Goal: Information Seeking & Learning: Learn about a topic

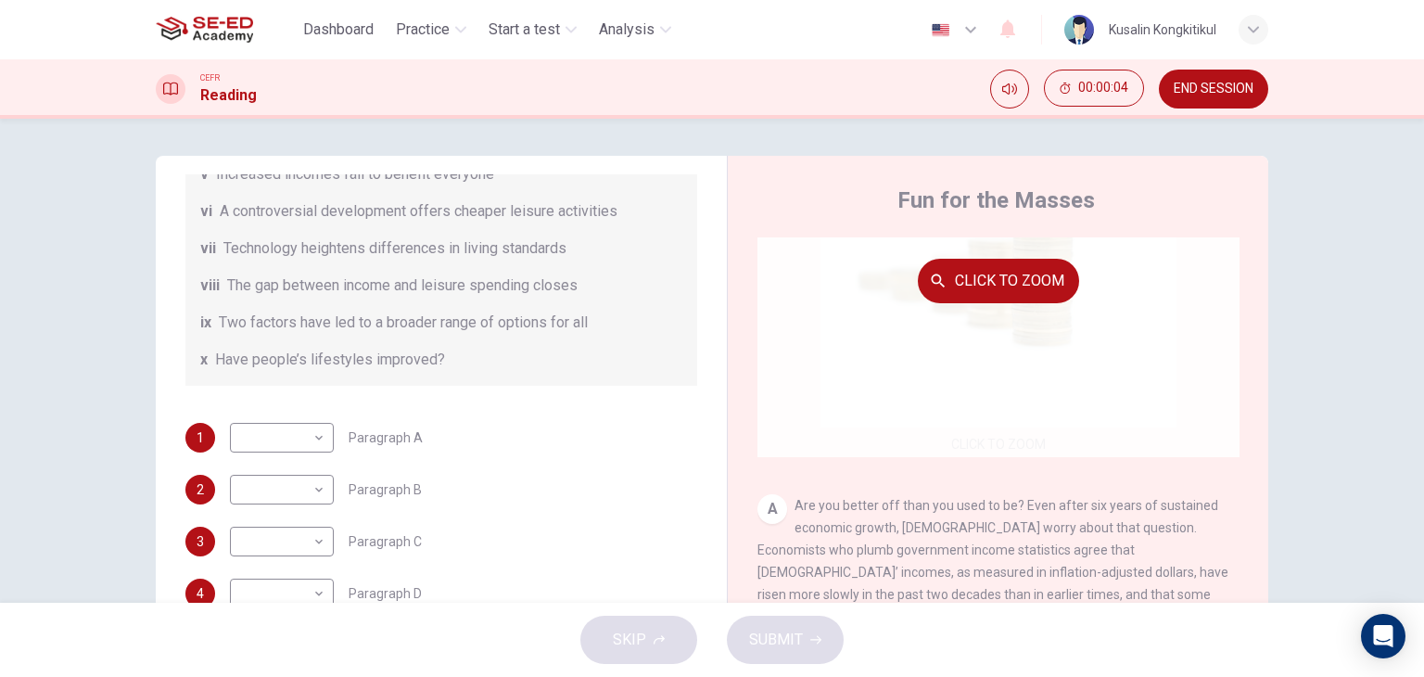
scroll to position [185, 0]
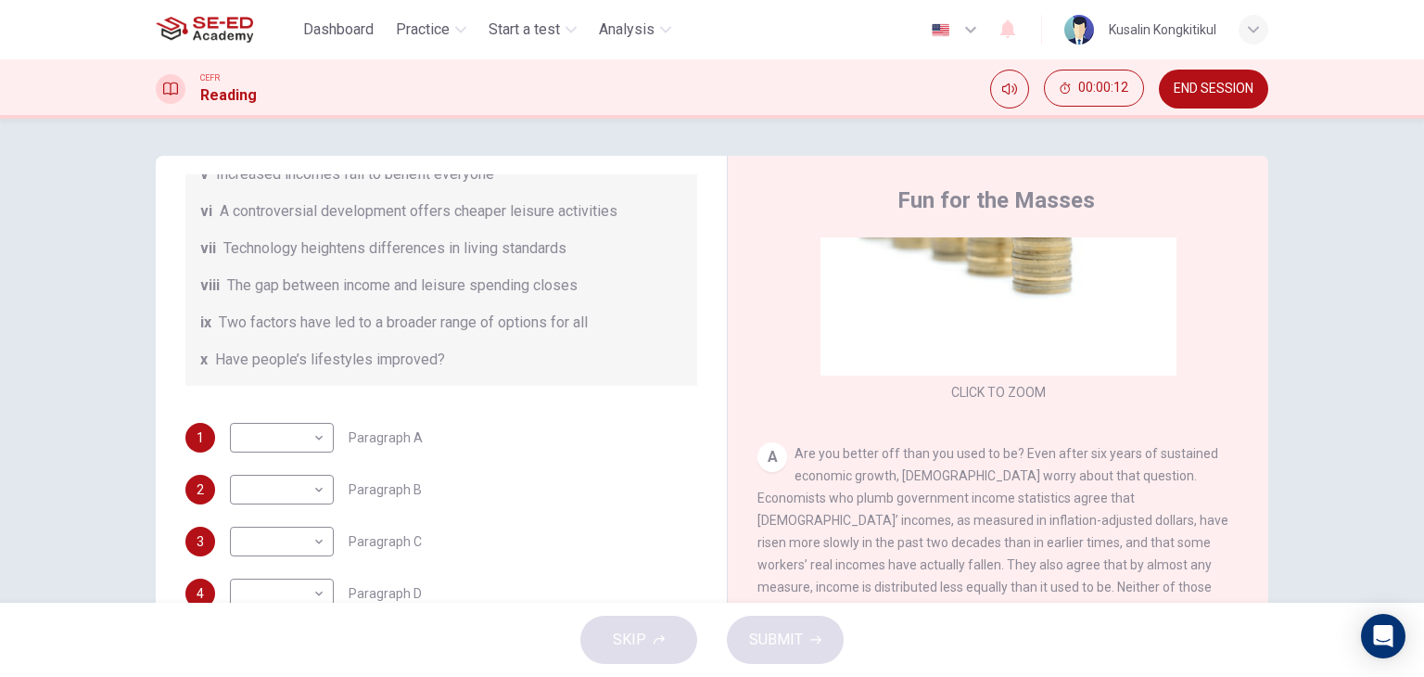
click at [1213, 94] on span "END SESSION" at bounding box center [1214, 89] width 80 height 15
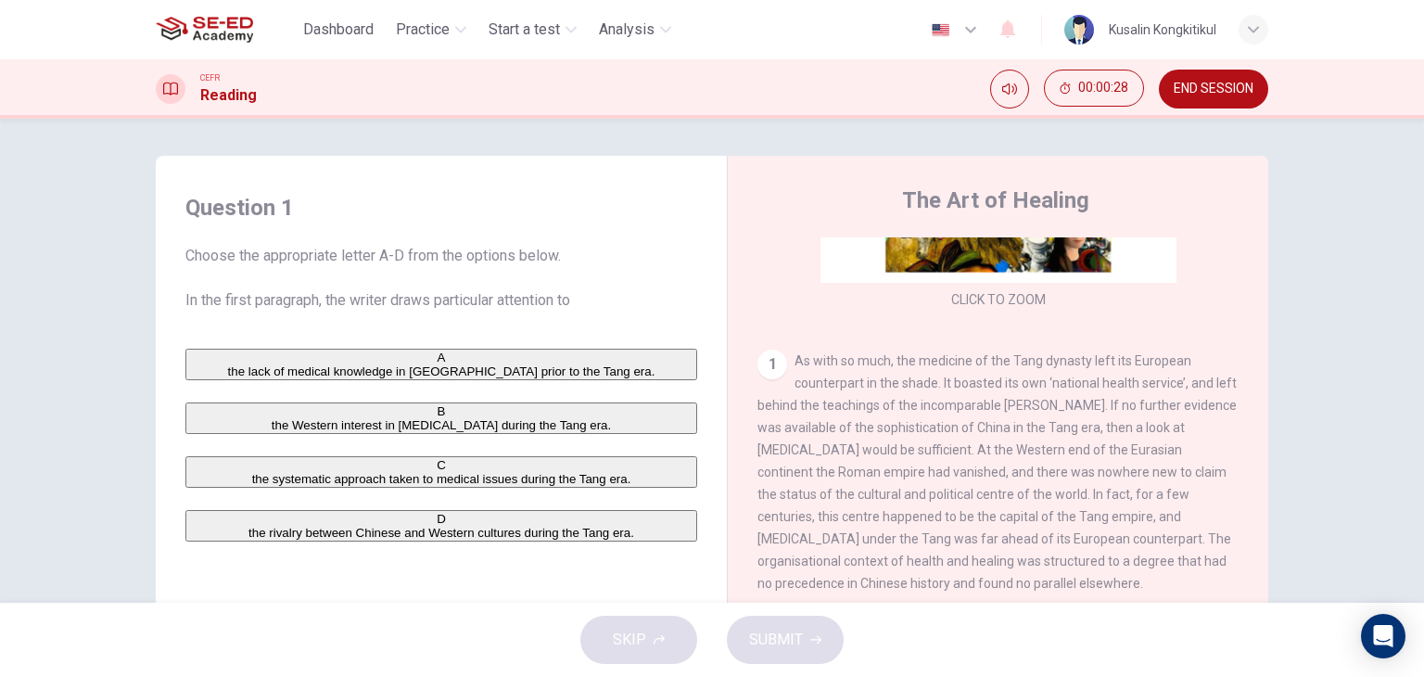
drag, startPoint x: 875, startPoint y: 358, endPoint x: 984, endPoint y: 380, distance: 111.6
click at [984, 380] on span "As with so much, the medicine of the Tang dynasty left its European counterpart…" at bounding box center [996, 471] width 479 height 237
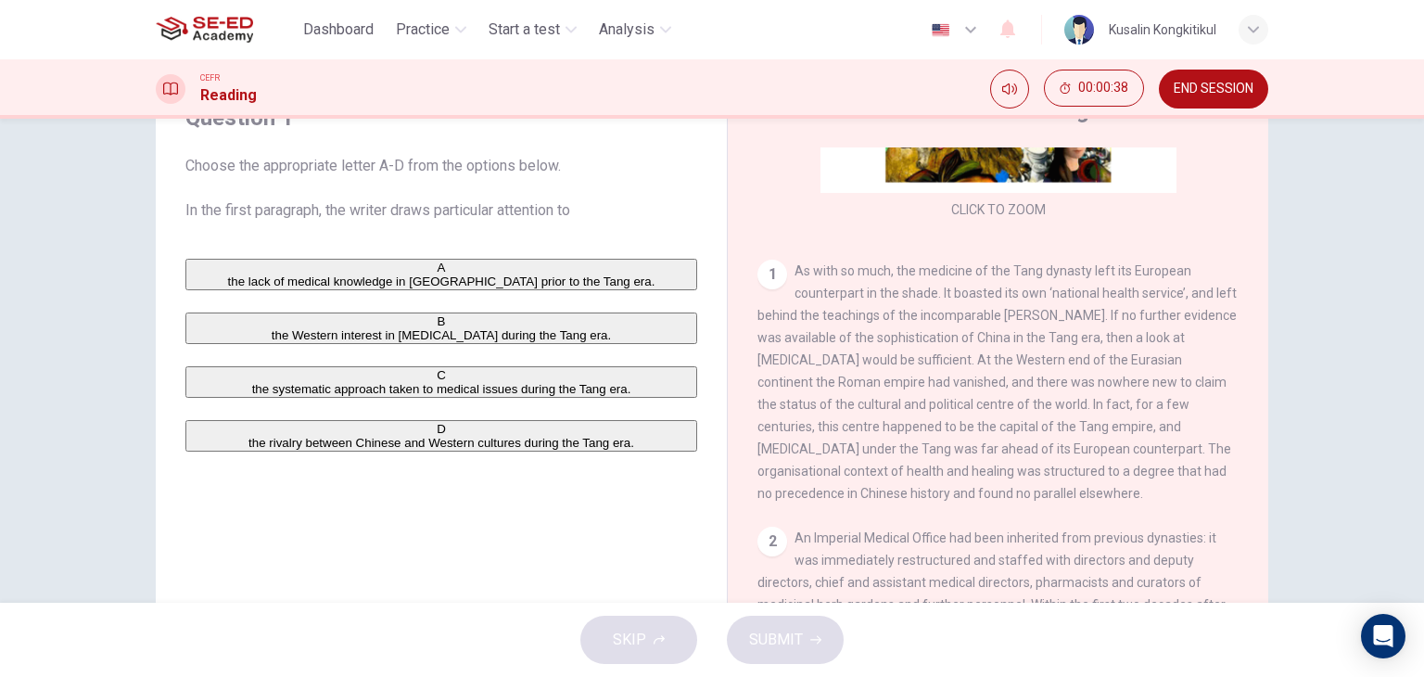
scroll to position [93, 0]
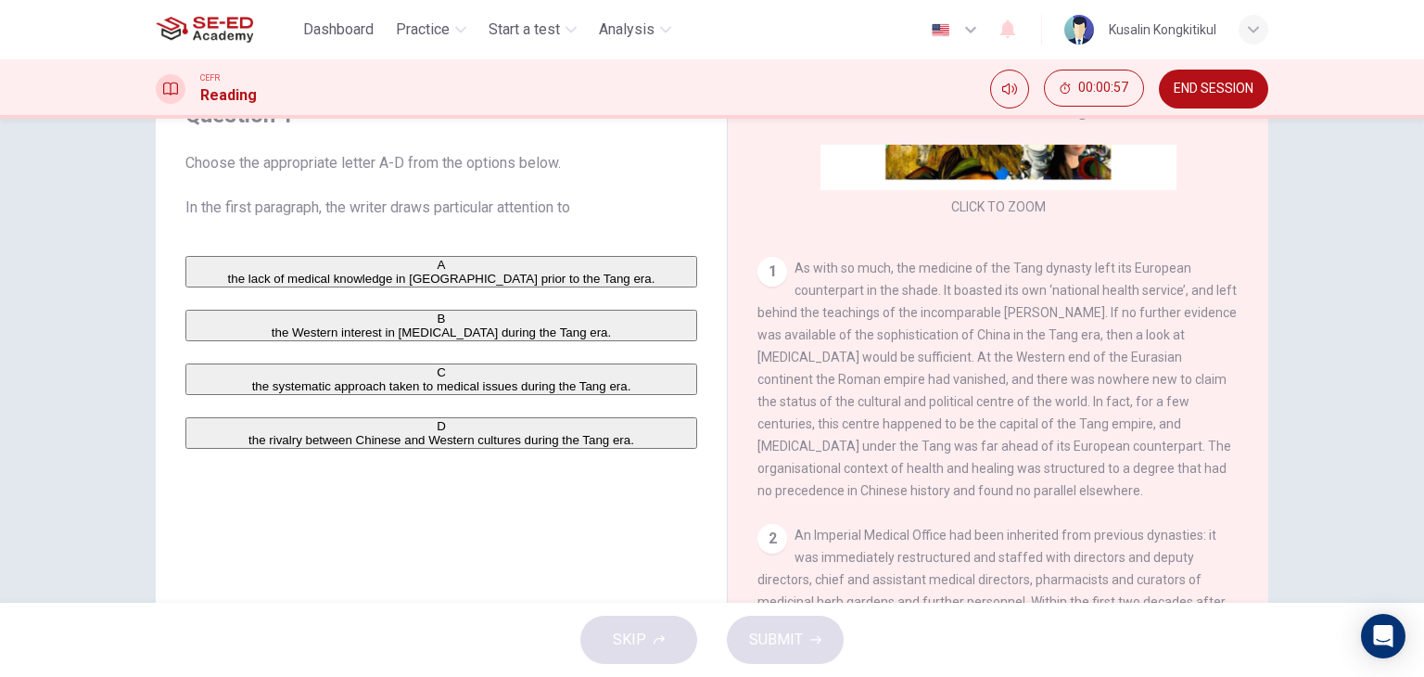
click at [431, 393] on span "the systematic approach taken to medical issues during the Tang era." at bounding box center [441, 386] width 379 height 14
click at [372, 304] on div "A the lack of medical knowledge in China prior to the Tang era. B the Western i…" at bounding box center [441, 352] width 512 height 193
click at [461, 260] on button "A the lack of medical knowledge in China prior to the Tang era." at bounding box center [441, 272] width 512 height 32
click at [761, 629] on span "SUBMIT" at bounding box center [776, 640] width 54 height 26
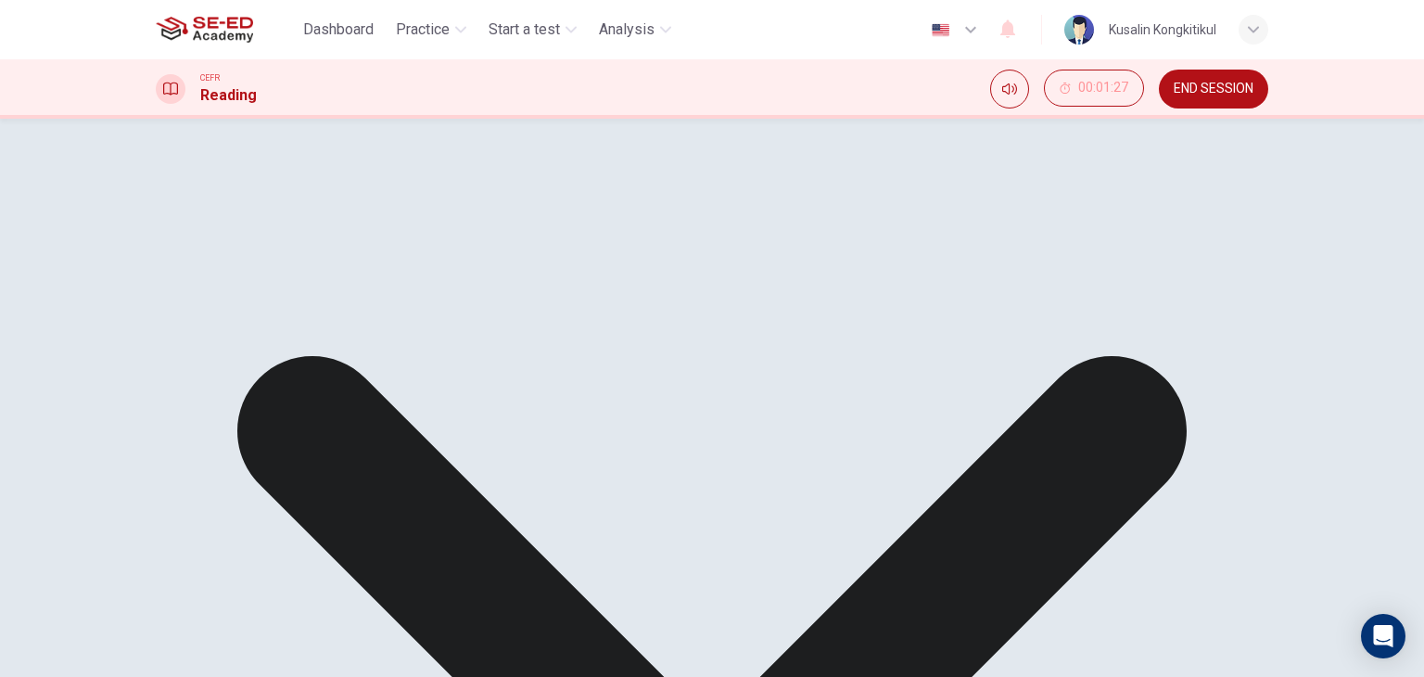
click at [1222, 131] on div "The Art of Healing CLICK TO ZOOM Click to Zoom 1 As with so much, the medicine …" at bounding box center [997, 400] width 541 height 674
click at [1246, 95] on span "END SESSION" at bounding box center [1214, 89] width 80 height 15
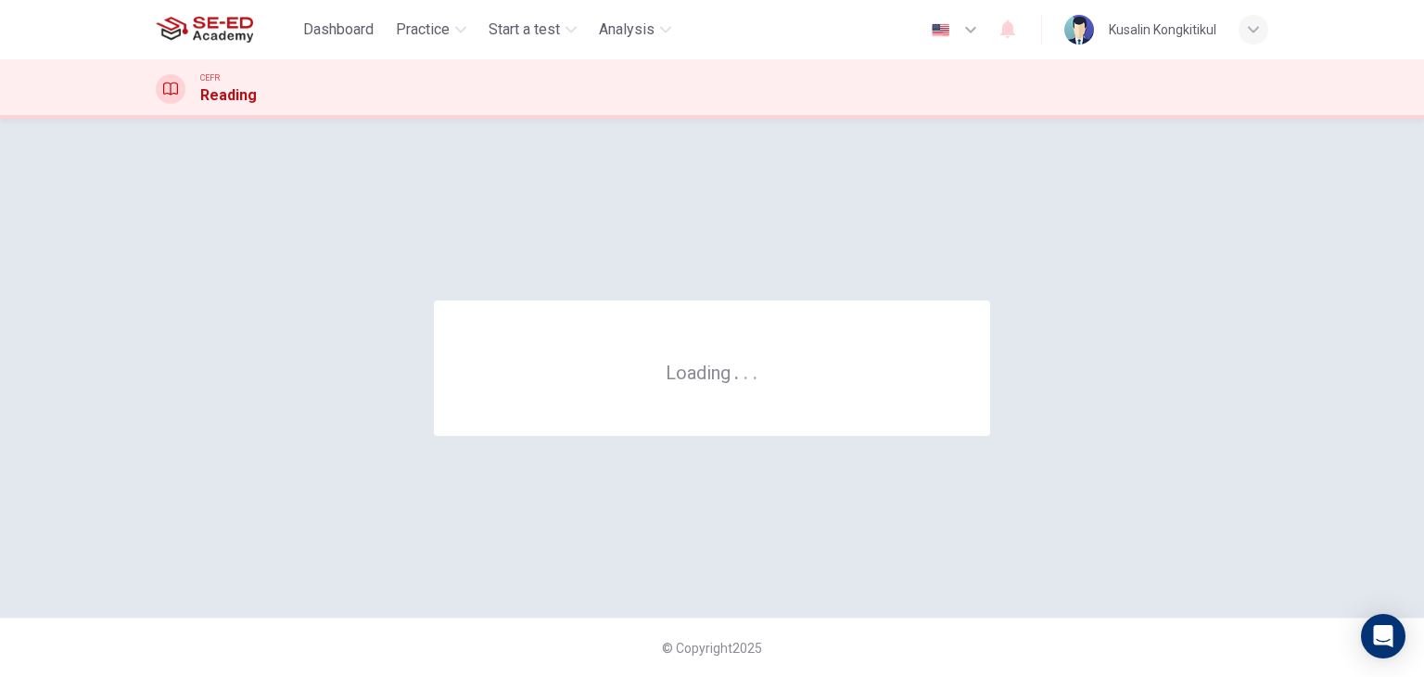
scroll to position [0, 0]
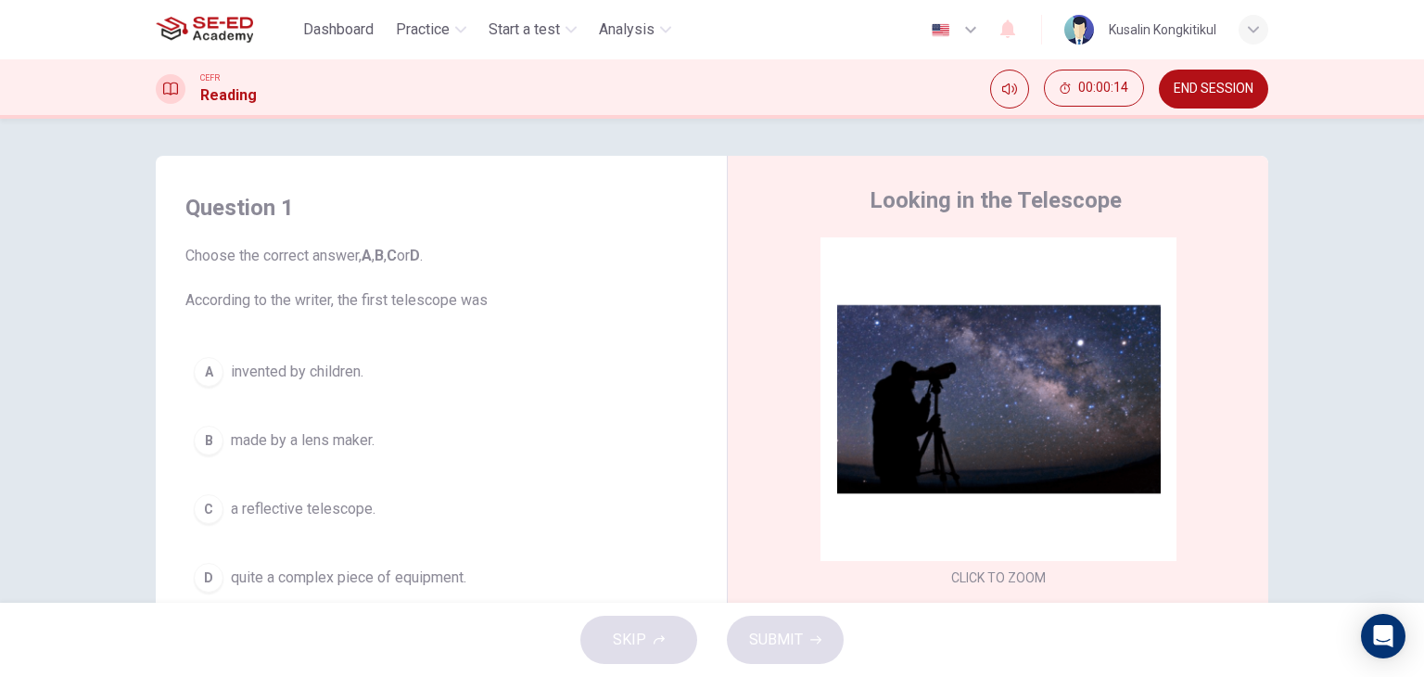
click at [262, 448] on span "made by a lens maker." at bounding box center [303, 440] width 144 height 22
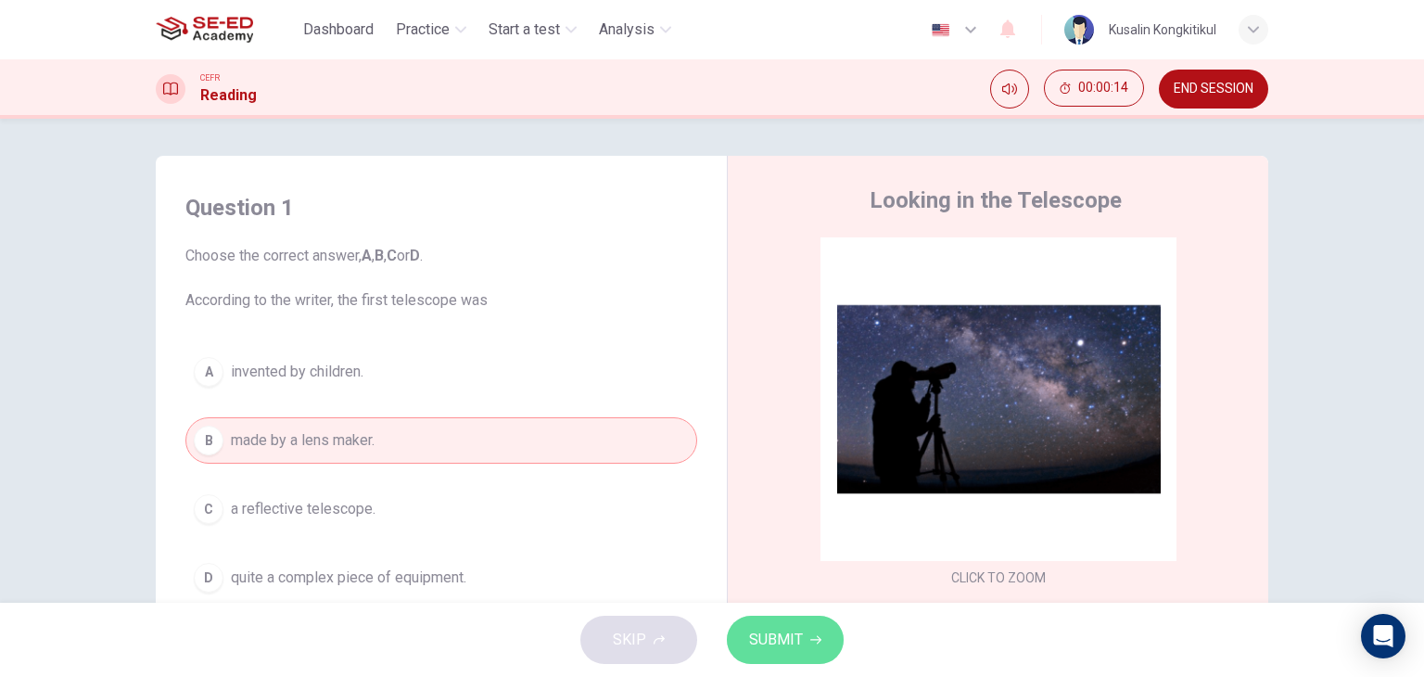
click at [782, 642] on span "SUBMIT" at bounding box center [776, 640] width 54 height 26
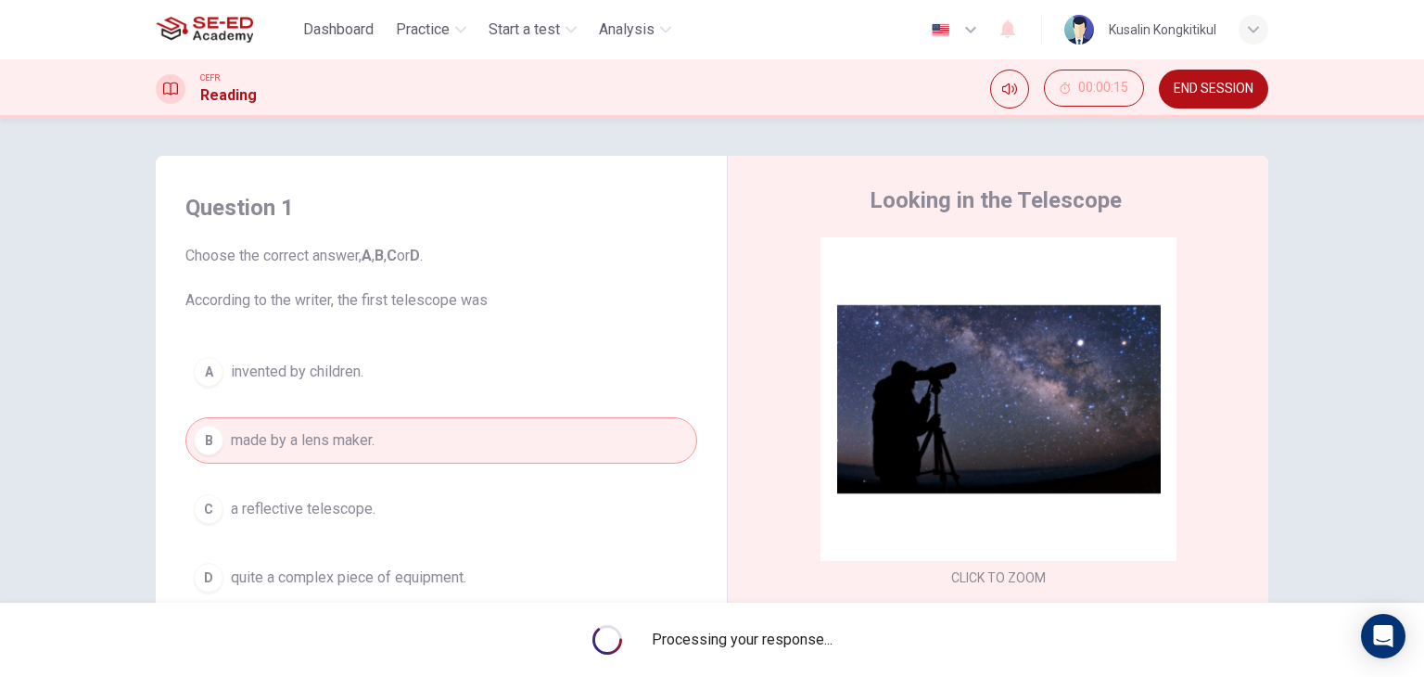
scroll to position [93, 0]
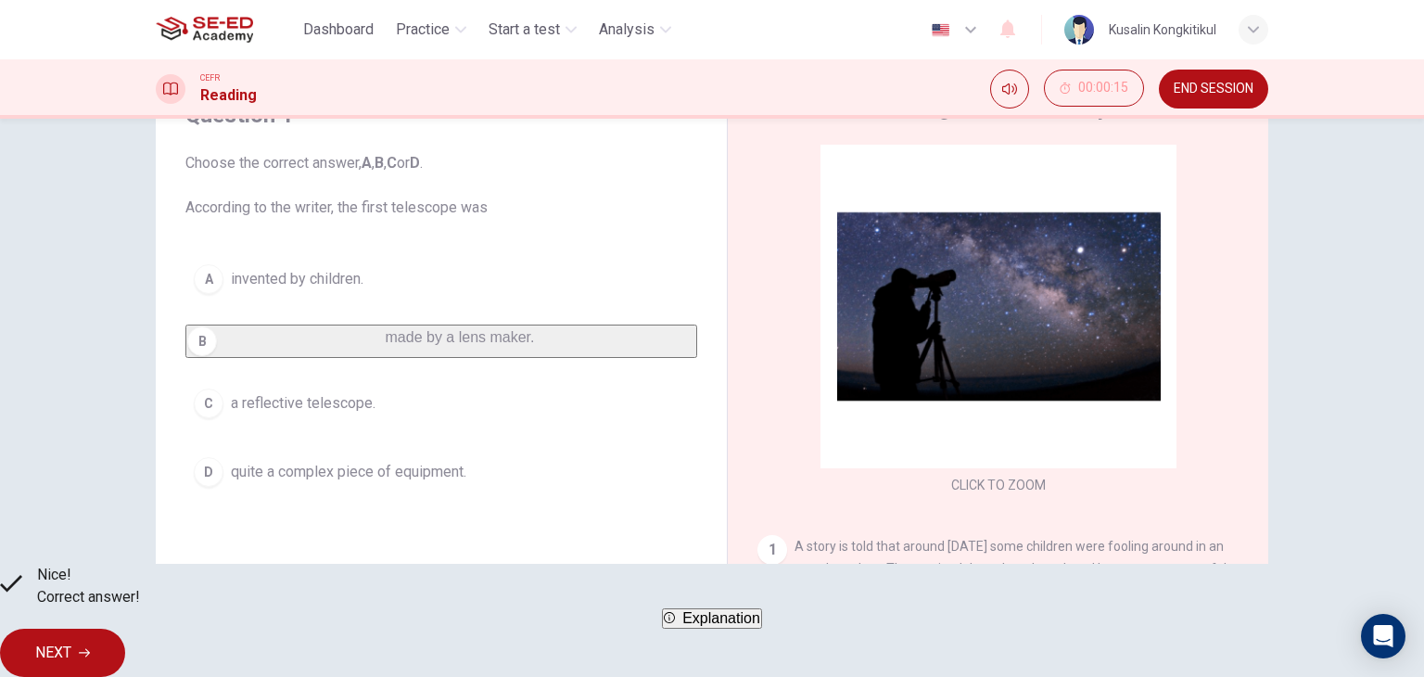
click at [125, 655] on button "NEXT" at bounding box center [62, 653] width 125 height 48
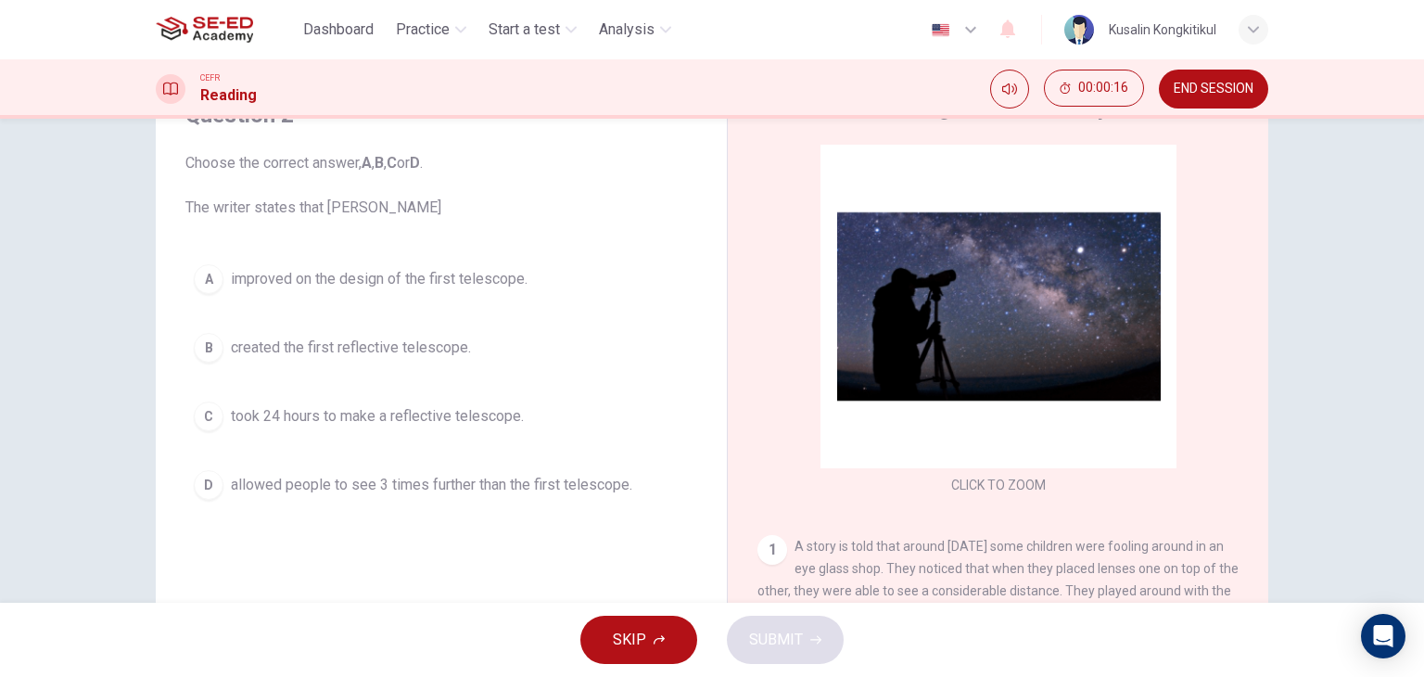
drag, startPoint x: 200, startPoint y: 211, endPoint x: 337, endPoint y: 201, distance: 137.6
click at [337, 201] on span "Choose the correct answer, A , B , C or D . The writer states that [PERSON_NAME]" at bounding box center [441, 185] width 512 height 67
click at [293, 290] on button "A improved on the design of the first telescope." at bounding box center [441, 279] width 512 height 46
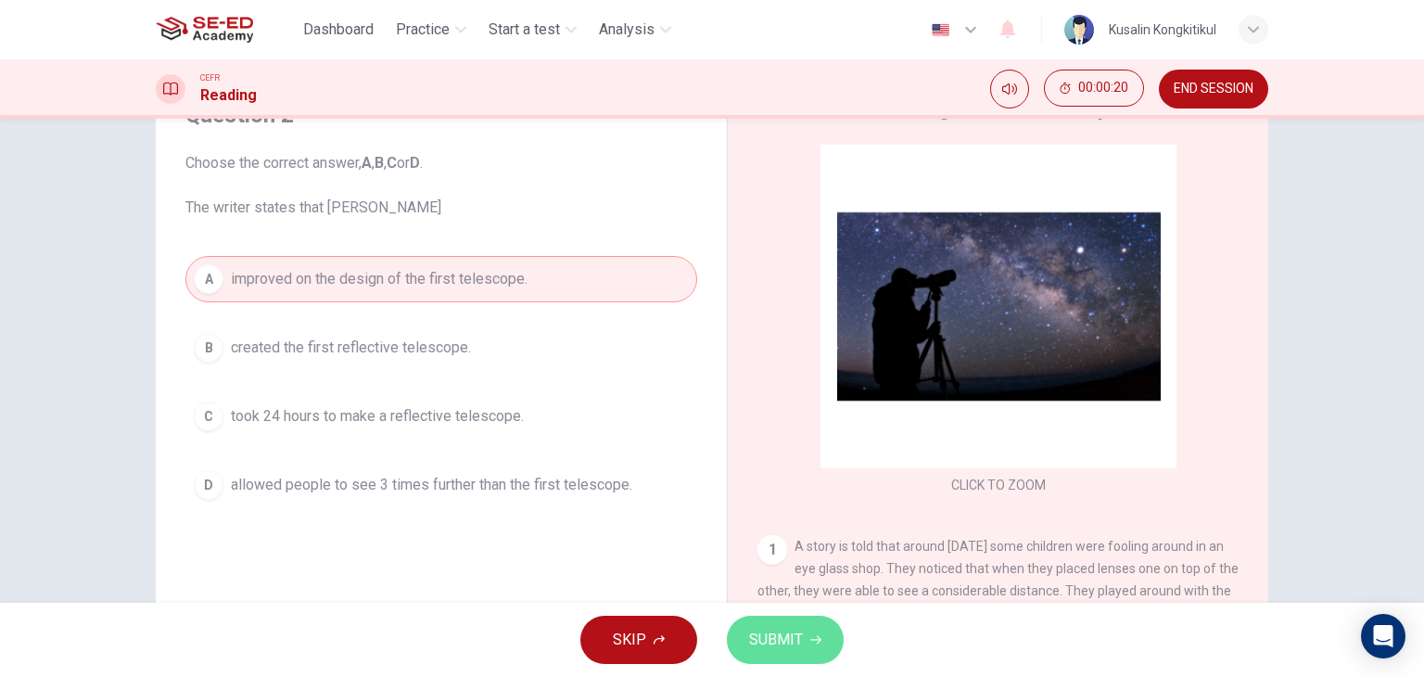
click at [769, 640] on span "SUBMIT" at bounding box center [776, 640] width 54 height 26
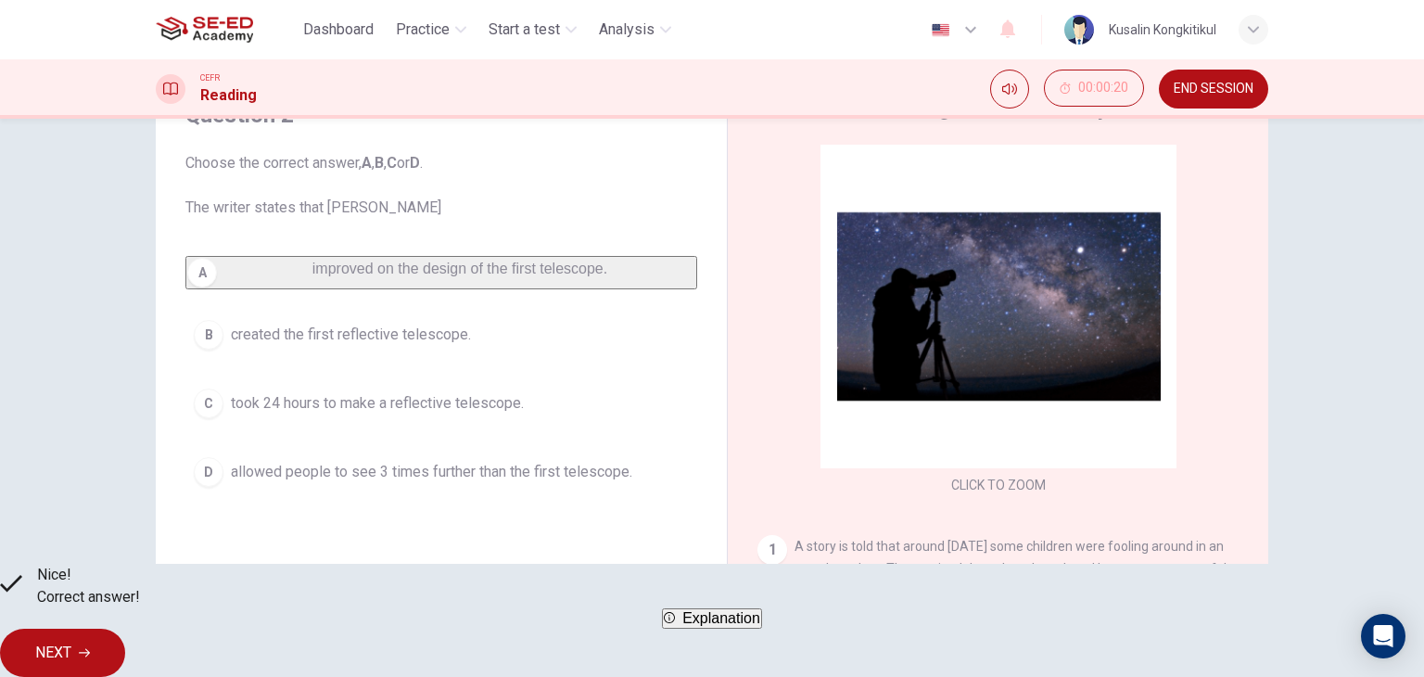
click at [71, 642] on span "NEXT" at bounding box center [53, 653] width 36 height 26
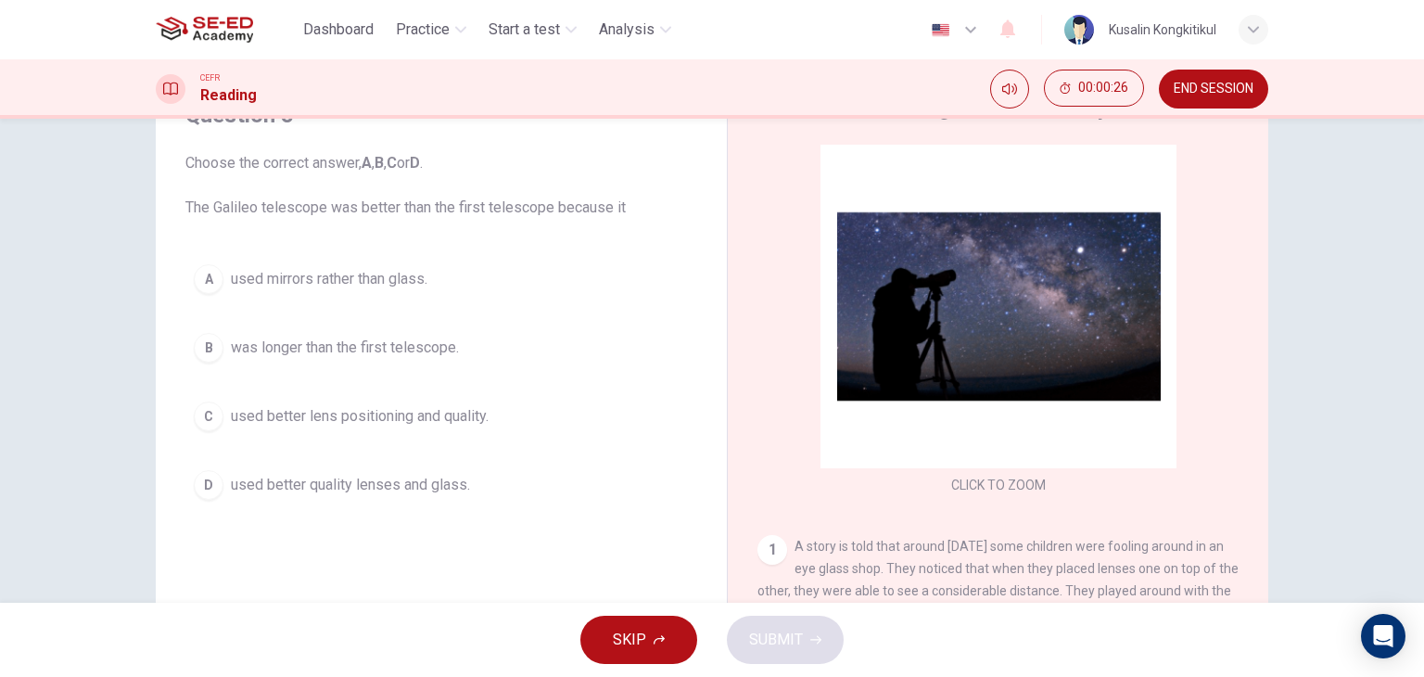
drag, startPoint x: 203, startPoint y: 211, endPoint x: 319, endPoint y: 209, distance: 115.9
click at [319, 209] on span "Choose the correct answer, A , B , C or D . The Galileo telescope was better th…" at bounding box center [441, 185] width 512 height 67
click at [363, 412] on span "used better lens positioning and quality." at bounding box center [360, 416] width 258 height 22
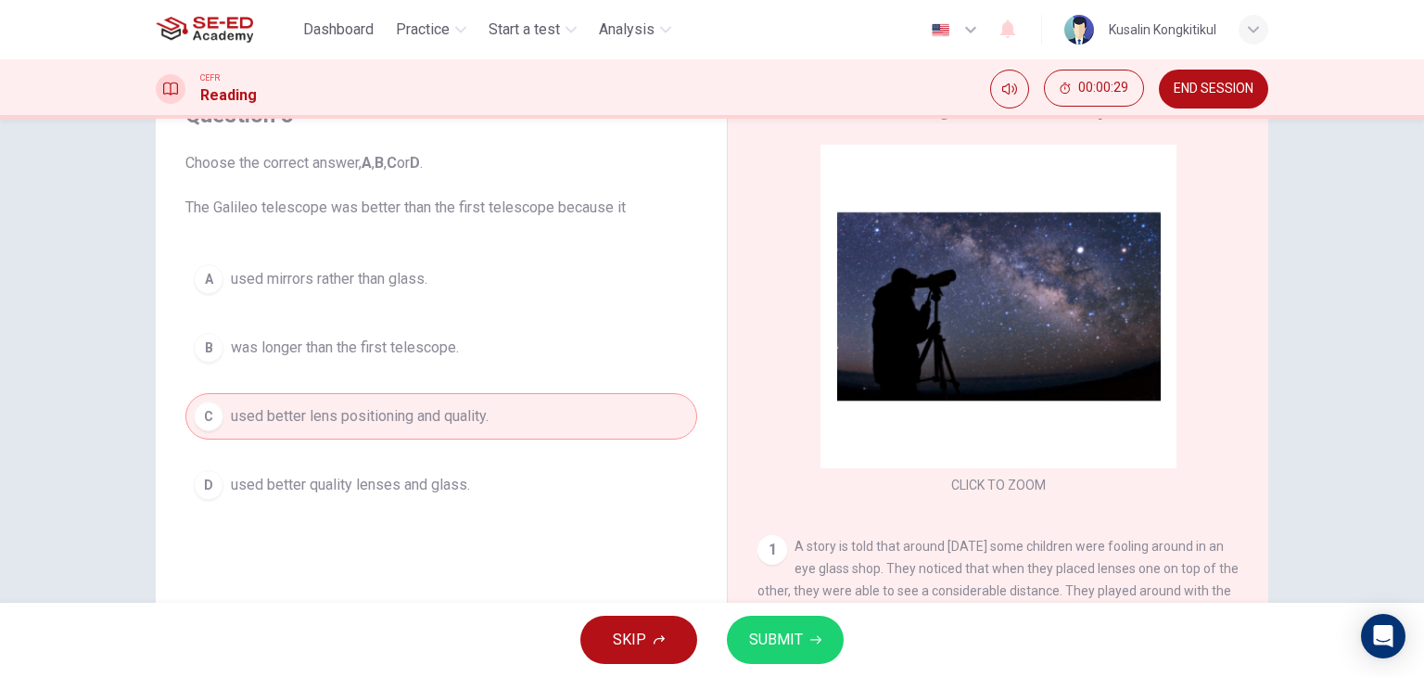
click at [786, 629] on span "SUBMIT" at bounding box center [776, 640] width 54 height 26
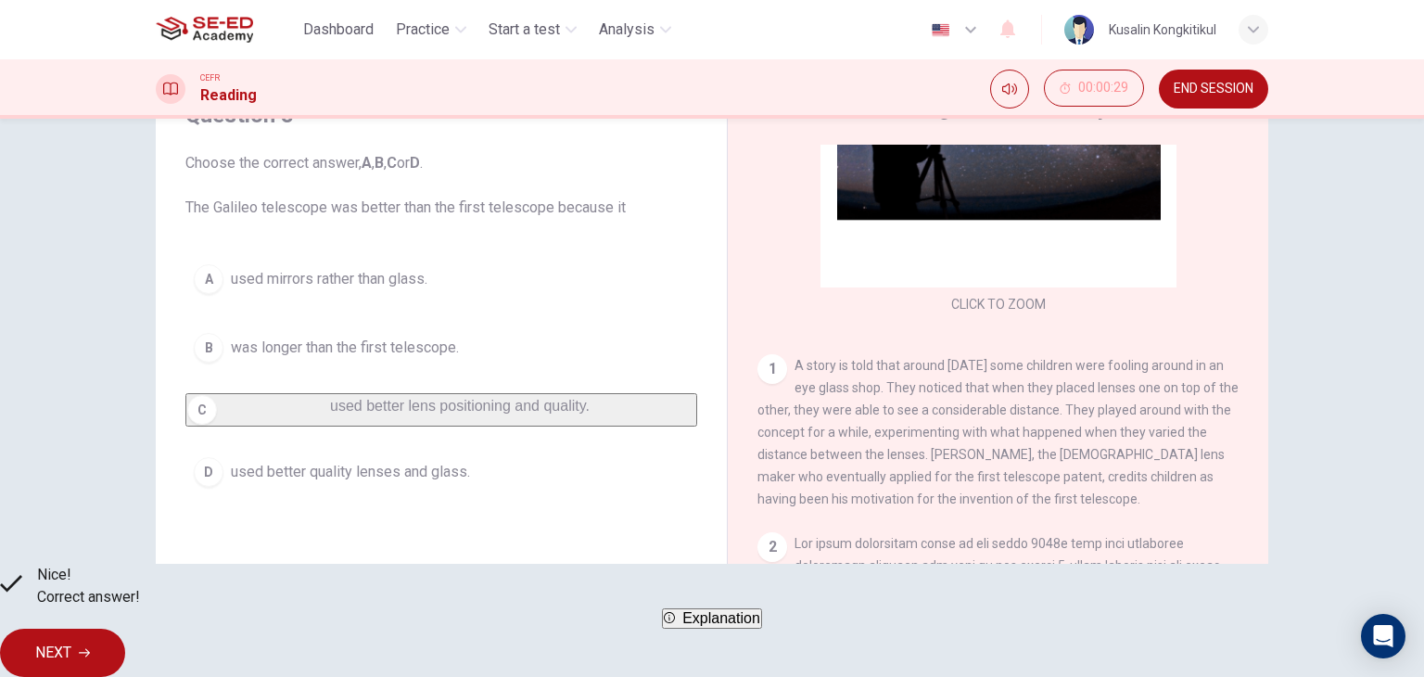
scroll to position [185, 0]
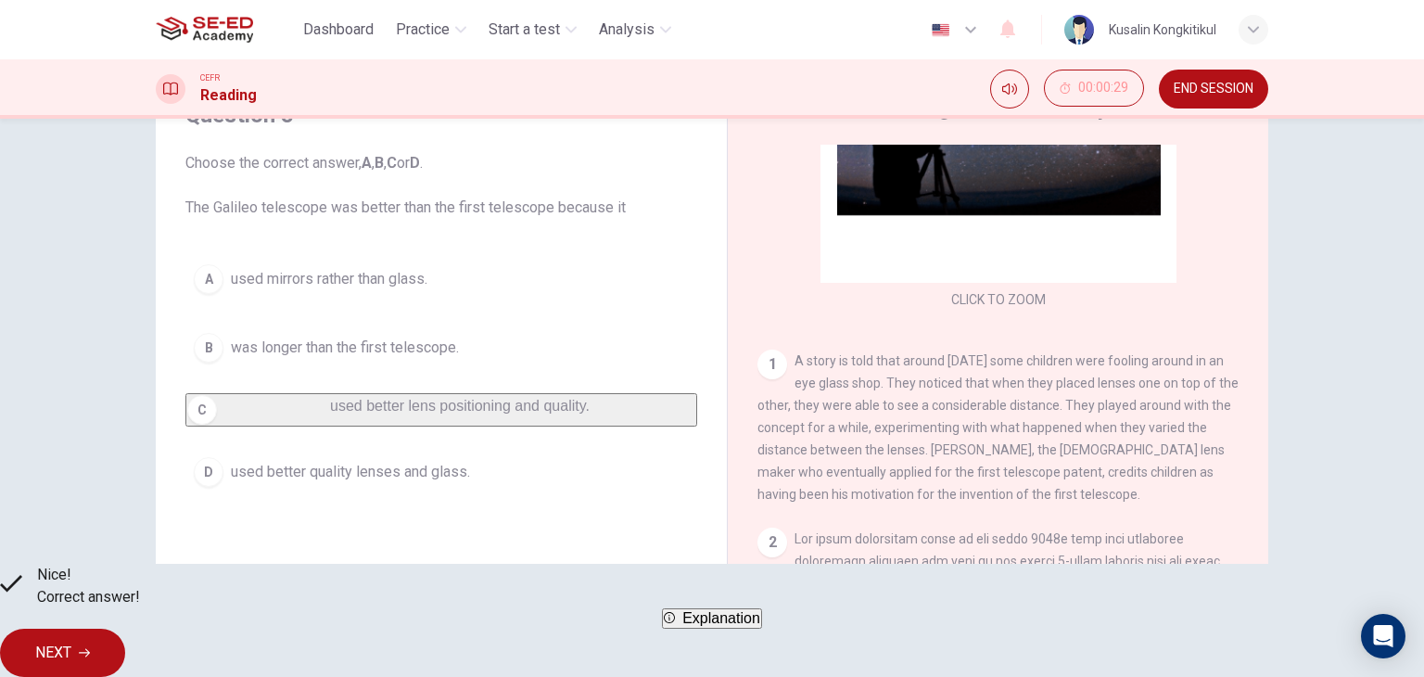
click at [71, 651] on span "NEXT" at bounding box center [53, 653] width 36 height 26
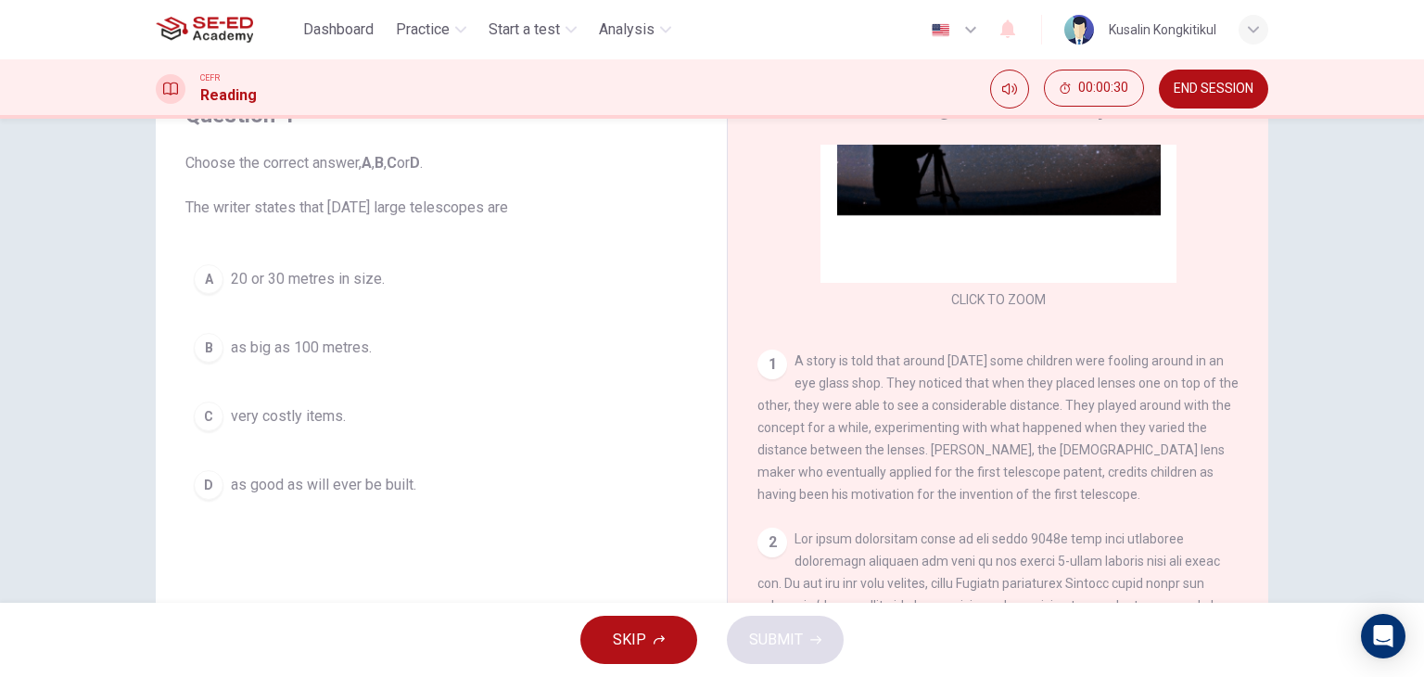
click at [315, 420] on span "very costly items." at bounding box center [288, 416] width 115 height 22
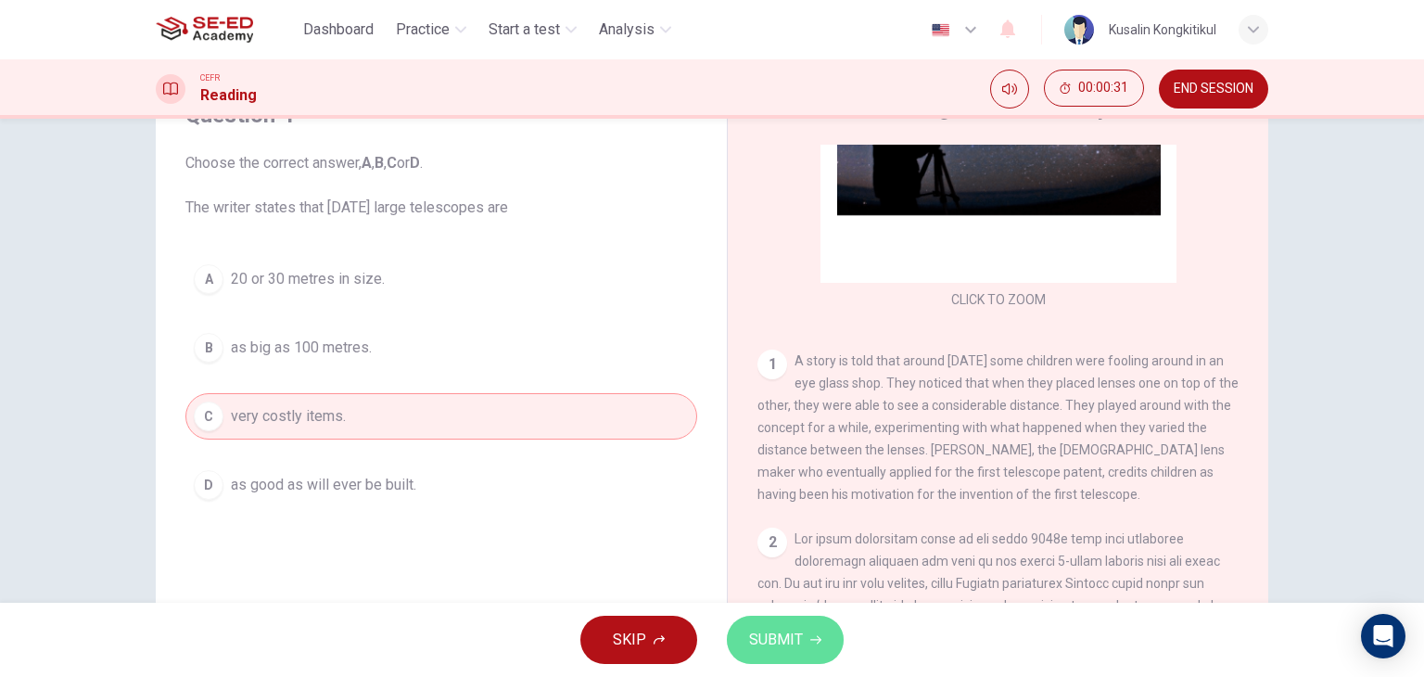
click at [780, 654] on button "SUBMIT" at bounding box center [785, 640] width 117 height 48
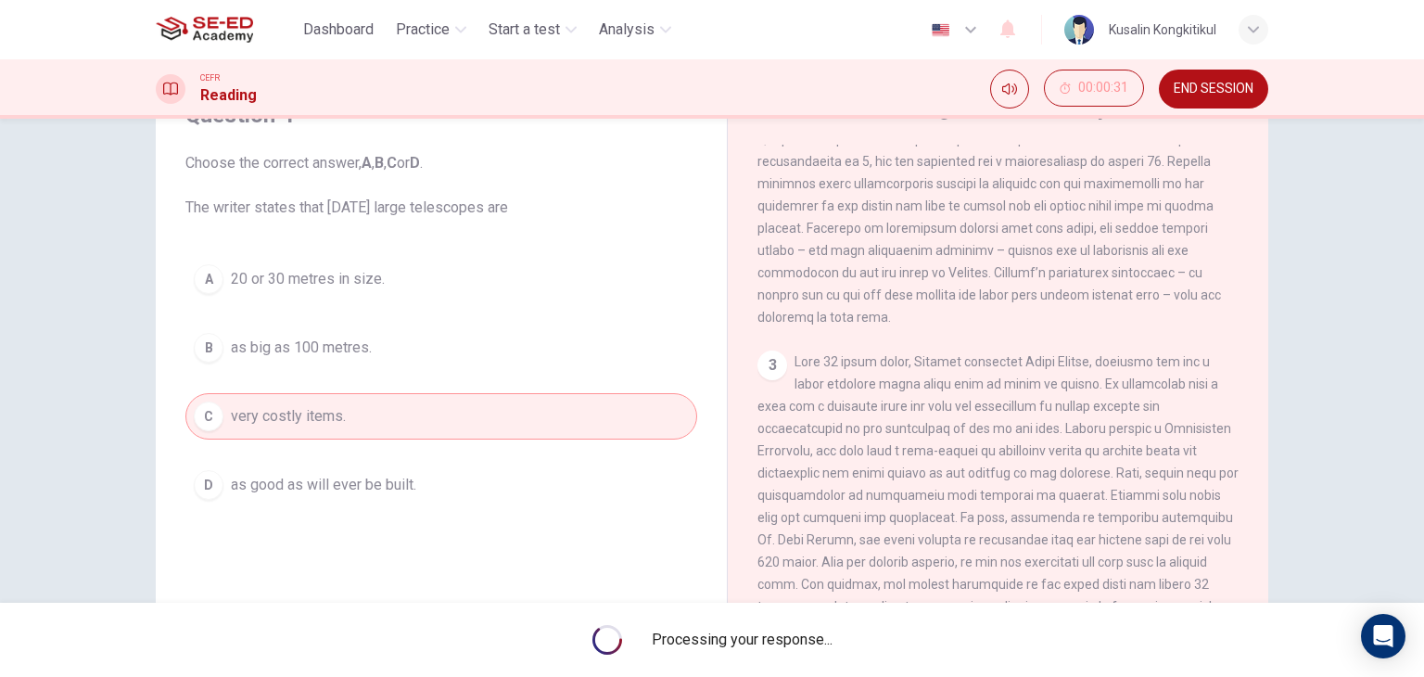
scroll to position [742, 0]
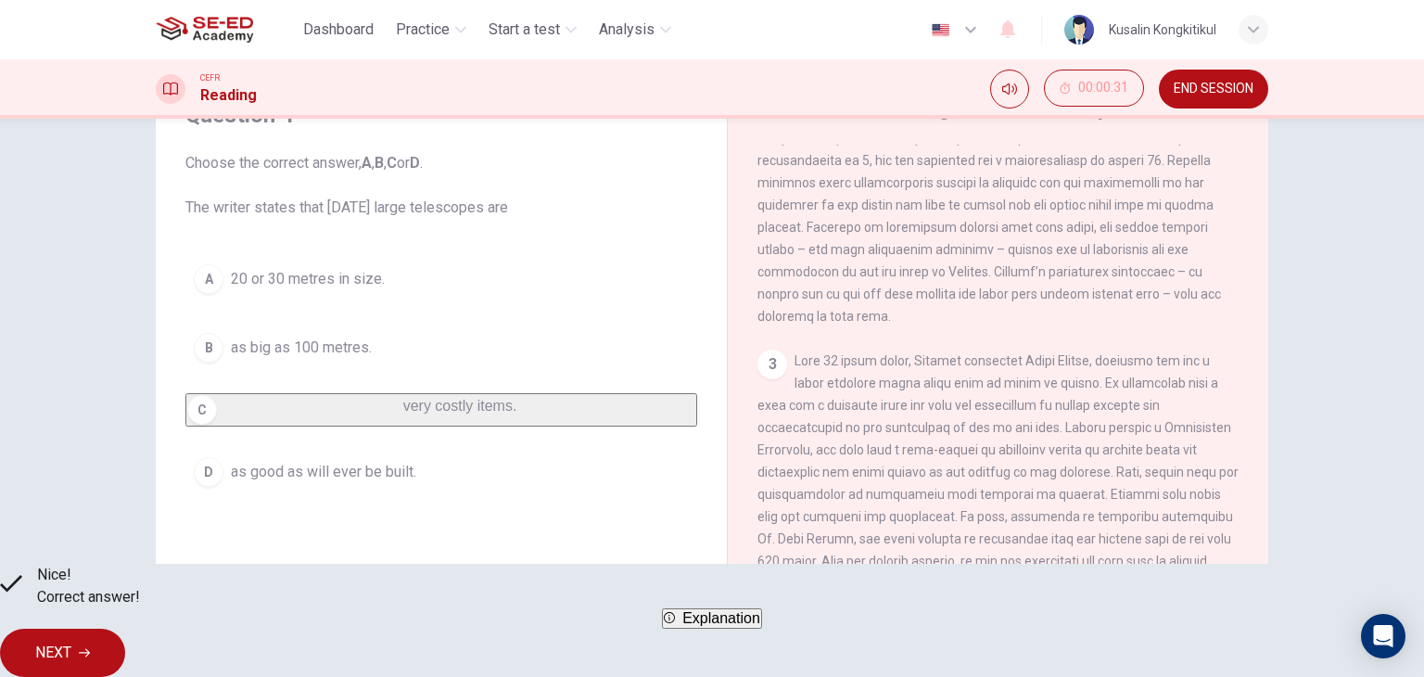
click at [125, 639] on button "NEXT" at bounding box center [62, 653] width 125 height 48
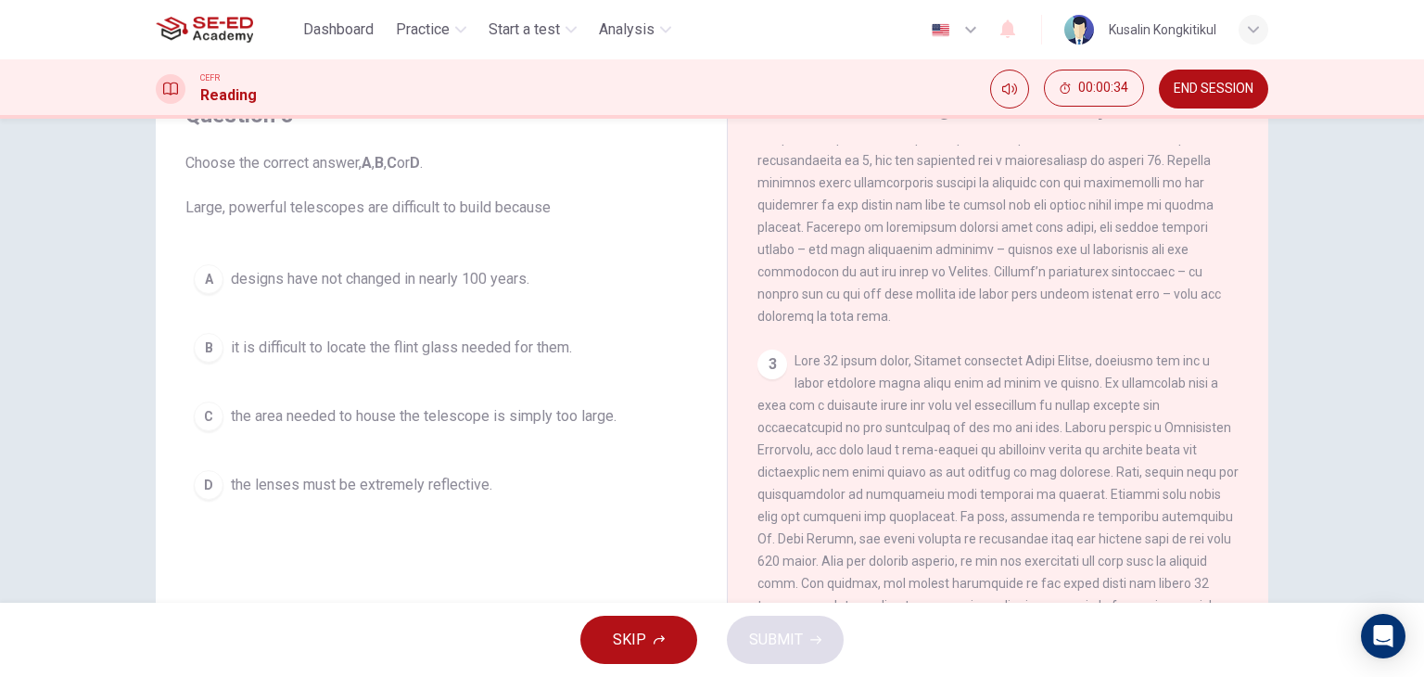
click at [427, 479] on span "the lenses must be extremely reflective." at bounding box center [361, 485] width 261 height 22
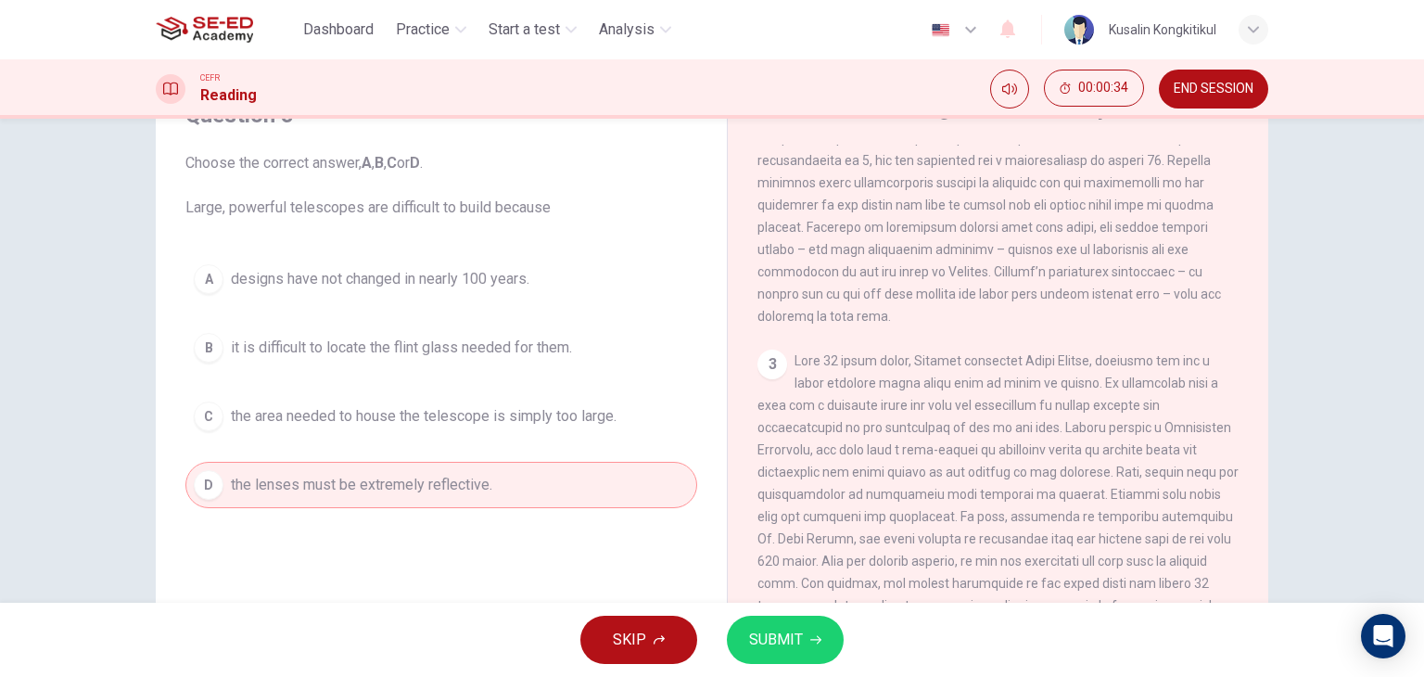
click at [769, 633] on span "SUBMIT" at bounding box center [776, 640] width 54 height 26
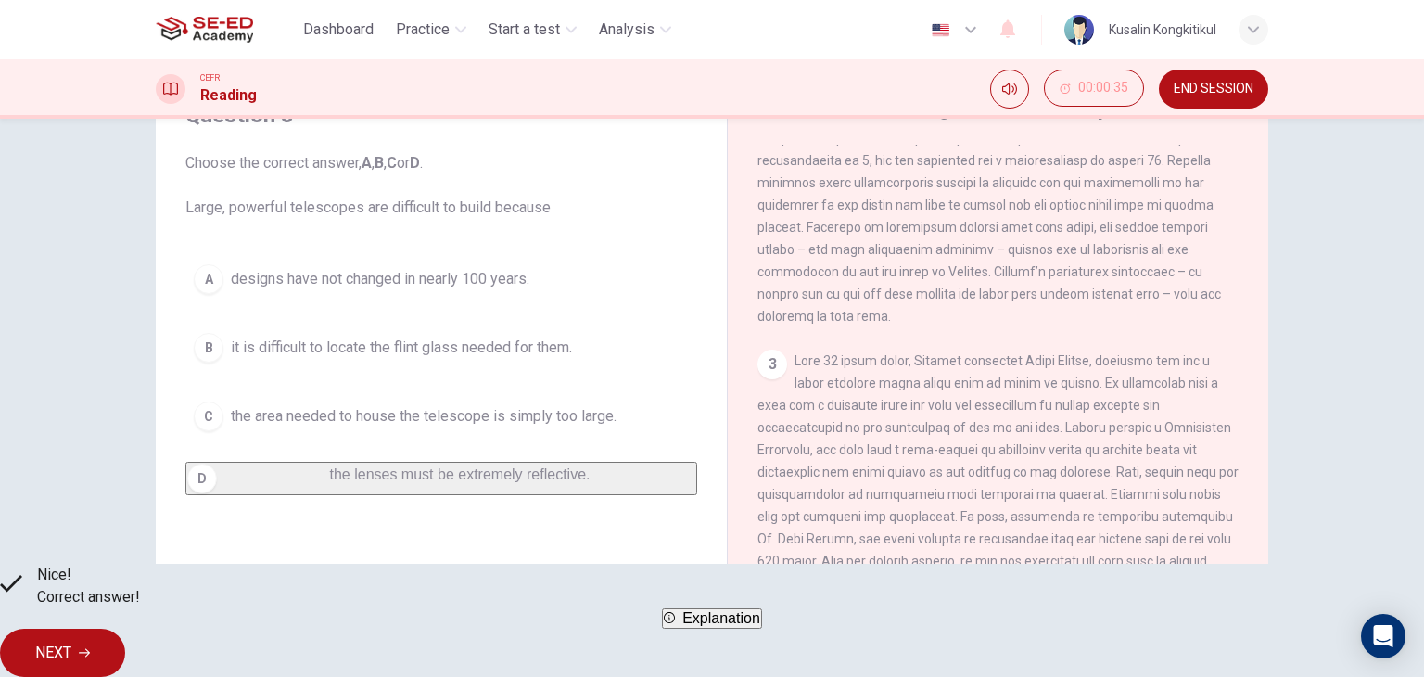
click at [125, 639] on button "NEXT" at bounding box center [62, 653] width 125 height 48
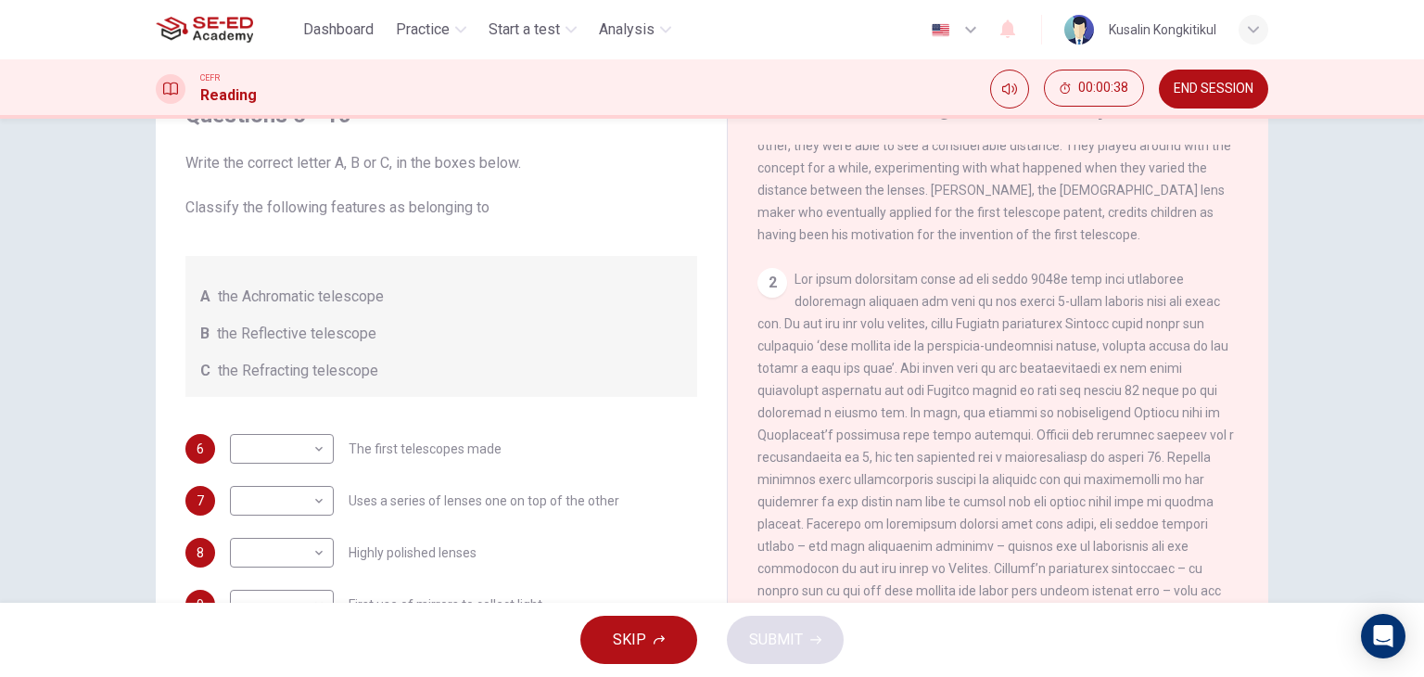
scroll to position [556, 0]
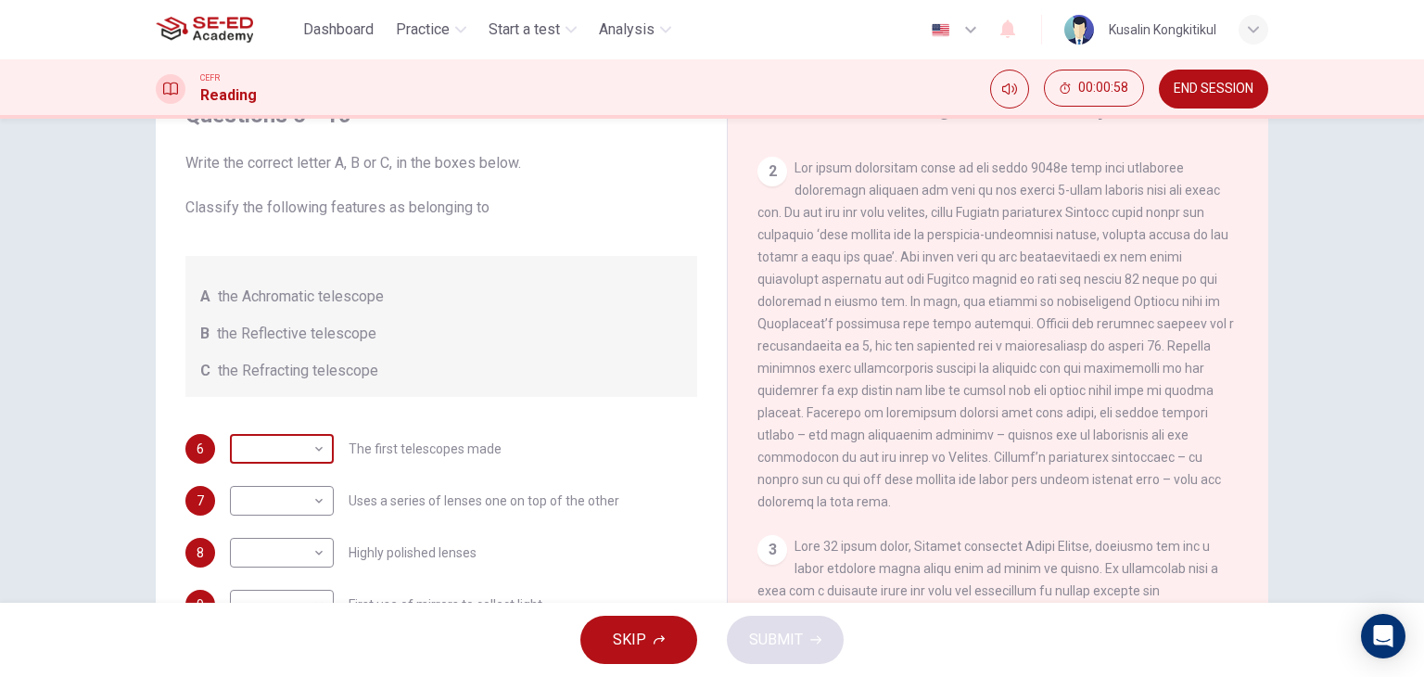
click at [268, 455] on body "This site uses cookies, as explained in our Privacy Policy . If you agree to th…" at bounding box center [712, 338] width 1424 height 677
type input "C"
drag, startPoint x: 416, startPoint y: 508, endPoint x: 525, endPoint y: 510, distance: 108.5
click at [540, 509] on div "​ ​ Uses a series of lenses one on top of the other" at bounding box center [424, 501] width 389 height 30
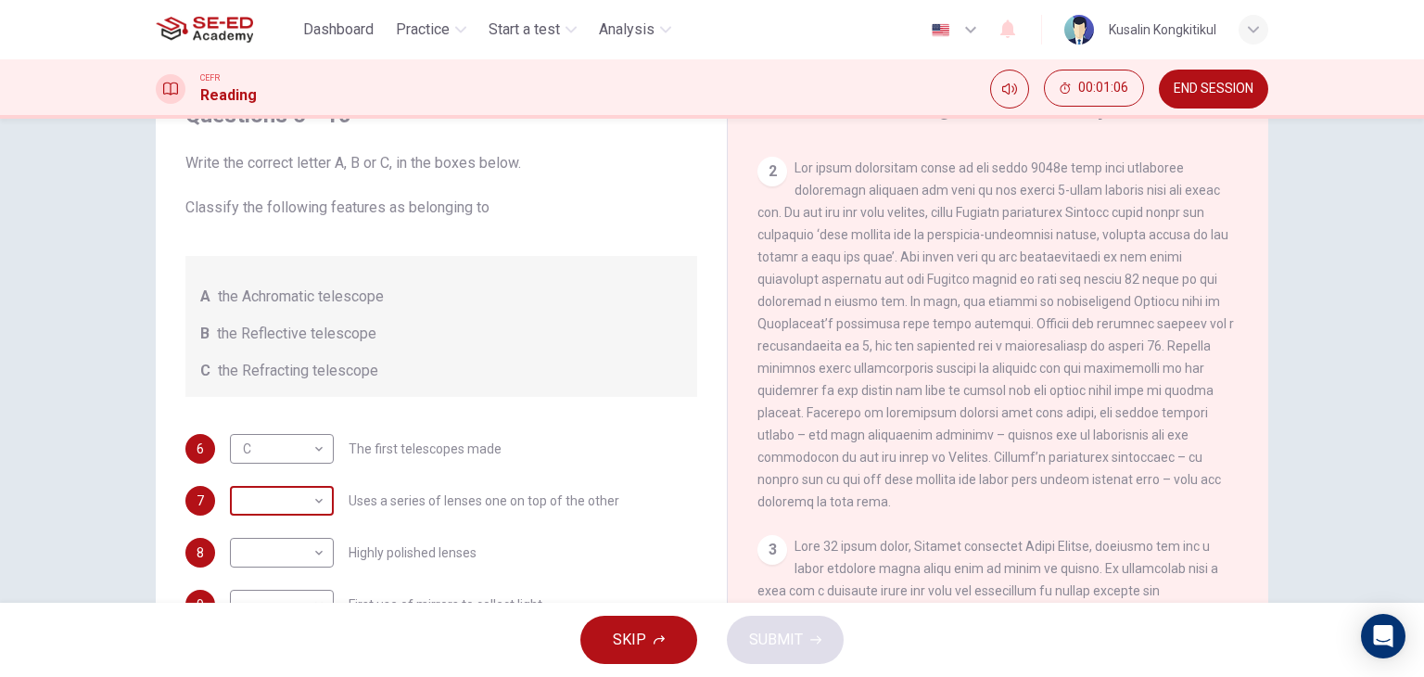
click at [284, 501] on body "This site uses cookies, as explained in our Privacy Policy . If you agree to th…" at bounding box center [712, 338] width 1424 height 677
drag, startPoint x: 242, startPoint y: 593, endPoint x: 263, endPoint y: 582, distance: 24.0
type input "C"
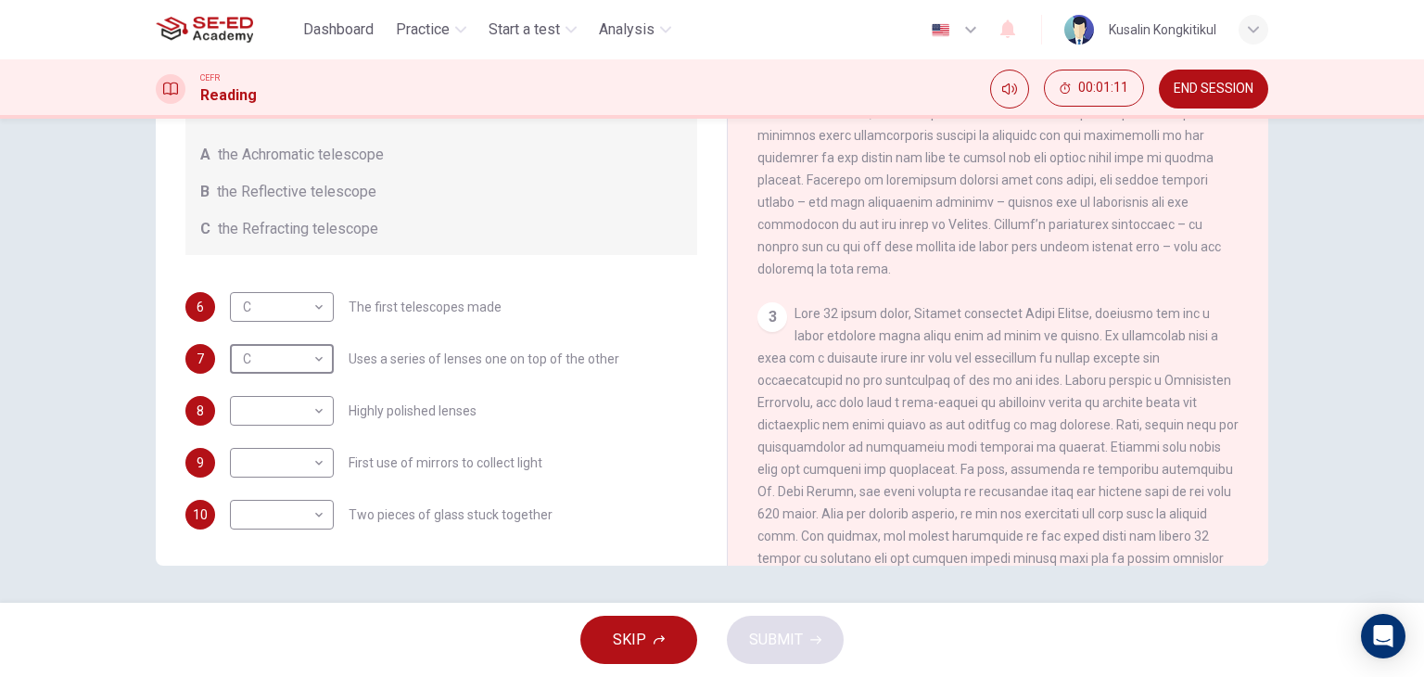
scroll to position [649, 0]
click at [298, 475] on body "This site uses cookies, as explained in our Privacy Policy . If you agree to th…" at bounding box center [712, 338] width 1424 height 677
type input "B"
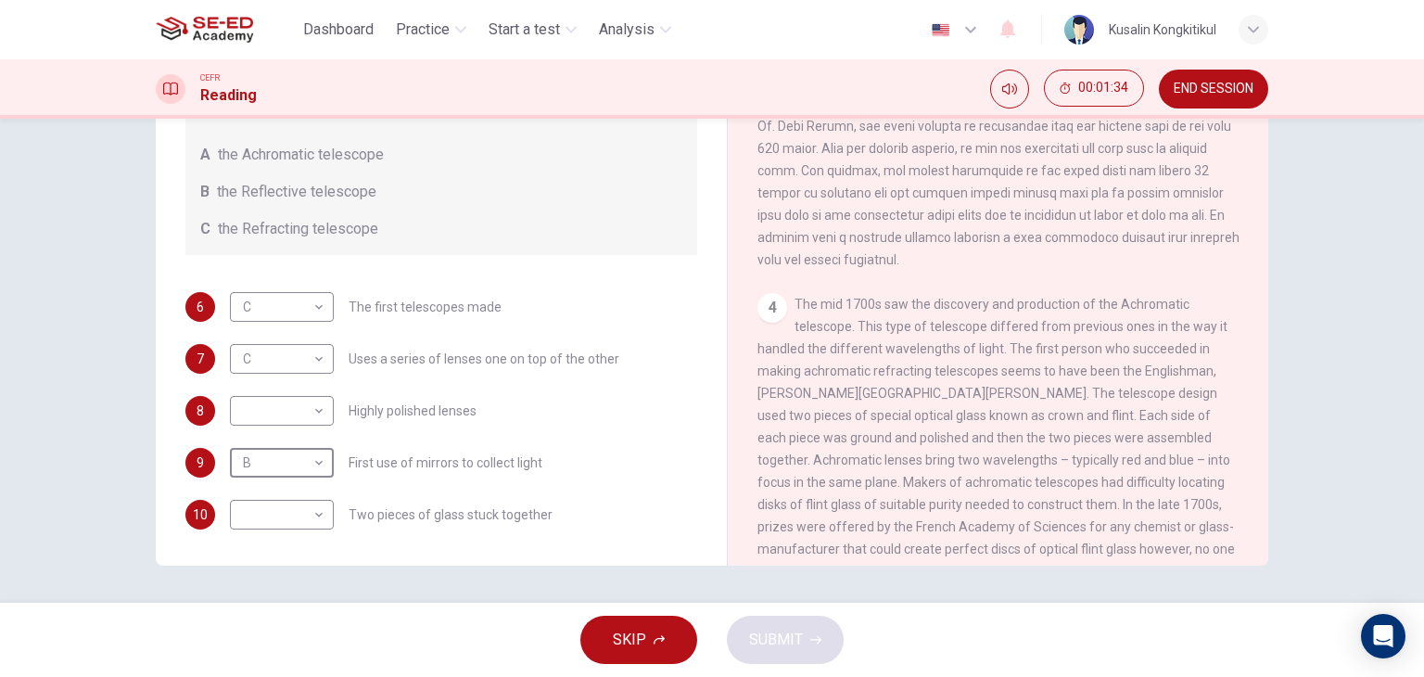
scroll to position [1020, 0]
click at [1171, 330] on span "The mid 1700s saw the discovery and production of the Achromatic telescope. Thi…" at bounding box center [995, 430] width 477 height 282
click at [276, 518] on body "This site uses cookies, as explained in our Privacy Policy . If you agree to th…" at bounding box center [712, 338] width 1424 height 677
drag, startPoint x: 248, startPoint y: 547, endPoint x: 246, endPoint y: 489, distance: 57.5
click at [248, 676] on li "A" at bounding box center [712, 688] width 1424 height 22
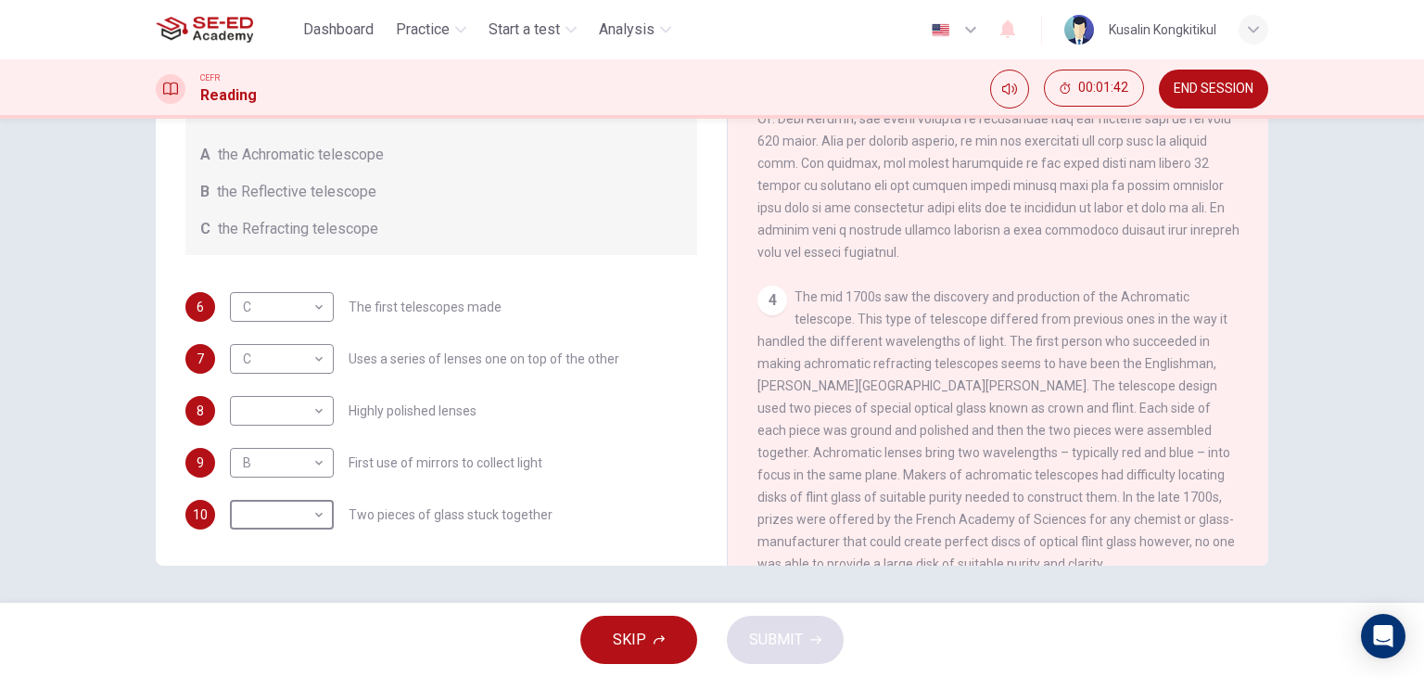
type input "A"
click at [253, 420] on body "This site uses cookies, as explained in our Privacy Policy . If you agree to th…" at bounding box center [712, 338] width 1424 height 677
drag, startPoint x: 268, startPoint y: 442, endPoint x: 371, endPoint y: 509, distance: 122.7
click at [268, 676] on li "A" at bounding box center [712, 688] width 1424 height 22
type input "A"
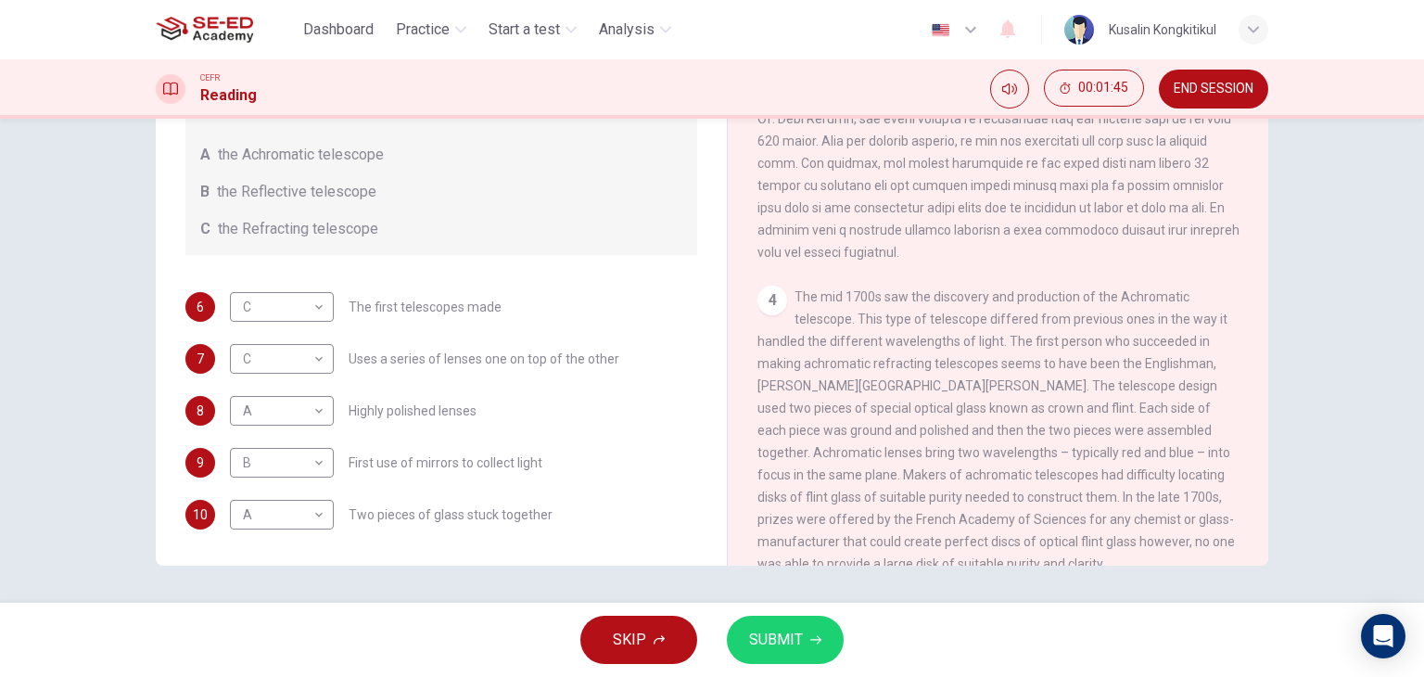
drag, startPoint x: 1179, startPoint y: 419, endPoint x: 1238, endPoint y: 413, distance: 59.6
click at [1238, 413] on div "CLICK TO ZOOM Click to Zoom 1 A story is told that around [DATE] some children …" at bounding box center [1010, 284] width 506 height 563
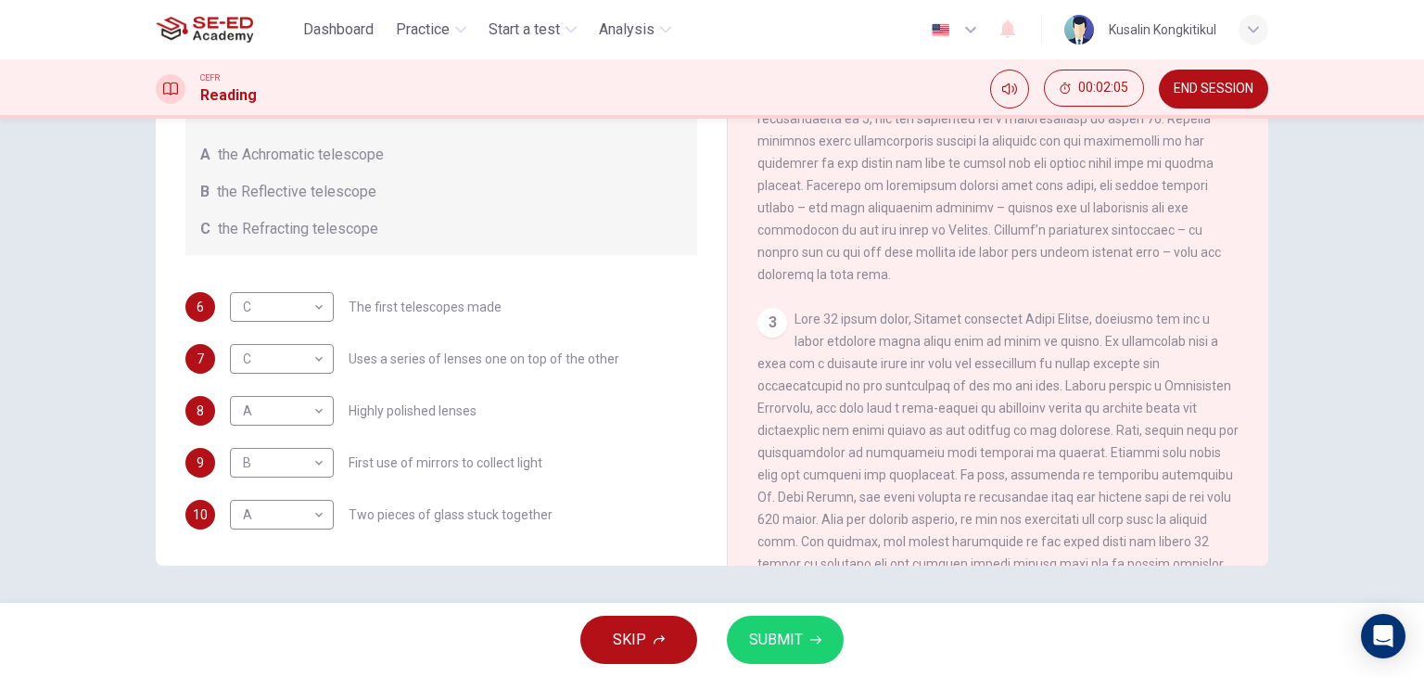
scroll to position [649, 0]
drag, startPoint x: 773, startPoint y: 445, endPoint x: 1140, endPoint y: 427, distance: 367.5
click at [1122, 422] on span at bounding box center [998, 467] width 482 height 326
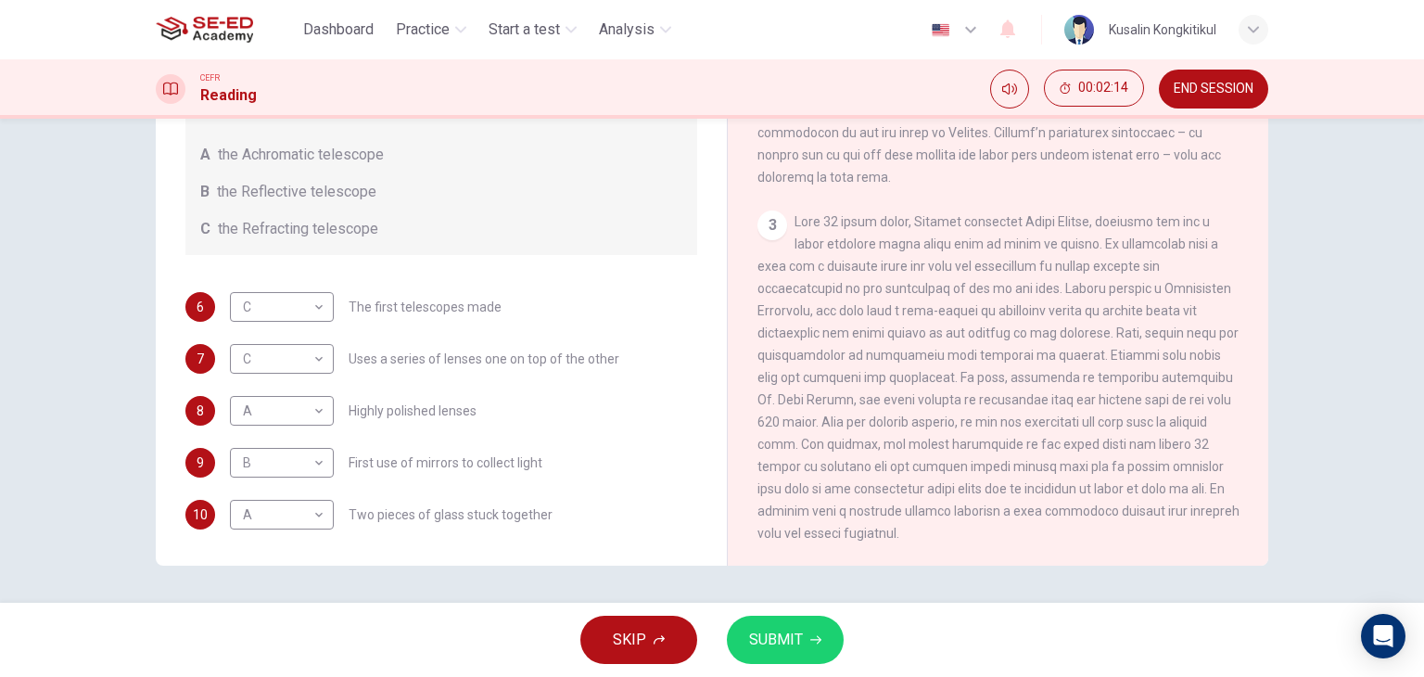
scroll to position [742, 0]
click at [822, 616] on div "SKIP SUBMIT" at bounding box center [712, 640] width 1424 height 74
click at [822, 645] on button "SUBMIT" at bounding box center [785, 640] width 117 height 48
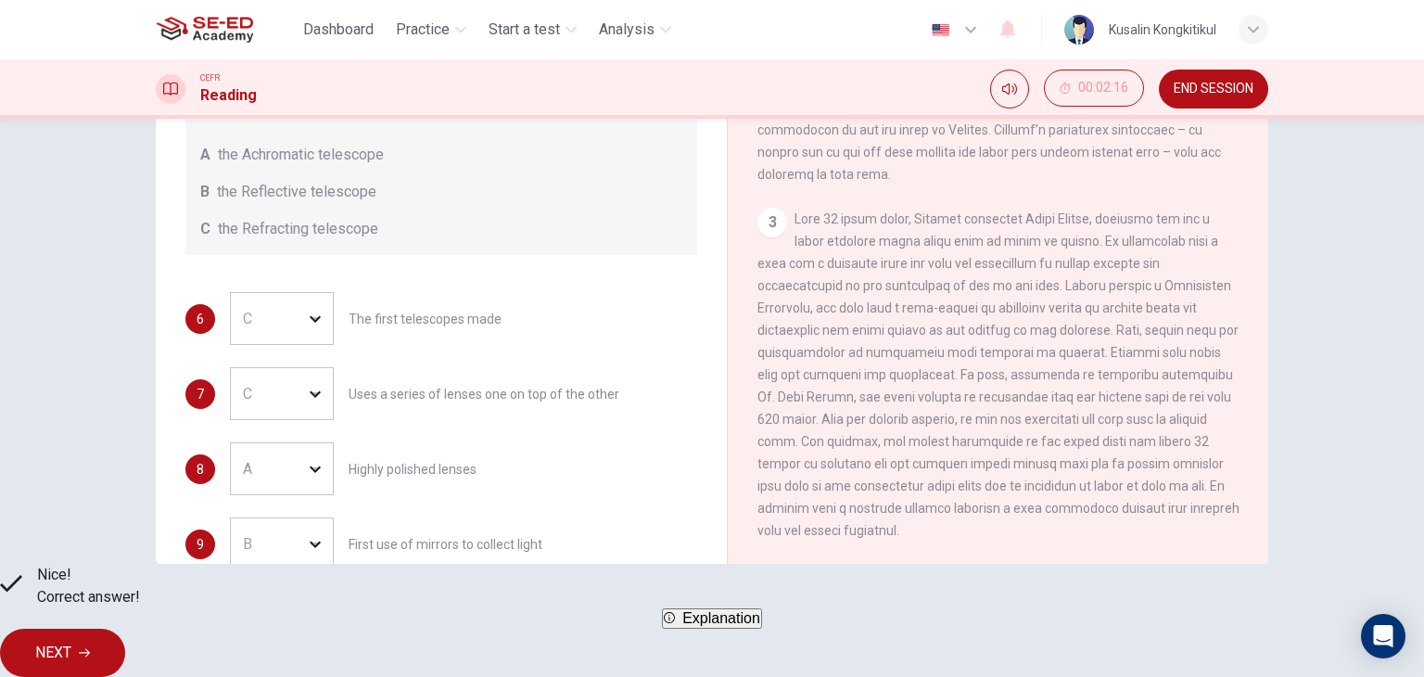
click at [125, 641] on button "NEXT" at bounding box center [62, 653] width 125 height 48
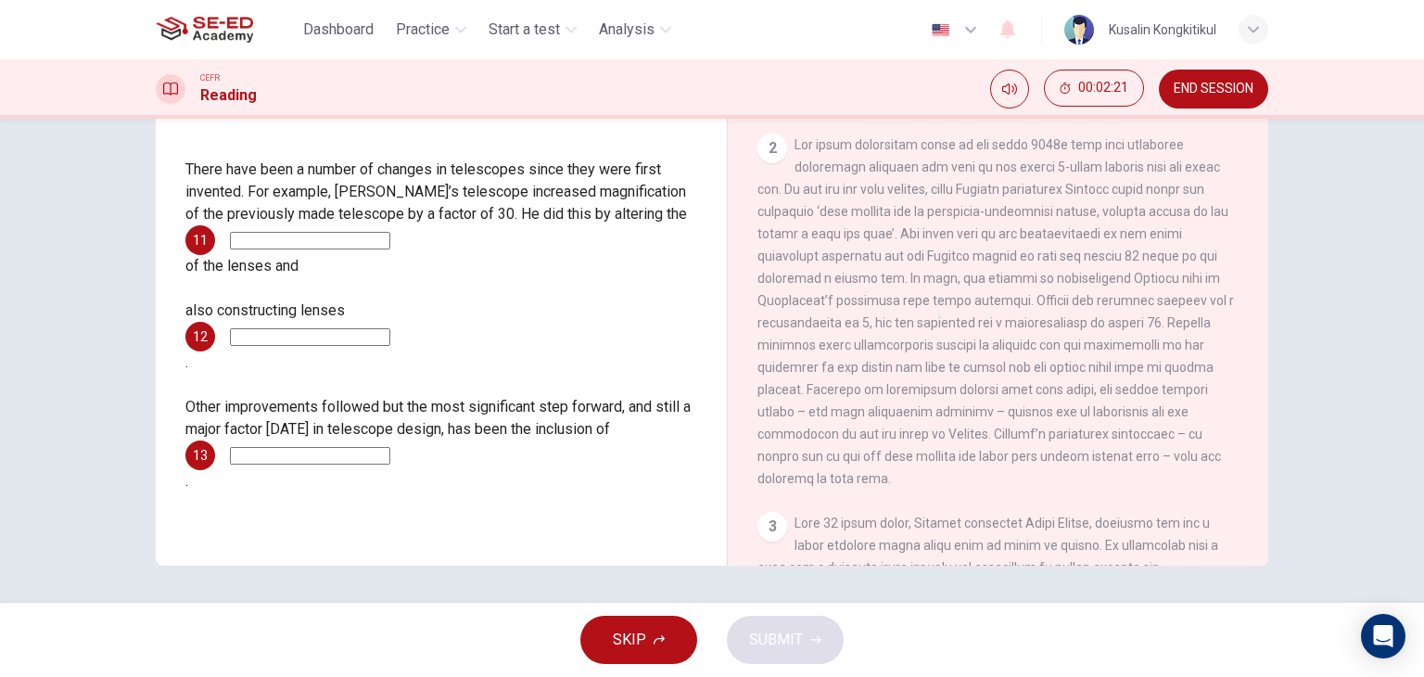
scroll to position [464, 0]
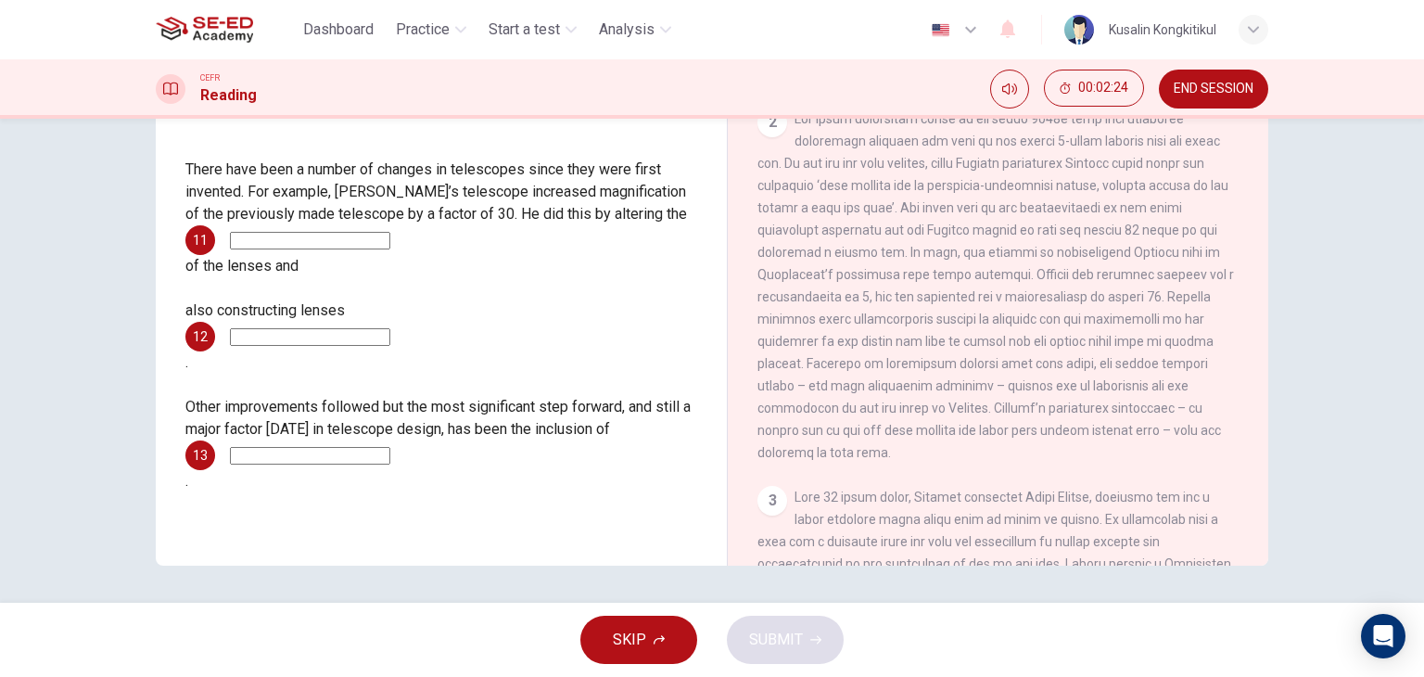
drag, startPoint x: 1053, startPoint y: 263, endPoint x: 1091, endPoint y: 268, distance: 38.3
click at [1091, 268] on span at bounding box center [995, 285] width 476 height 349
drag, startPoint x: 882, startPoint y: 249, endPoint x: 957, endPoint y: 249, distance: 75.1
click at [957, 249] on div "2" at bounding box center [998, 286] width 482 height 356
click at [345, 249] on input at bounding box center [310, 241] width 160 height 18
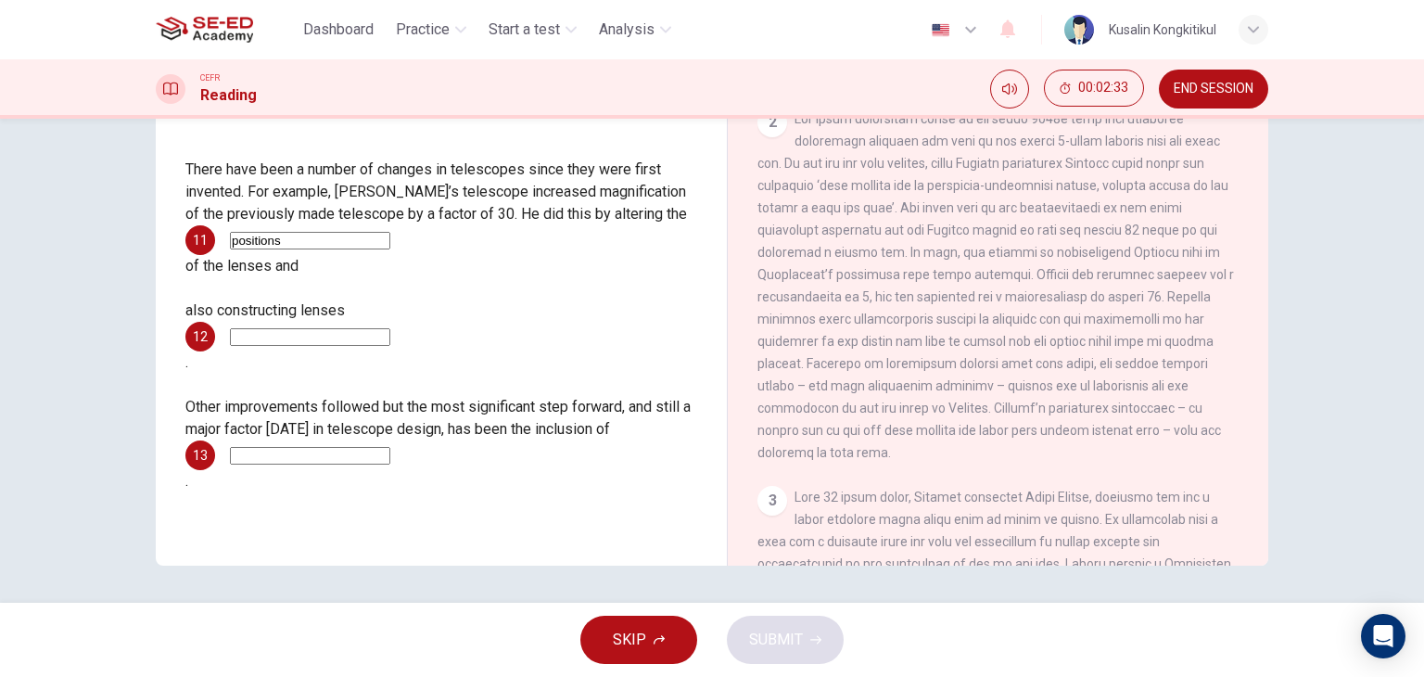
type input "positions"
click at [266, 447] on input at bounding box center [310, 456] width 160 height 18
type input "mirrors"
drag, startPoint x: 176, startPoint y: 286, endPoint x: 195, endPoint y: 284, distance: 18.7
click at [195, 284] on div "Questions 11 - 13 Complete the summary below using words from the passage. Choo…" at bounding box center [441, 225] width 541 height 571
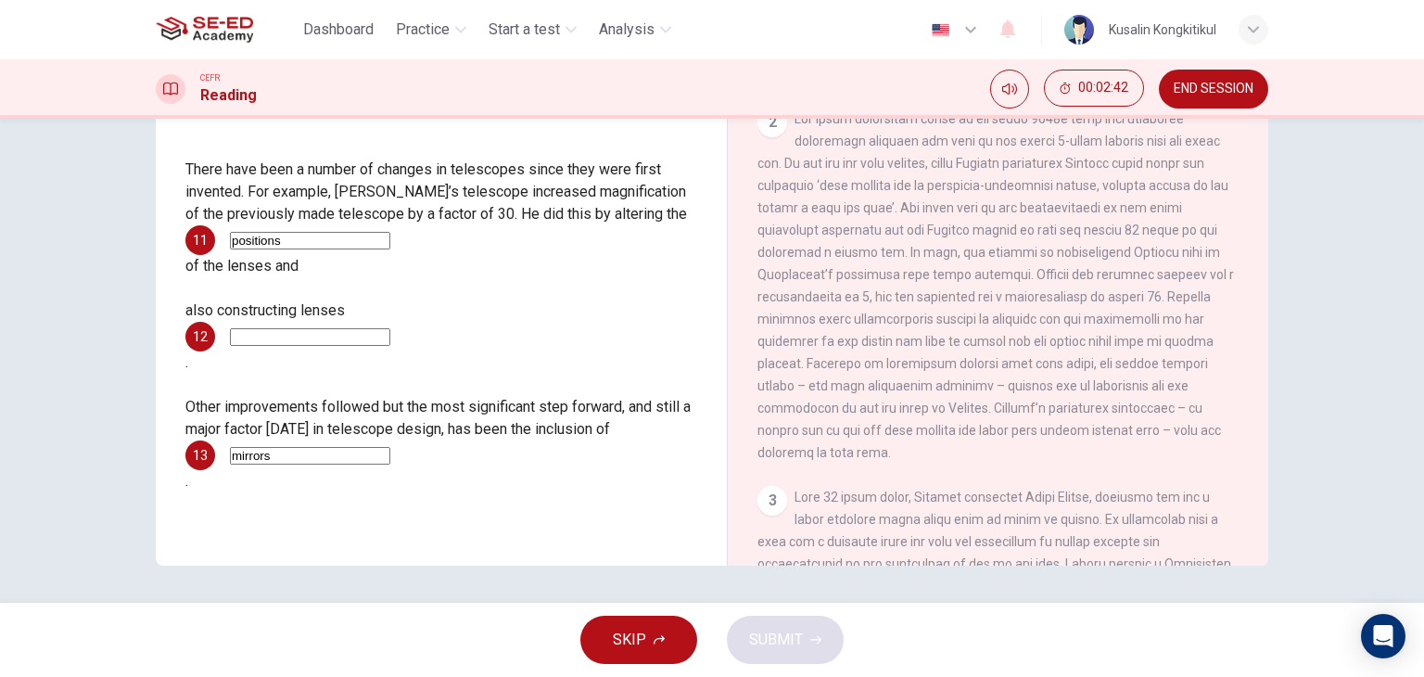
drag, startPoint x: 203, startPoint y: 286, endPoint x: 236, endPoint y: 286, distance: 33.4
click at [236, 301] on span "also constructing lenses" at bounding box center [264, 310] width 159 height 18
click at [390, 328] on input at bounding box center [310, 337] width 160 height 18
type input "of better quality"
click at [783, 650] on span "SUBMIT" at bounding box center [776, 640] width 54 height 26
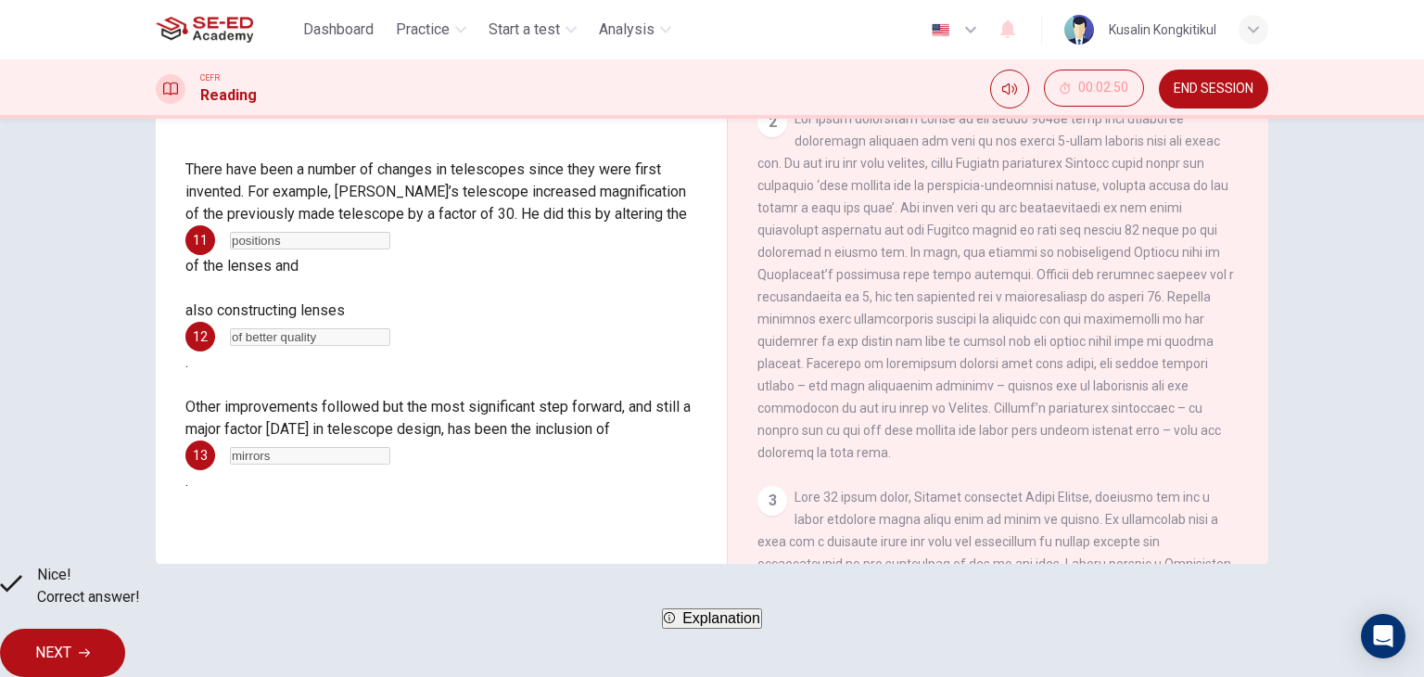
click at [71, 640] on span "NEXT" at bounding box center [53, 653] width 36 height 26
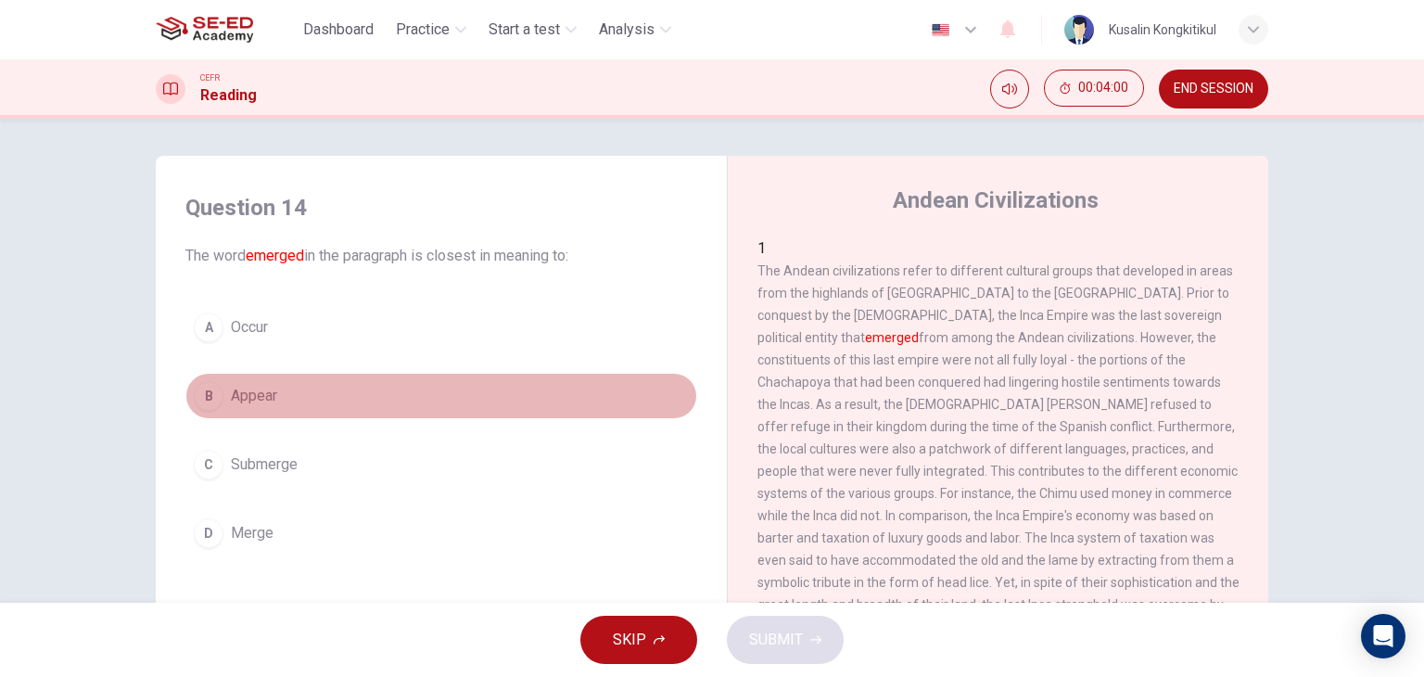
click at [235, 400] on span "Appear" at bounding box center [254, 396] width 46 height 22
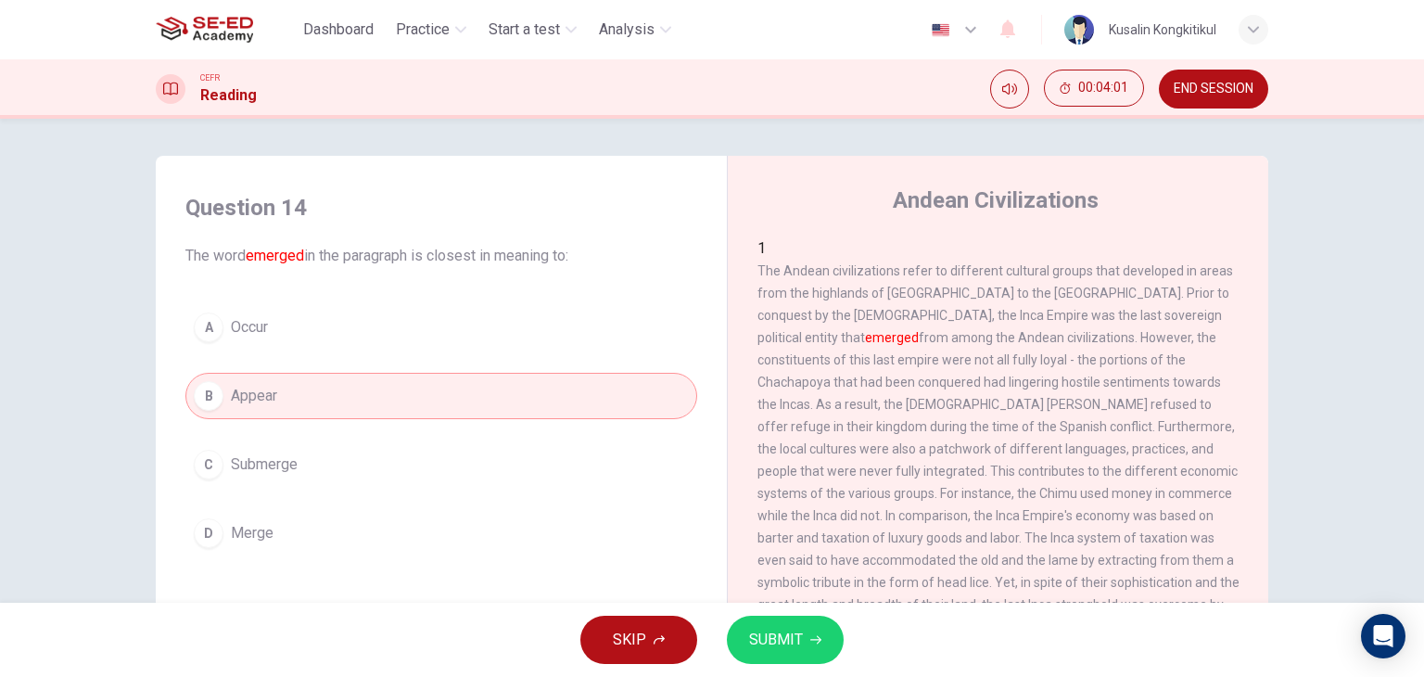
click at [795, 634] on span "SUBMIT" at bounding box center [776, 640] width 54 height 26
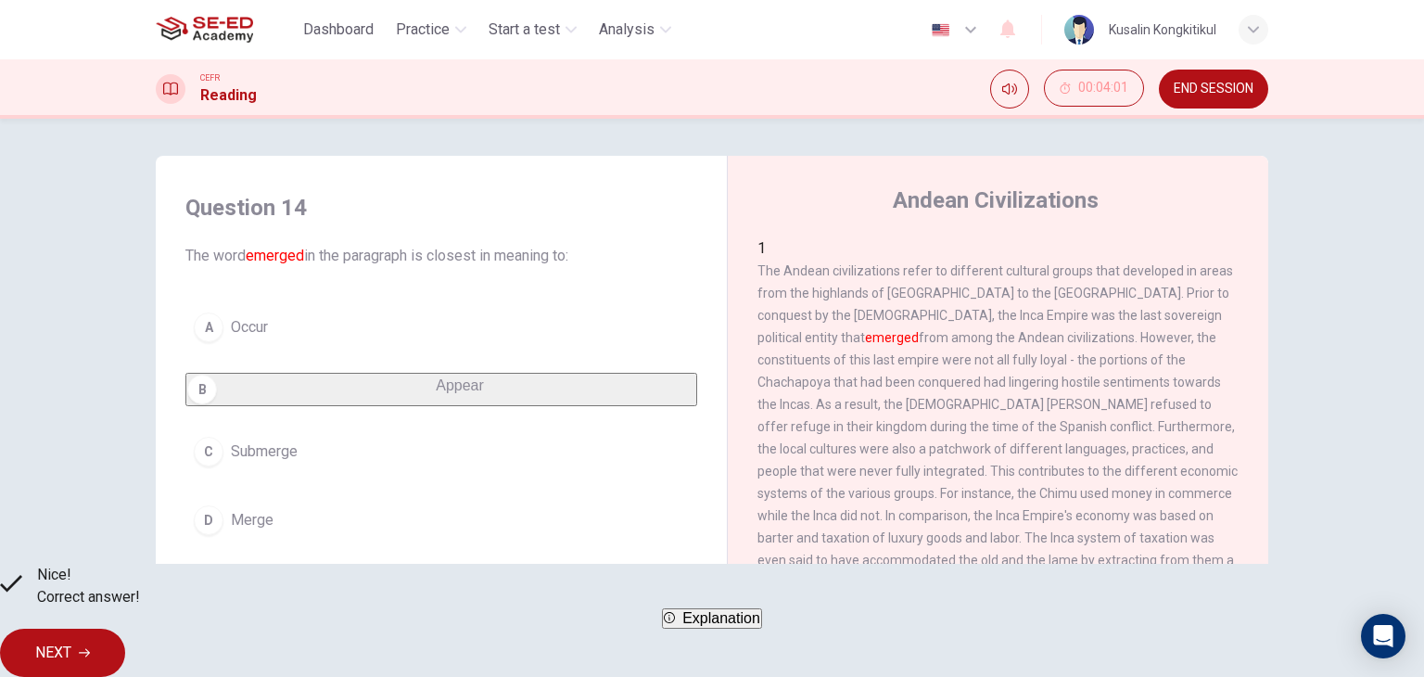
click at [71, 649] on span "NEXT" at bounding box center [53, 653] width 36 height 26
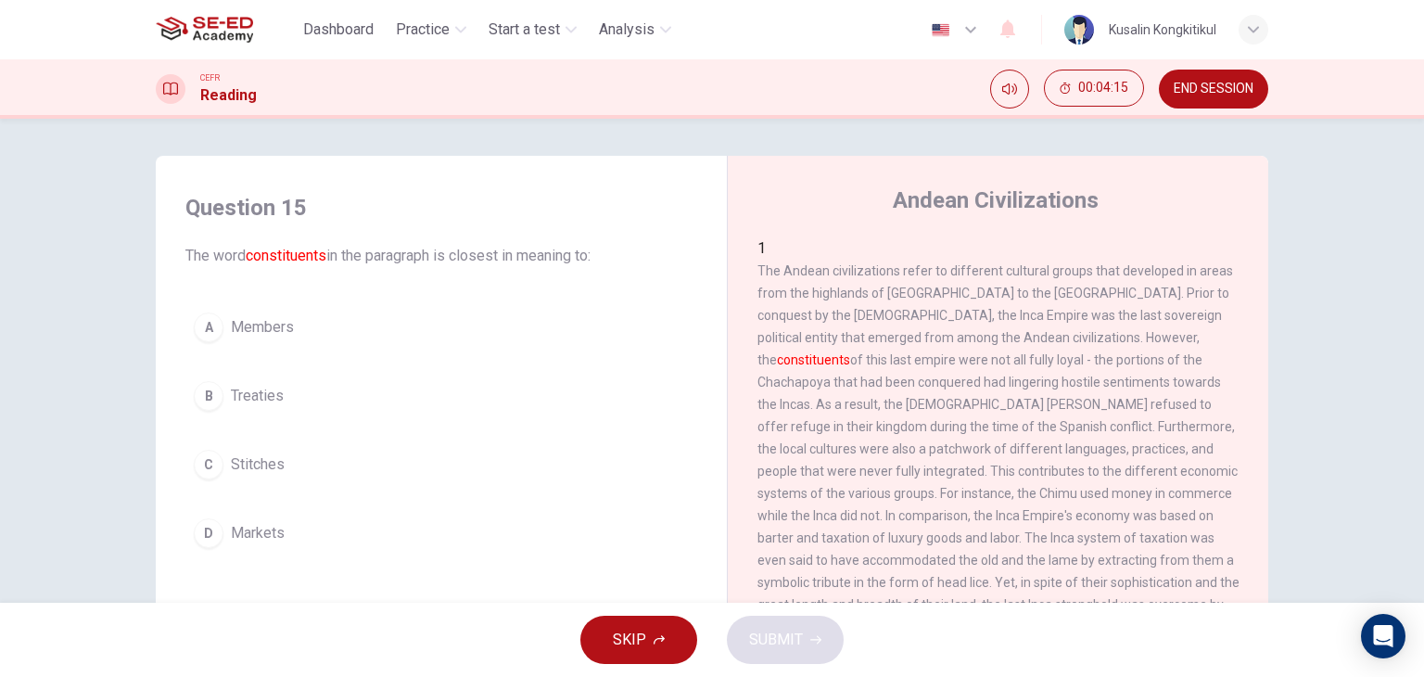
click at [234, 331] on span "Members" at bounding box center [262, 327] width 63 height 22
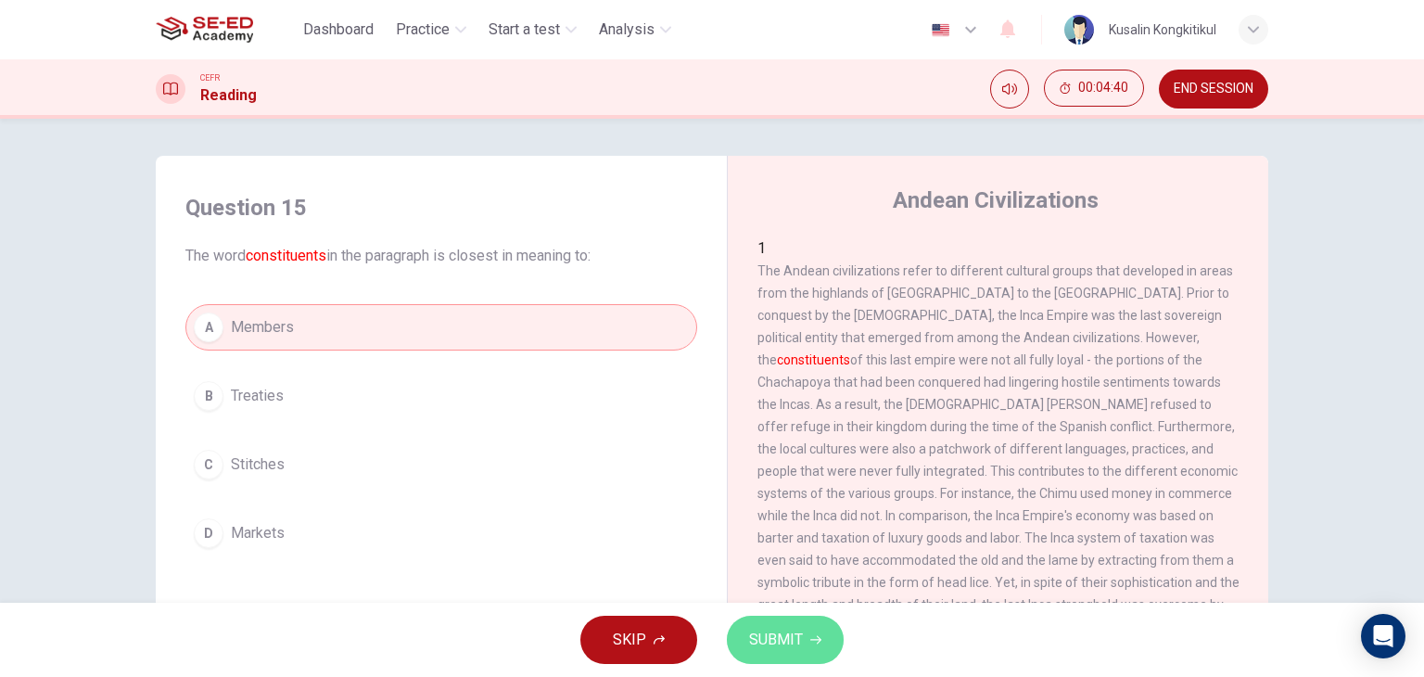
click at [819, 630] on button "SUBMIT" at bounding box center [785, 640] width 117 height 48
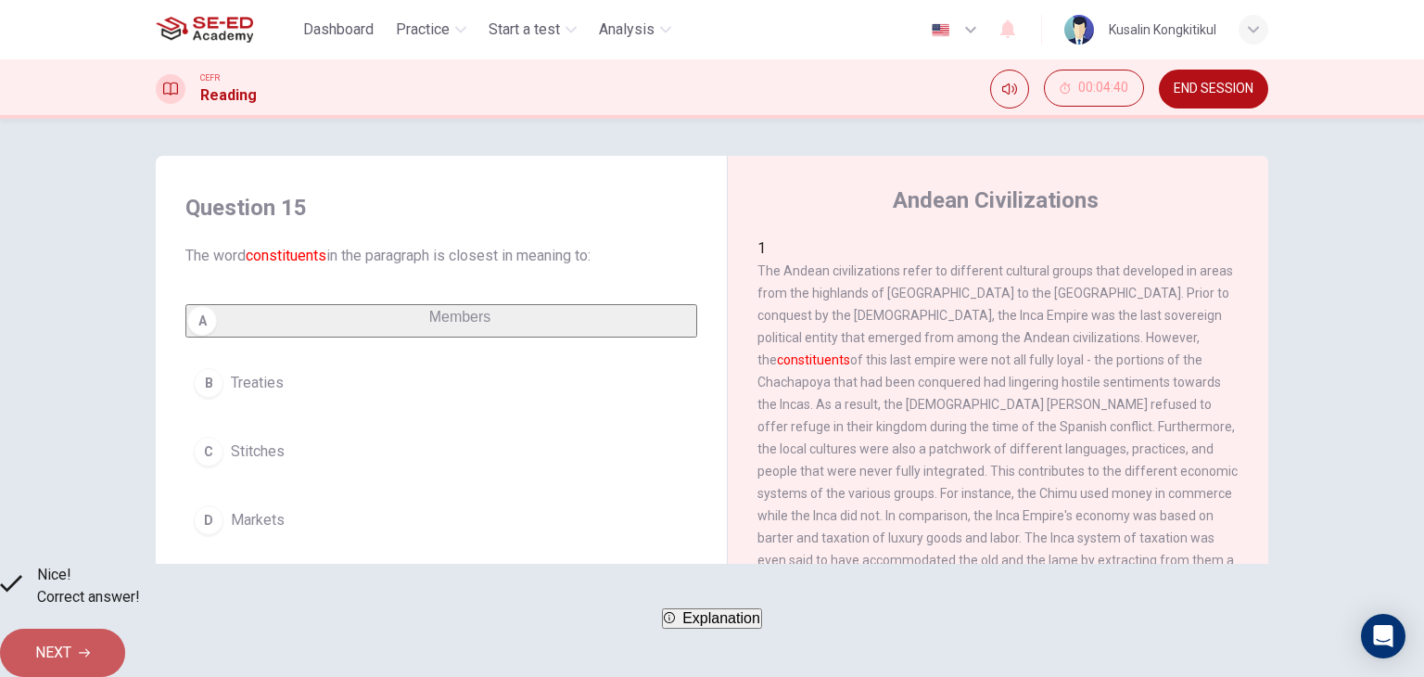
drag, startPoint x: 987, startPoint y: 637, endPoint x: 996, endPoint y: 673, distance: 37.1
click at [71, 645] on span "NEXT" at bounding box center [53, 653] width 36 height 26
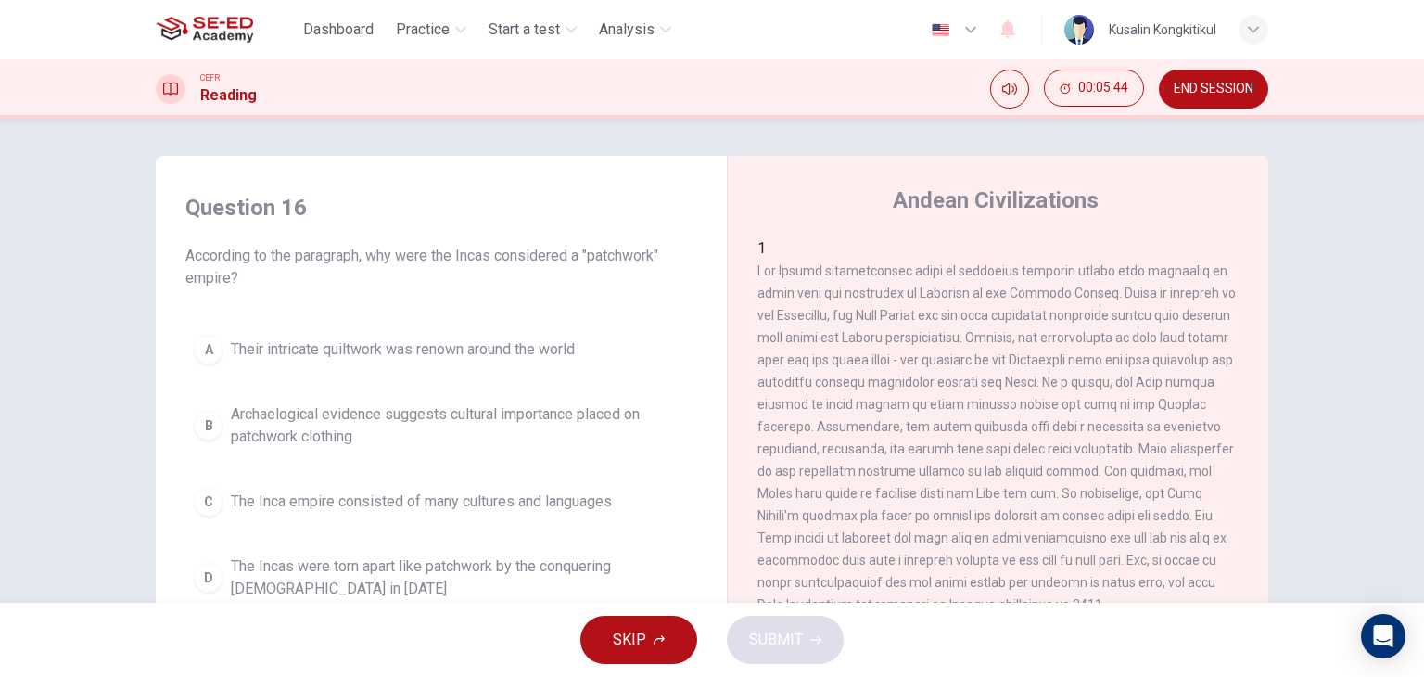
drag, startPoint x: 767, startPoint y: 303, endPoint x: 912, endPoint y: 303, distance: 145.5
click at [912, 303] on div "1" at bounding box center [998, 426] width 482 height 378
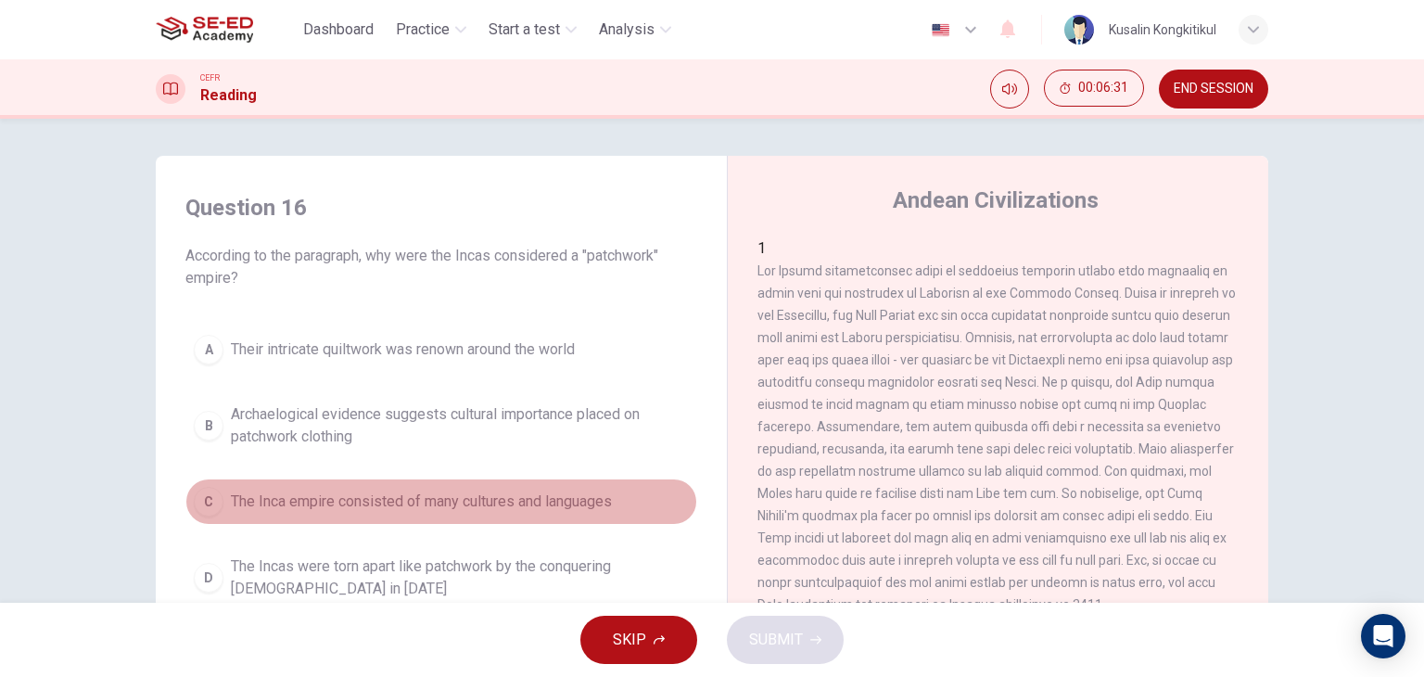
click at [351, 510] on span "The Inca empire consisted of many cultures and languages" at bounding box center [421, 501] width 381 height 22
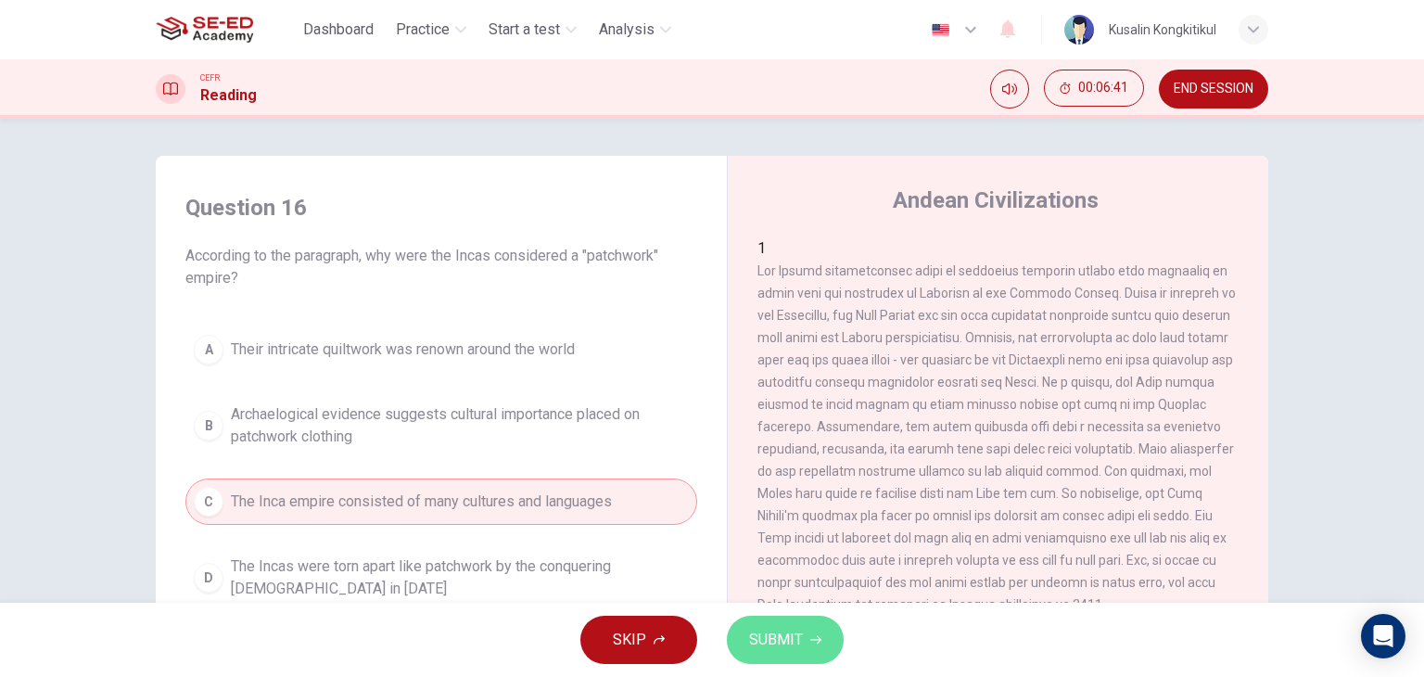
click at [792, 633] on span "SUBMIT" at bounding box center [776, 640] width 54 height 26
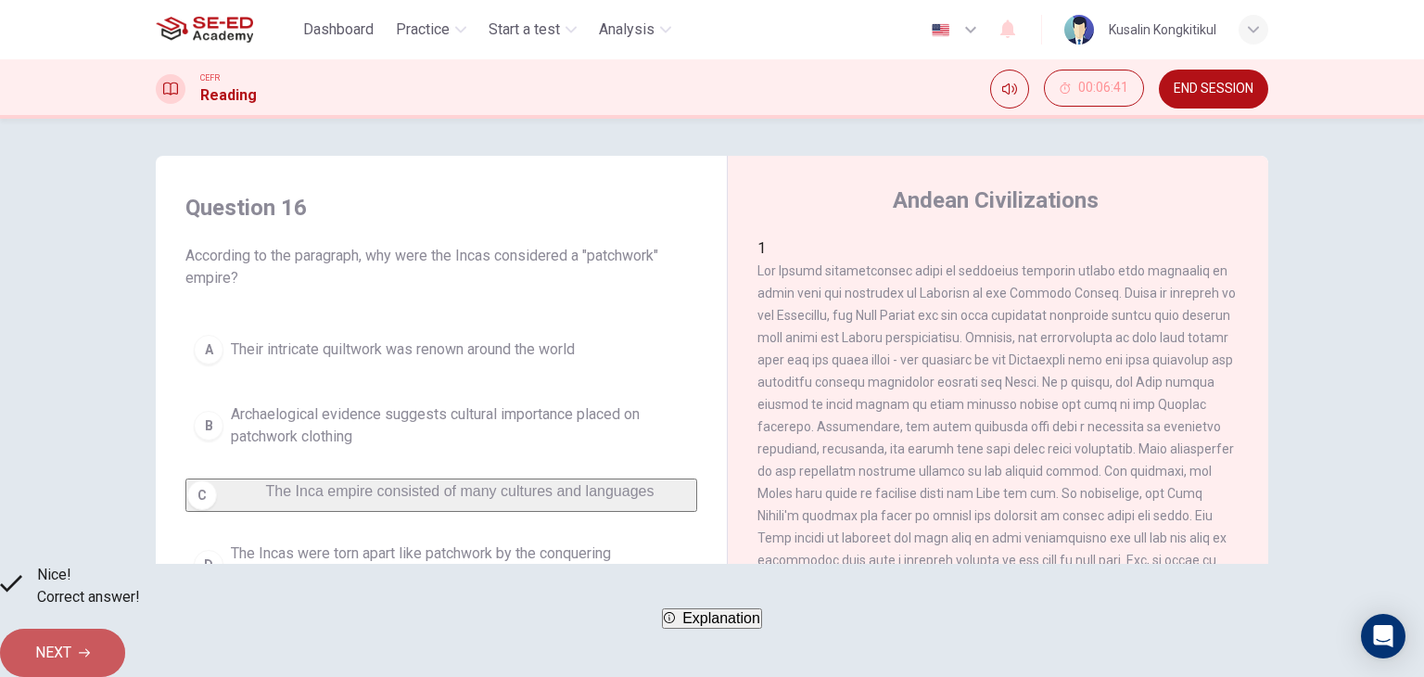
click at [125, 629] on button "NEXT" at bounding box center [62, 653] width 125 height 48
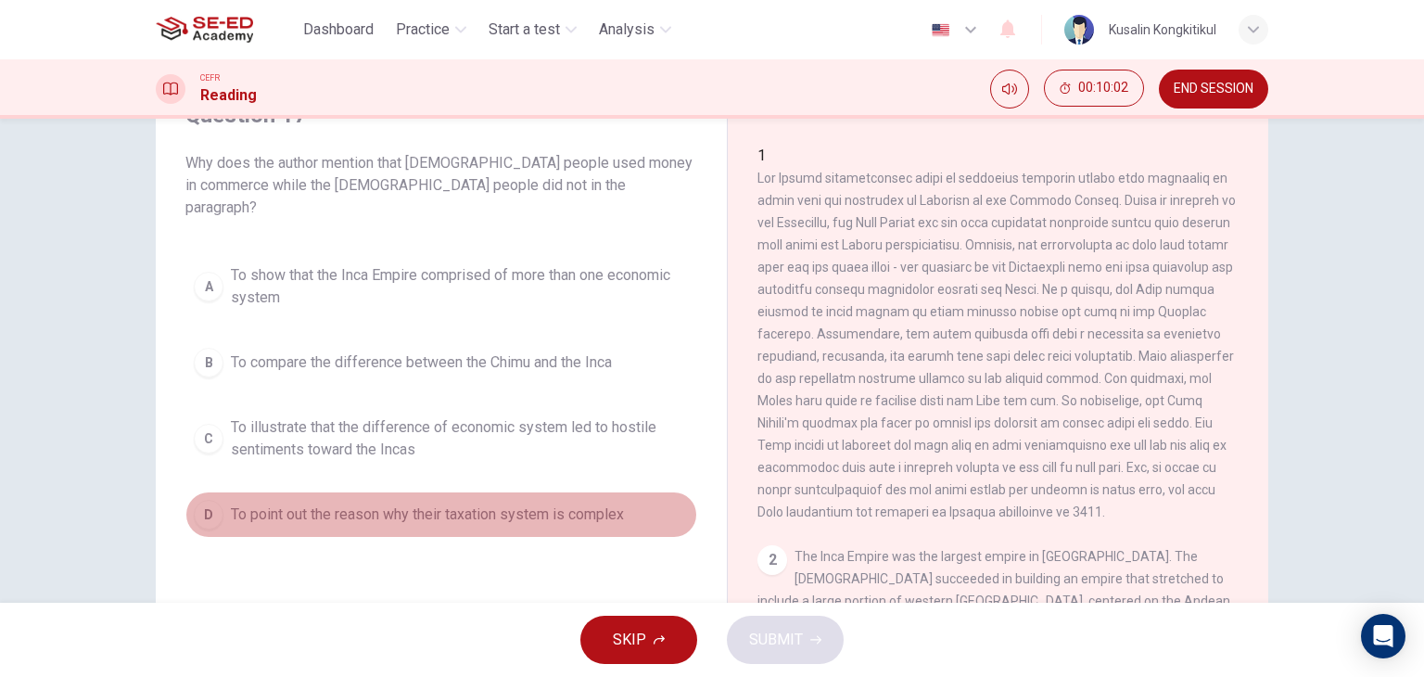
drag, startPoint x: 311, startPoint y: 500, endPoint x: 556, endPoint y: 542, distance: 249.3
click at [311, 503] on span "To point out the reason why their taxation system is complex" at bounding box center [427, 514] width 393 height 22
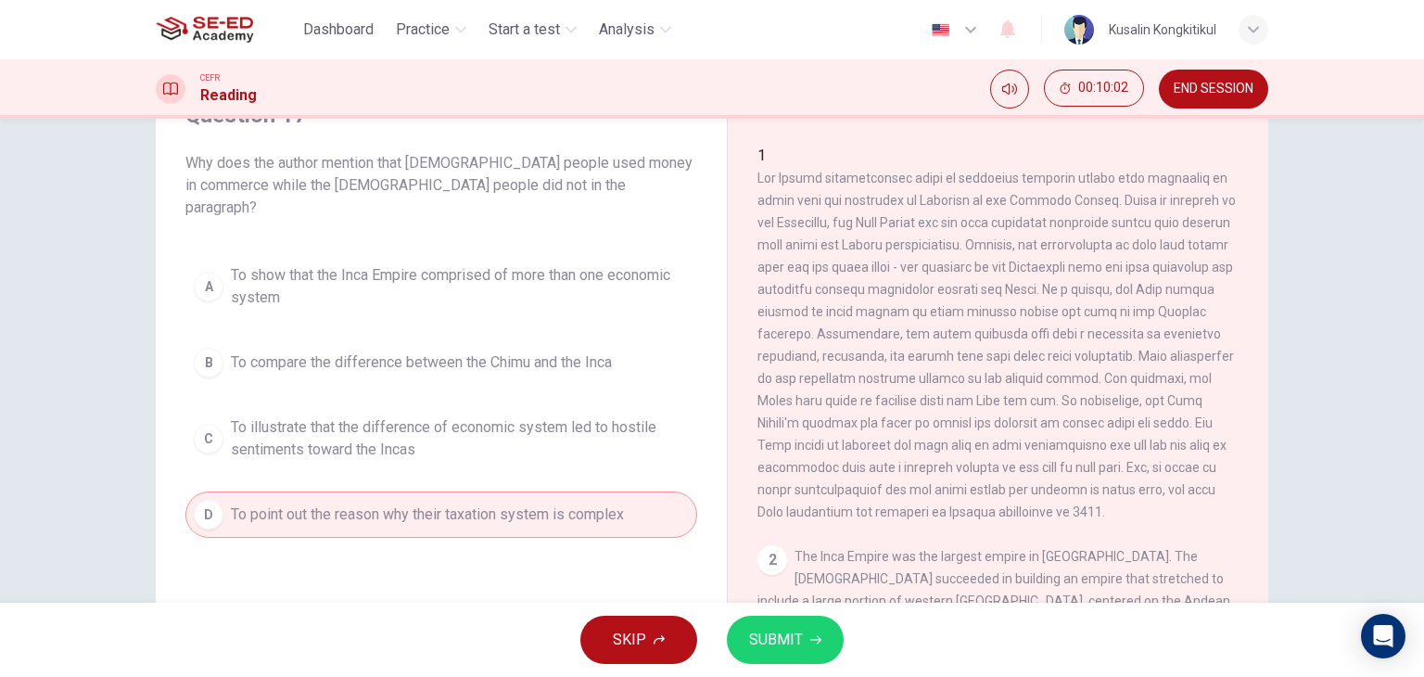
click at [763, 639] on span "SUBMIT" at bounding box center [776, 640] width 54 height 26
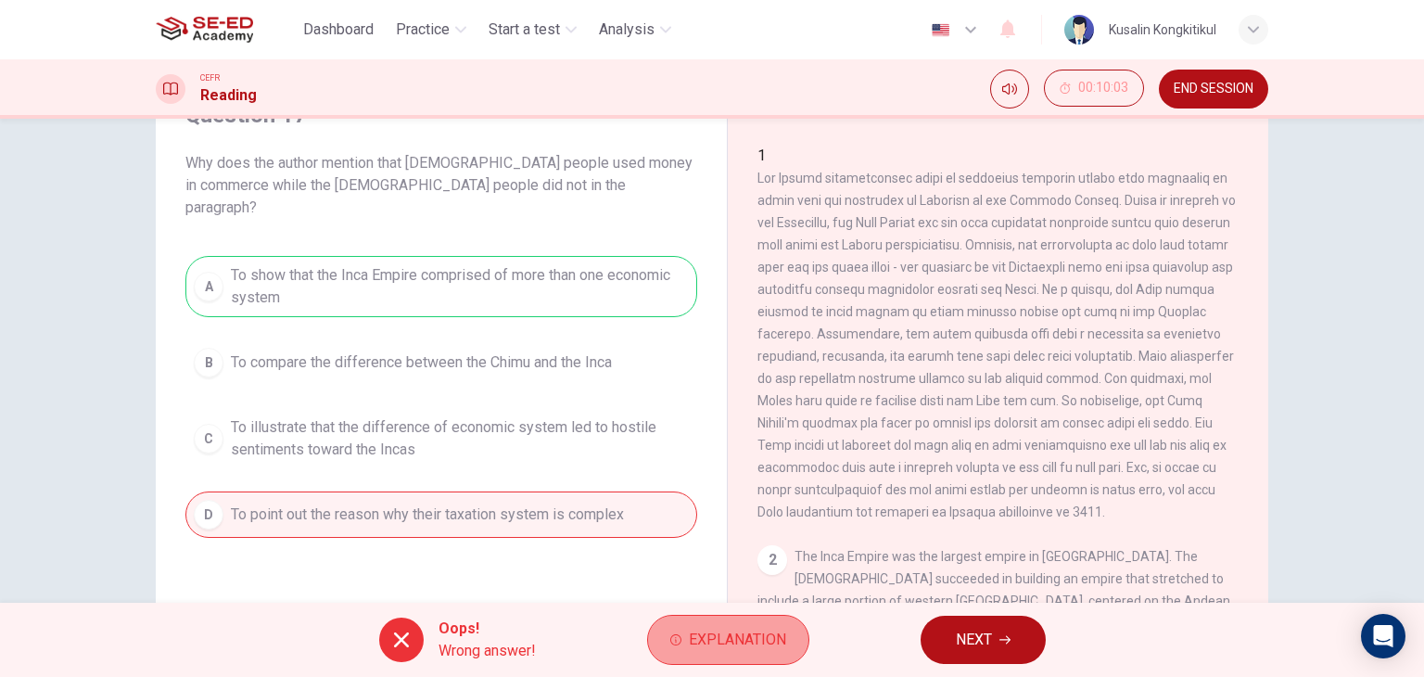
click at [747, 645] on span "Explanation" at bounding box center [737, 640] width 97 height 26
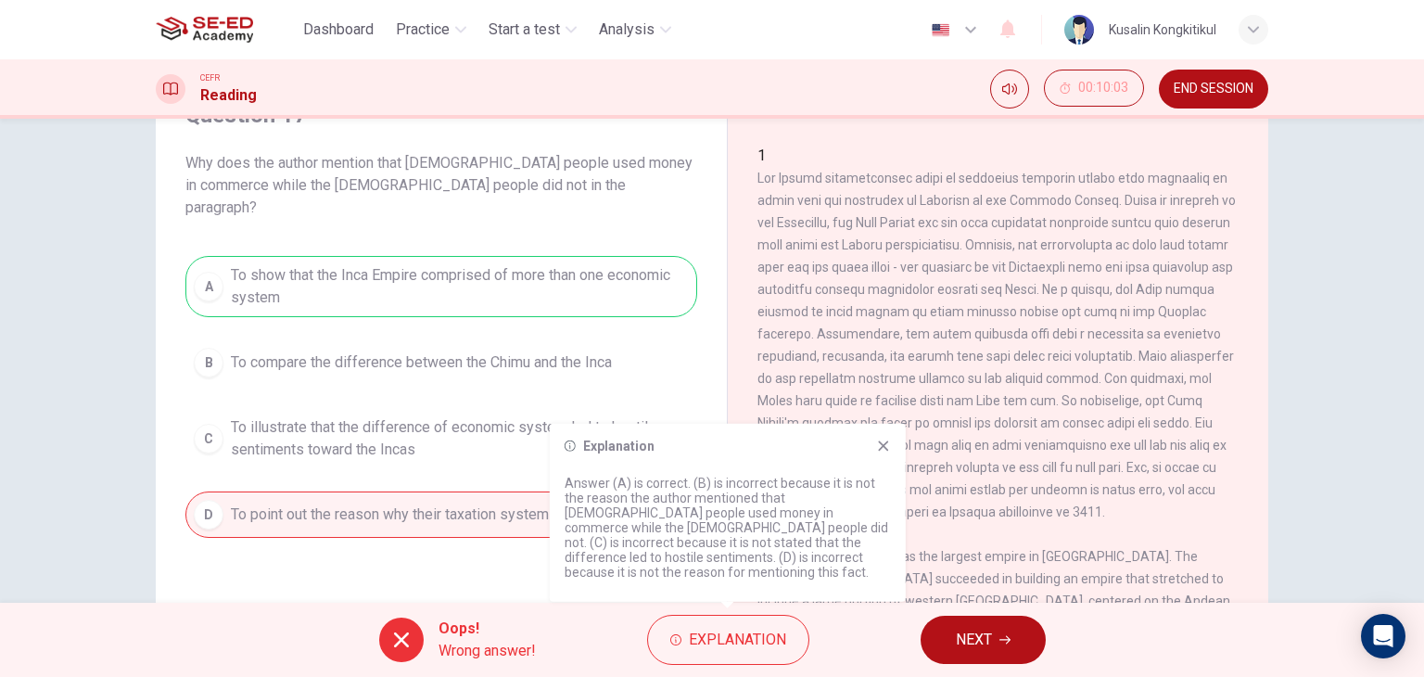
click at [884, 451] on icon at bounding box center [883, 445] width 10 height 10
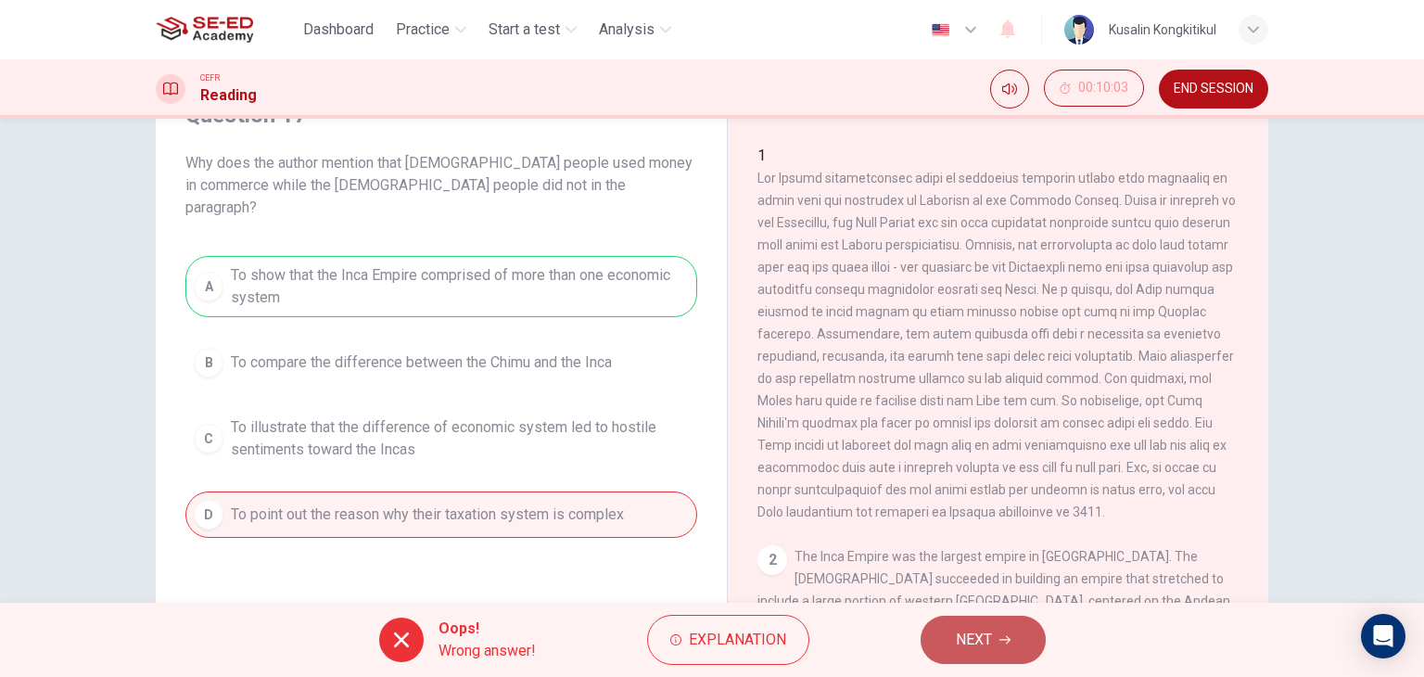
click at [968, 623] on button "NEXT" at bounding box center [983, 640] width 125 height 48
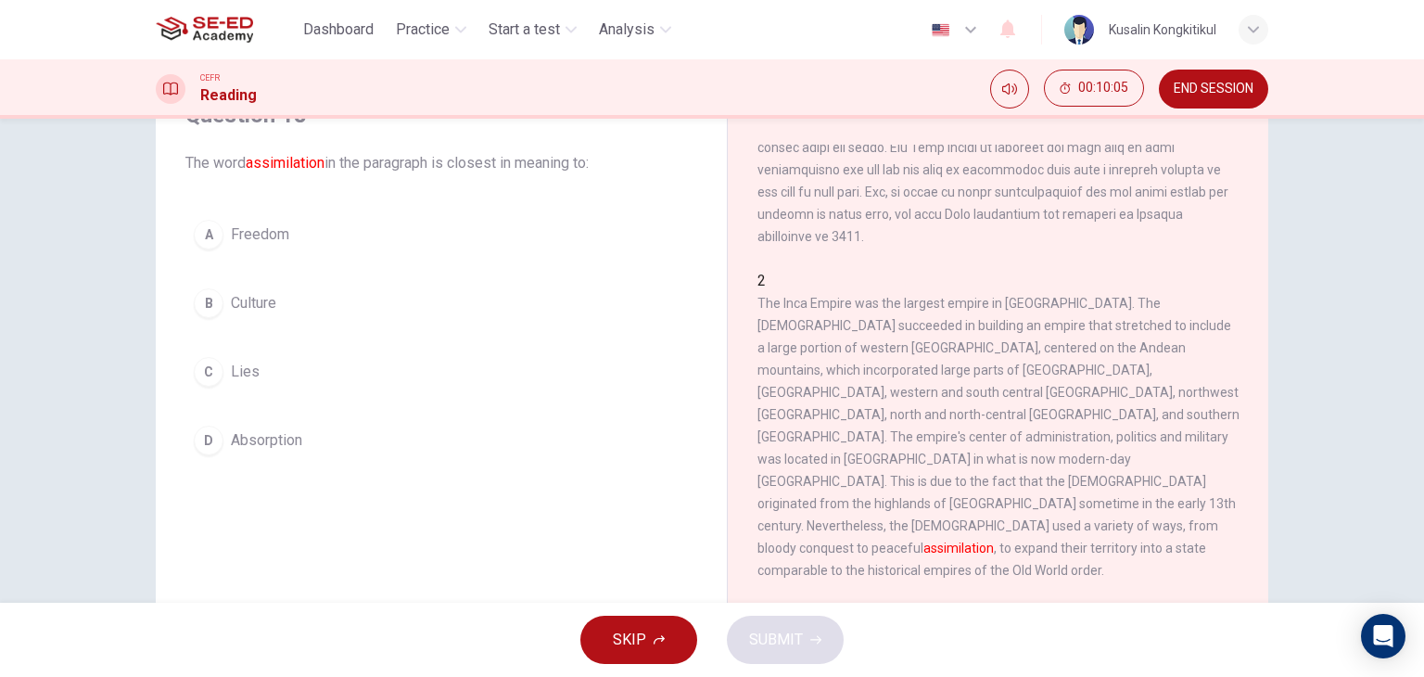
scroll to position [278, 0]
click at [718, 63] on div "CEFR Reading 00:10:27 END SESSION" at bounding box center [712, 88] width 1424 height 59
click at [234, 308] on span "Culture" at bounding box center [253, 303] width 45 height 22
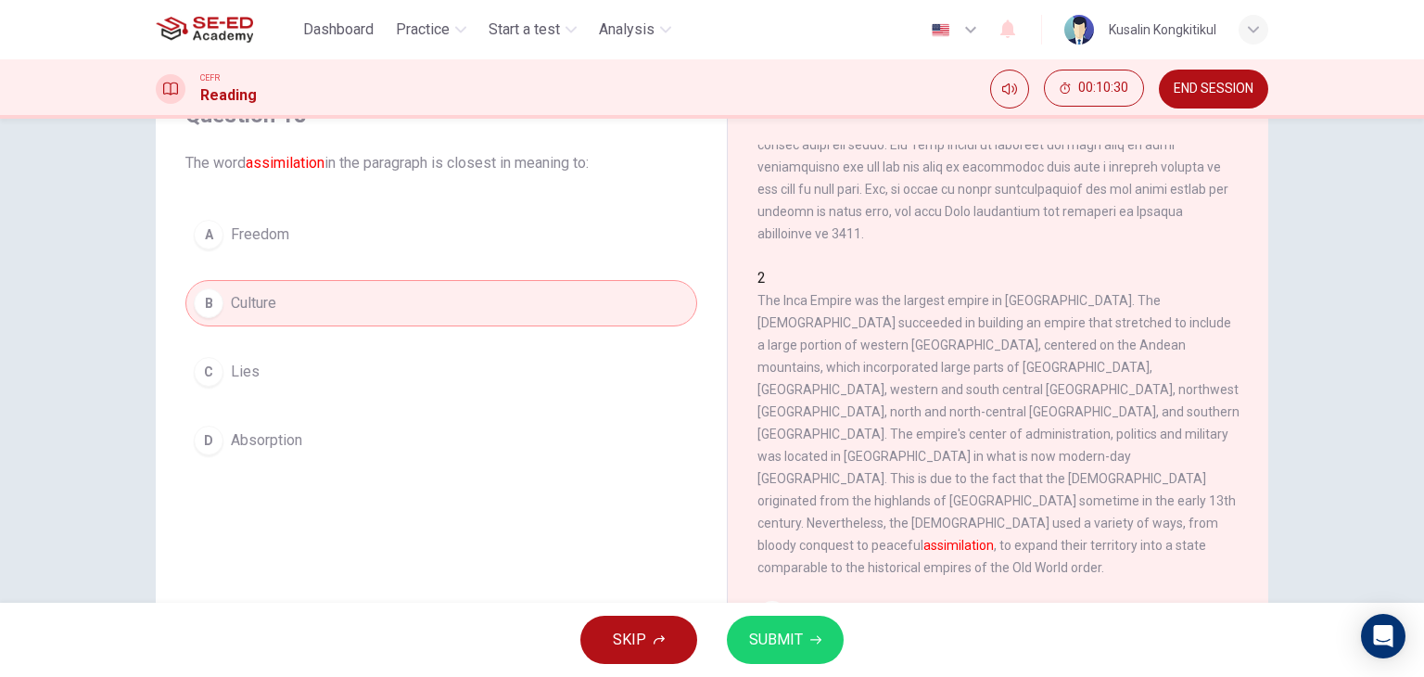
click at [818, 658] on button "SUBMIT" at bounding box center [785, 640] width 117 height 48
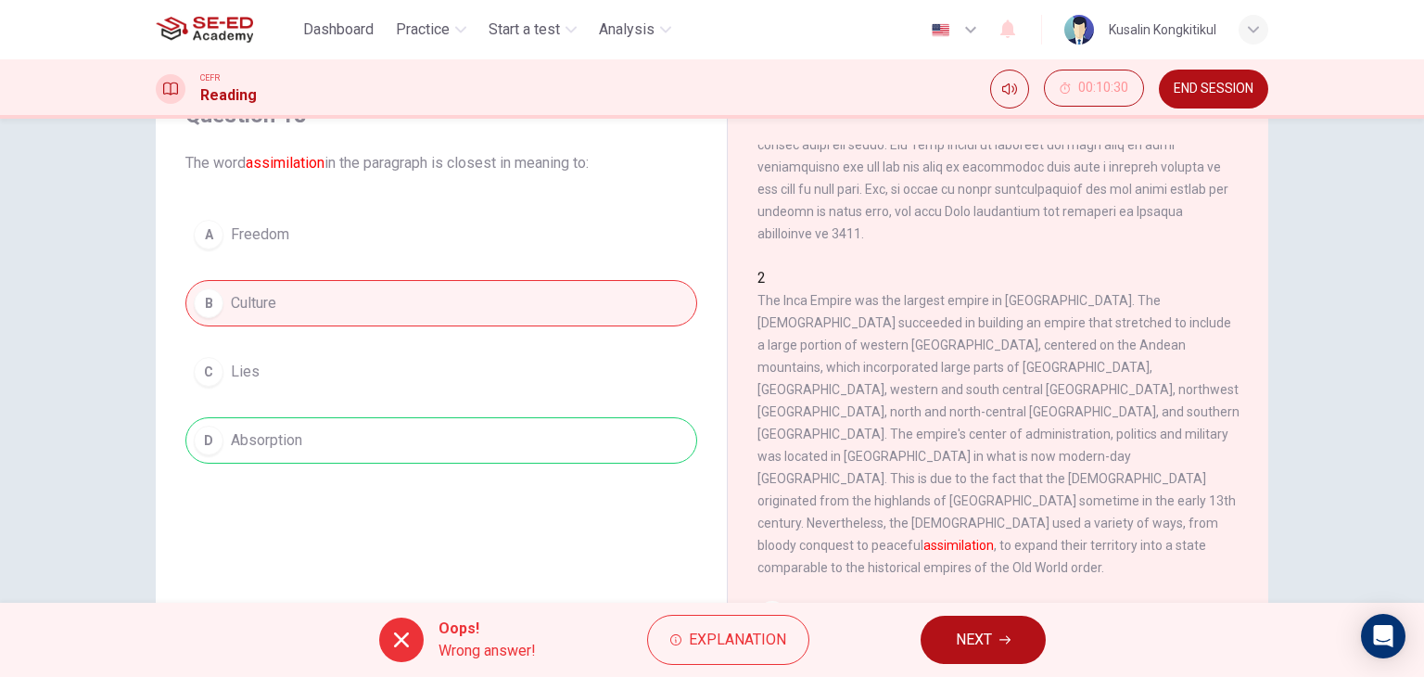
click at [968, 641] on span "NEXT" at bounding box center [974, 640] width 36 height 26
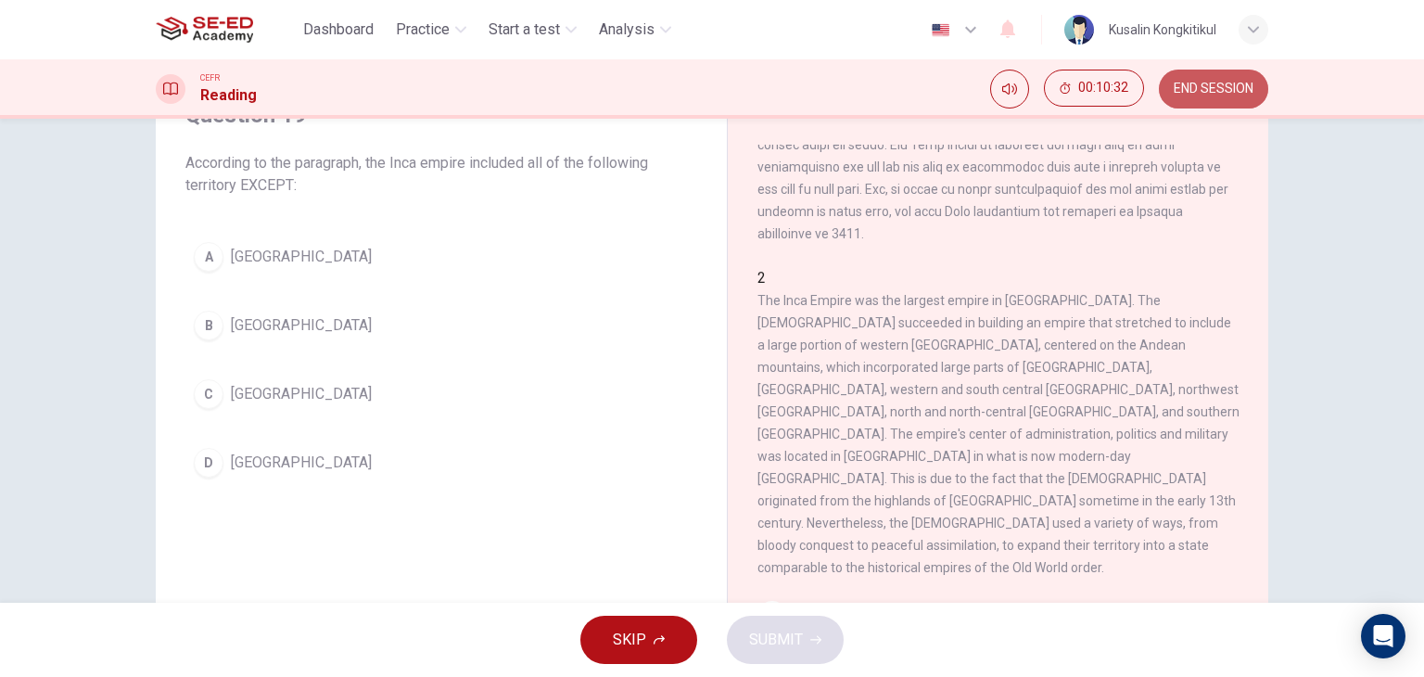
drag, startPoint x: 1222, startPoint y: 97, endPoint x: 777, endPoint y: 124, distance: 445.8
click at [1221, 97] on button "END SESSION" at bounding box center [1213, 89] width 109 height 39
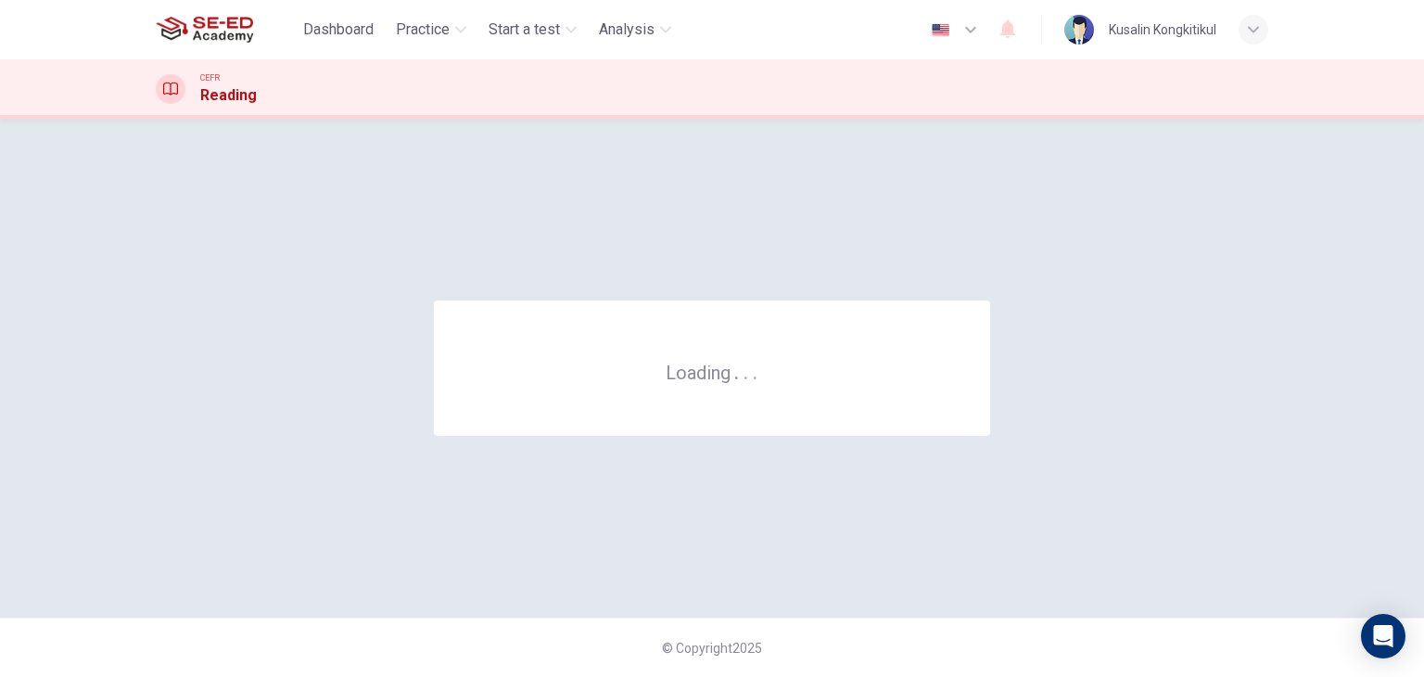
scroll to position [0, 0]
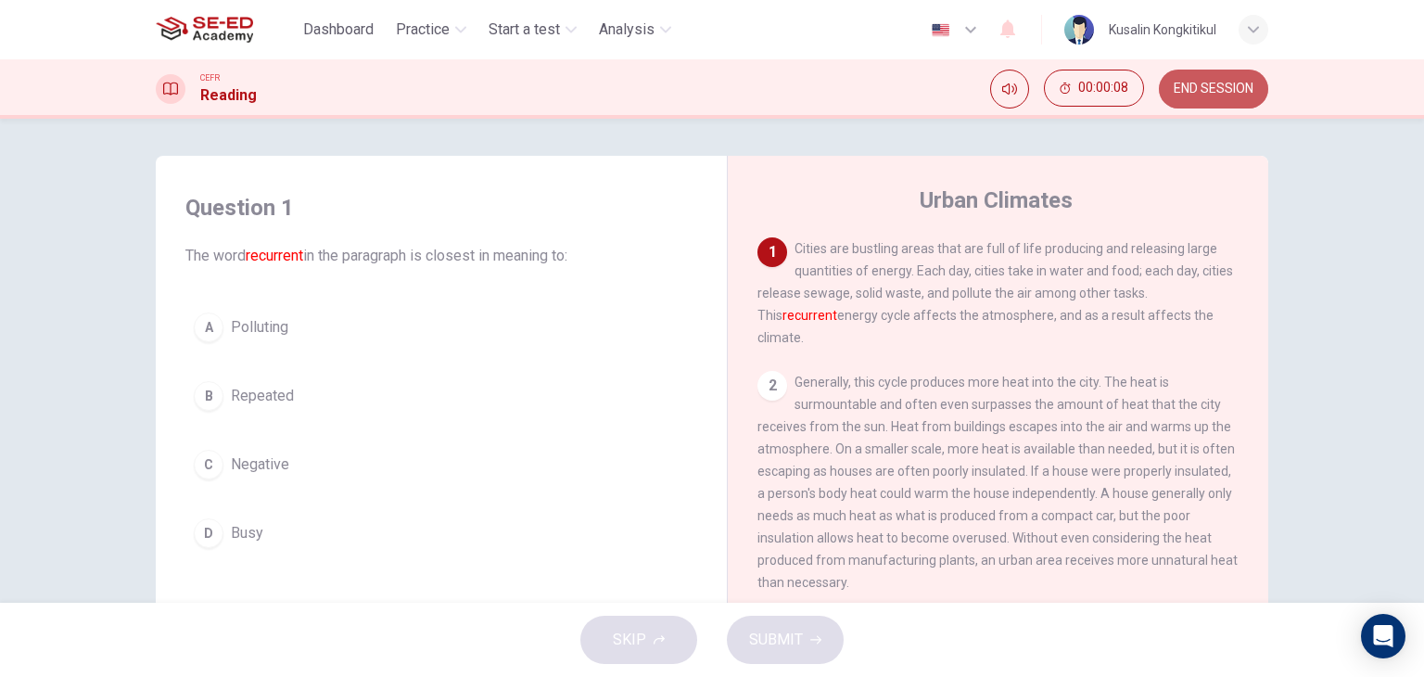
drag, startPoint x: 1239, startPoint y: 77, endPoint x: 875, endPoint y: 102, distance: 365.2
click at [1238, 79] on button "END SESSION" at bounding box center [1213, 89] width 109 height 39
click at [236, 399] on span "Repeated" at bounding box center [262, 396] width 63 height 22
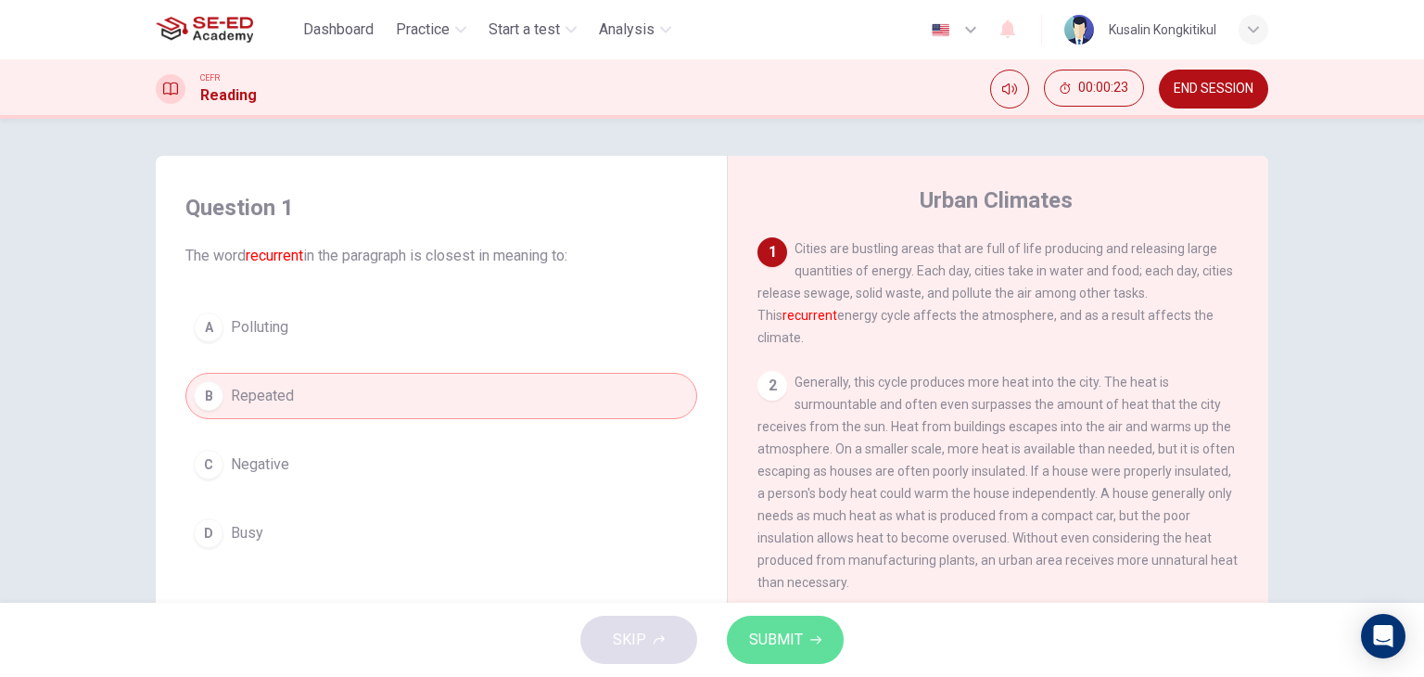
click at [800, 649] on span "SUBMIT" at bounding box center [776, 640] width 54 height 26
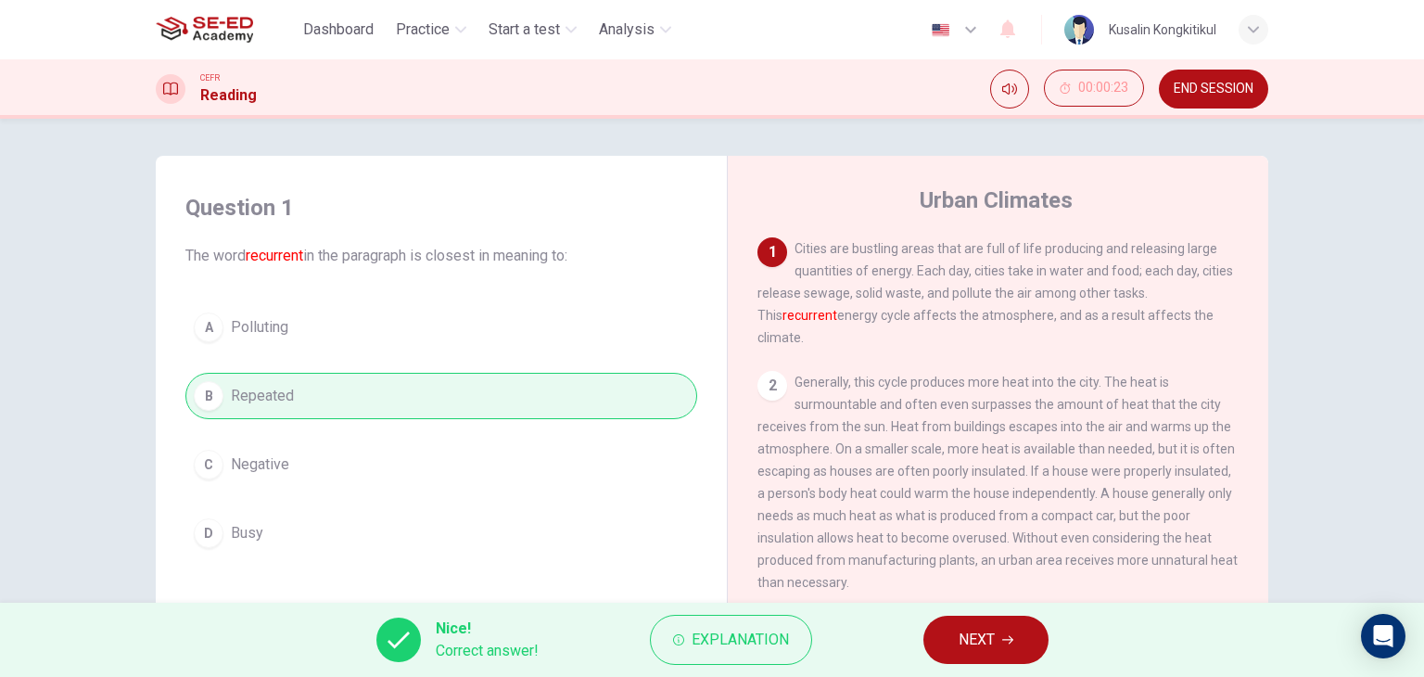
click at [991, 641] on span "NEXT" at bounding box center [977, 640] width 36 height 26
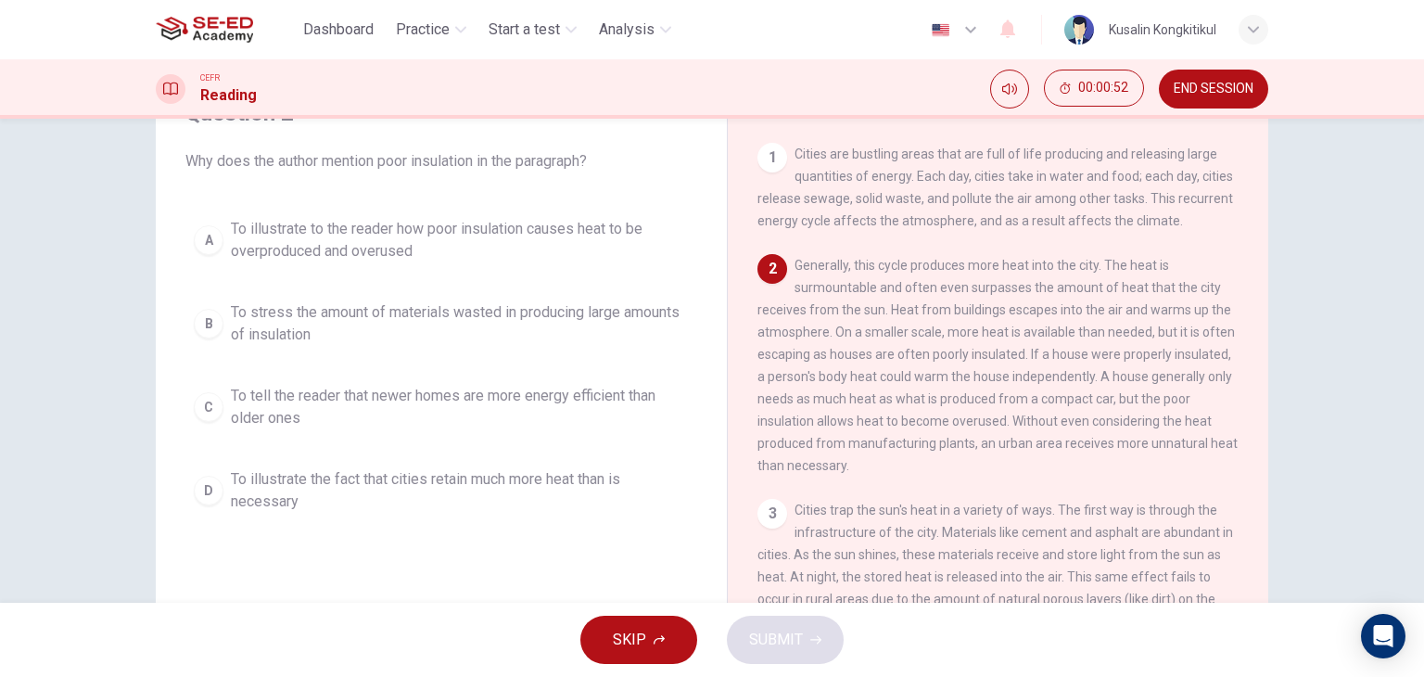
scroll to position [93, 0]
click at [404, 239] on span "To illustrate to the reader how poor insulation causes heat to be overproduced …" at bounding box center [460, 242] width 458 height 44
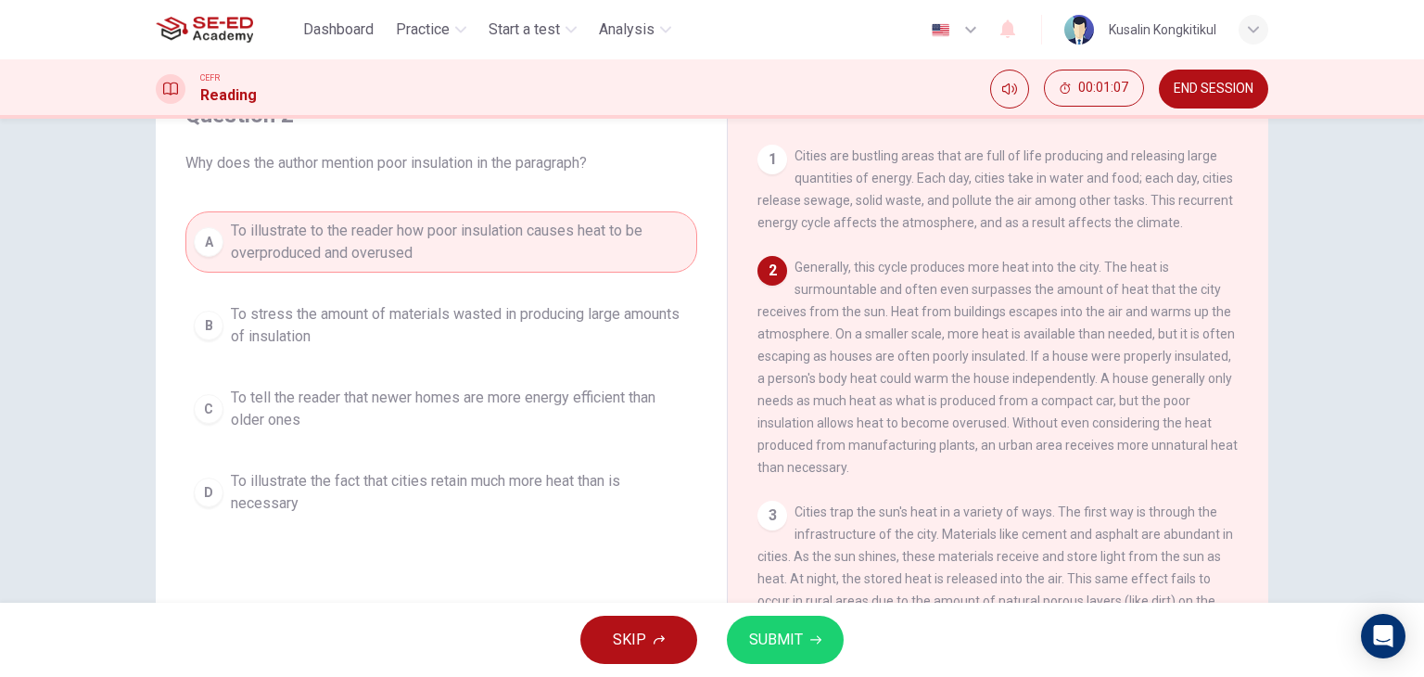
click at [768, 643] on span "SUBMIT" at bounding box center [776, 640] width 54 height 26
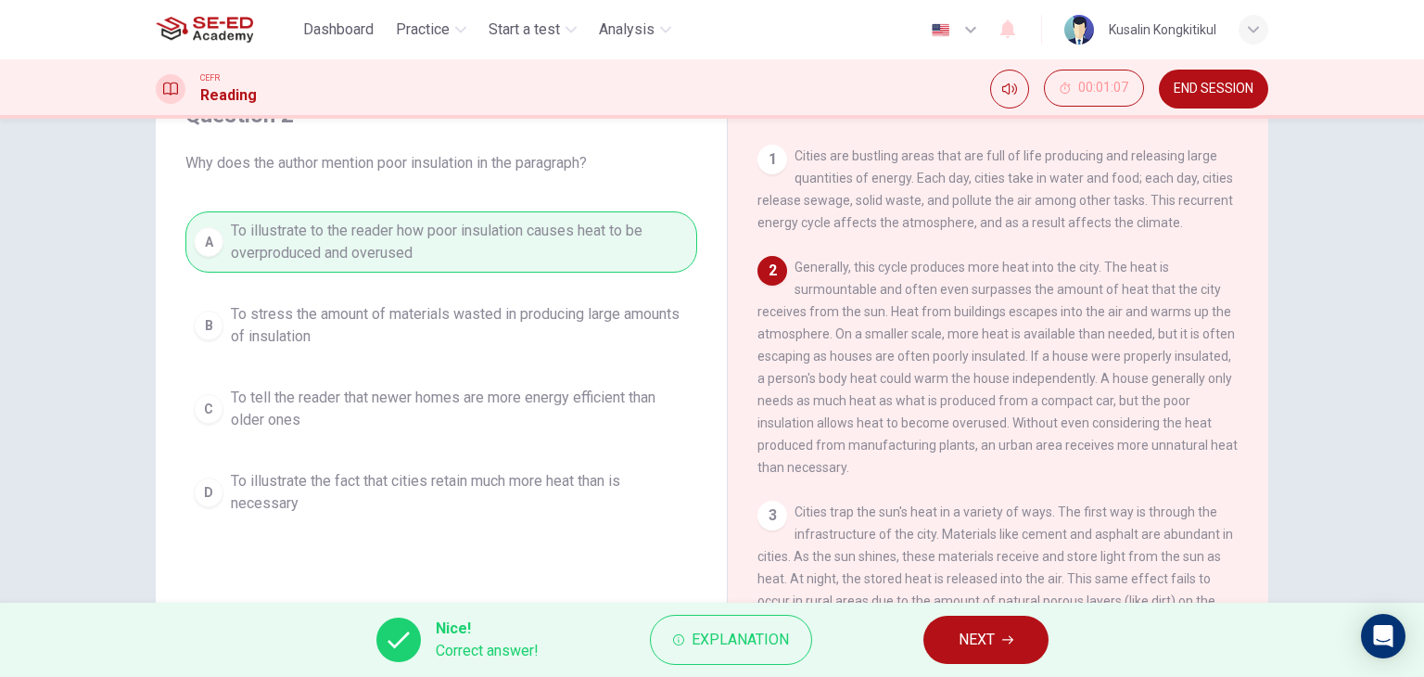
click at [979, 657] on button "NEXT" at bounding box center [985, 640] width 125 height 48
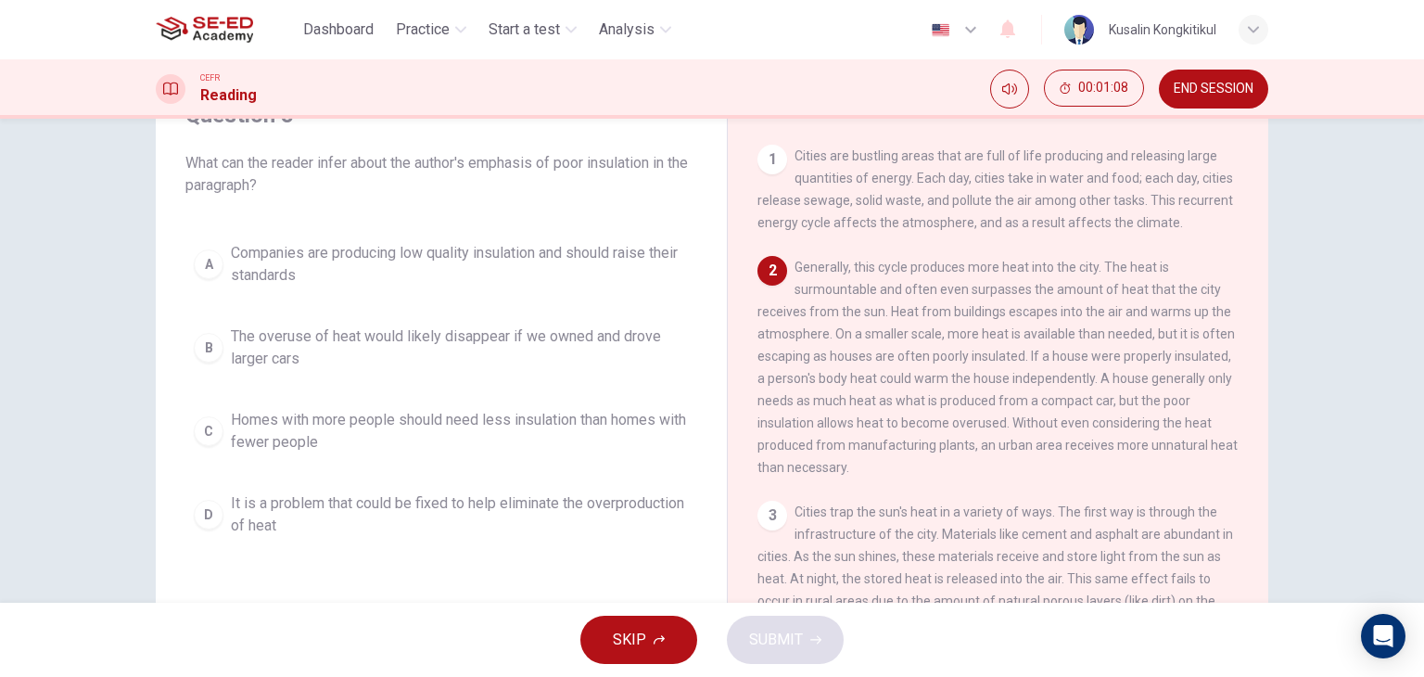
drag, startPoint x: 284, startPoint y: 145, endPoint x: 352, endPoint y: 160, distance: 70.4
click at [352, 160] on div "Question 3 What can the reader infer about the author's emphasis of poor insula…" at bounding box center [441, 148] width 512 height 96
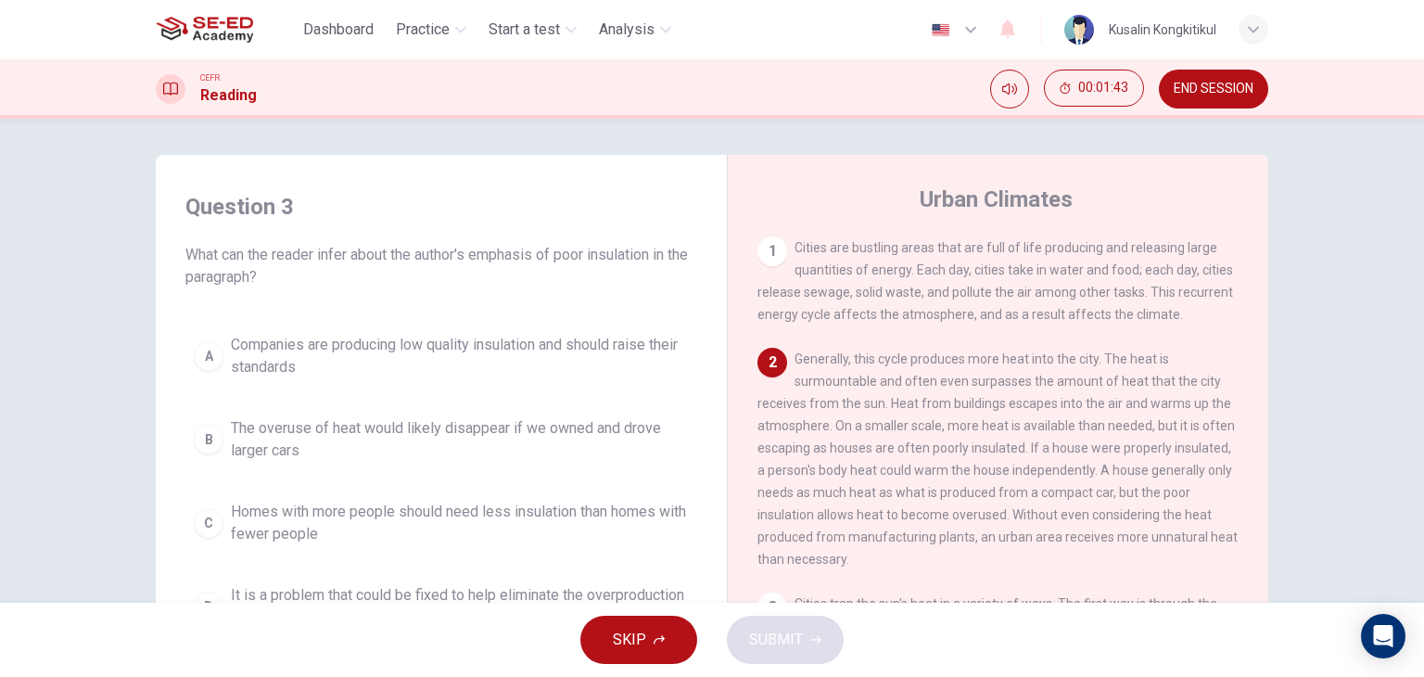
scroll to position [0, 0]
drag, startPoint x: 865, startPoint y: 256, endPoint x: 941, endPoint y: 244, distance: 77.0
click at [941, 244] on span "Cities are bustling areas that are full of life producing and releasing large q…" at bounding box center [995, 282] width 476 height 82
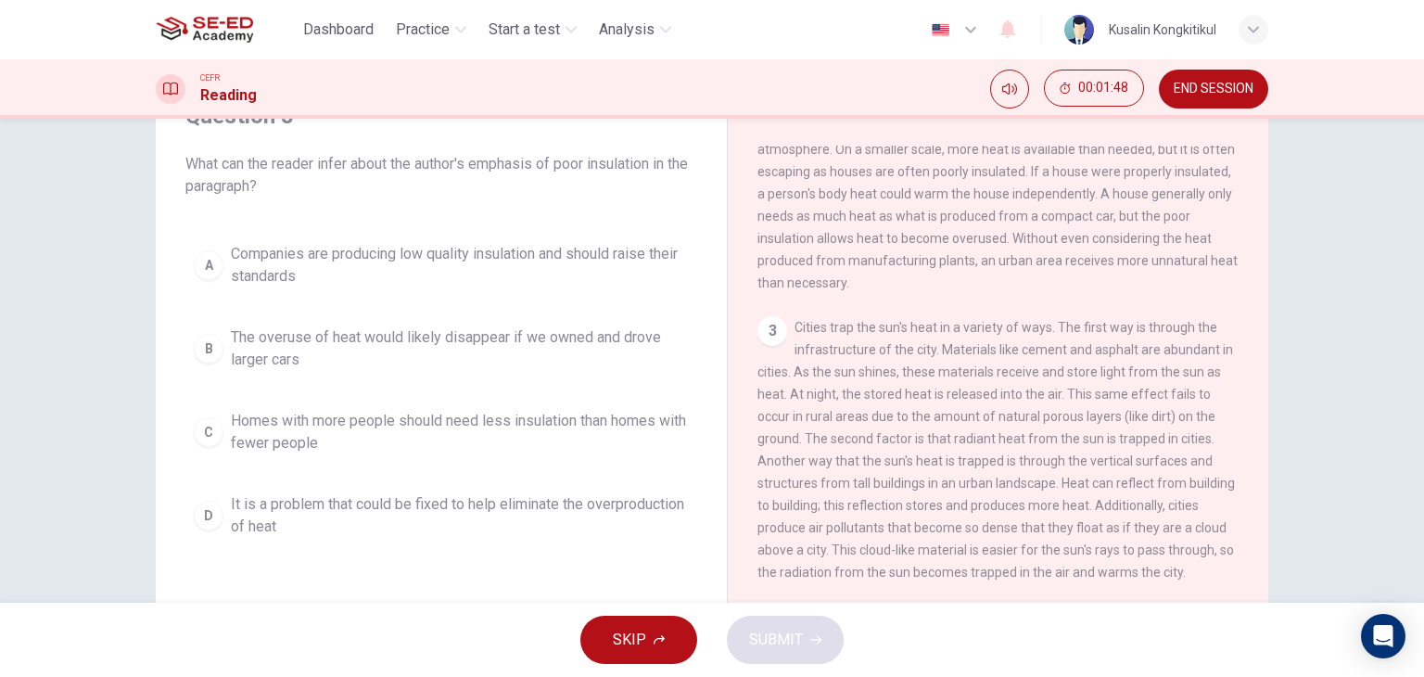
scroll to position [93, 0]
click at [450, 524] on span "It is a problem that could be fixed to help eliminate the overproduction of heat" at bounding box center [460, 514] width 458 height 44
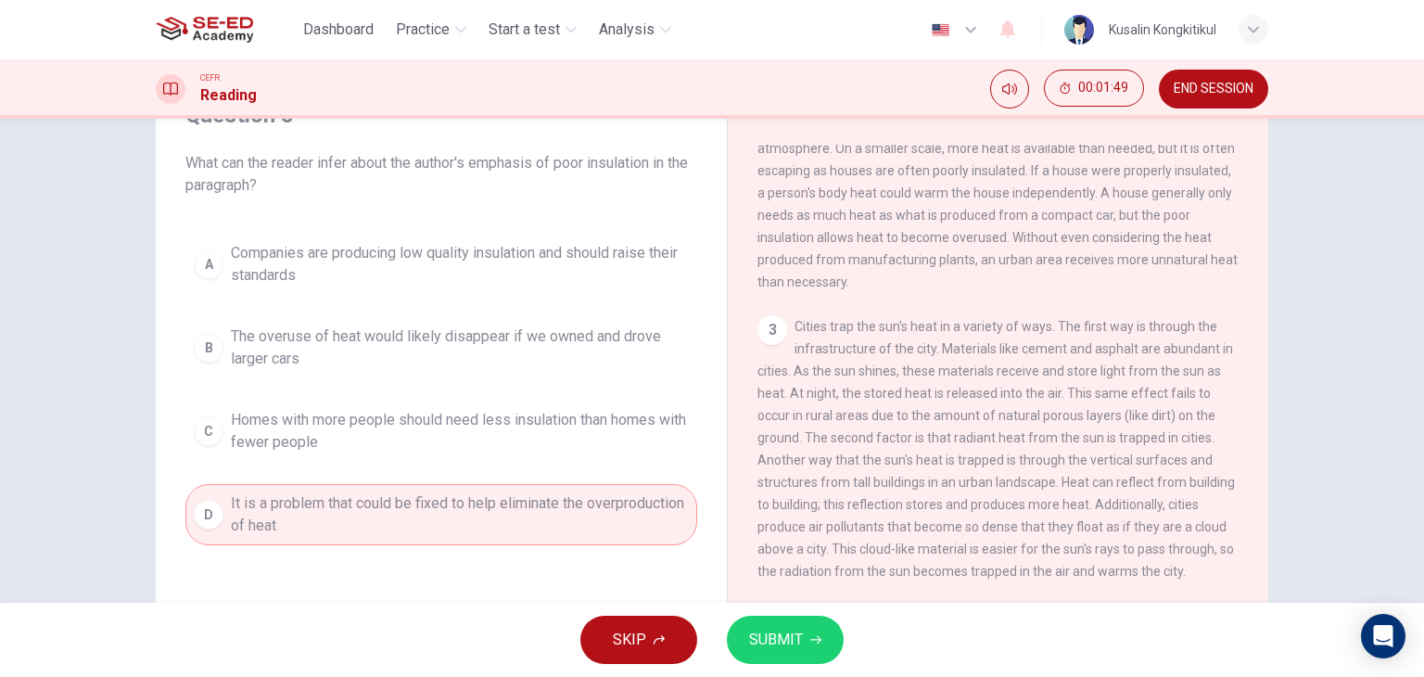
click at [801, 624] on button "SUBMIT" at bounding box center [785, 640] width 117 height 48
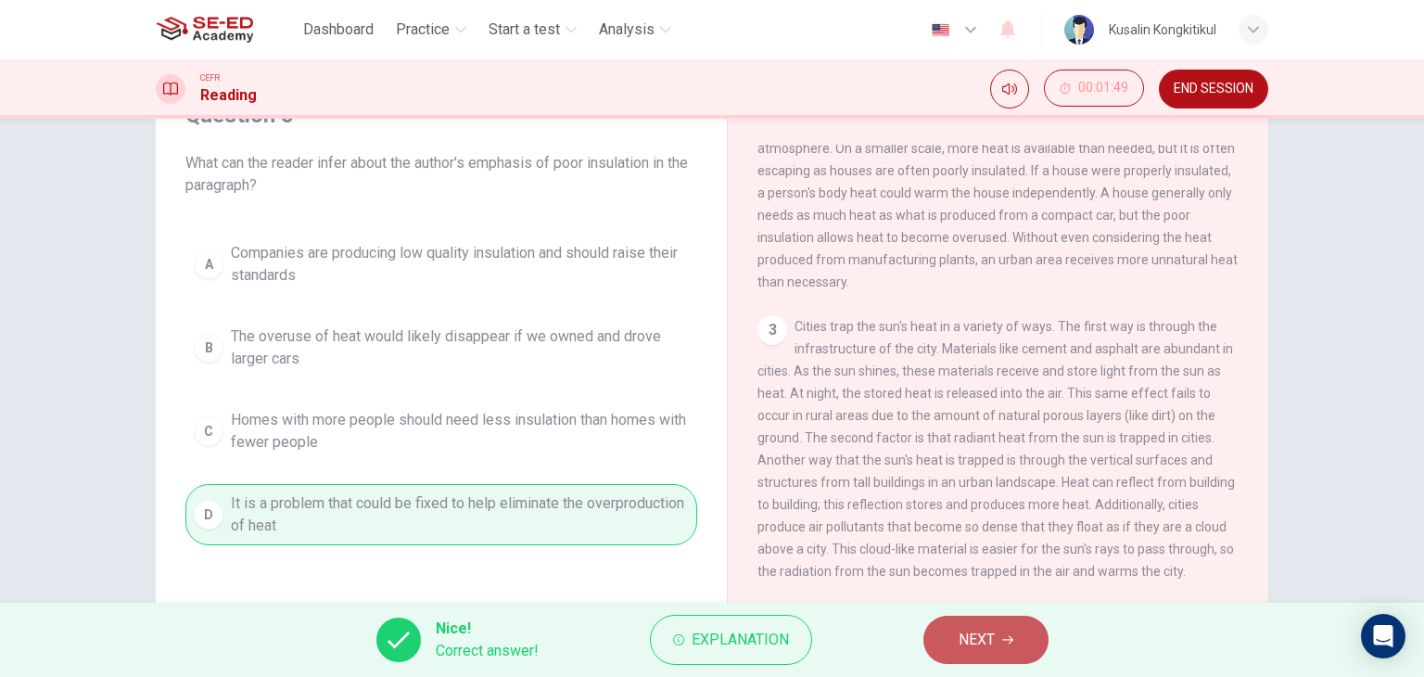
click at [1019, 650] on button "NEXT" at bounding box center [985, 640] width 125 height 48
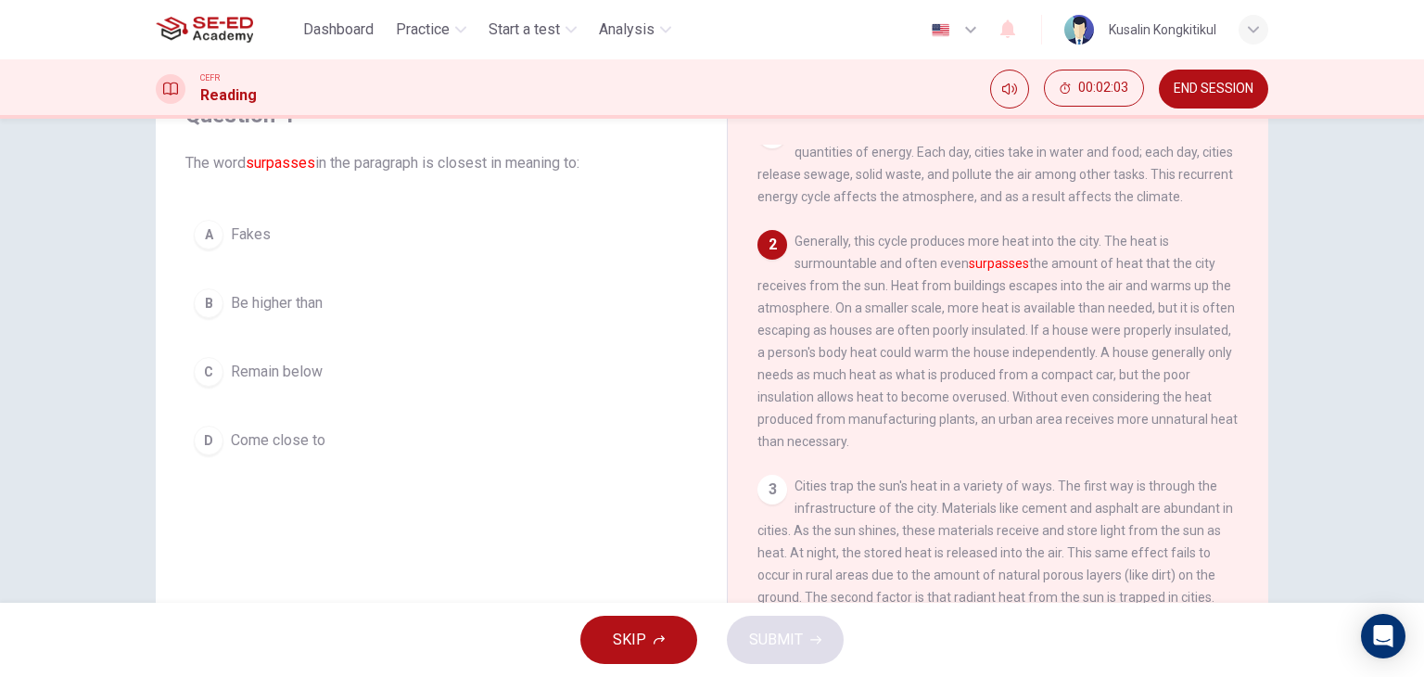
scroll to position [0, 0]
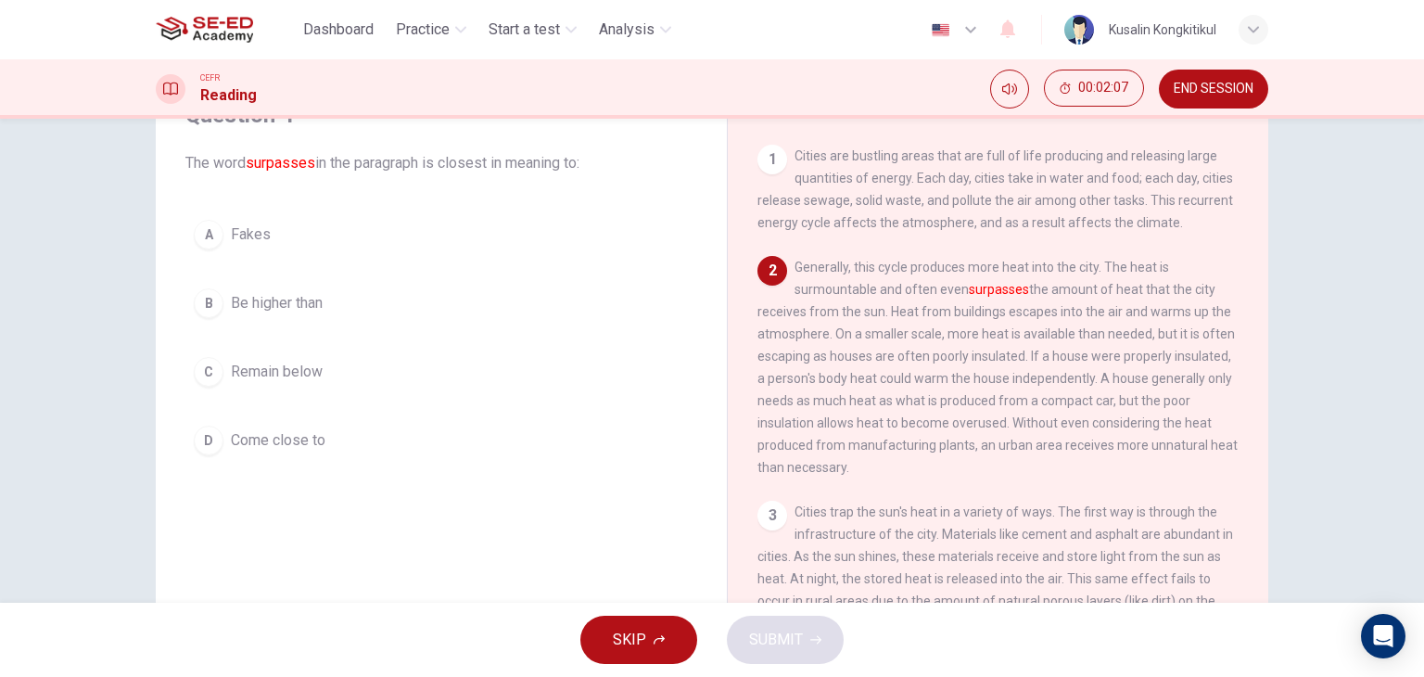
click at [340, 294] on button "B Be higher than" at bounding box center [441, 303] width 512 height 46
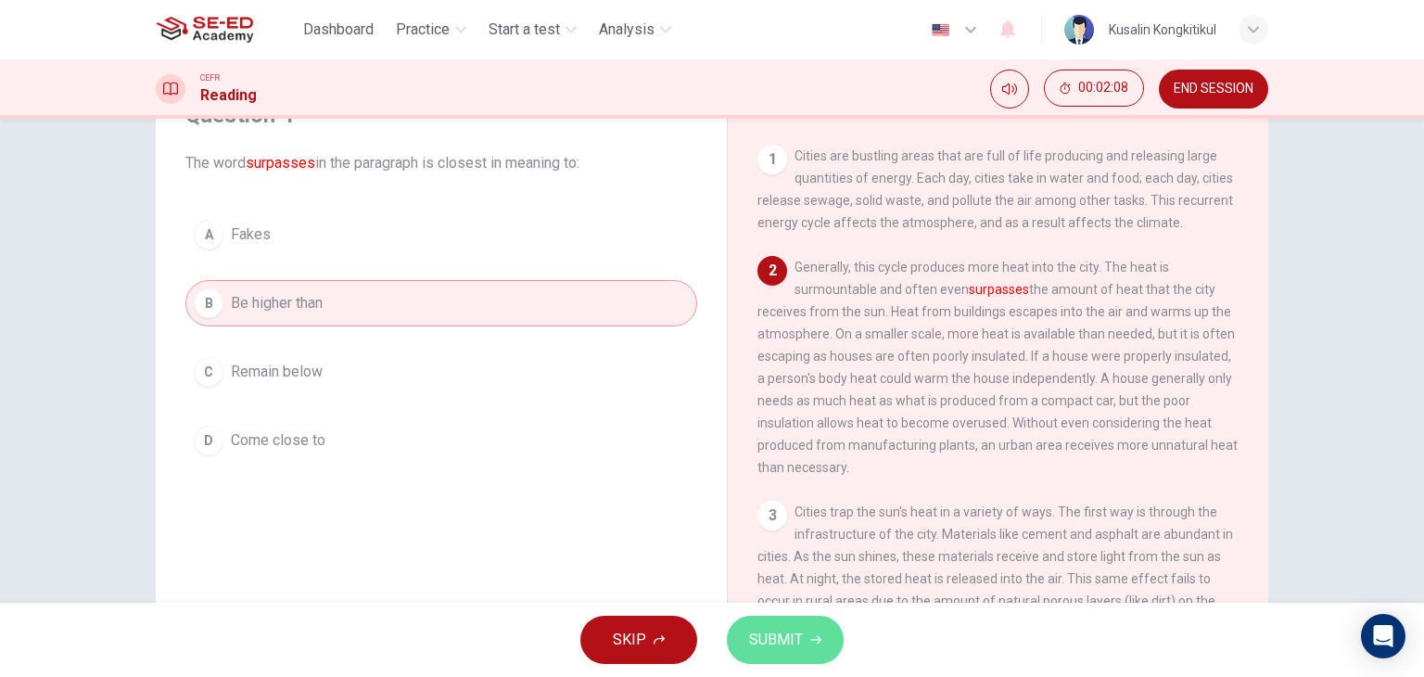
click at [771, 643] on span "SUBMIT" at bounding box center [776, 640] width 54 height 26
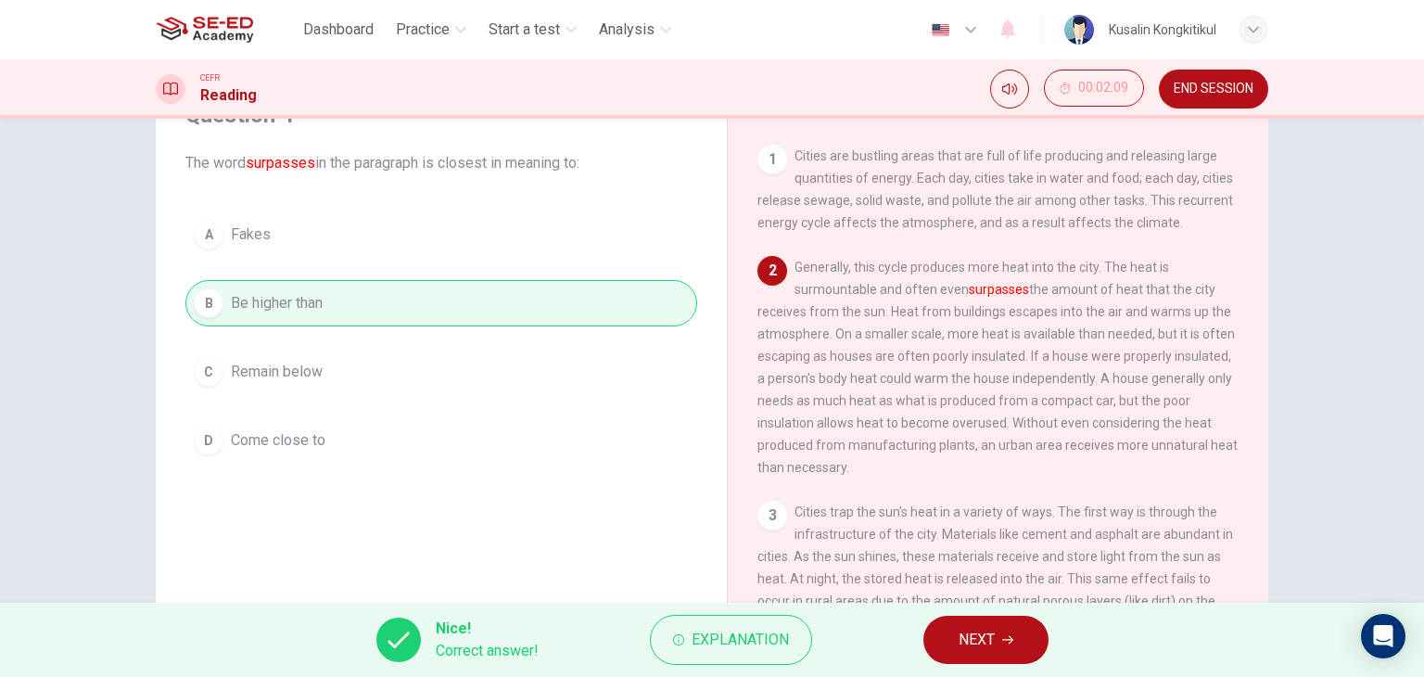
click at [965, 630] on span "NEXT" at bounding box center [977, 640] width 36 height 26
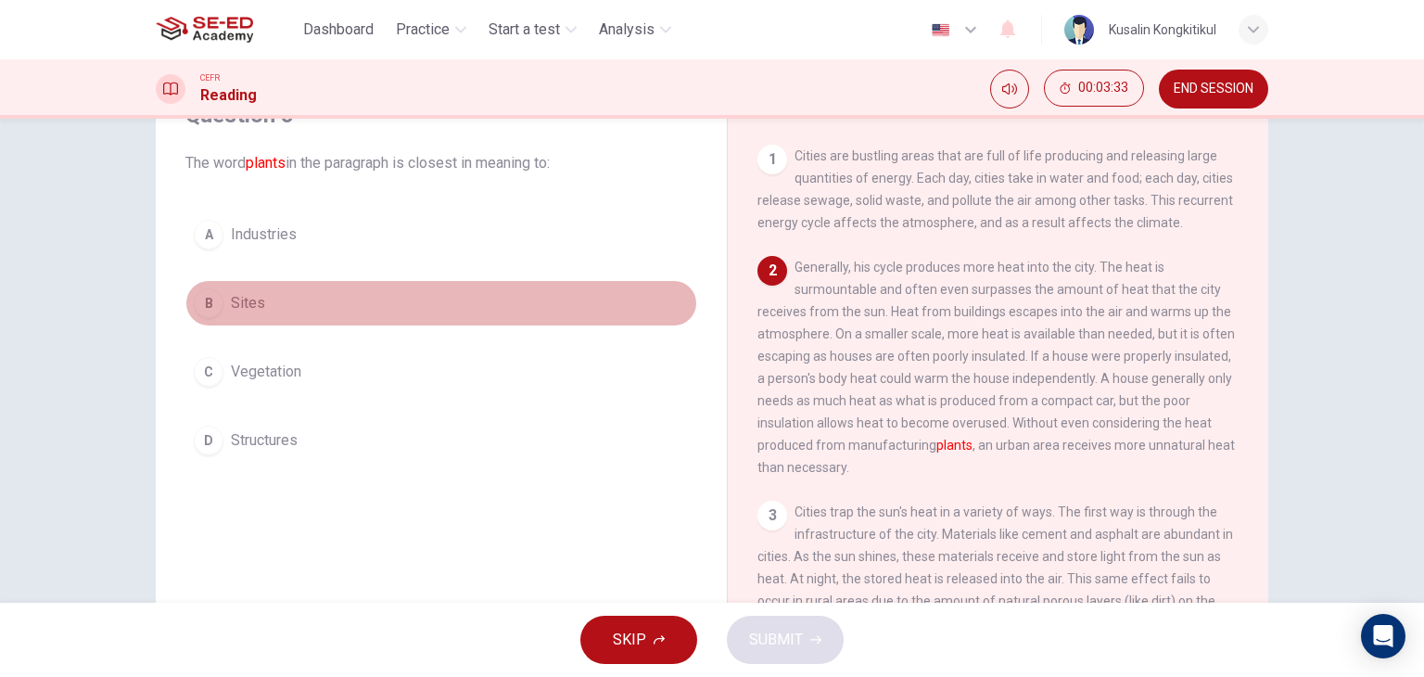
drag, startPoint x: 236, startPoint y: 300, endPoint x: 272, endPoint y: 301, distance: 35.2
click at [236, 299] on span "Sites" at bounding box center [248, 303] width 34 height 22
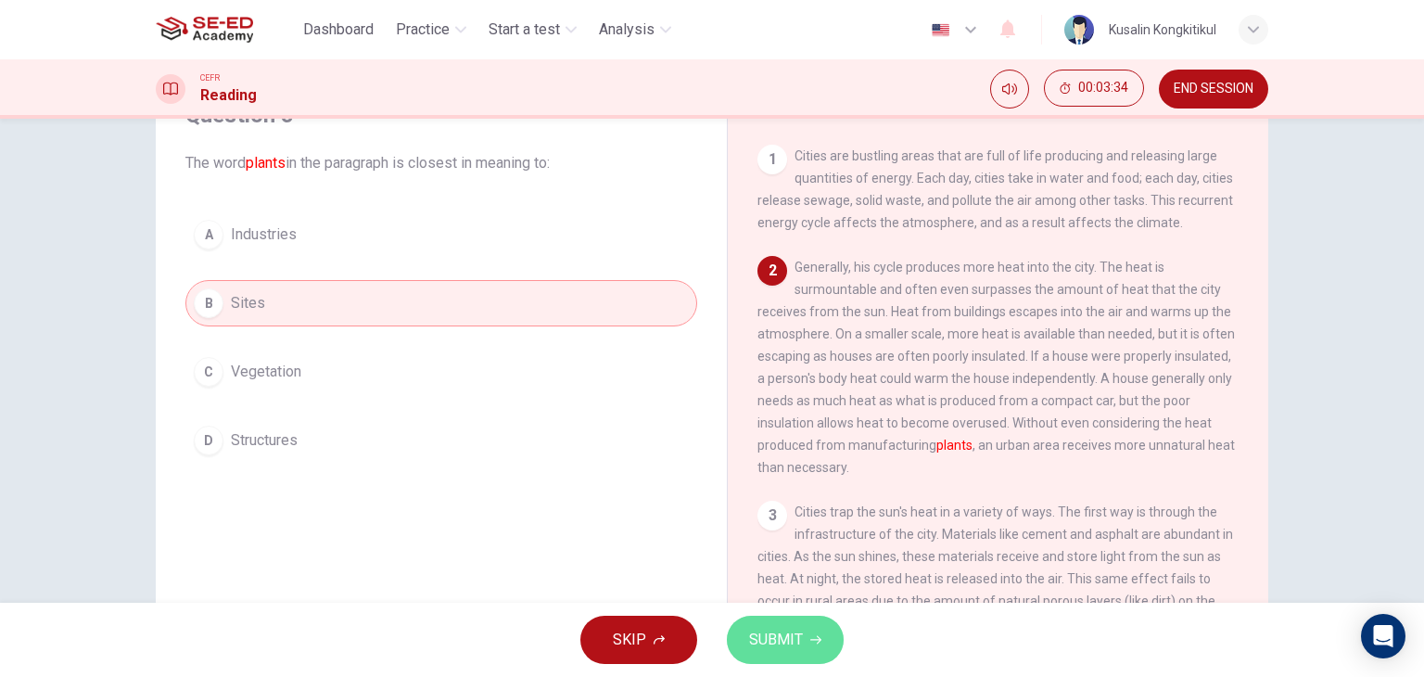
click at [766, 628] on span "SUBMIT" at bounding box center [776, 640] width 54 height 26
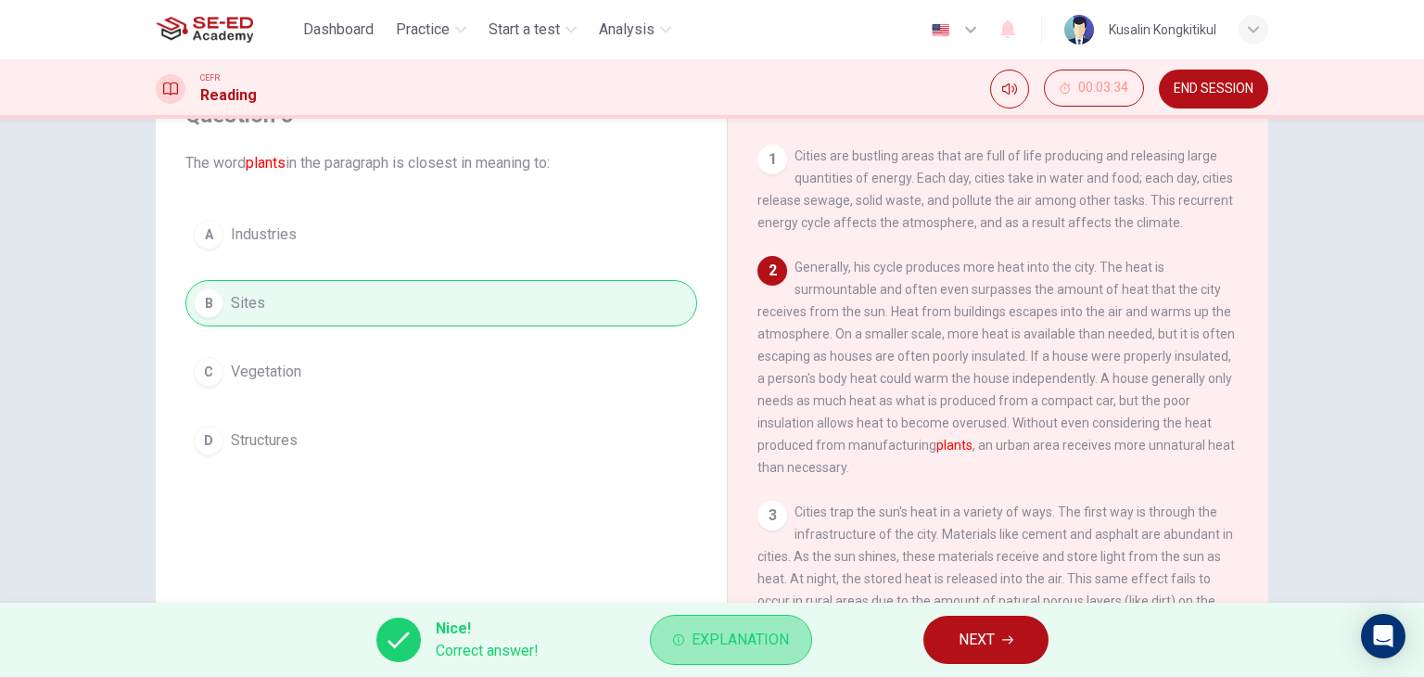
click at [801, 650] on button "Explanation" at bounding box center [731, 640] width 162 height 50
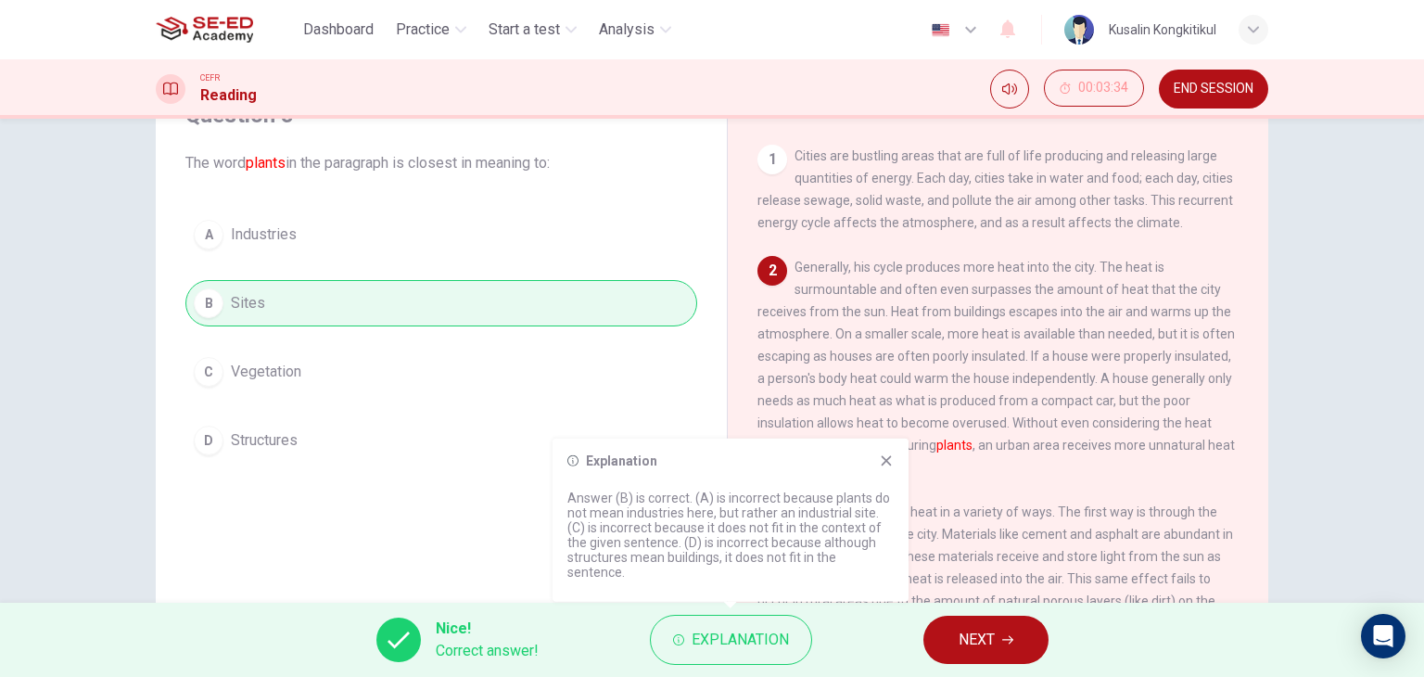
click at [953, 635] on button "NEXT" at bounding box center [985, 640] width 125 height 48
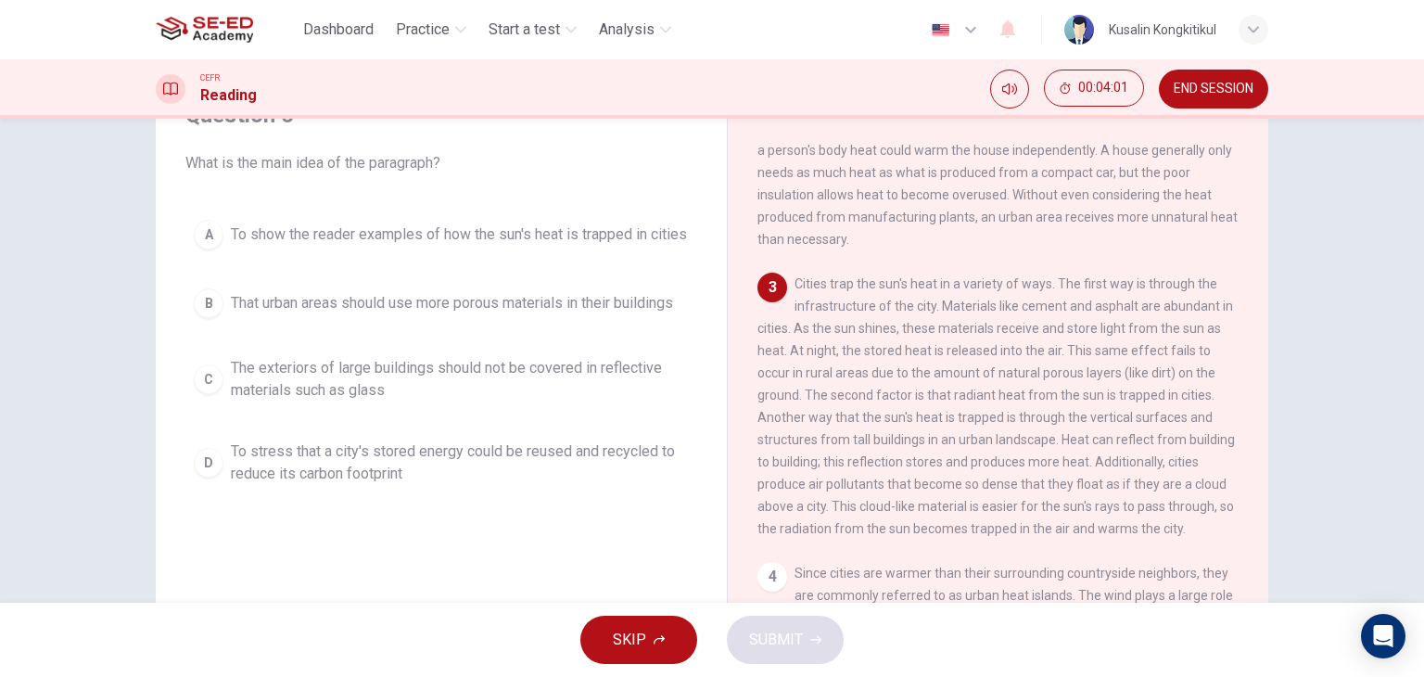
scroll to position [278, 0]
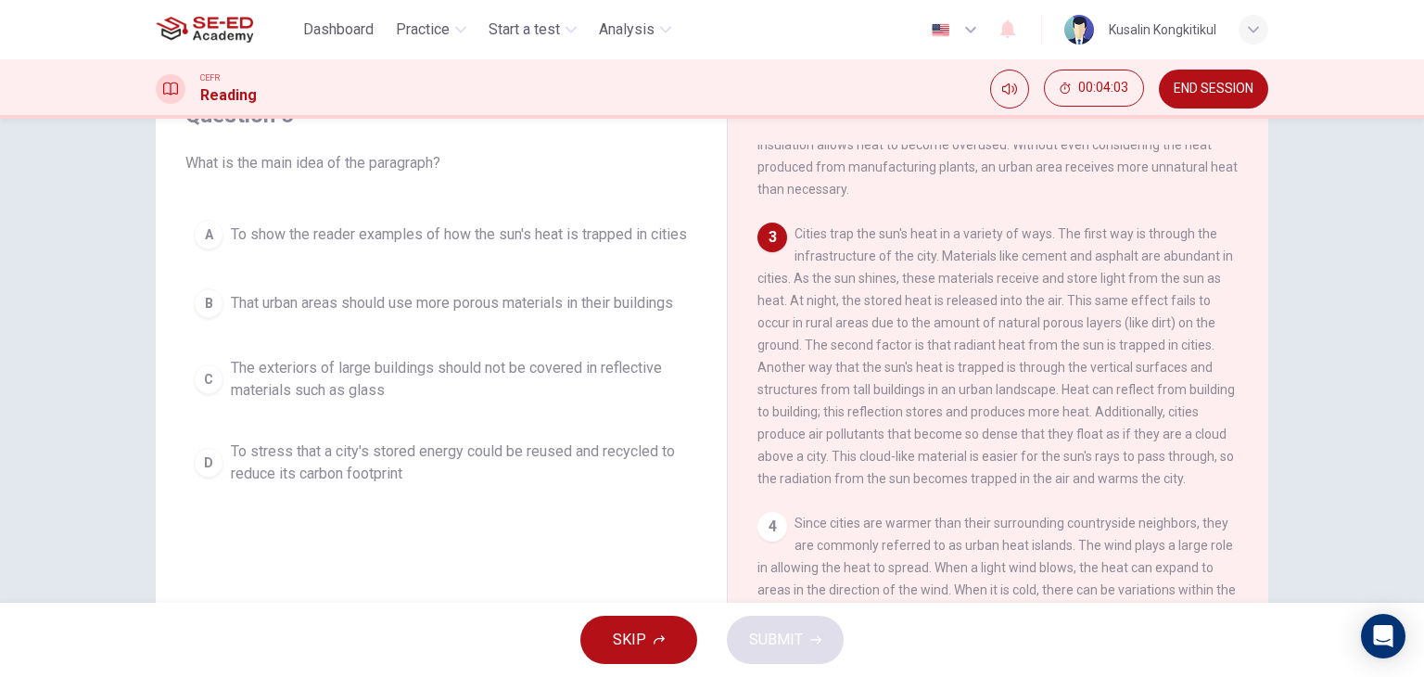
drag, startPoint x: 853, startPoint y: 461, endPoint x: 1023, endPoint y: 467, distance: 169.8
click at [1073, 464] on div "3 Cities trap the sun's heat in a variety of ways. The first way is through the…" at bounding box center [998, 355] width 482 height 267
drag, startPoint x: 919, startPoint y: 468, endPoint x: 1086, endPoint y: 468, distance: 166.9
click at [1042, 468] on span "Cities trap the sun's heat in a variety of ways. The first way is through the i…" at bounding box center [995, 356] width 477 height 260
drag, startPoint x: 693, startPoint y: 471, endPoint x: 883, endPoint y: 471, distance: 190.0
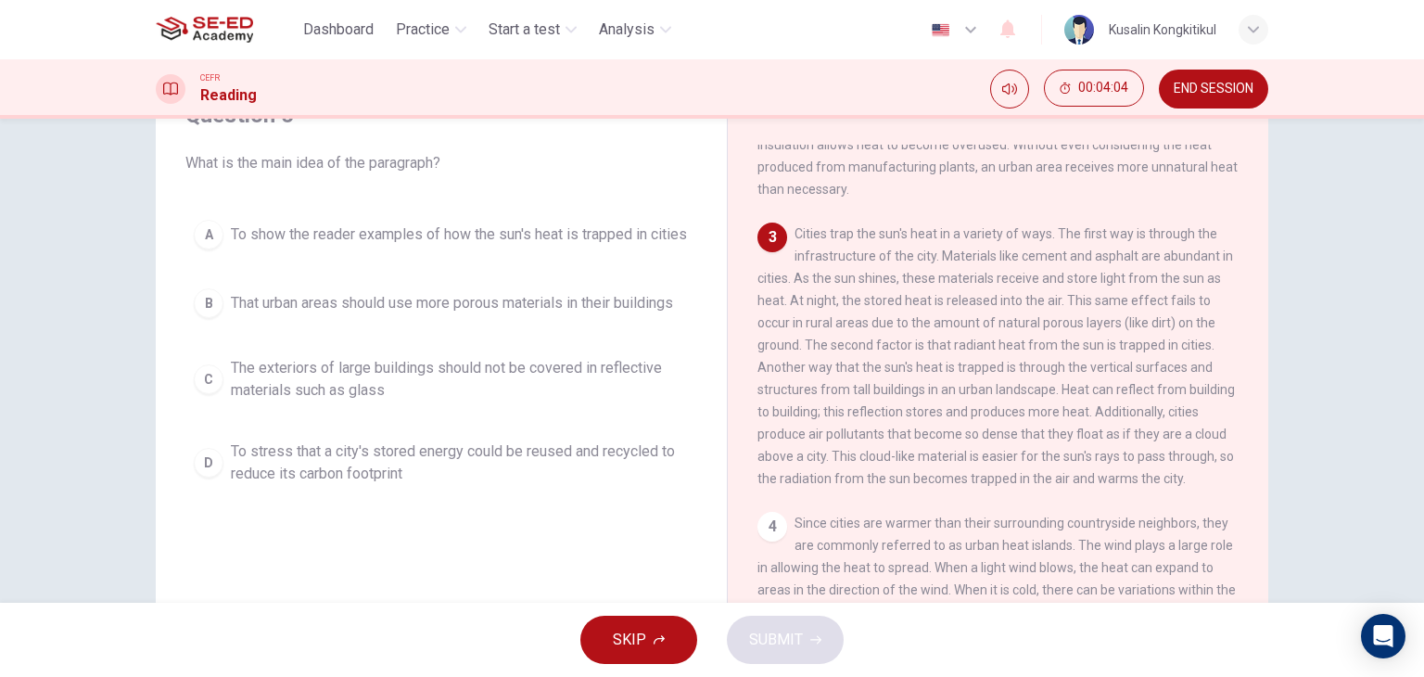
click at [946, 471] on div "Question 6 What is the main idea of the paragraph? A To show the reader example…" at bounding box center [712, 385] width 1112 height 644
drag, startPoint x: 826, startPoint y: 494, endPoint x: 908, endPoint y: 490, distance: 82.6
click at [908, 486] on span "Cities trap the sun's heat in a variety of ways. The first way is through the i…" at bounding box center [995, 356] width 477 height 260
click at [438, 227] on span "To show the reader examples of how the sun's heat is trapped in cities" at bounding box center [459, 234] width 456 height 22
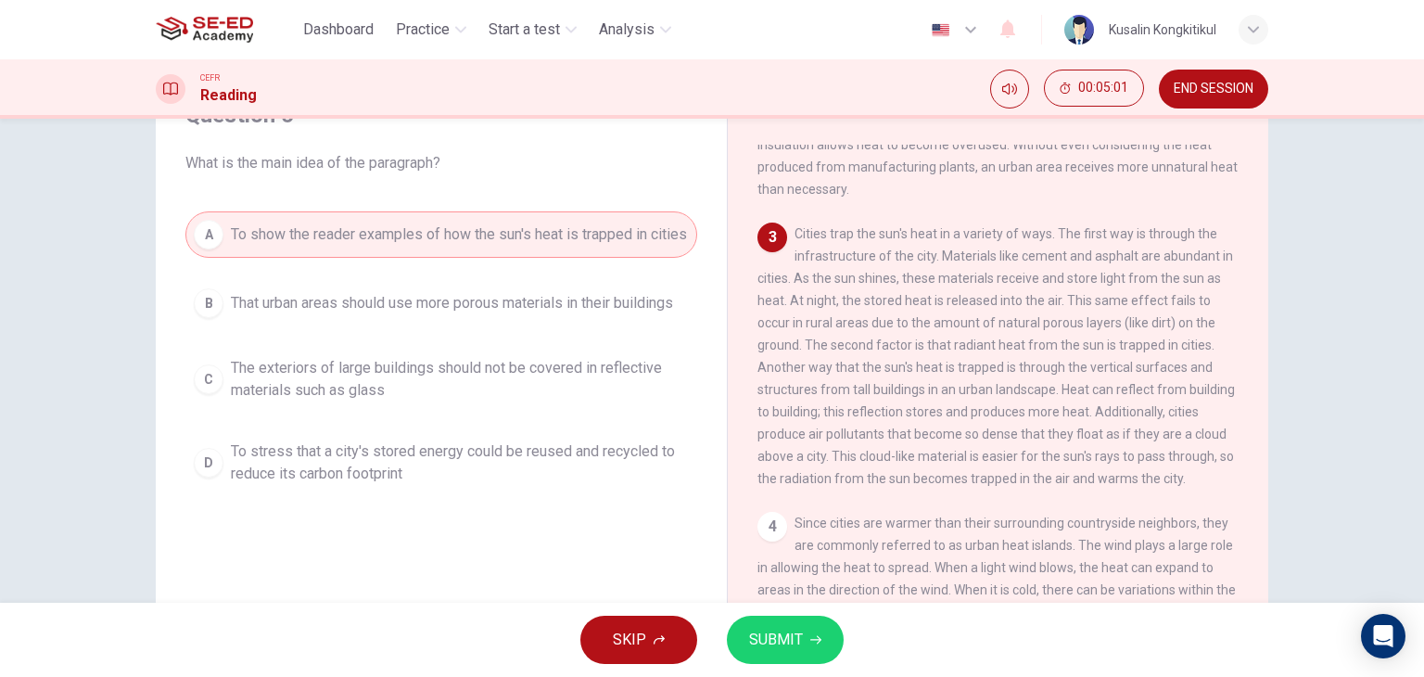
click at [786, 646] on span "SUBMIT" at bounding box center [776, 640] width 54 height 26
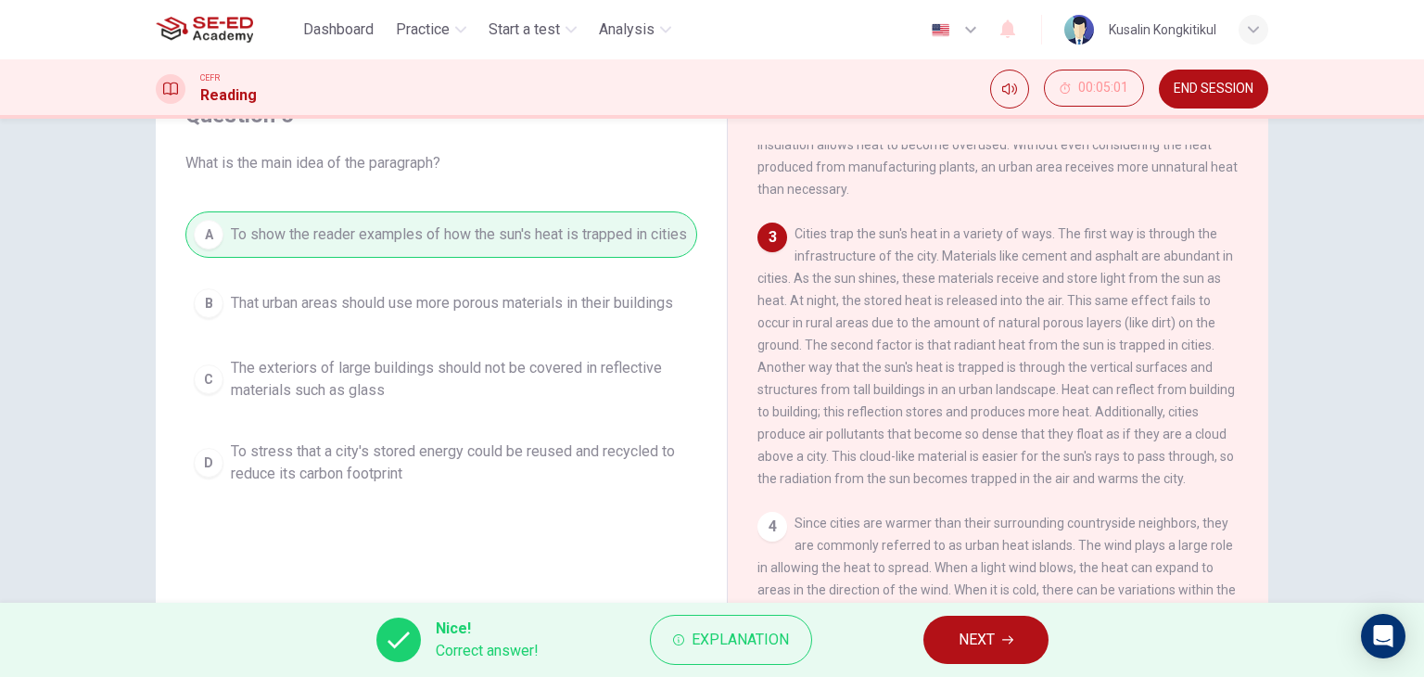
click at [952, 644] on button "NEXT" at bounding box center [985, 640] width 125 height 48
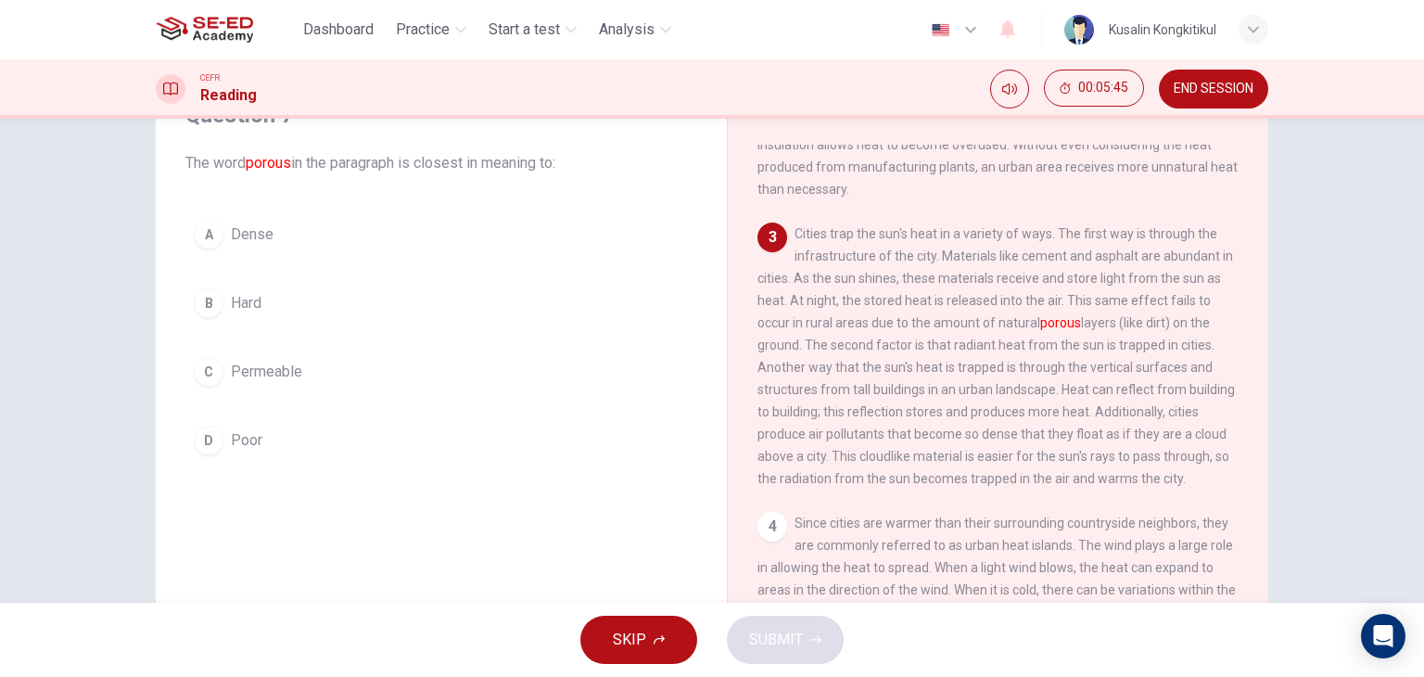
click at [248, 382] on button "C Permeable" at bounding box center [441, 372] width 512 height 46
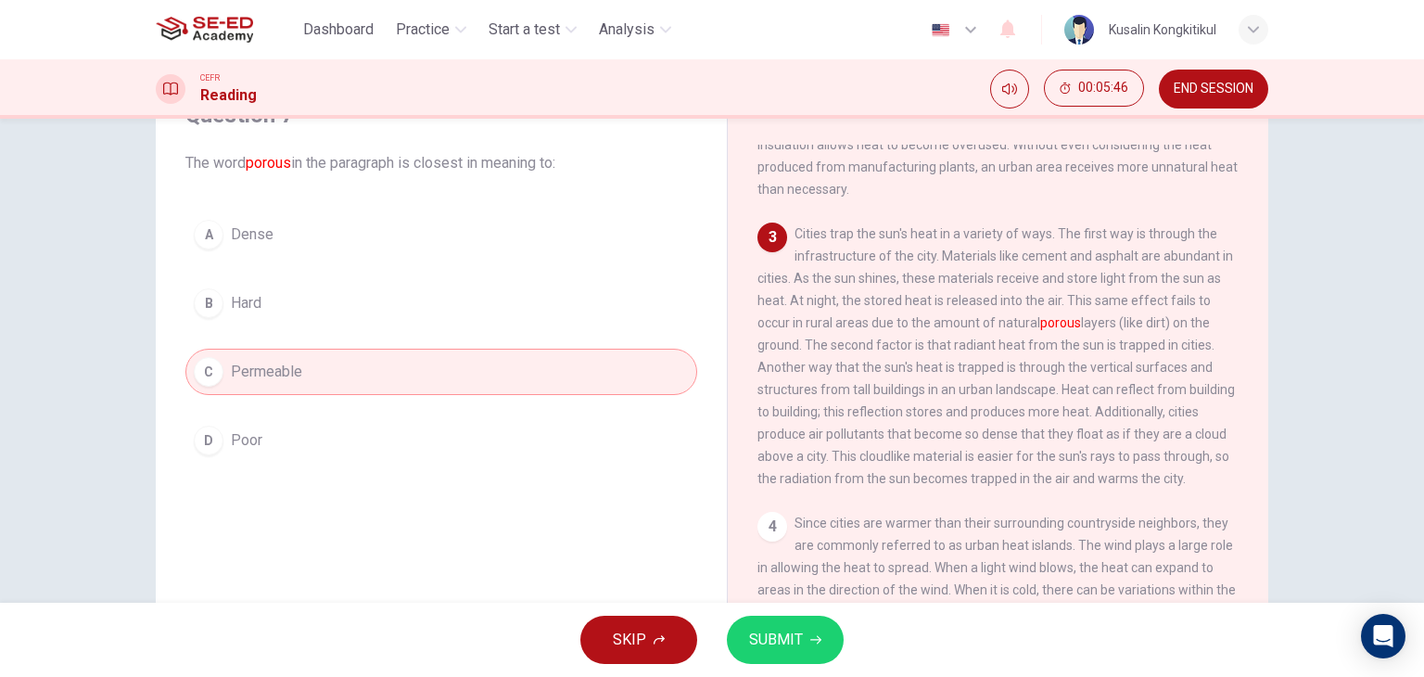
click at [795, 649] on span "SUBMIT" at bounding box center [776, 640] width 54 height 26
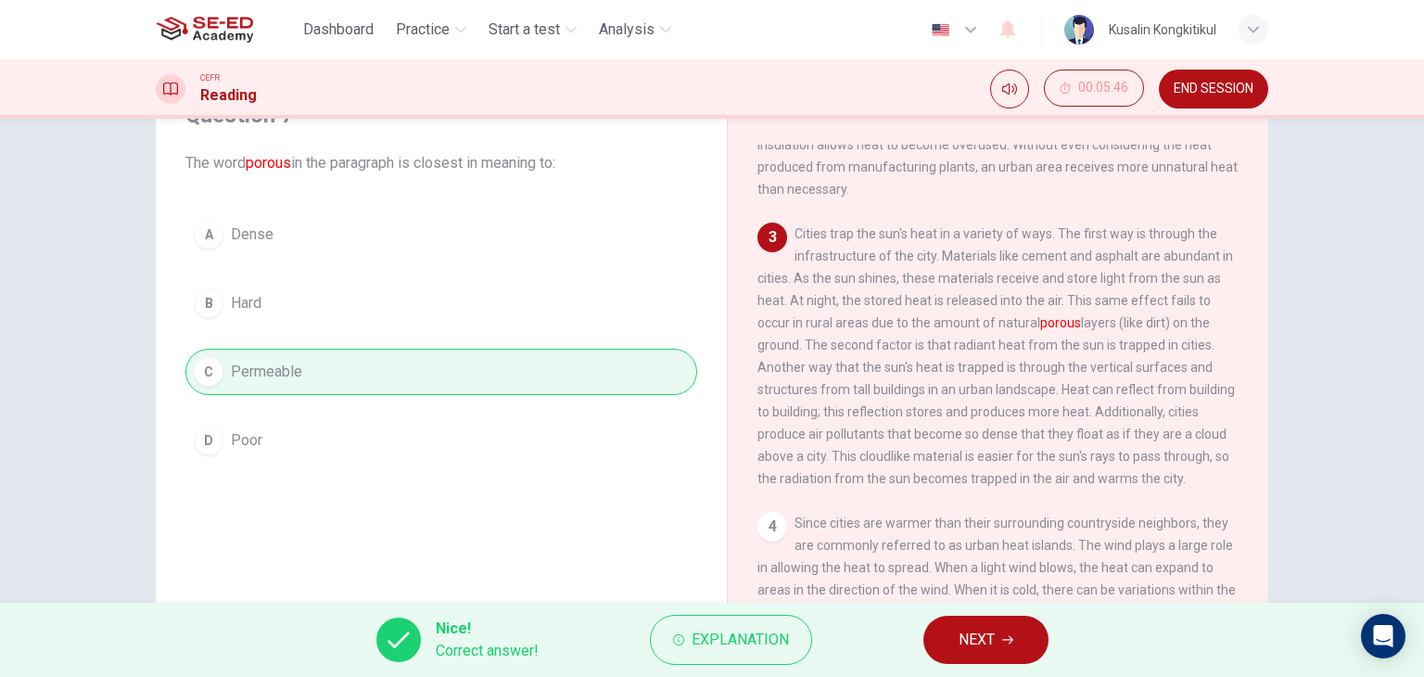
click at [997, 626] on button "NEXT" at bounding box center [985, 640] width 125 height 48
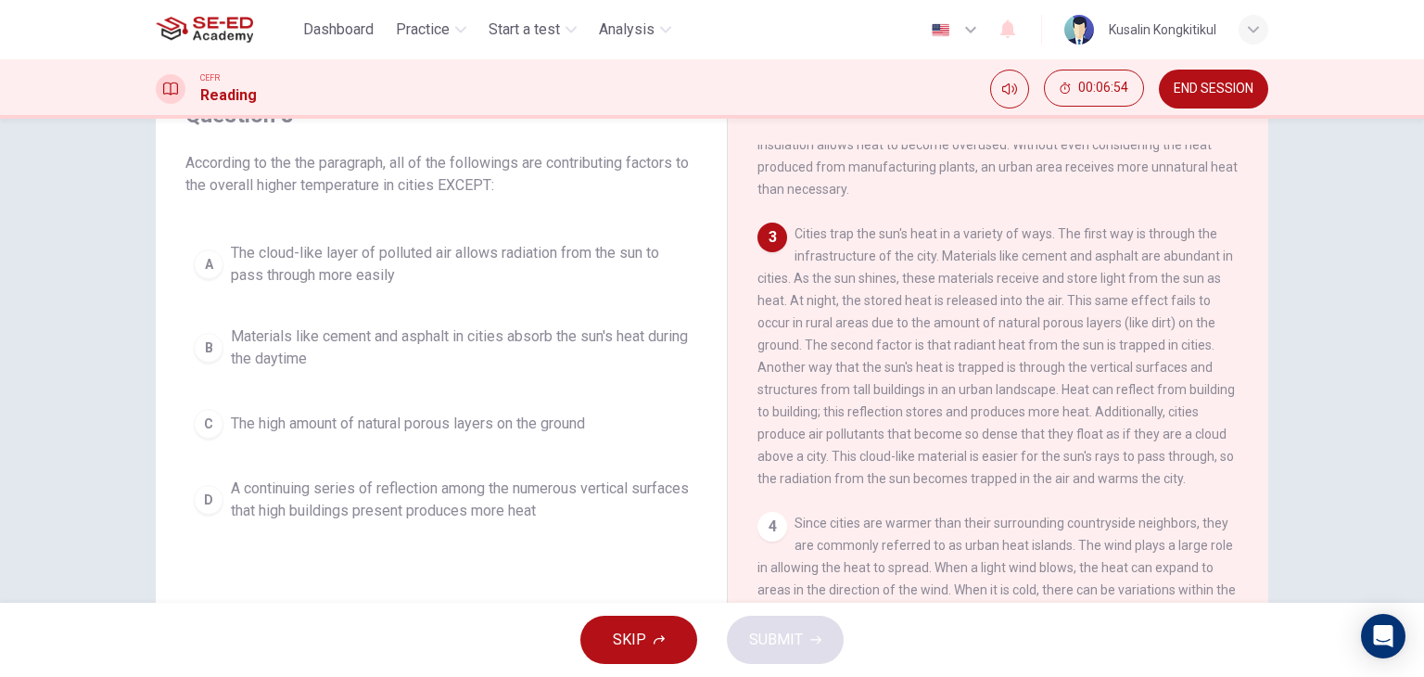
click at [382, 346] on span "Materials like cement and asphalt in cities absorb the sun's heat during the da…" at bounding box center [460, 347] width 458 height 44
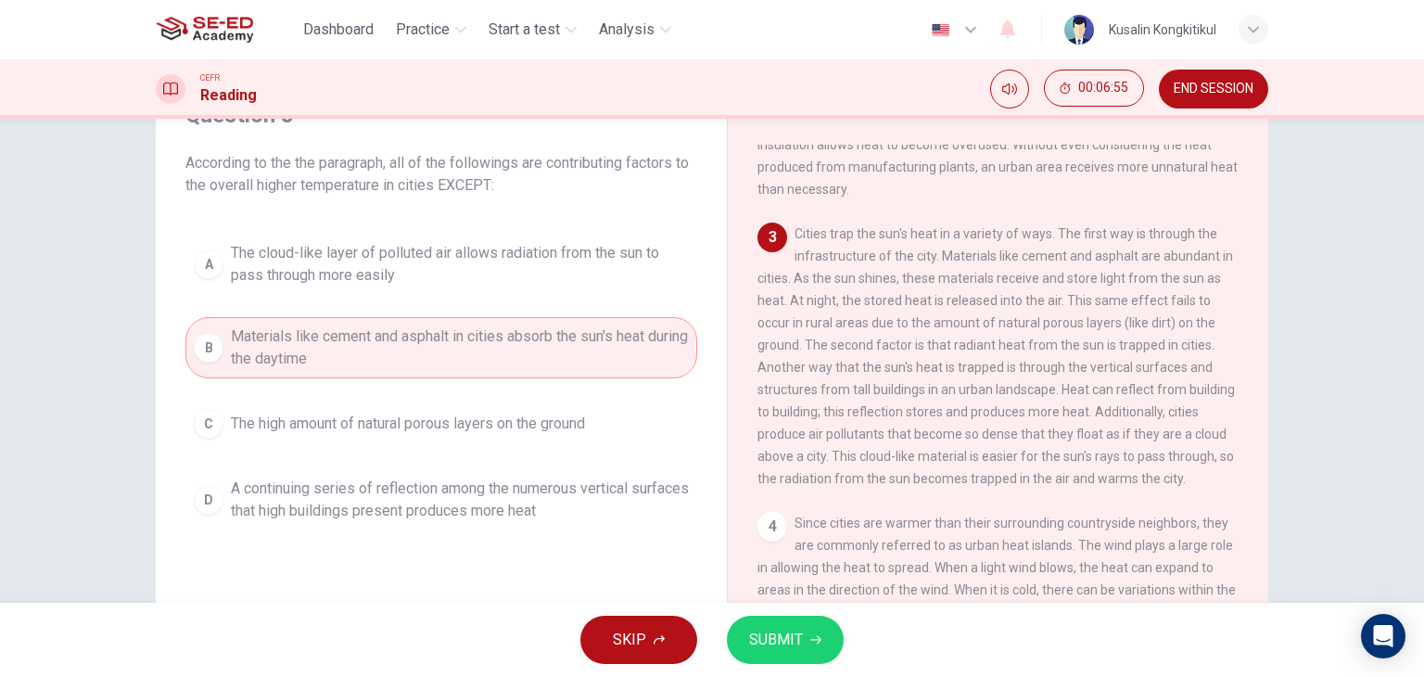
click at [367, 275] on span "The cloud-like layer of polluted air allows radiation from the sun to pass thro…" at bounding box center [460, 264] width 458 height 44
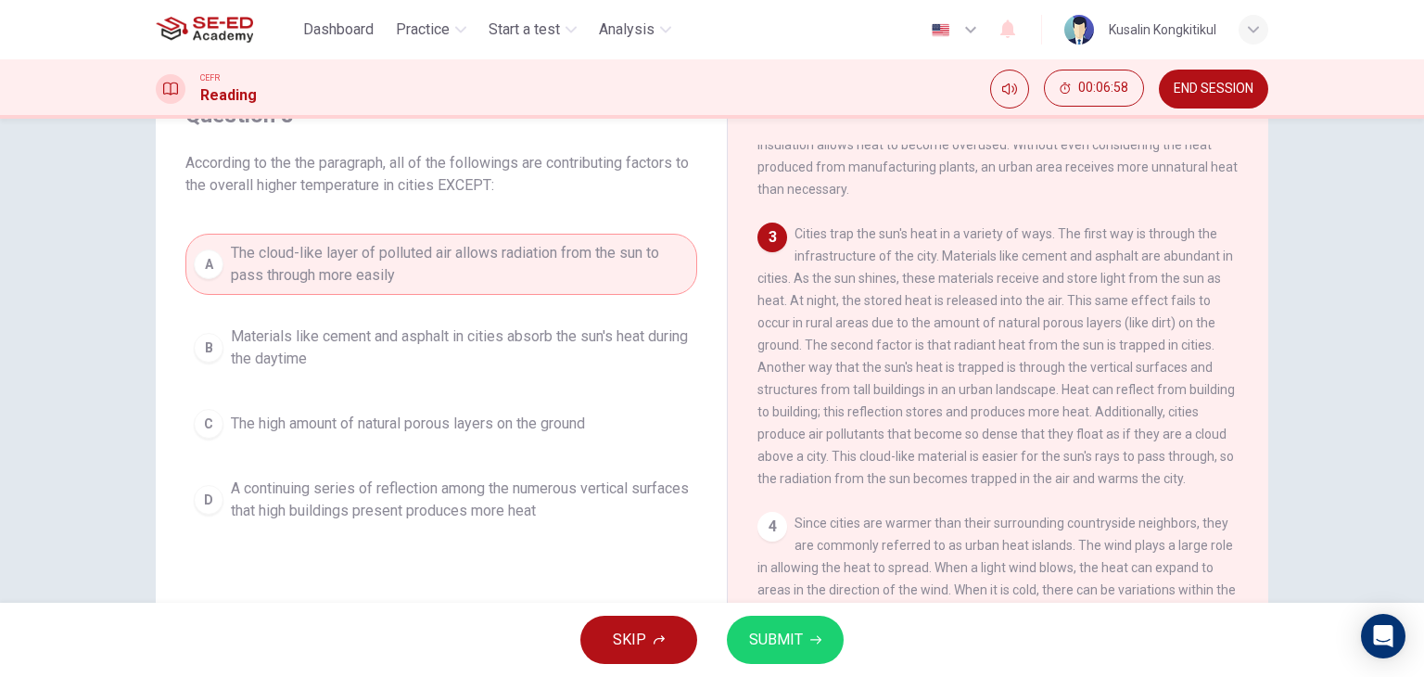
click at [763, 641] on span "SUBMIT" at bounding box center [776, 640] width 54 height 26
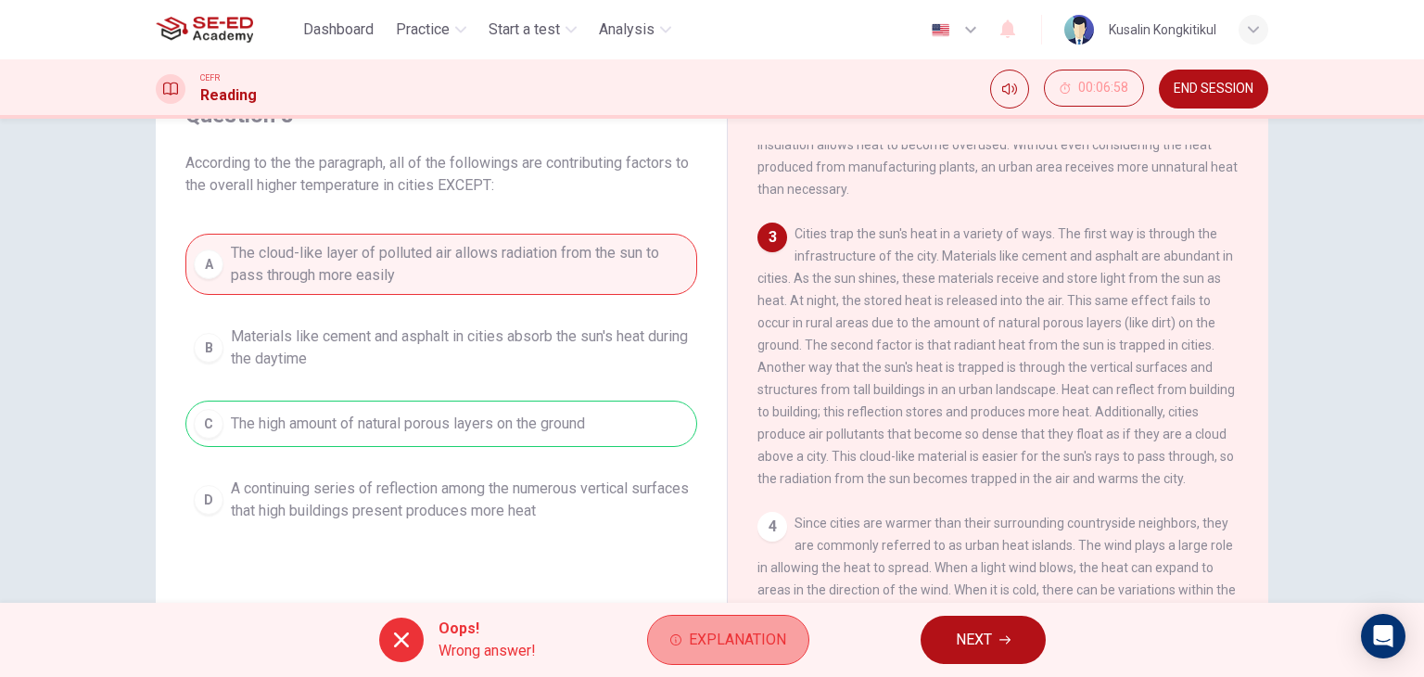
click at [689, 657] on button "Explanation" at bounding box center [728, 640] width 162 height 50
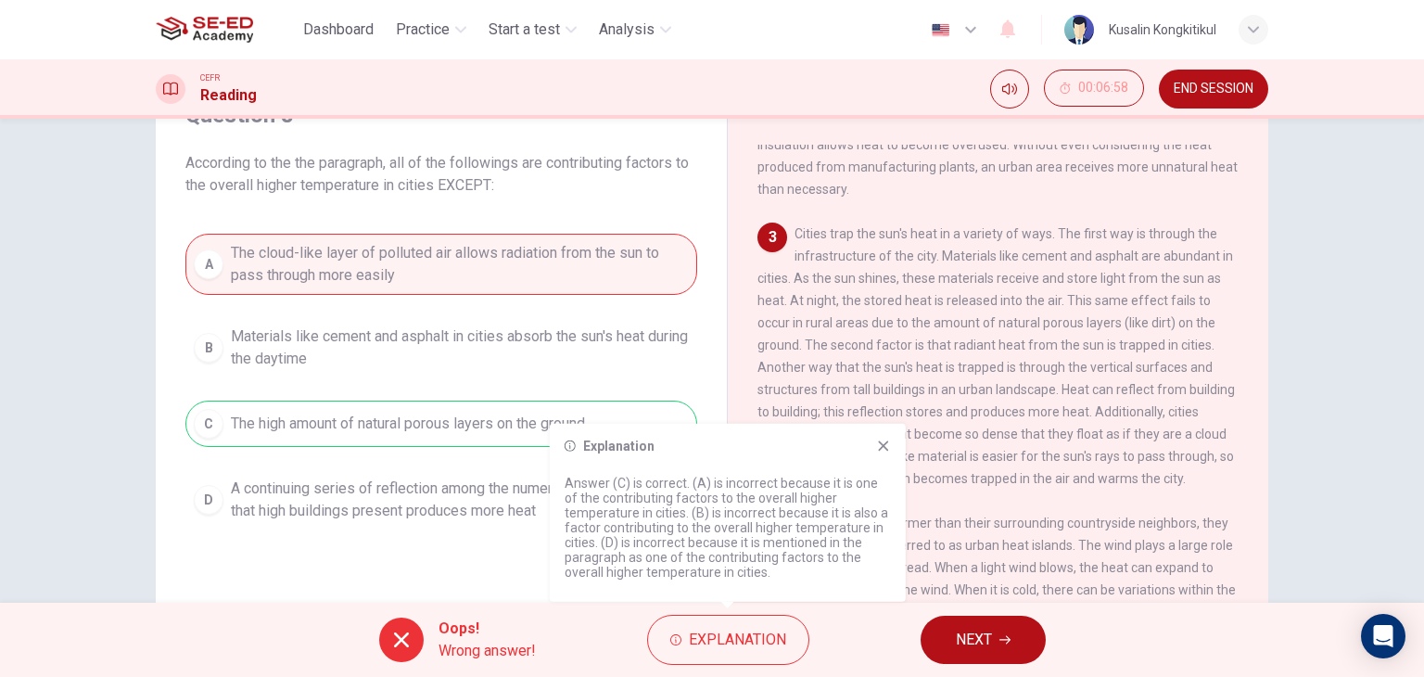
click at [928, 368] on div "3 Cities trap the sun's heat in a variety of ways. The first way is through the…" at bounding box center [998, 355] width 482 height 267
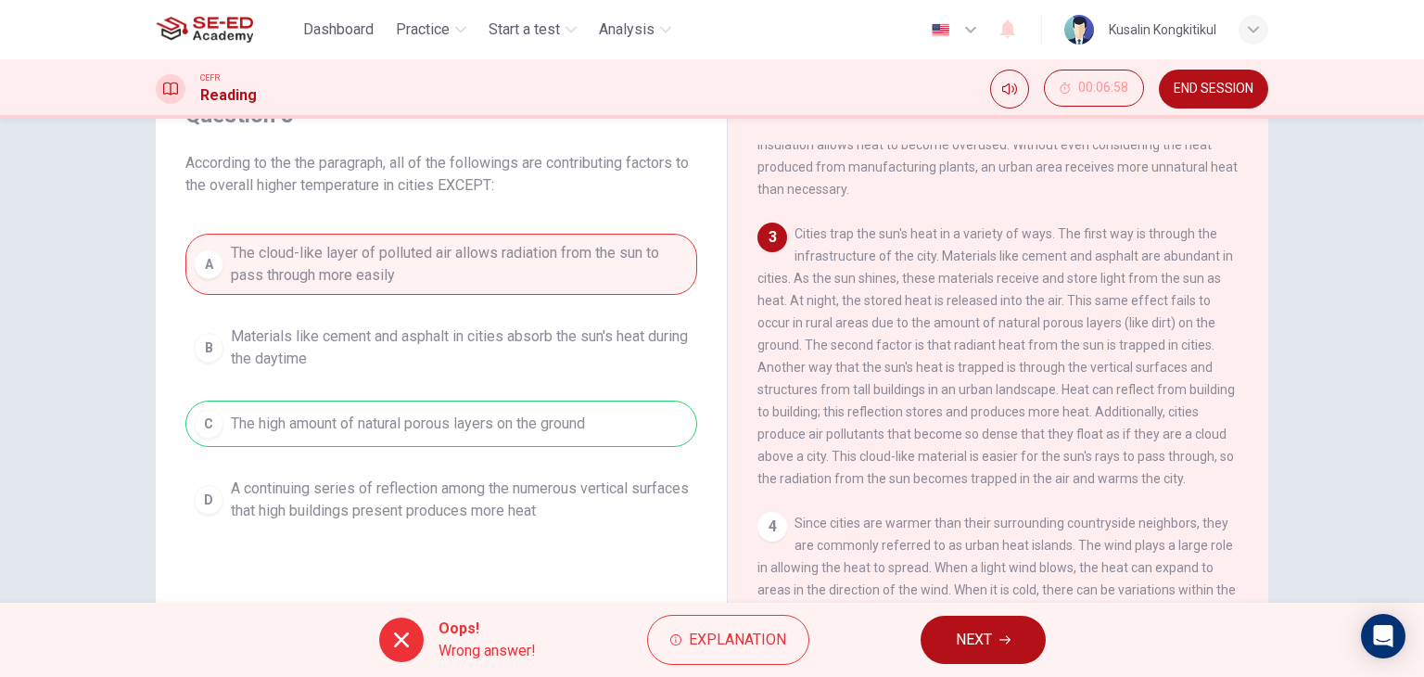
click at [1233, 102] on button "END SESSION" at bounding box center [1213, 89] width 109 height 39
click at [975, 632] on span "NEXT" at bounding box center [974, 640] width 36 height 26
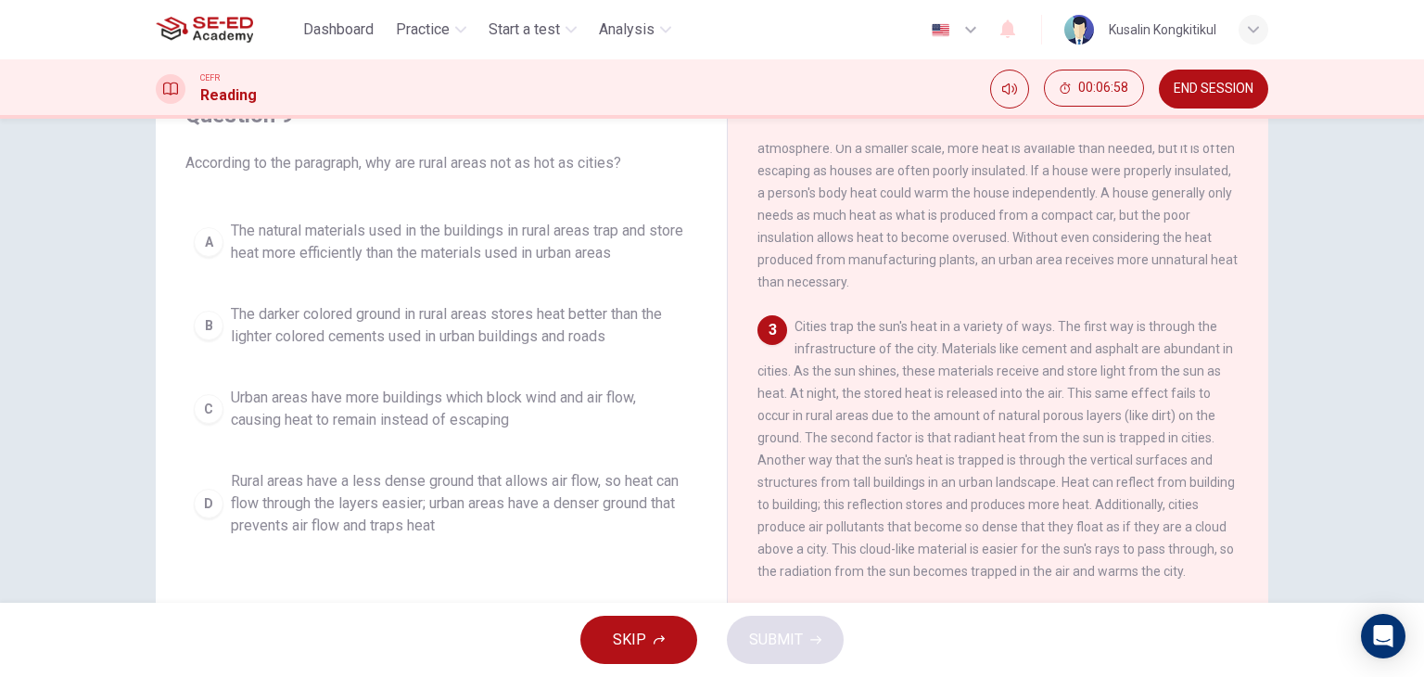
scroll to position [185, 0]
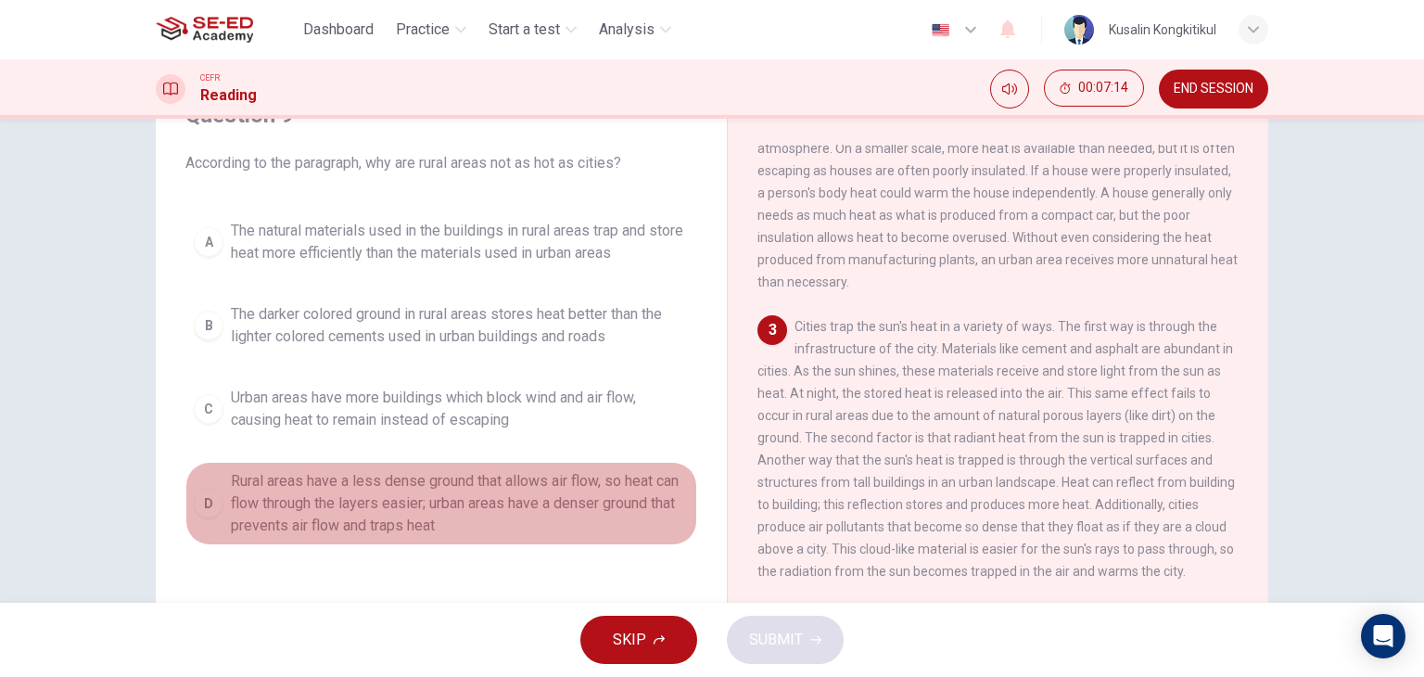
click at [463, 485] on span "Rural areas have a less dense ground that allows air flow, so heat can flow thr…" at bounding box center [460, 503] width 458 height 67
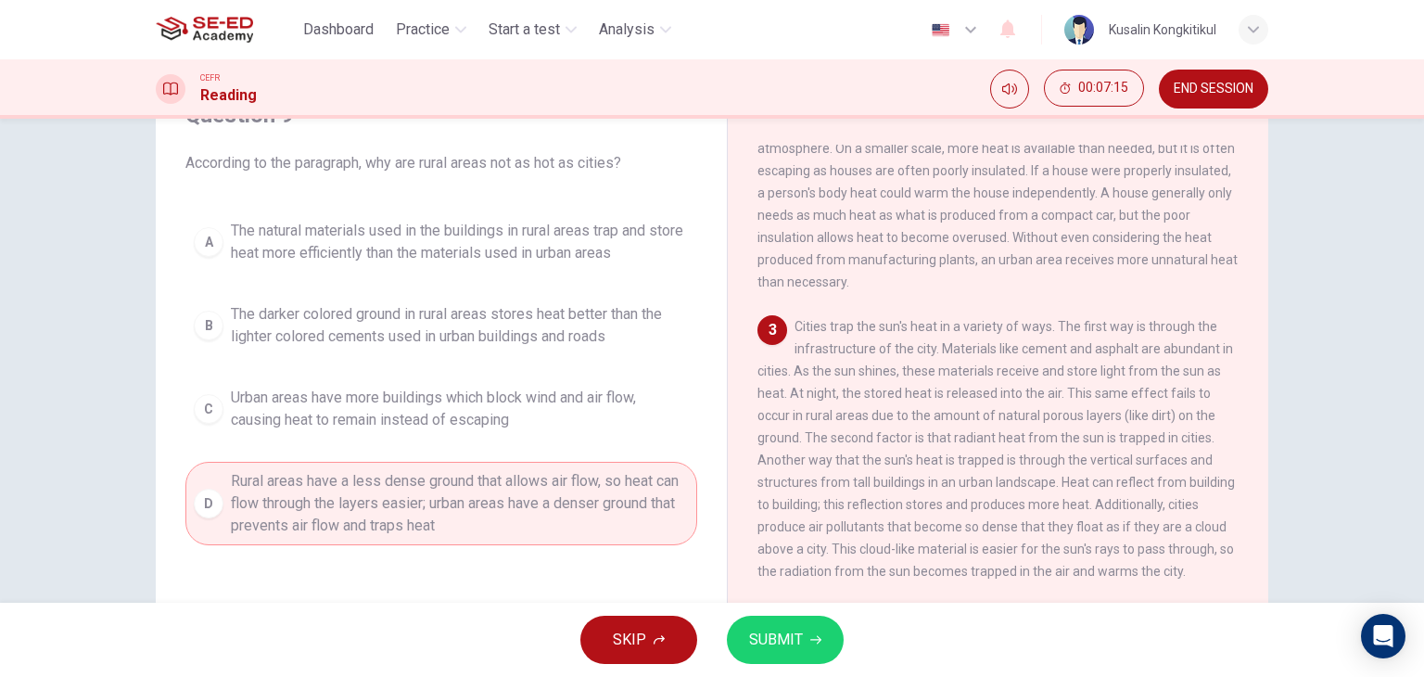
click at [796, 627] on span "SUBMIT" at bounding box center [776, 640] width 54 height 26
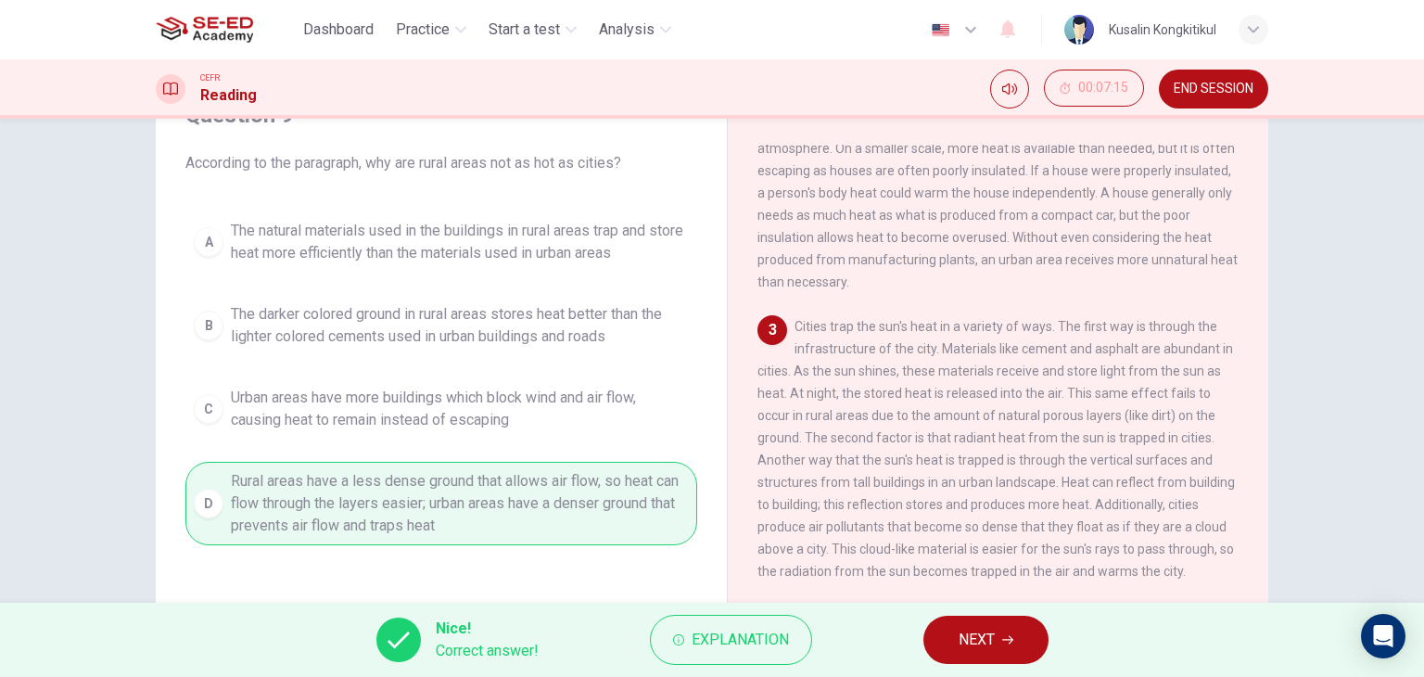
click at [941, 636] on button "NEXT" at bounding box center [985, 640] width 125 height 48
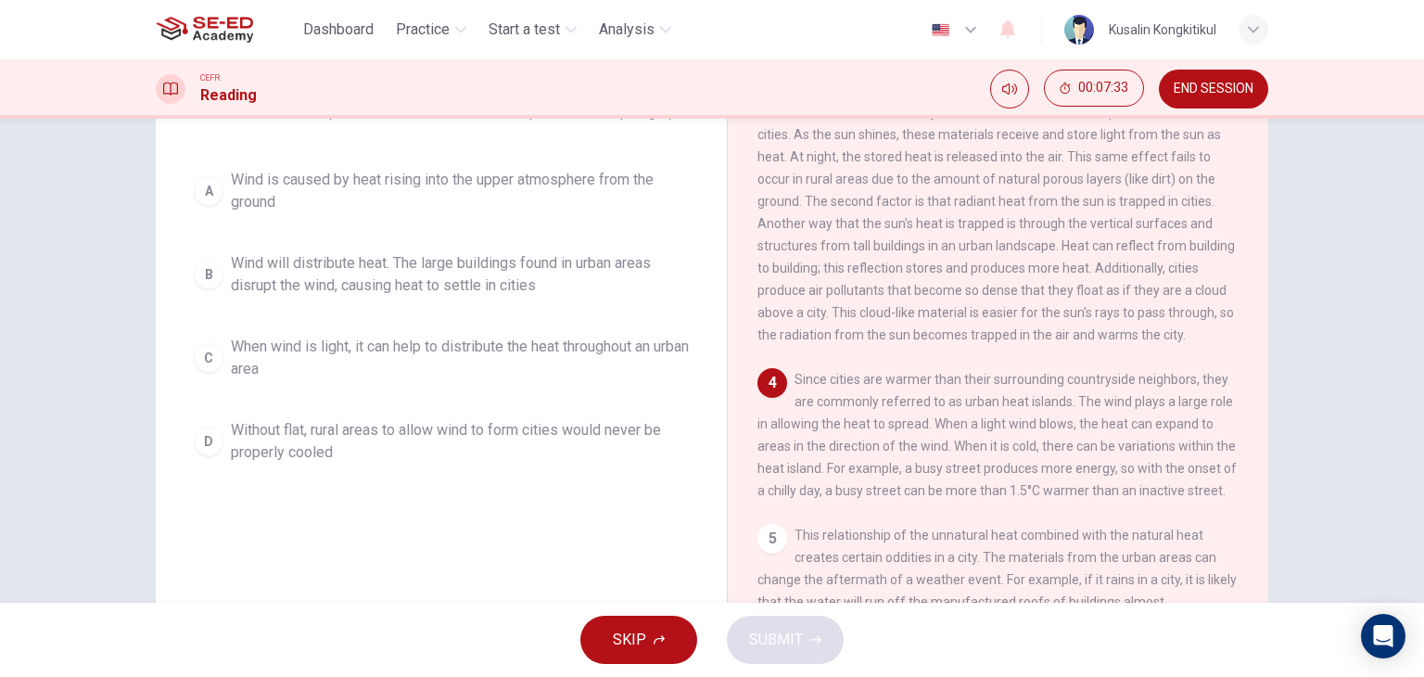
scroll to position [142, 0]
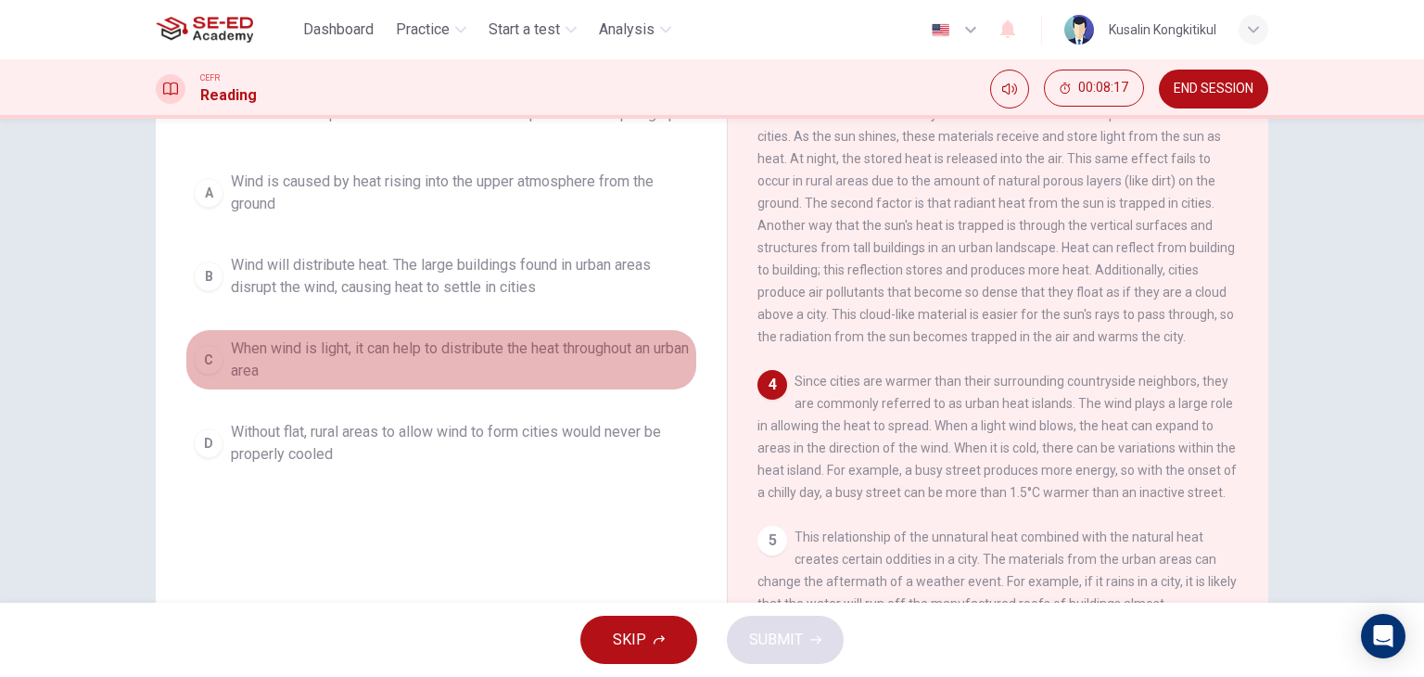
click at [311, 349] on button "C When wind is light, it can help to distribute the heat throughout an urban ar…" at bounding box center [441, 359] width 512 height 61
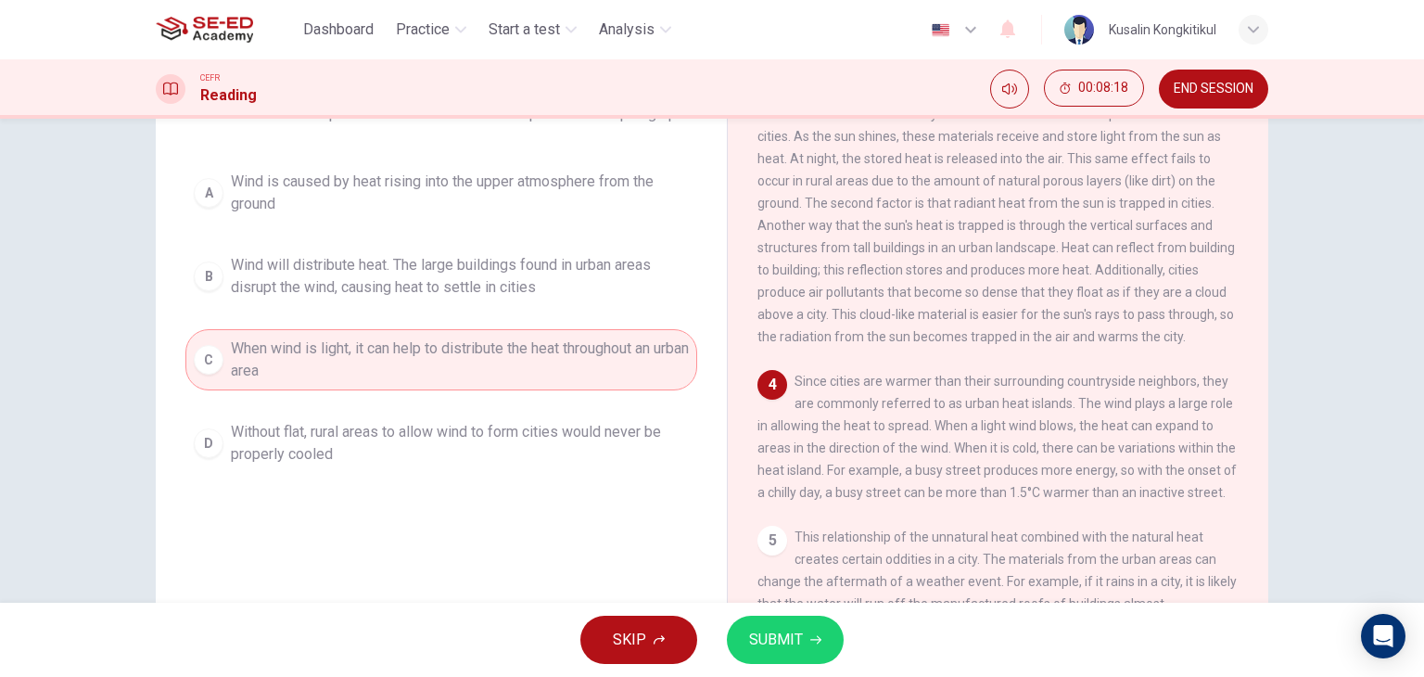
click at [775, 653] on button "SUBMIT" at bounding box center [785, 640] width 117 height 48
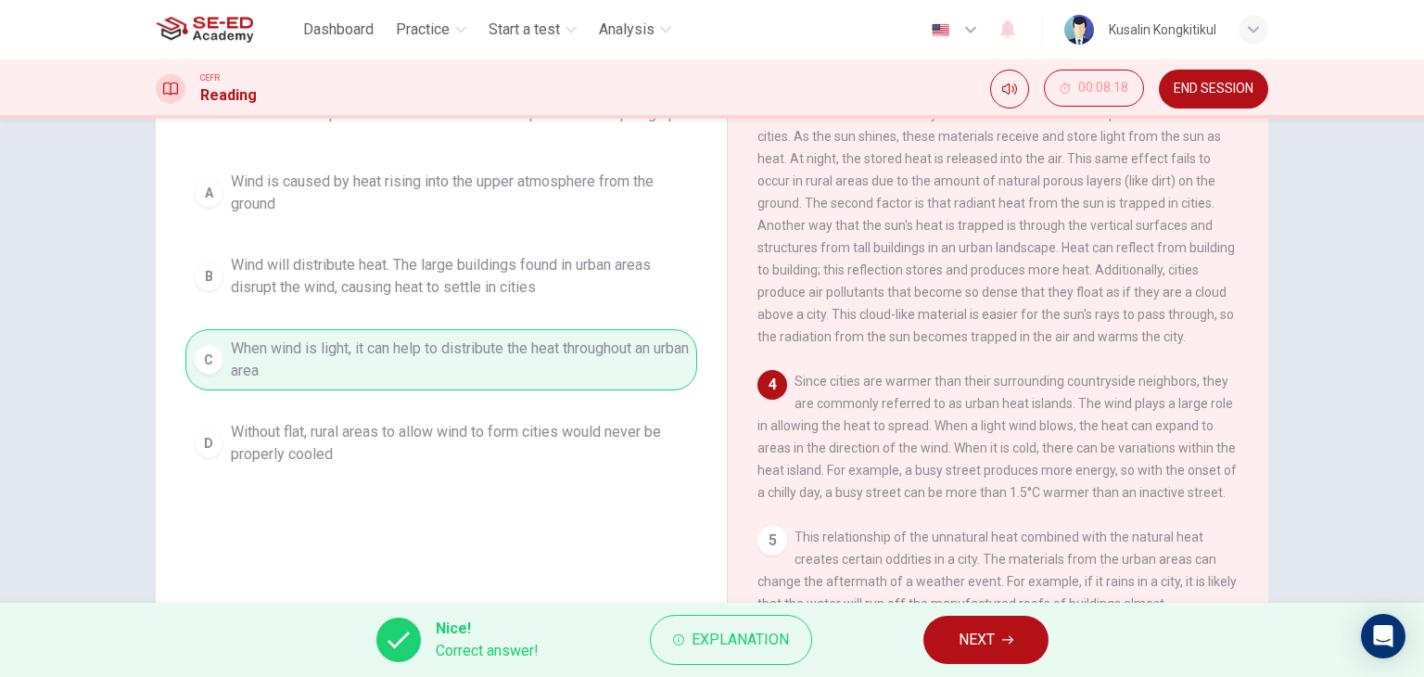
click at [990, 638] on span "NEXT" at bounding box center [977, 640] width 36 height 26
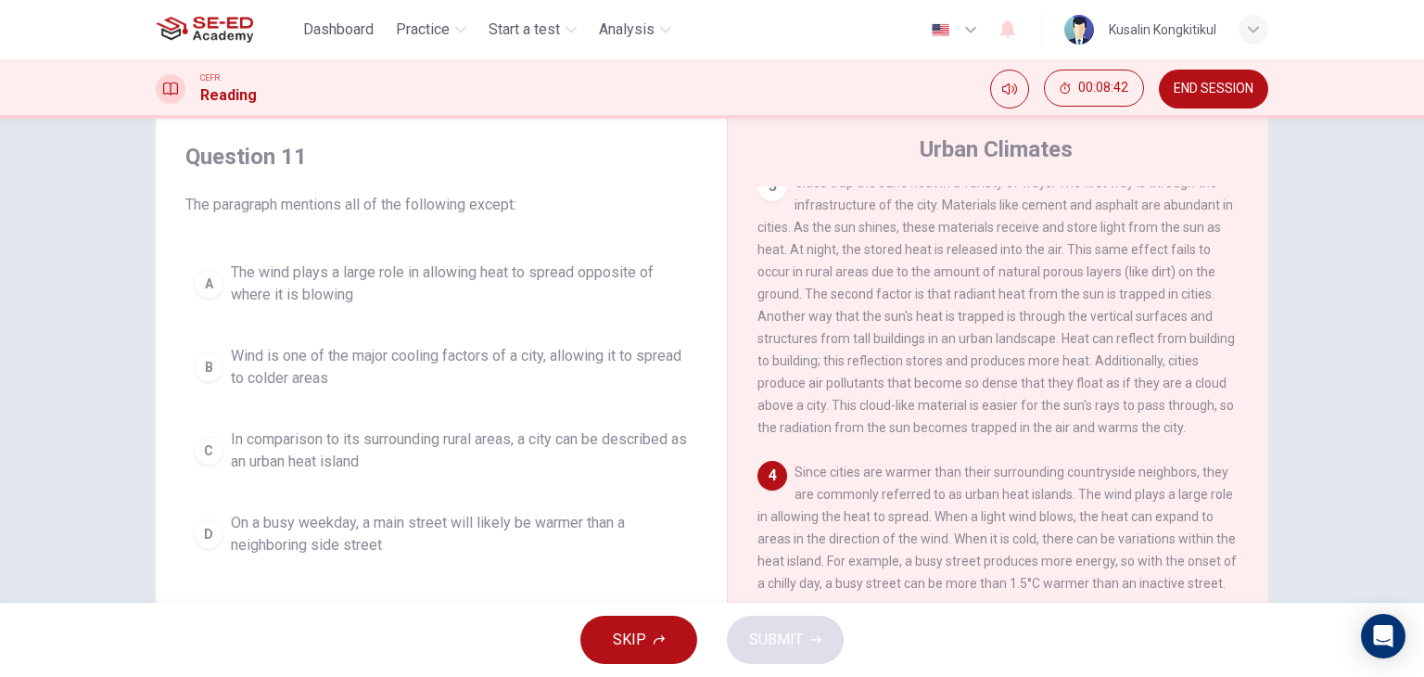
scroll to position [49, 0]
click at [488, 290] on span "The wind plays a large role in allowing heat to spread opposite of where it is …" at bounding box center [460, 285] width 458 height 44
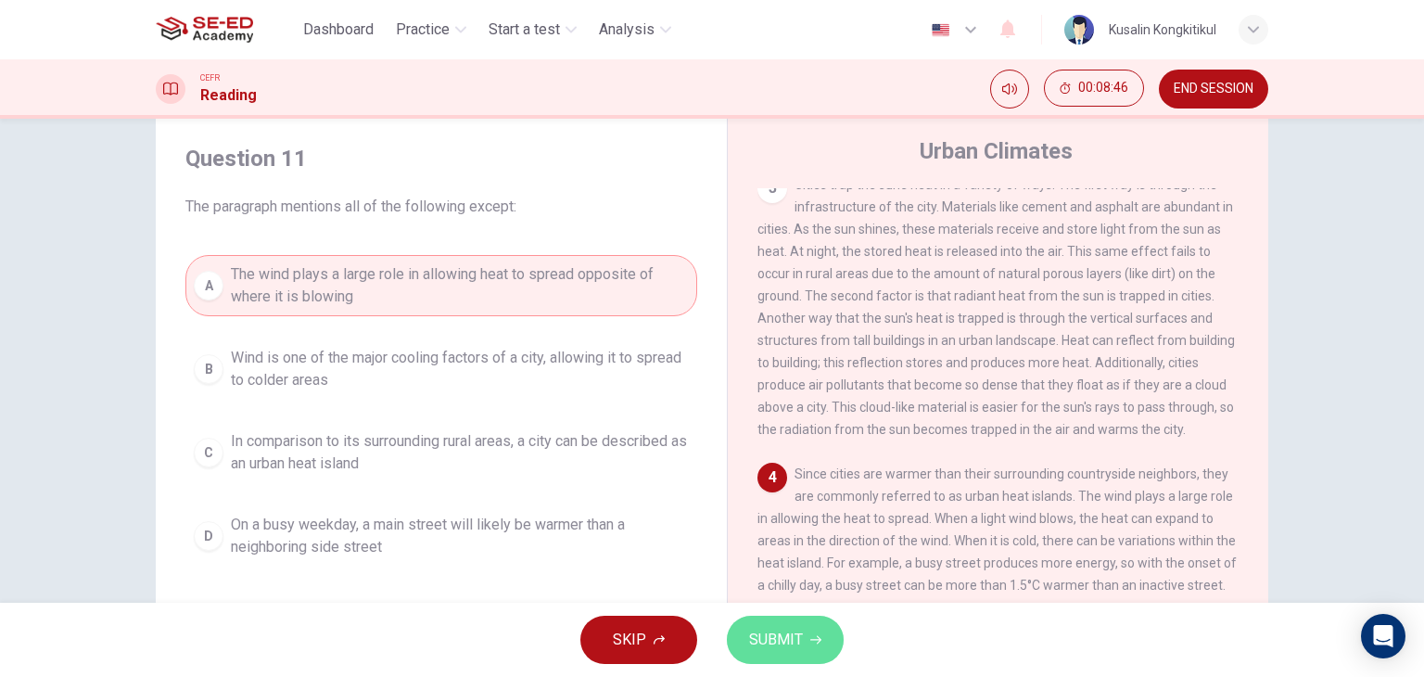
click at [774, 628] on span "SUBMIT" at bounding box center [776, 640] width 54 height 26
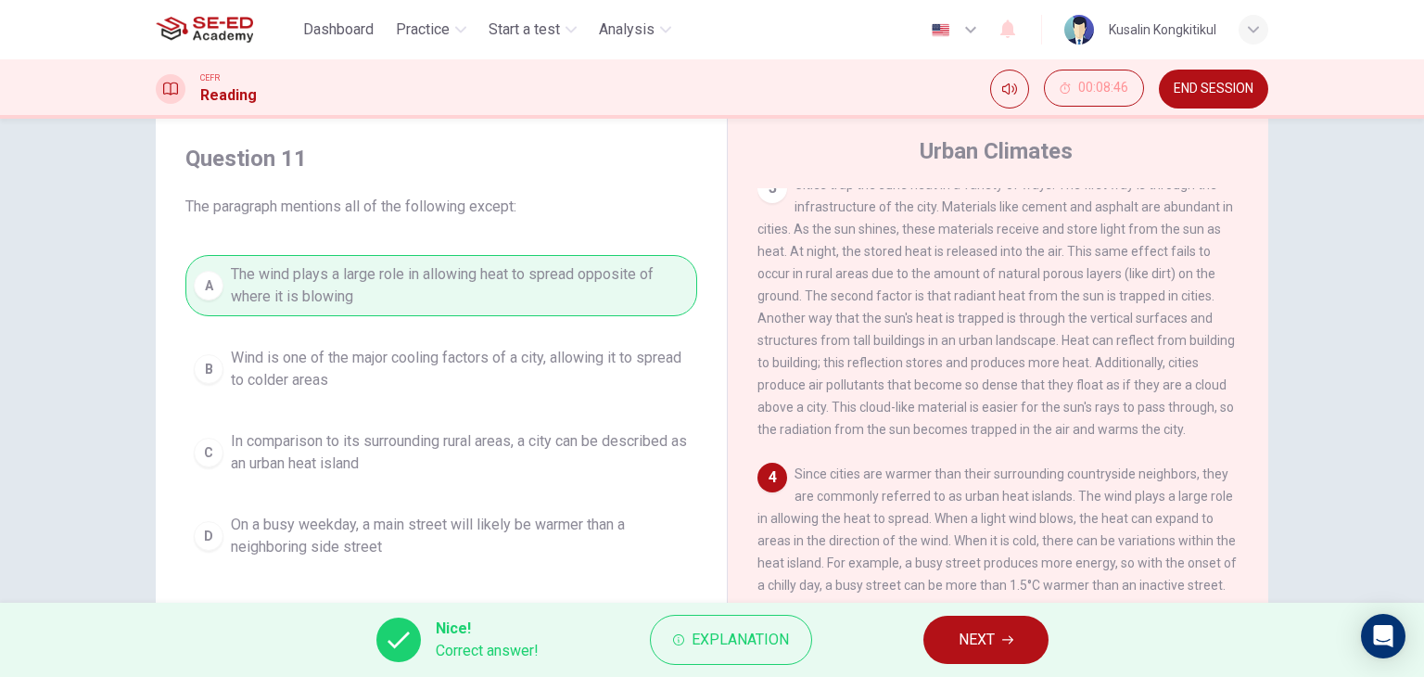
click at [1034, 632] on button "NEXT" at bounding box center [985, 640] width 125 height 48
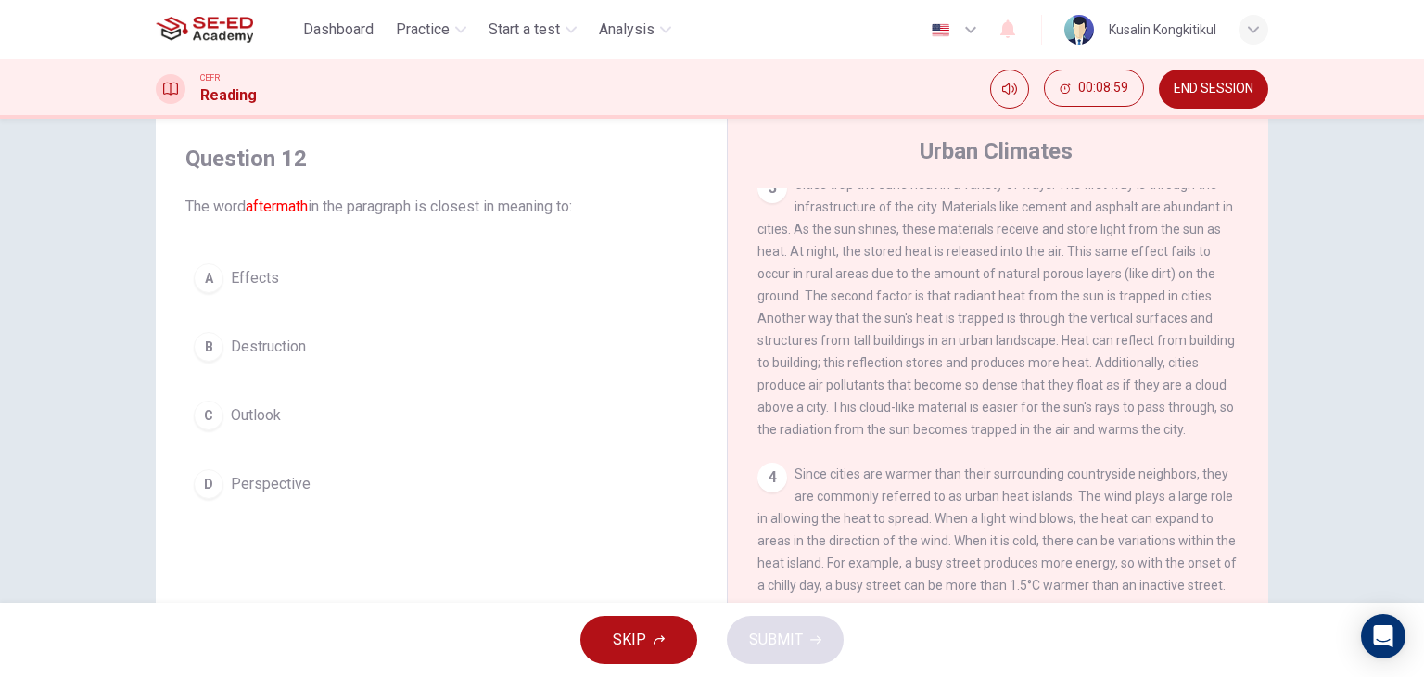
click at [275, 267] on button "A Effects" at bounding box center [441, 278] width 512 height 46
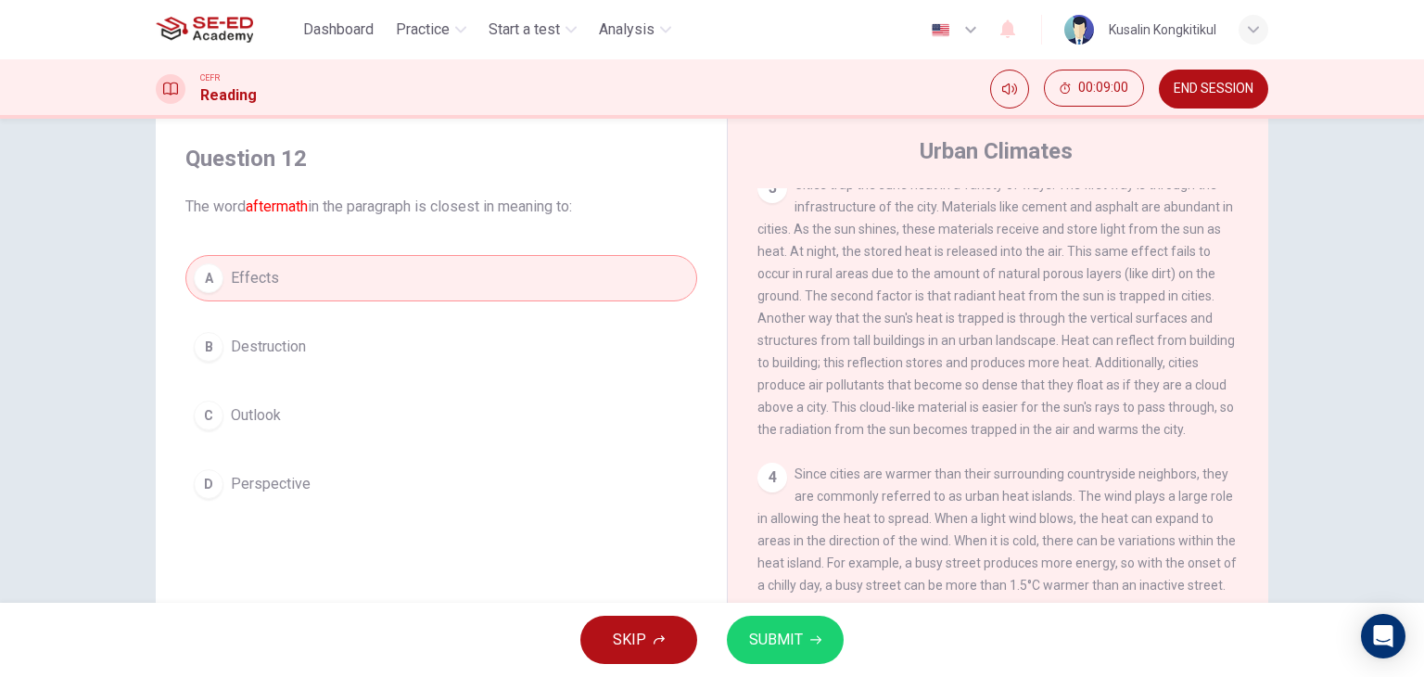
click at [805, 637] on button "SUBMIT" at bounding box center [785, 640] width 117 height 48
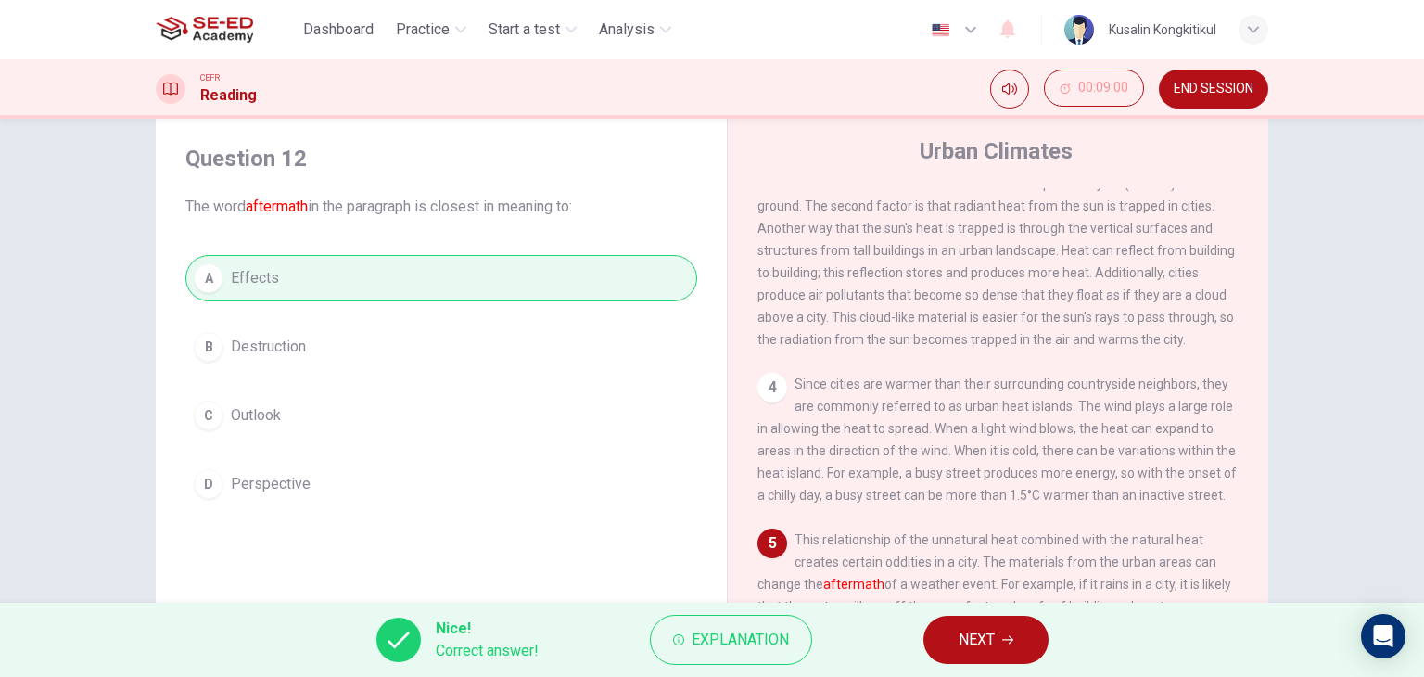
scroll to position [537, 0]
click at [946, 654] on button "NEXT" at bounding box center [985, 640] width 125 height 48
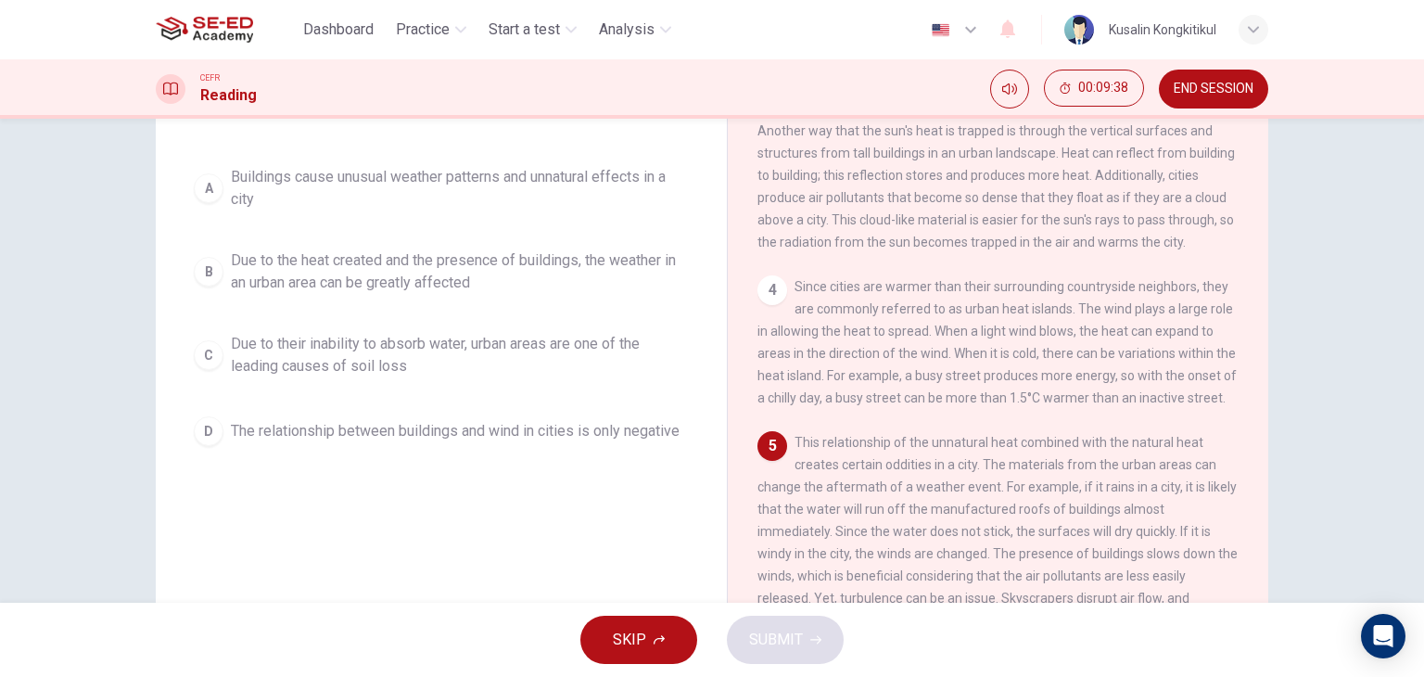
scroll to position [142, 0]
click at [598, 198] on span "Buildings cause unusual weather patterns and unnatural effects in a city" at bounding box center [460, 193] width 458 height 44
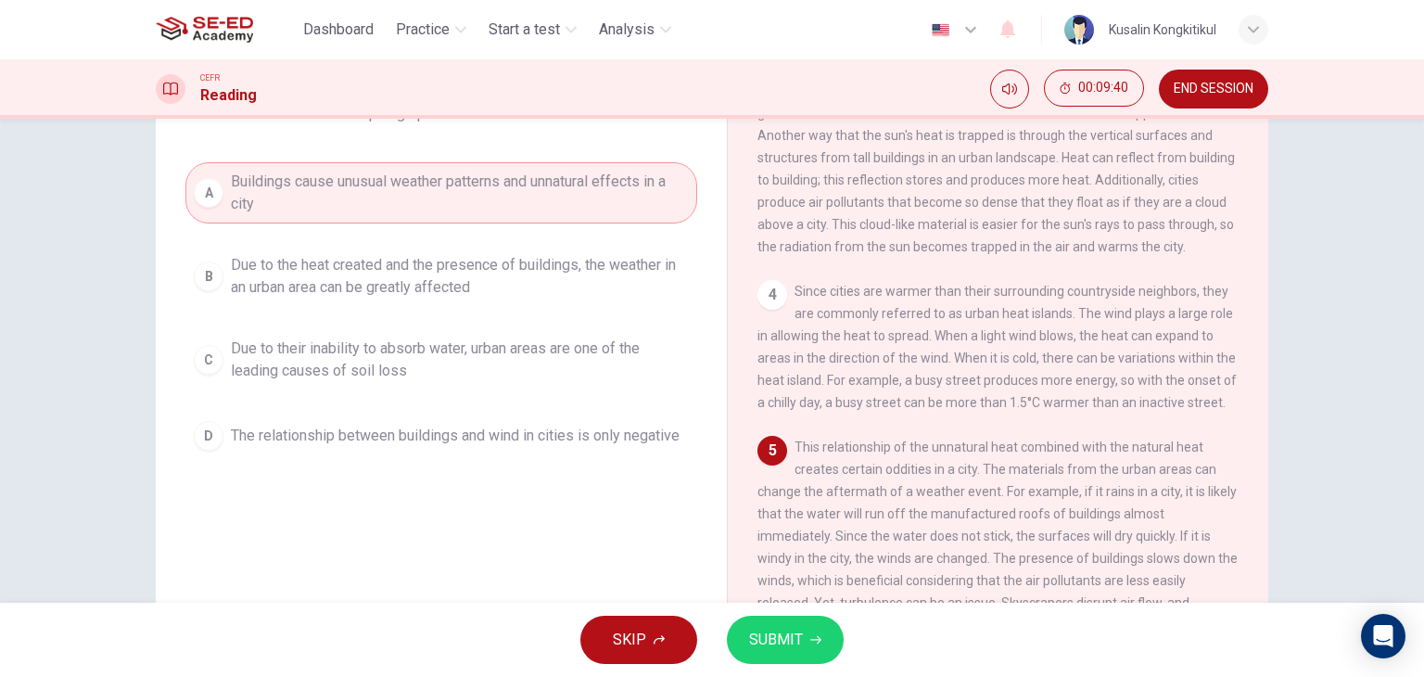
click at [803, 635] on button "SUBMIT" at bounding box center [785, 640] width 117 height 48
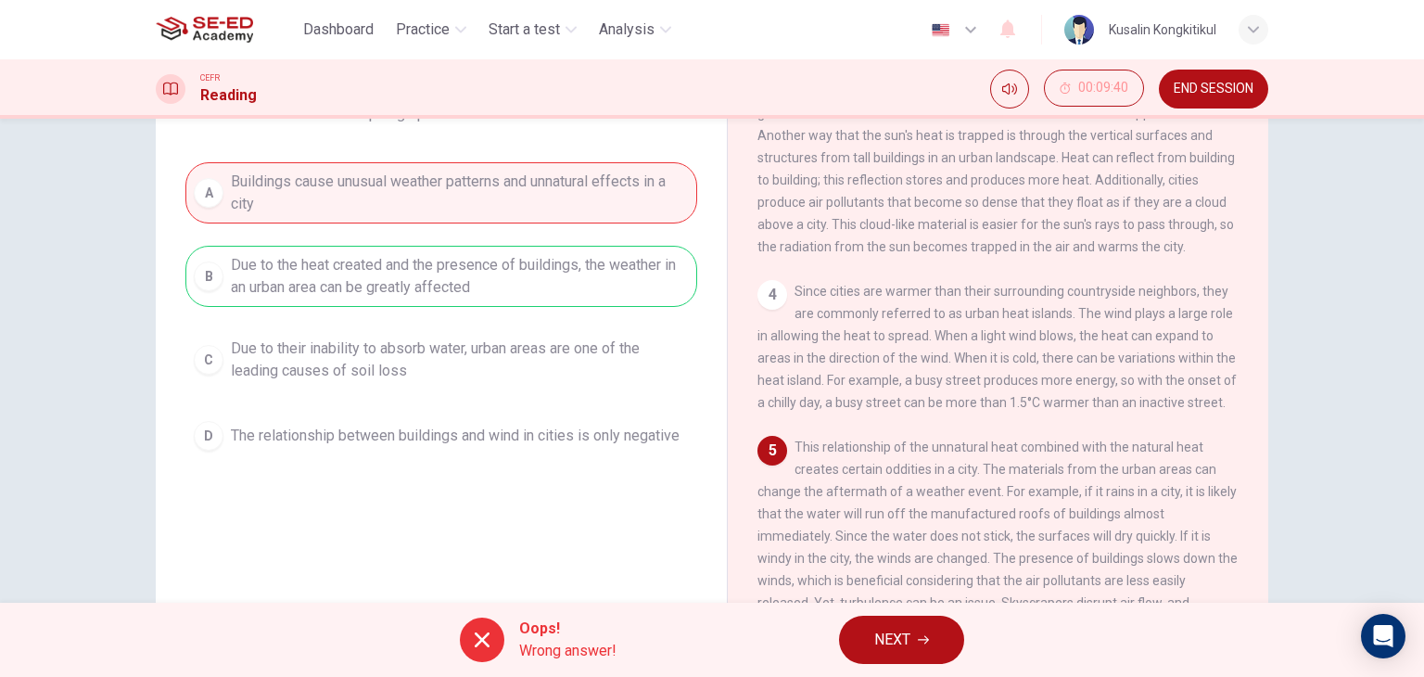
click at [949, 636] on button "NEXT" at bounding box center [901, 640] width 125 height 48
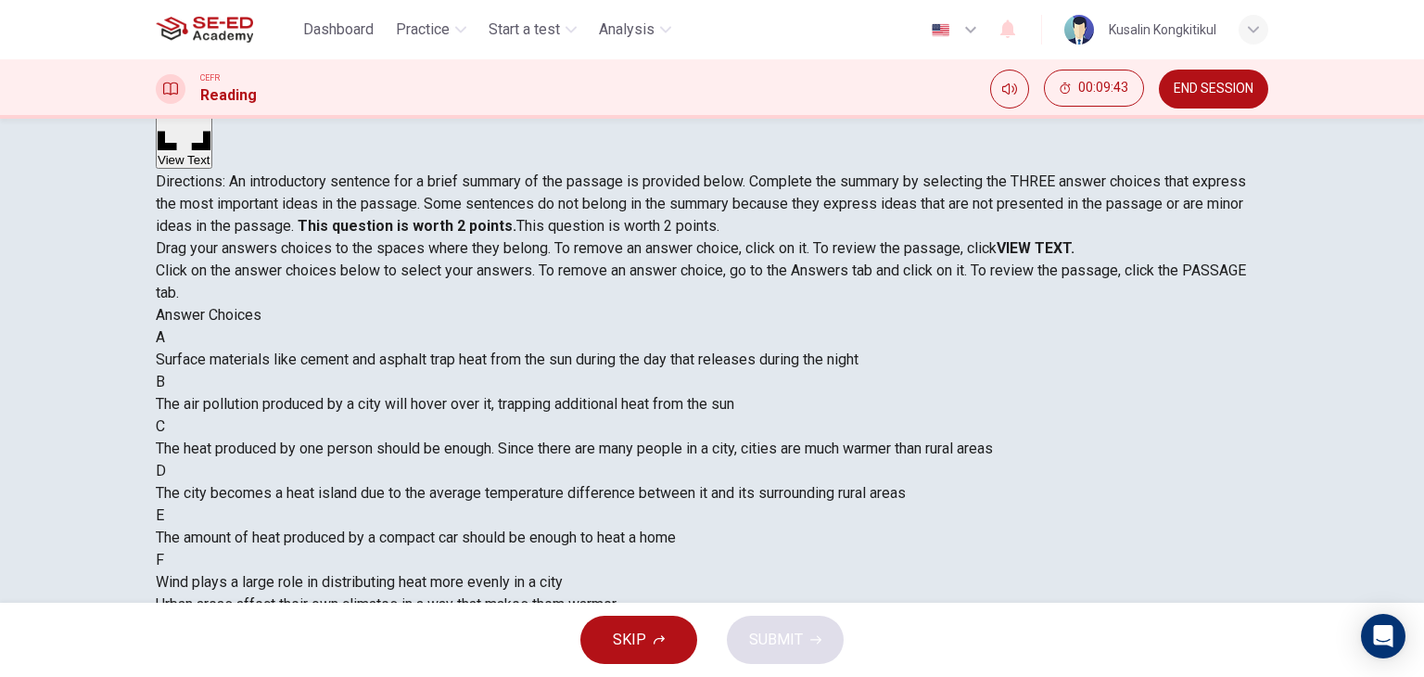
drag, startPoint x: 523, startPoint y: 320, endPoint x: 805, endPoint y: 343, distance: 282.8
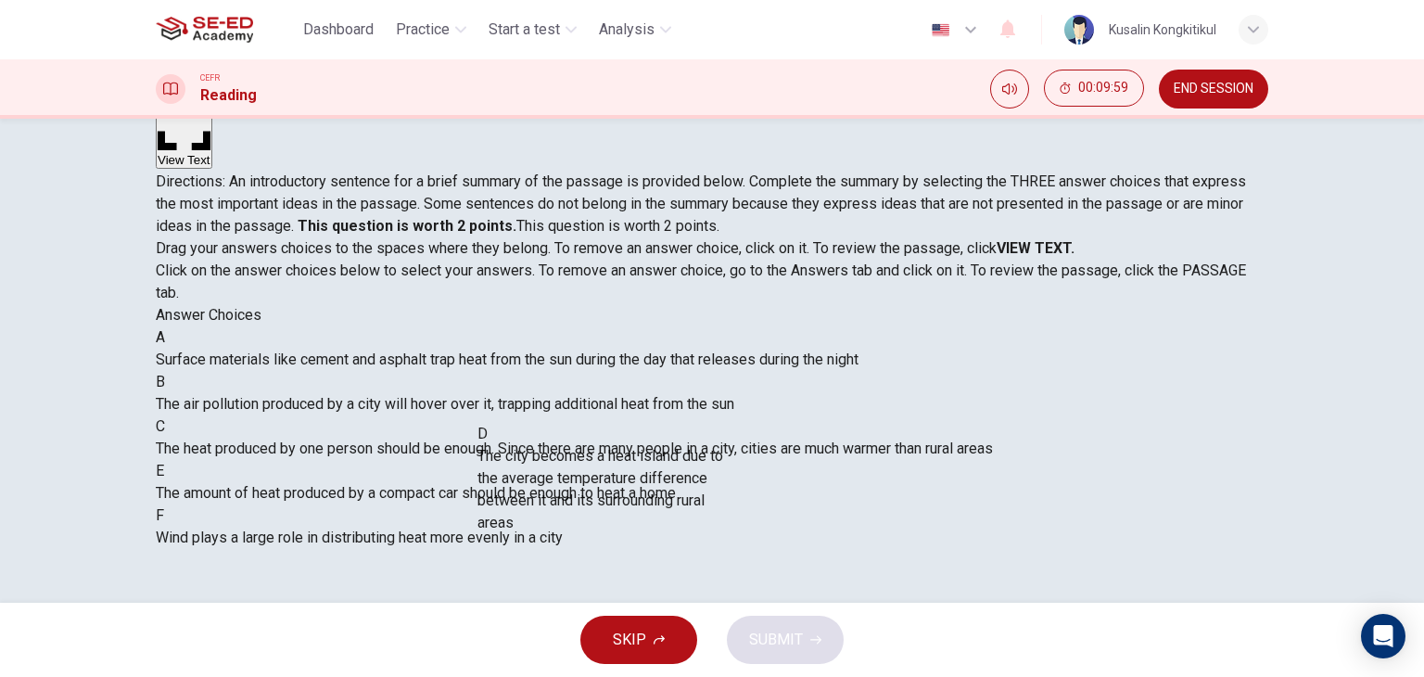
drag, startPoint x: 359, startPoint y: 460, endPoint x: 673, endPoint y: 522, distance: 320.3
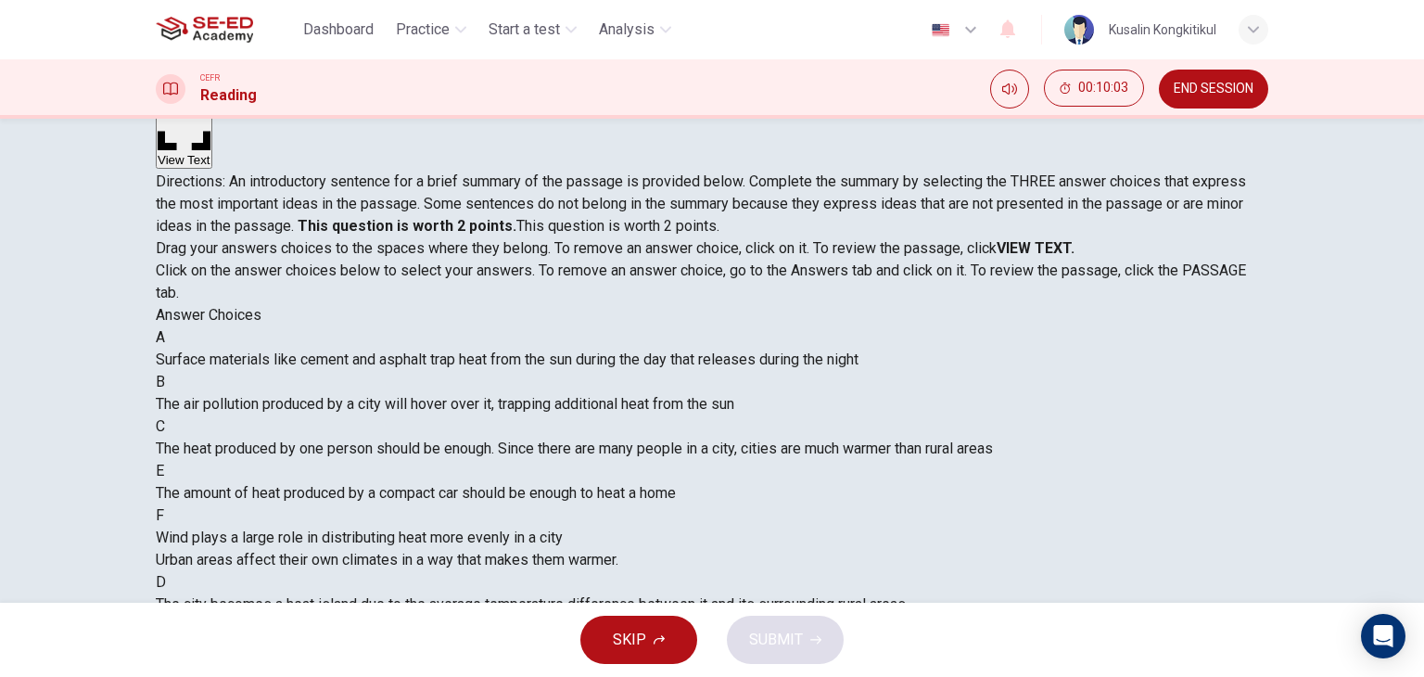
scroll to position [44, 0]
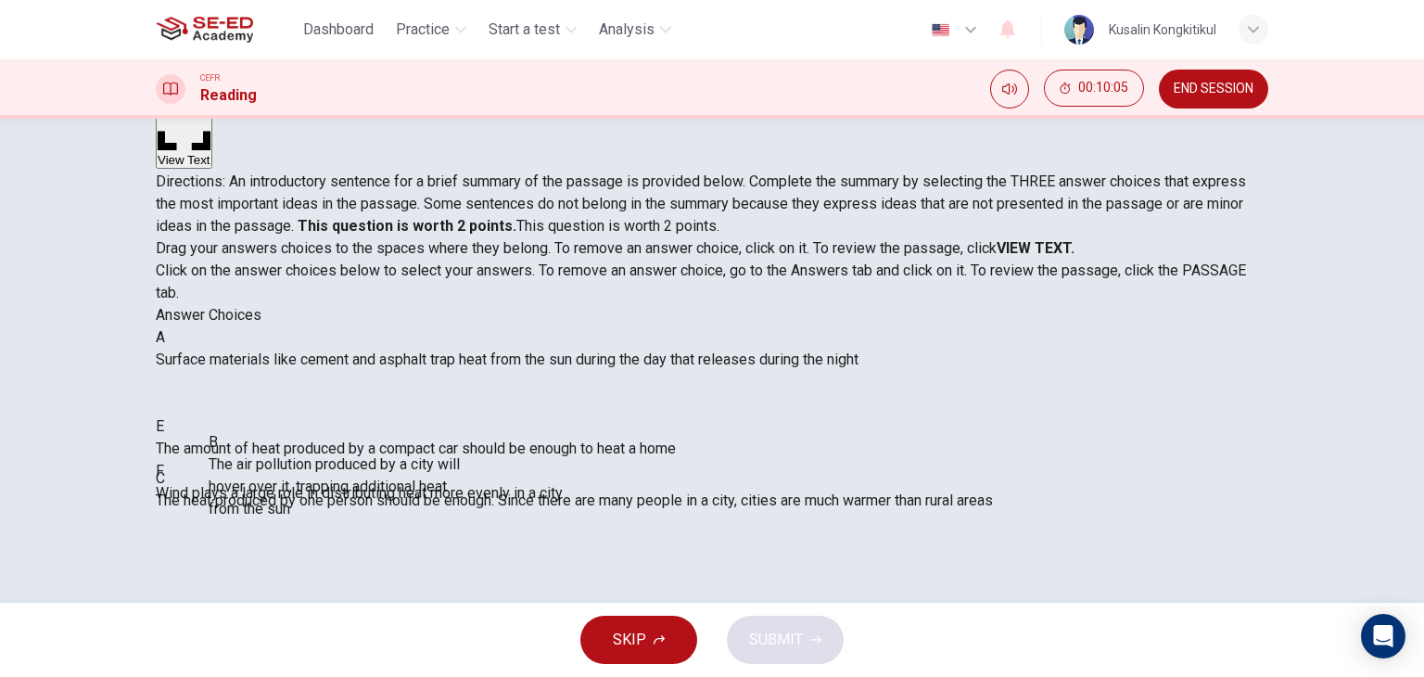
drag, startPoint x: 335, startPoint y: 461, endPoint x: 767, endPoint y: 527, distance: 437.1
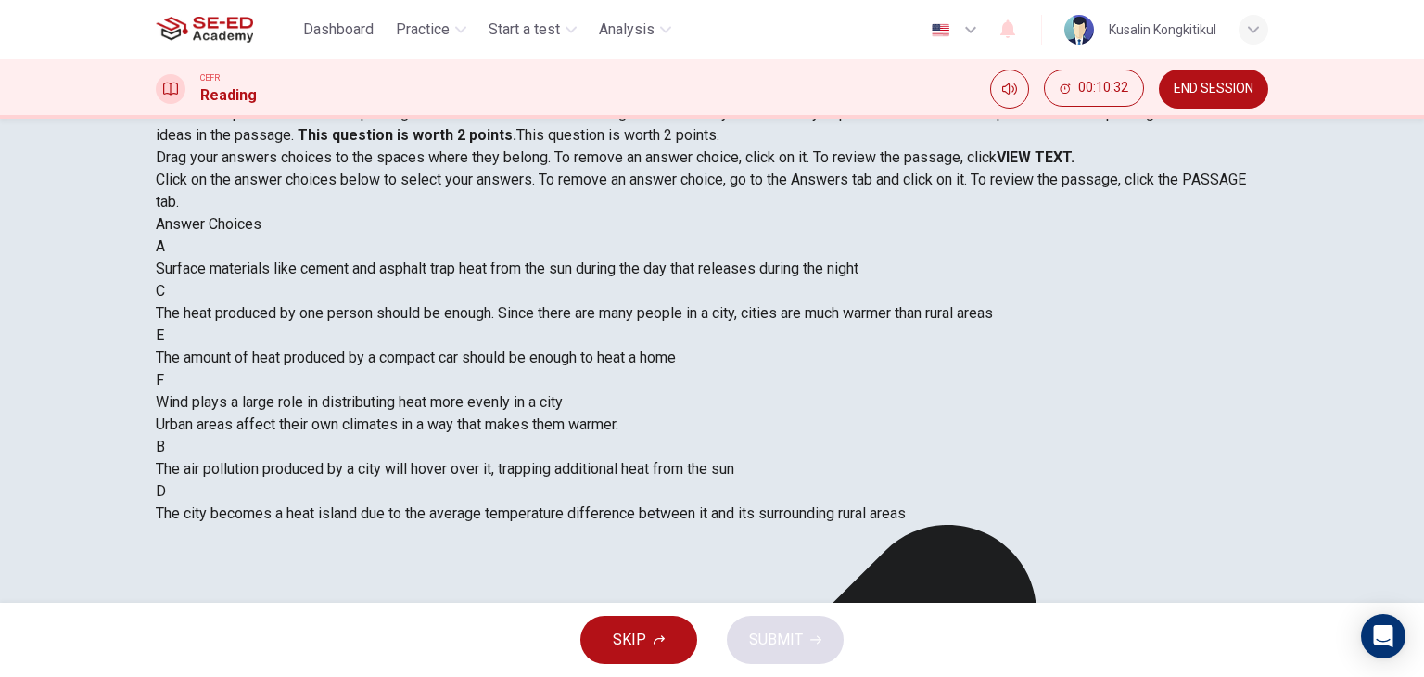
scroll to position [235, 0]
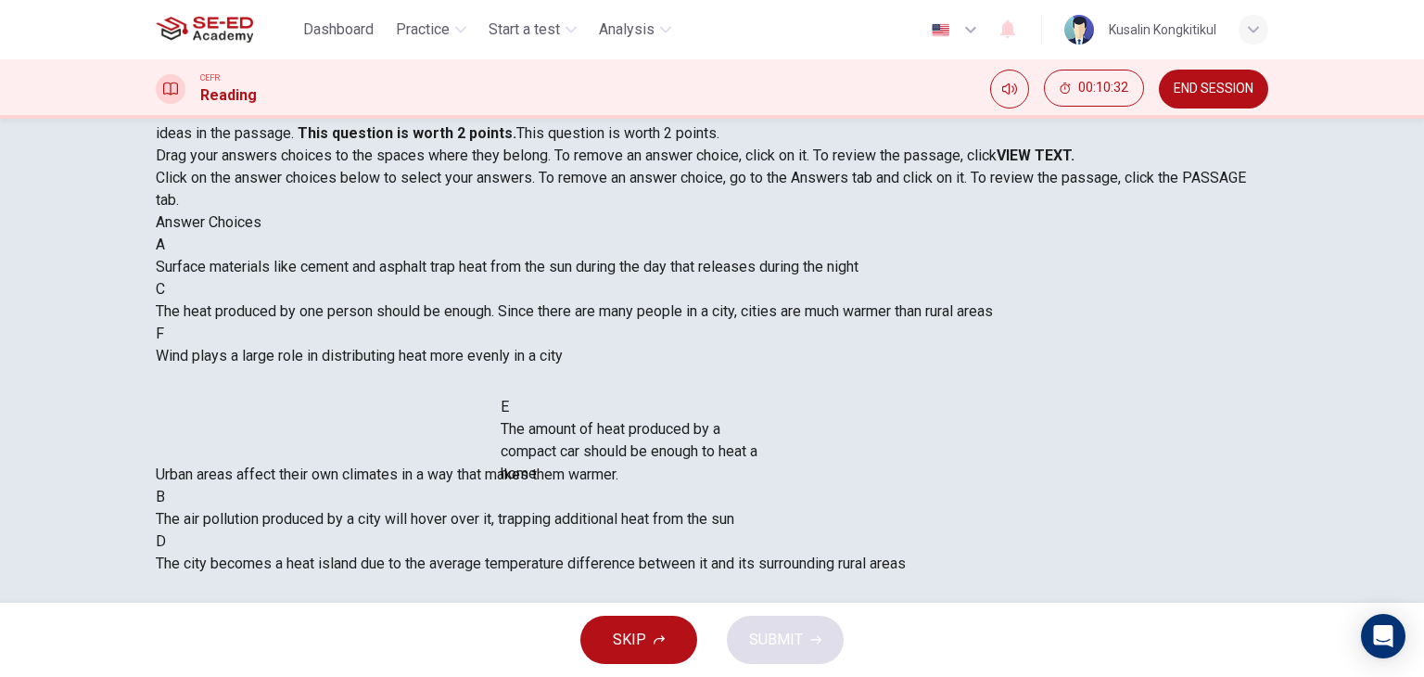
drag, startPoint x: 337, startPoint y: 379, endPoint x: 712, endPoint y: 470, distance: 385.4
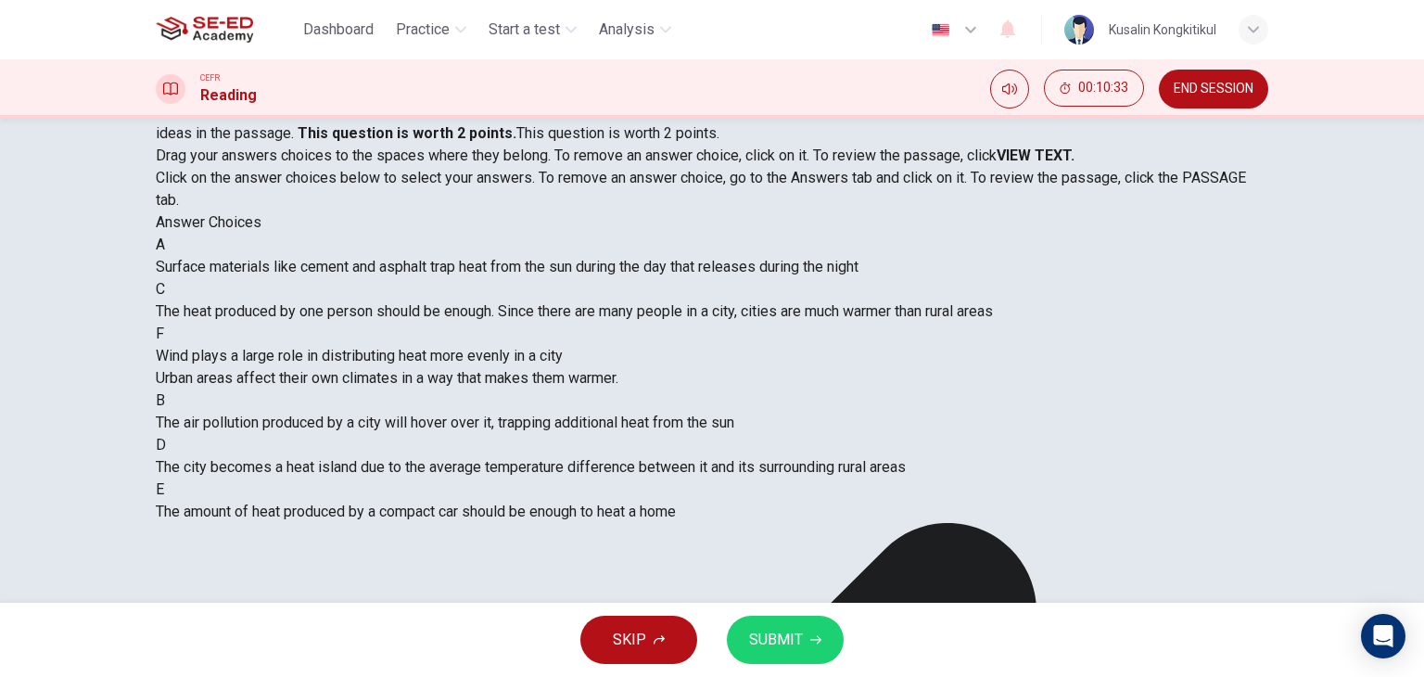
scroll to position [0, 0]
click at [856, 641] on div "SKIP SUBMIT" at bounding box center [712, 640] width 1424 height 74
click at [807, 635] on button "SUBMIT" at bounding box center [785, 640] width 117 height 48
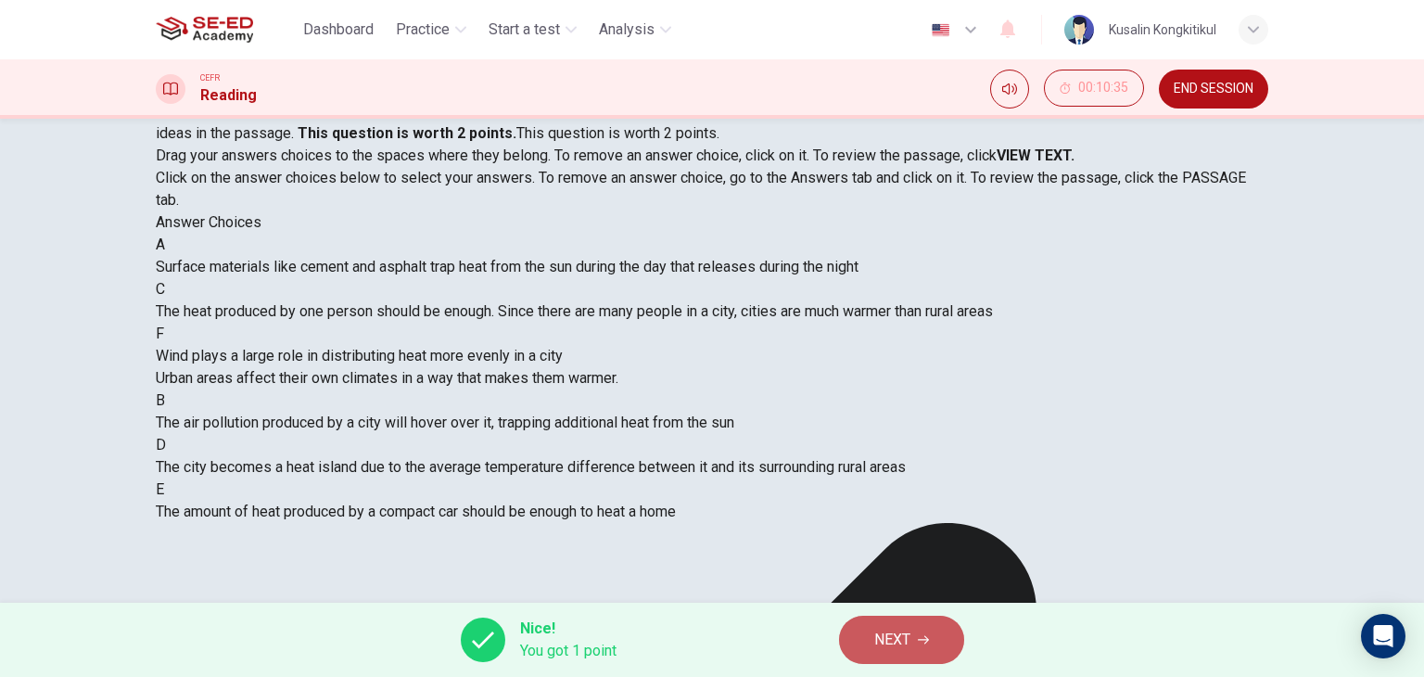
click at [895, 639] on span "NEXT" at bounding box center [892, 640] width 36 height 26
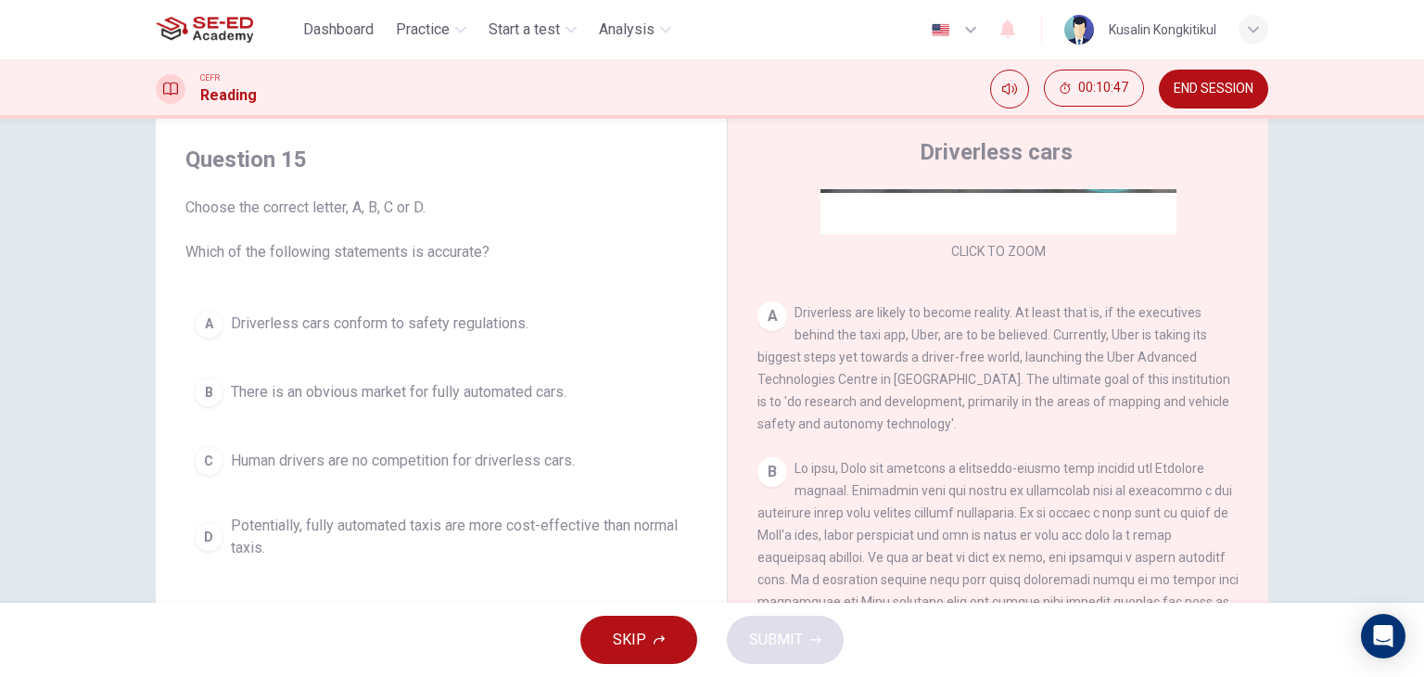
scroll to position [93, 0]
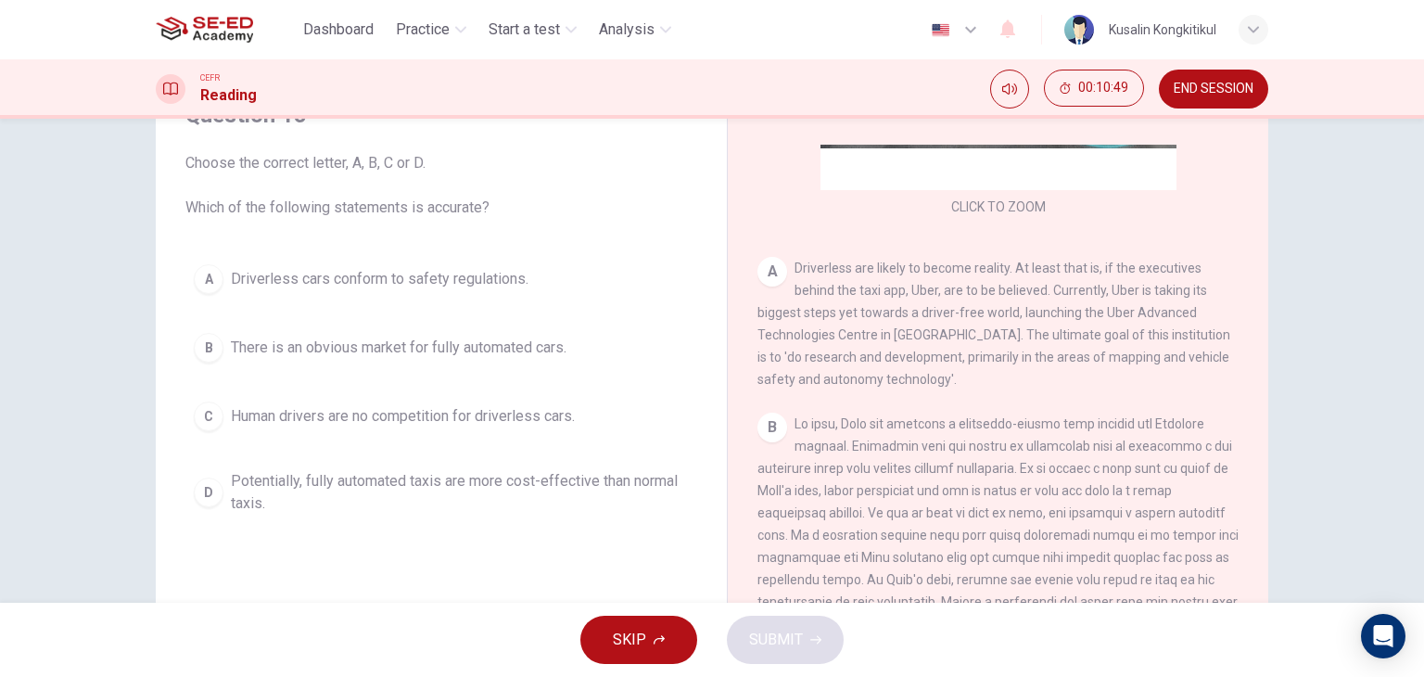
drag, startPoint x: 288, startPoint y: 205, endPoint x: 413, endPoint y: 183, distance: 126.2
click at [413, 183] on span "Choose the correct letter, A, B, C or D. Which of the following statements is a…" at bounding box center [441, 185] width 512 height 67
click at [578, 190] on span "Choose the correct letter, A, B, C or D. Which of the following statements is a…" at bounding box center [441, 185] width 512 height 67
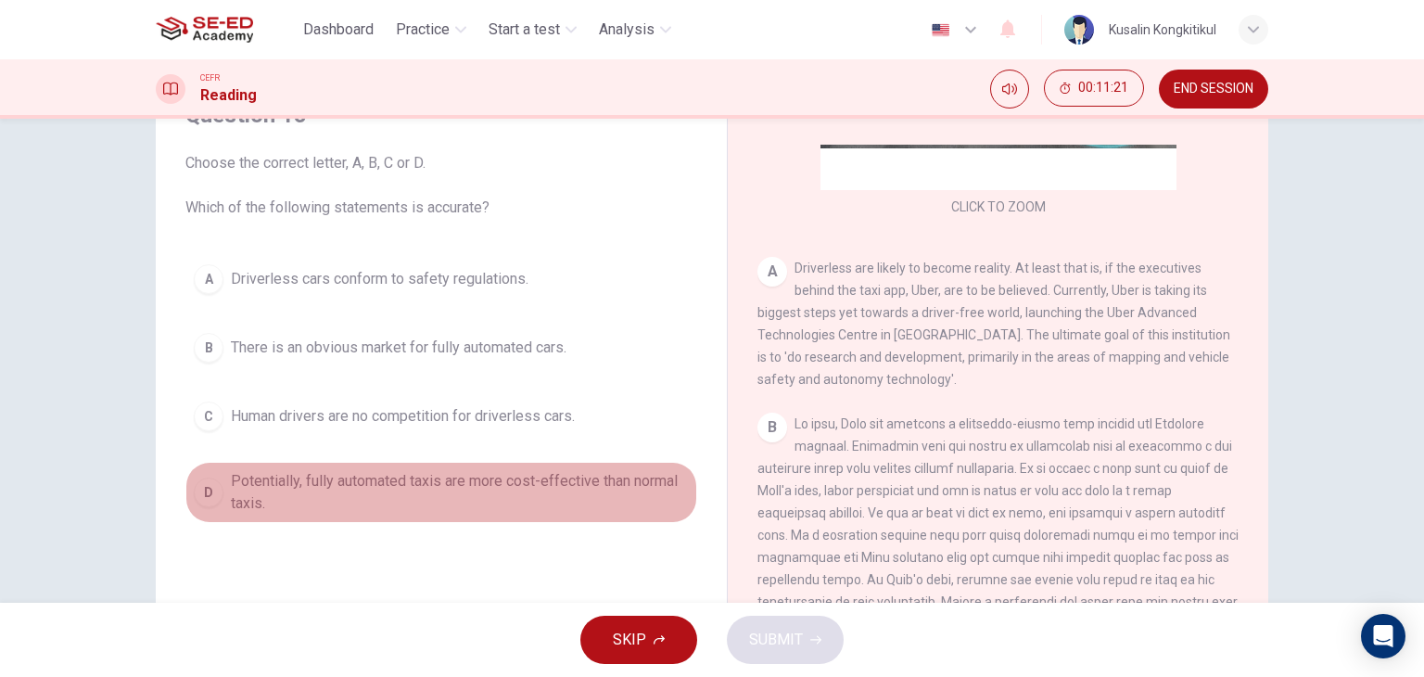
click at [248, 493] on span "Potentially, fully automated taxis are more cost-effective than normal taxis." at bounding box center [460, 492] width 458 height 44
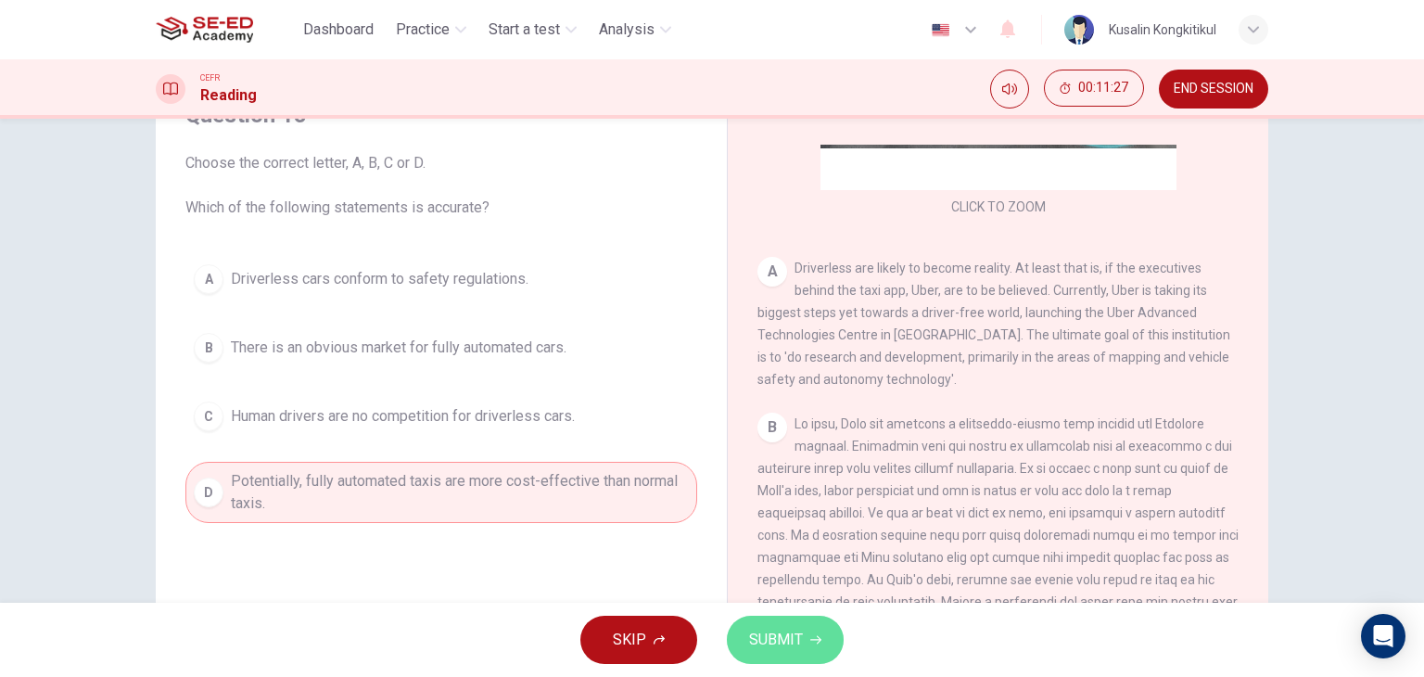
click at [775, 629] on span "SUBMIT" at bounding box center [776, 640] width 54 height 26
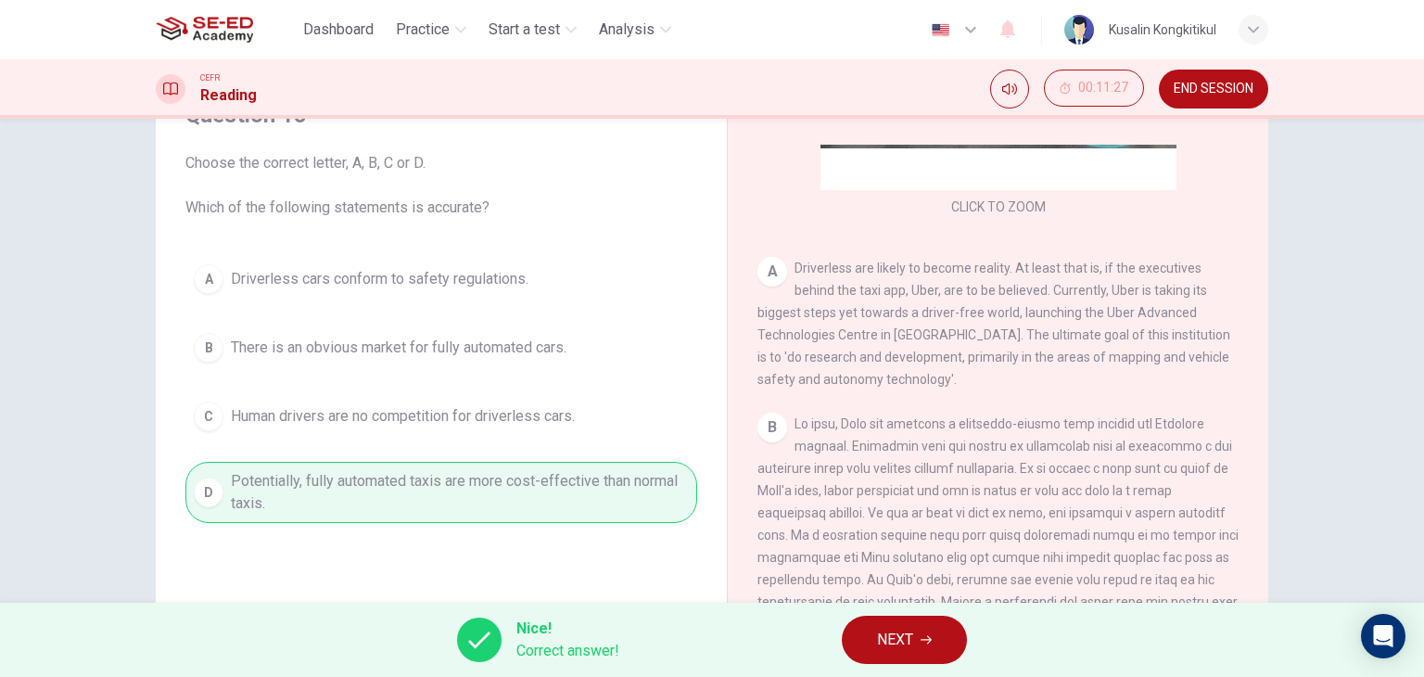
click at [942, 646] on button "NEXT" at bounding box center [904, 640] width 125 height 48
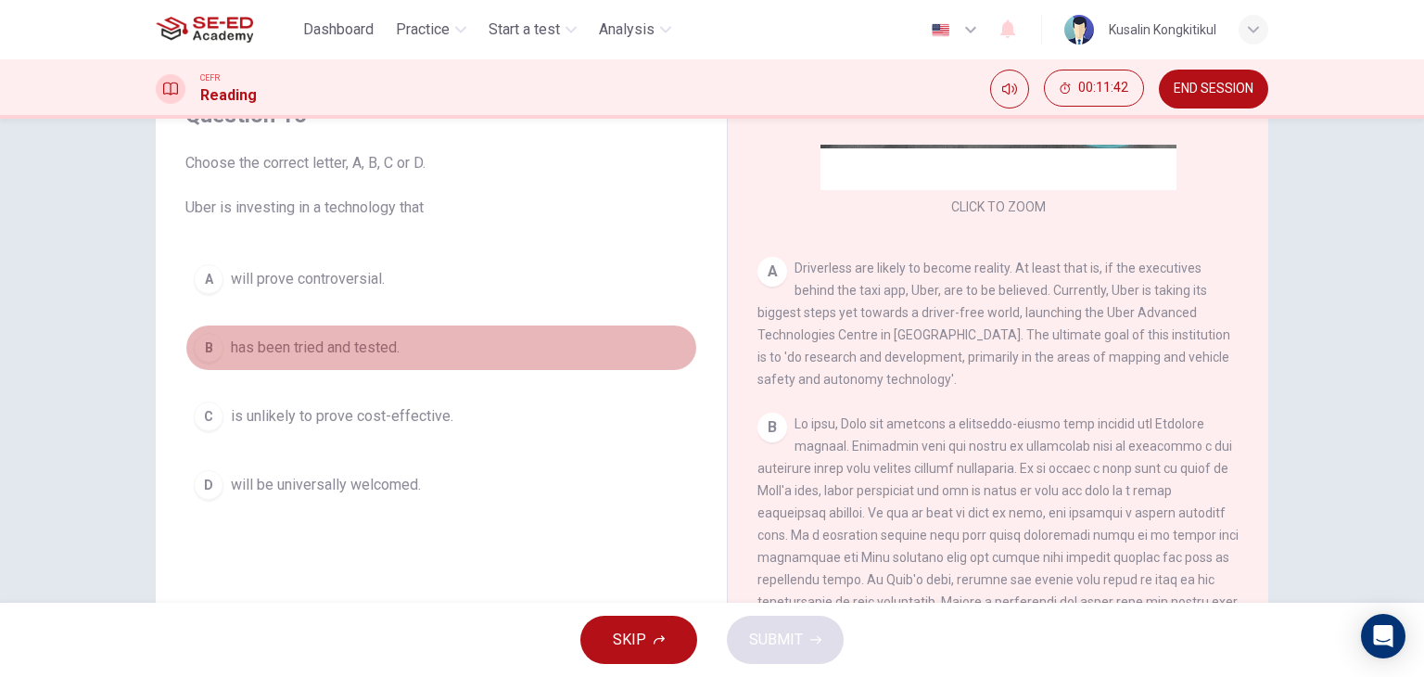
drag, startPoint x: 310, startPoint y: 342, endPoint x: 743, endPoint y: 520, distance: 468.1
click at [311, 346] on span "has been tried and tested." at bounding box center [315, 348] width 169 height 22
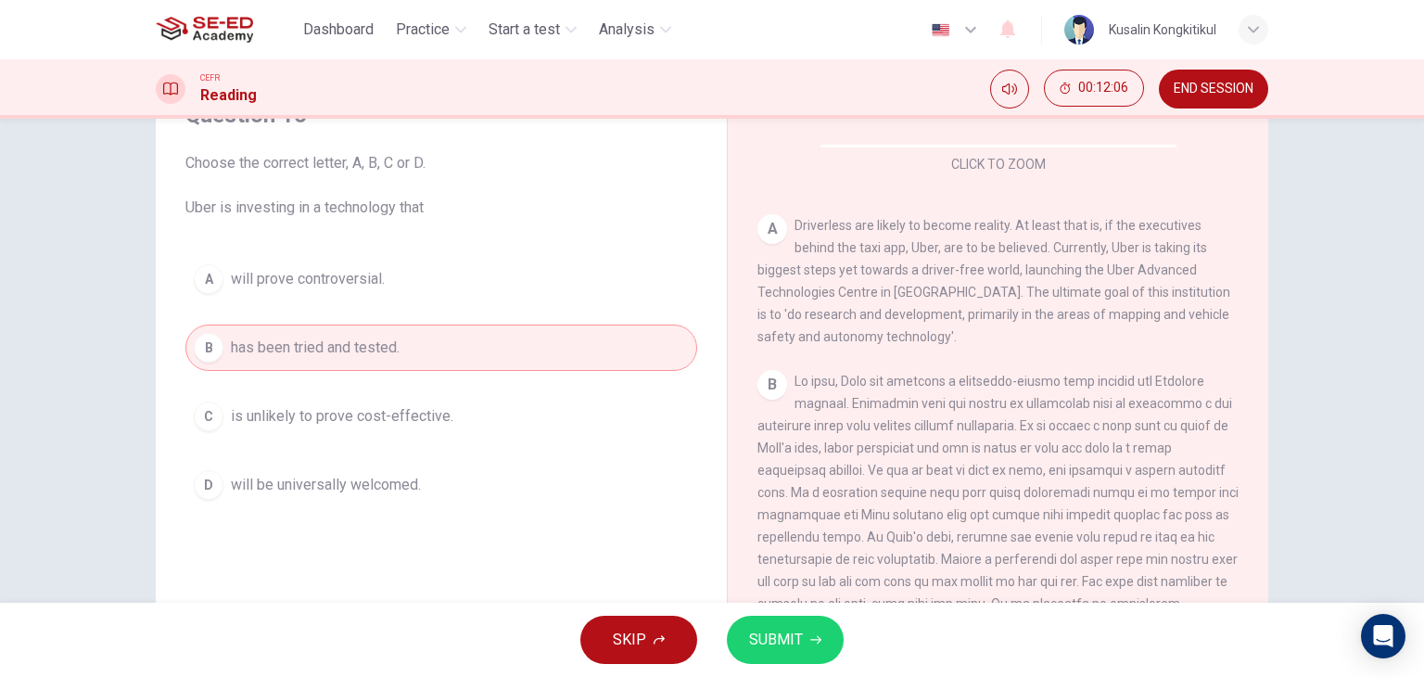
scroll to position [278, 0]
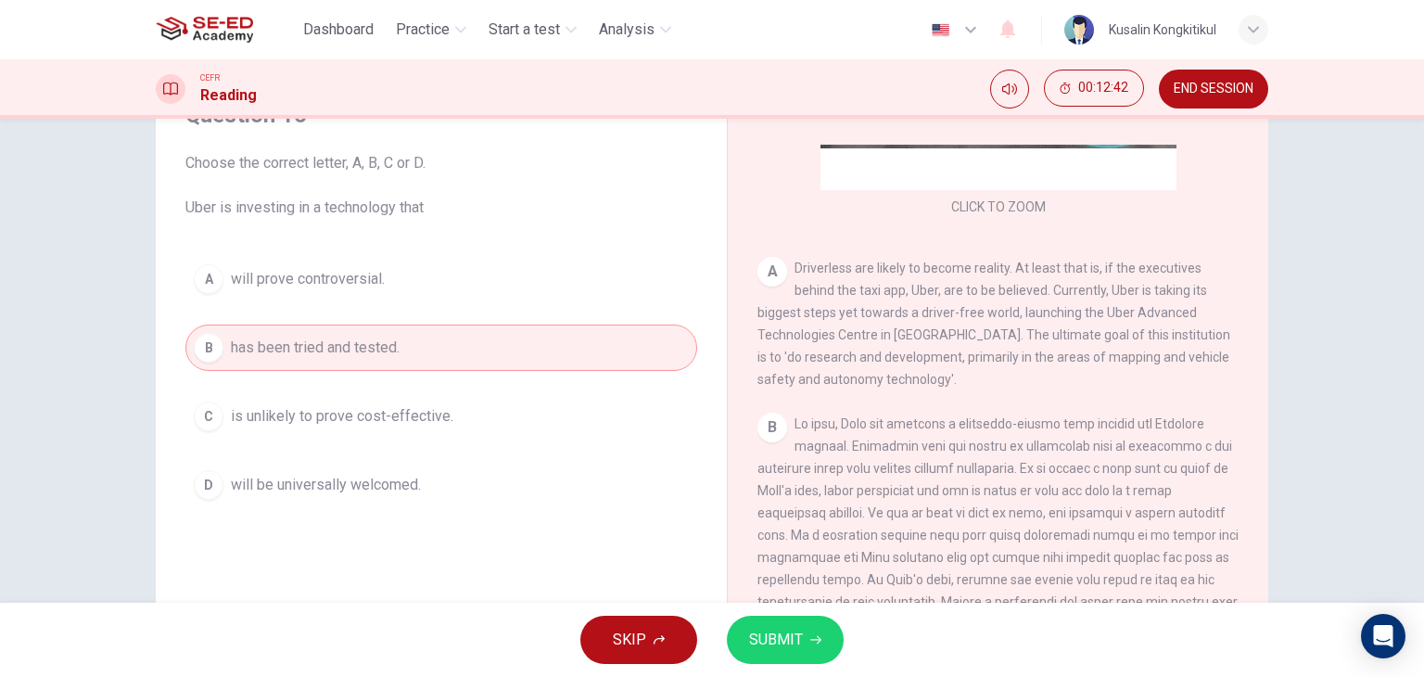
click at [785, 639] on span "SUBMIT" at bounding box center [776, 640] width 54 height 26
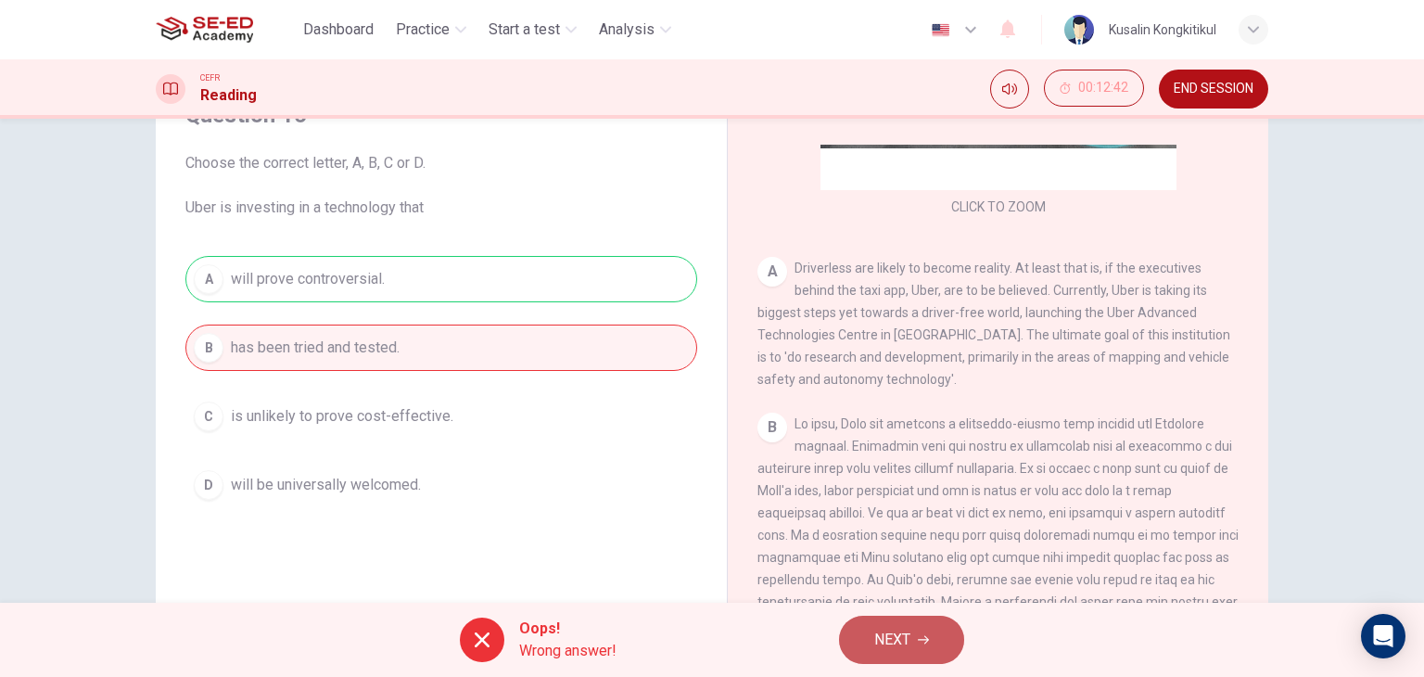
click at [896, 652] on span "NEXT" at bounding box center [892, 640] width 36 height 26
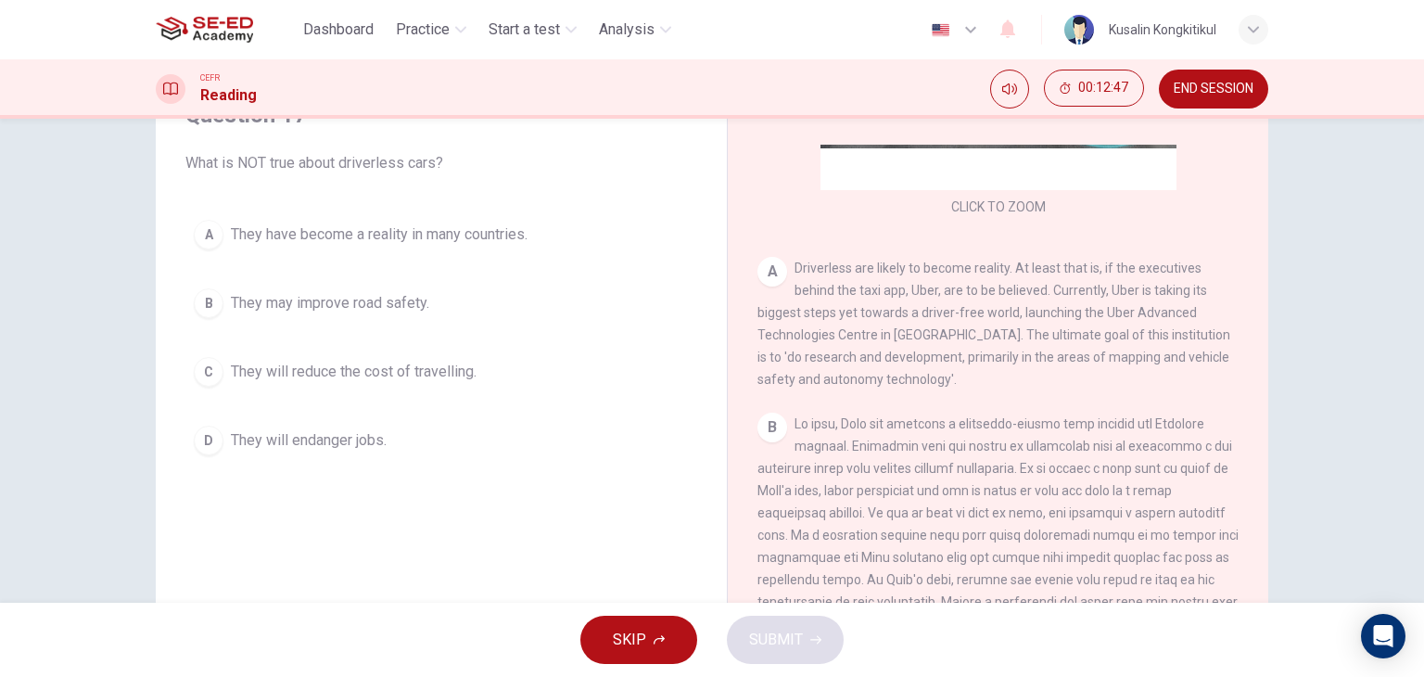
click at [336, 439] on span "They will endanger jobs." at bounding box center [309, 440] width 156 height 22
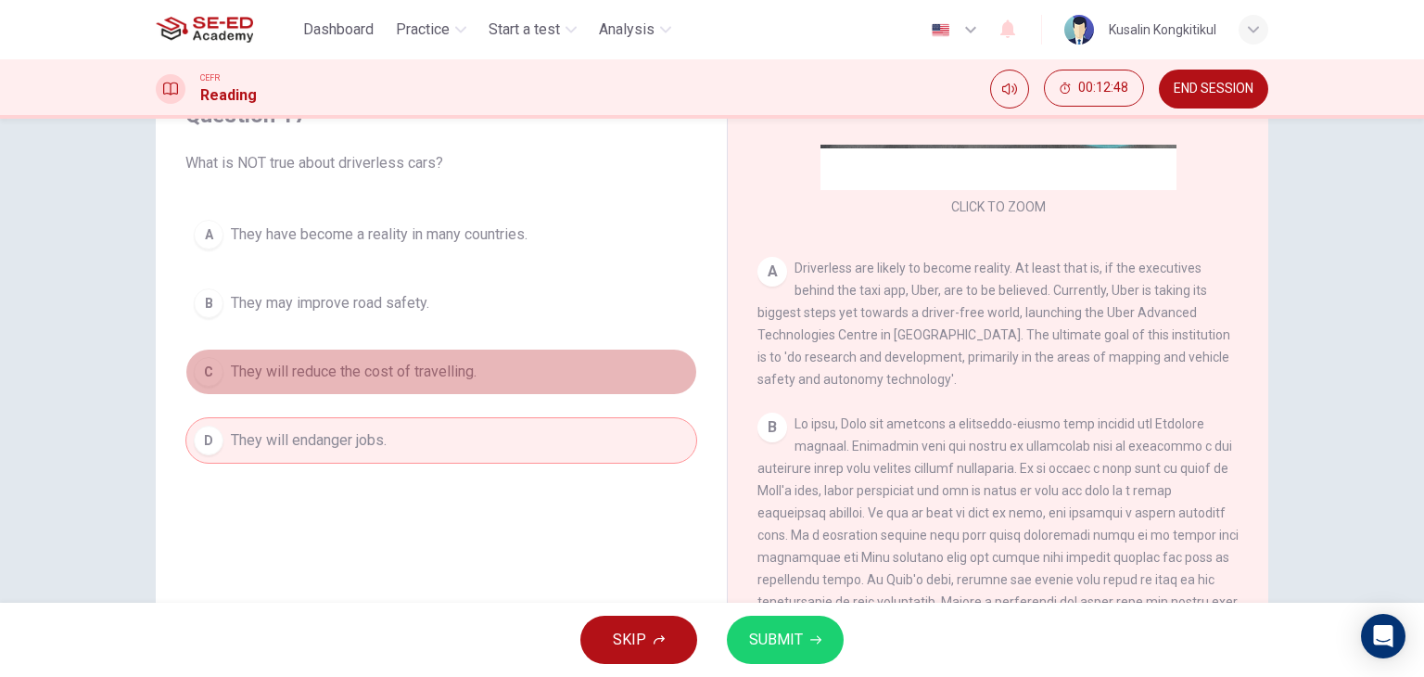
click at [418, 357] on button "C They will reduce the cost of travelling." at bounding box center [441, 372] width 512 height 46
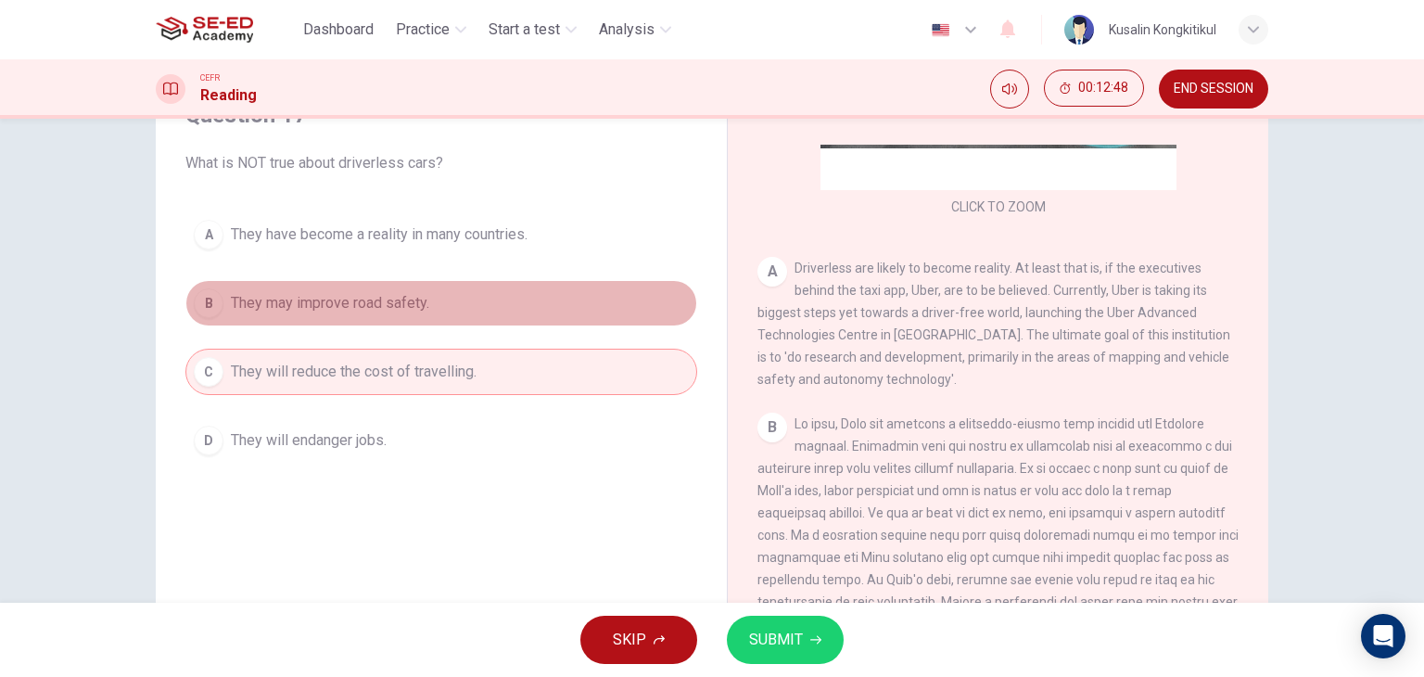
click at [418, 289] on button "B They may improve road safety." at bounding box center [441, 303] width 512 height 46
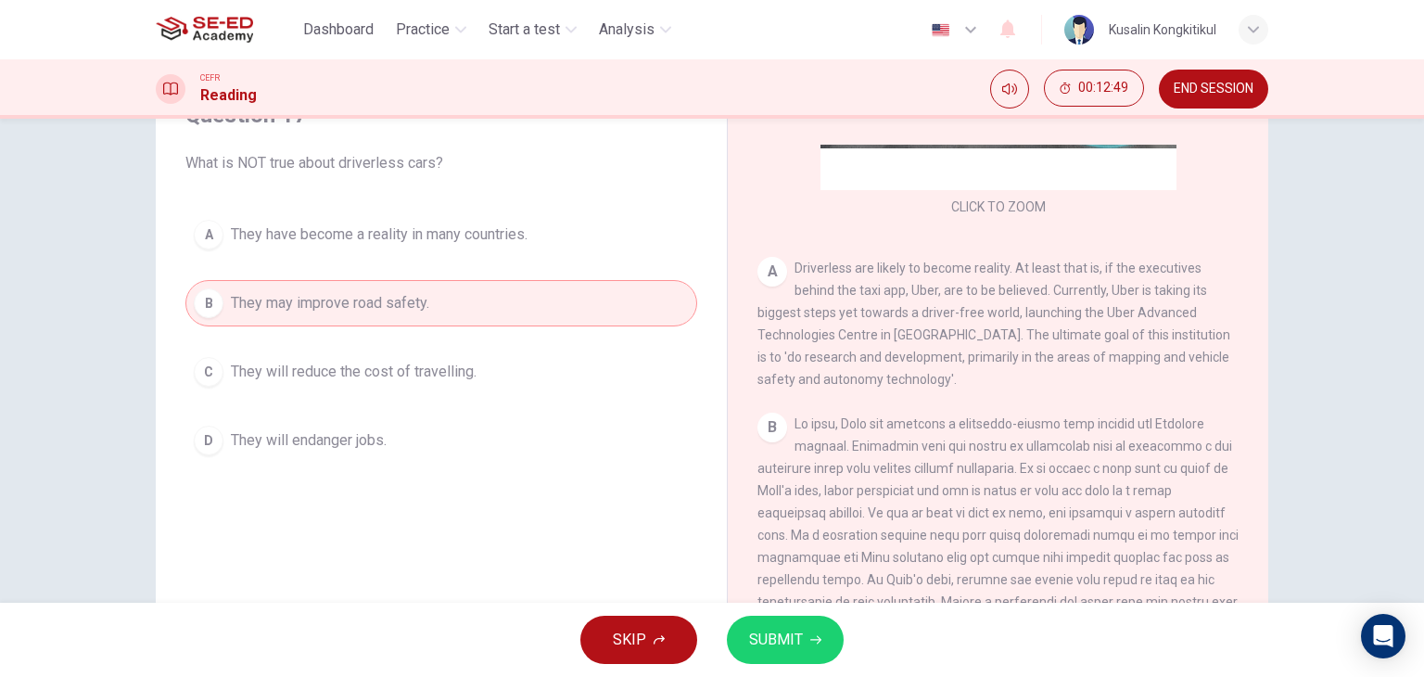
click at [426, 368] on span "They will reduce the cost of travelling." at bounding box center [354, 372] width 246 height 22
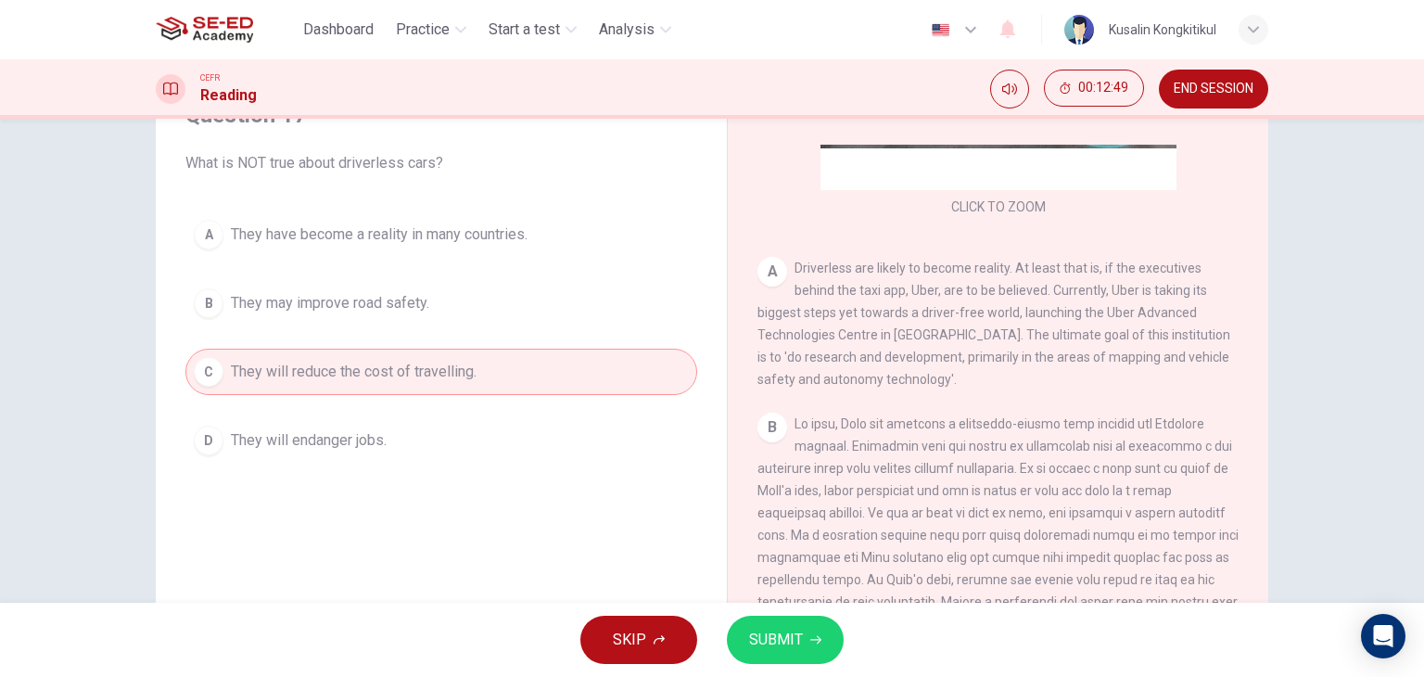
drag, startPoint x: 428, startPoint y: 300, endPoint x: 460, endPoint y: 310, distance: 32.9
click at [428, 299] on button "B They may improve road safety." at bounding box center [441, 303] width 512 height 46
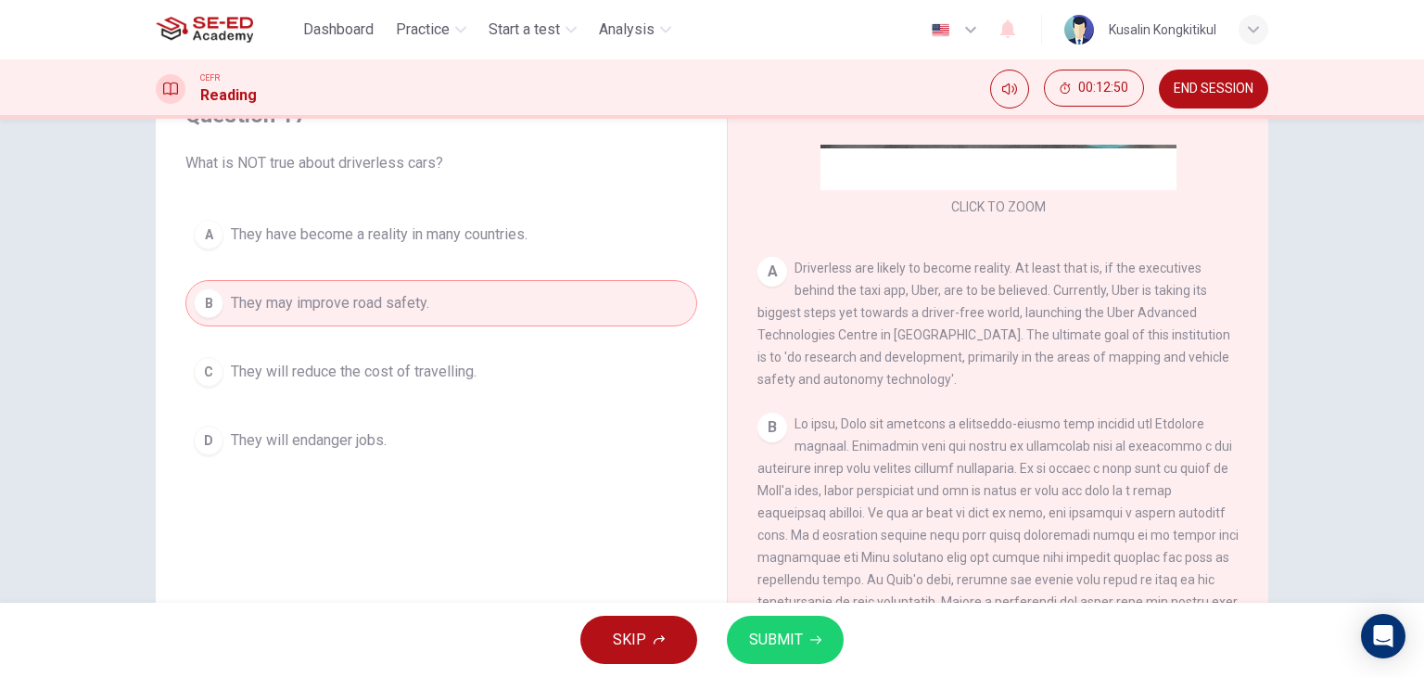
click at [834, 630] on button "SUBMIT" at bounding box center [785, 640] width 117 height 48
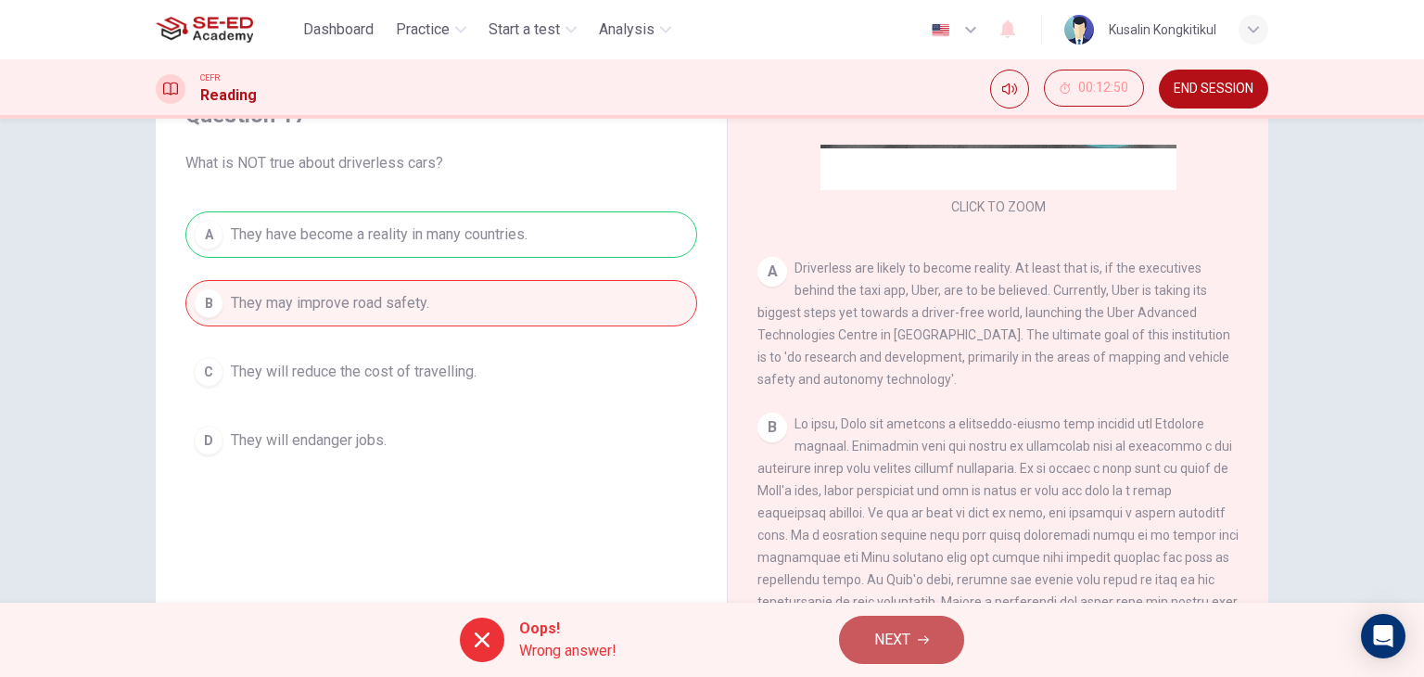
click at [939, 649] on button "NEXT" at bounding box center [901, 640] width 125 height 48
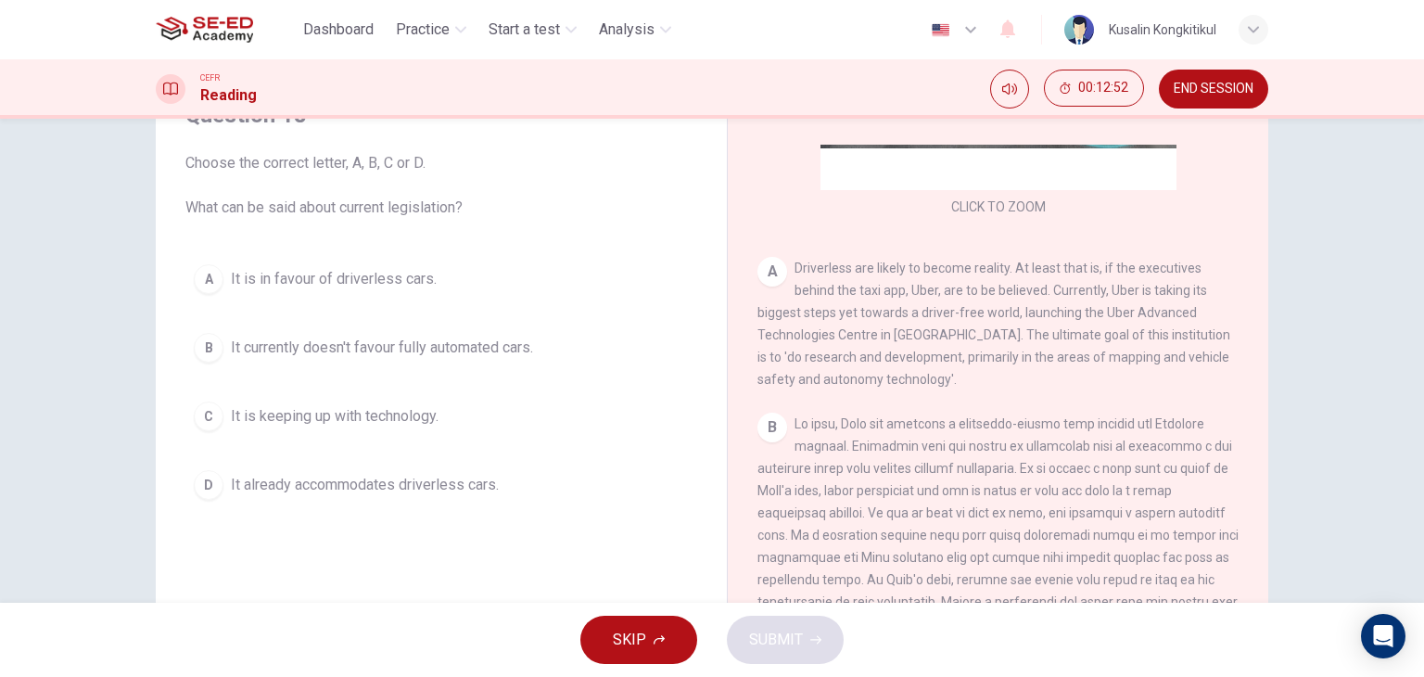
drag, startPoint x: 291, startPoint y: 207, endPoint x: 423, endPoint y: 208, distance: 131.6
click at [423, 208] on span "Choose the correct letter, A, B, C or D. What can be said about current legisla…" at bounding box center [441, 185] width 512 height 67
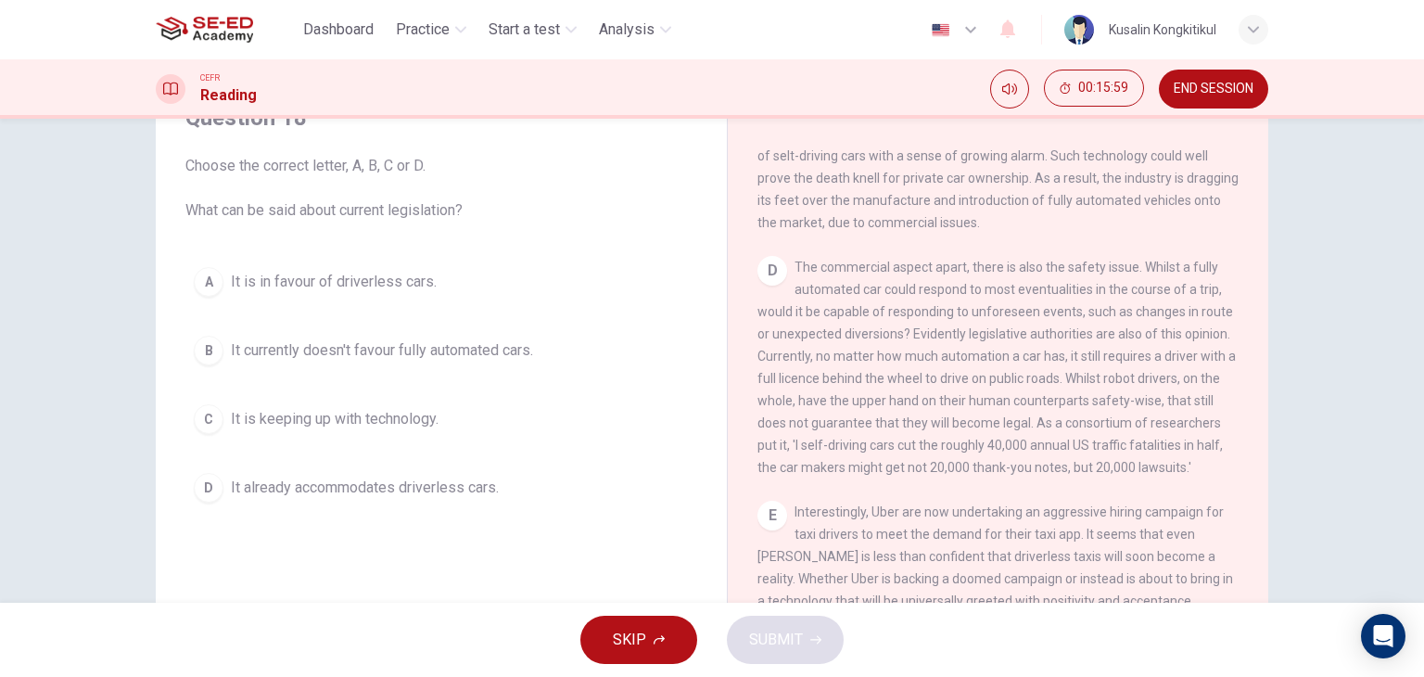
scroll to position [93, 0]
click at [409, 355] on span "It currently doesn't favour fully automated cars." at bounding box center [382, 348] width 302 height 22
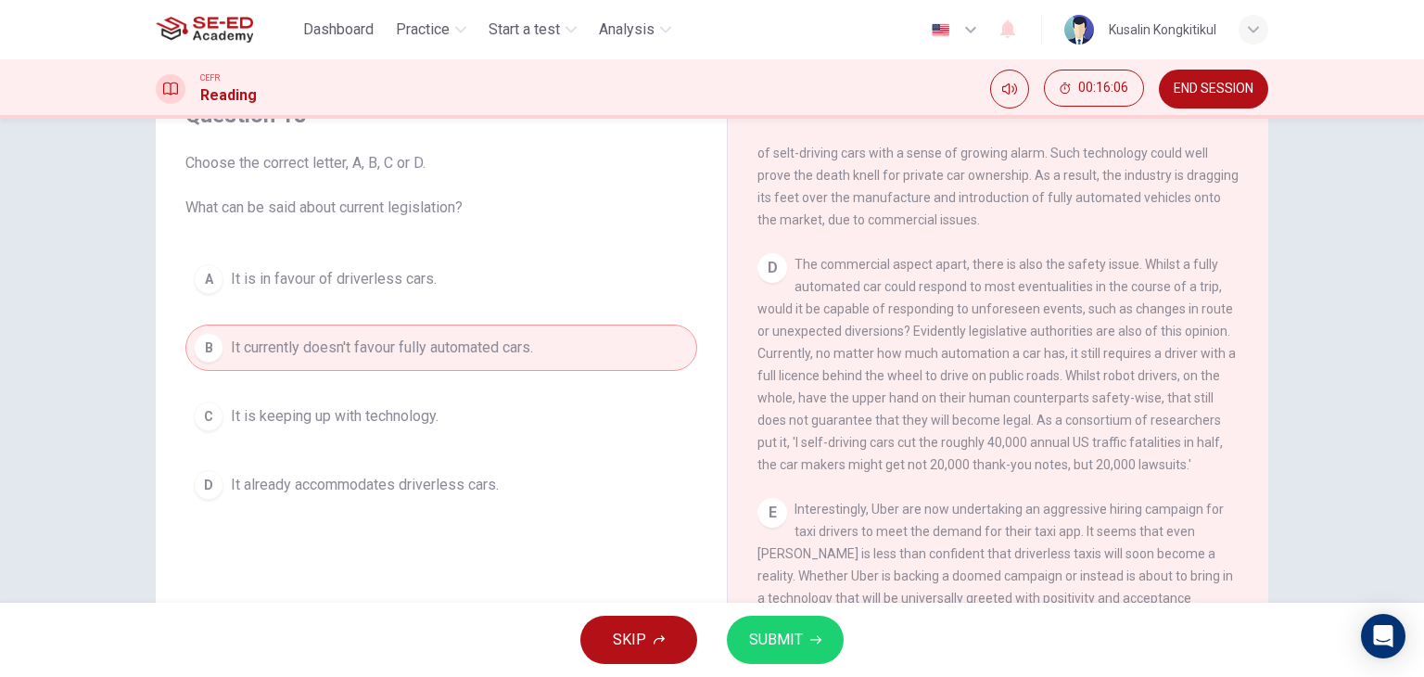
click at [764, 649] on span "SUBMIT" at bounding box center [776, 640] width 54 height 26
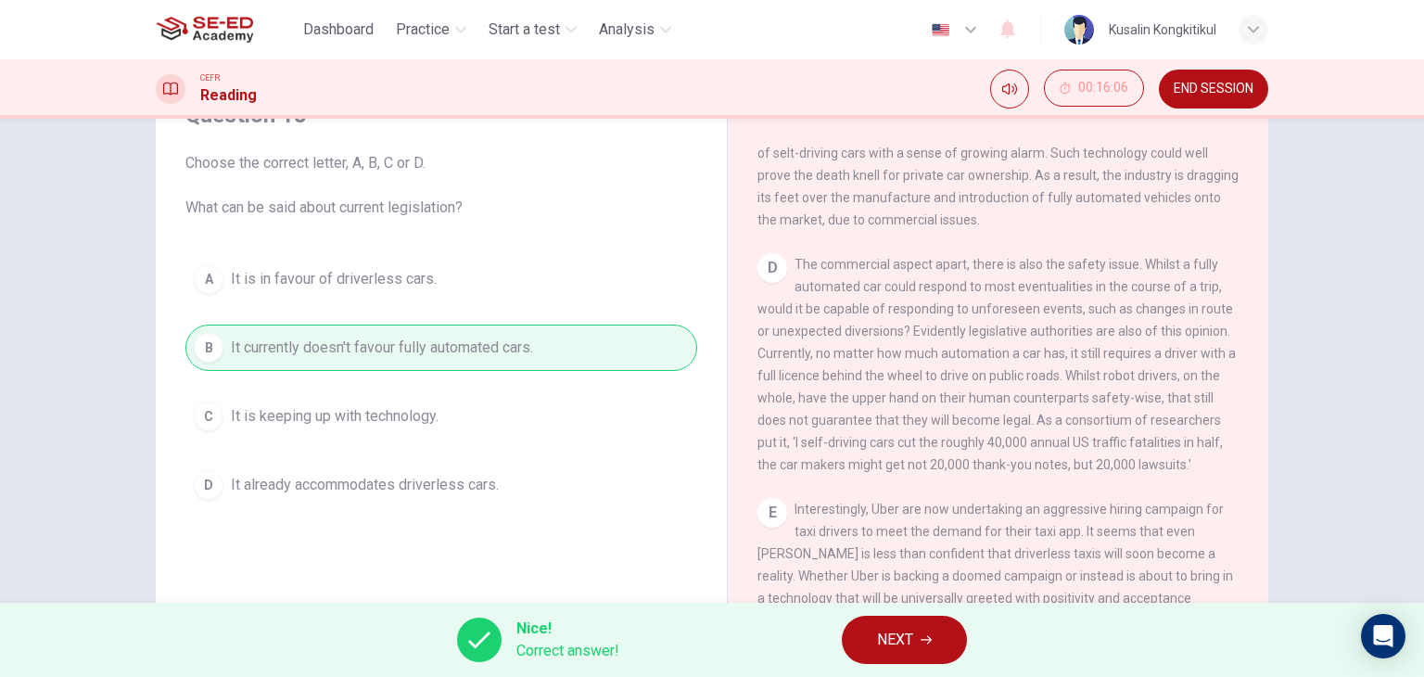
click at [886, 650] on span "NEXT" at bounding box center [895, 640] width 36 height 26
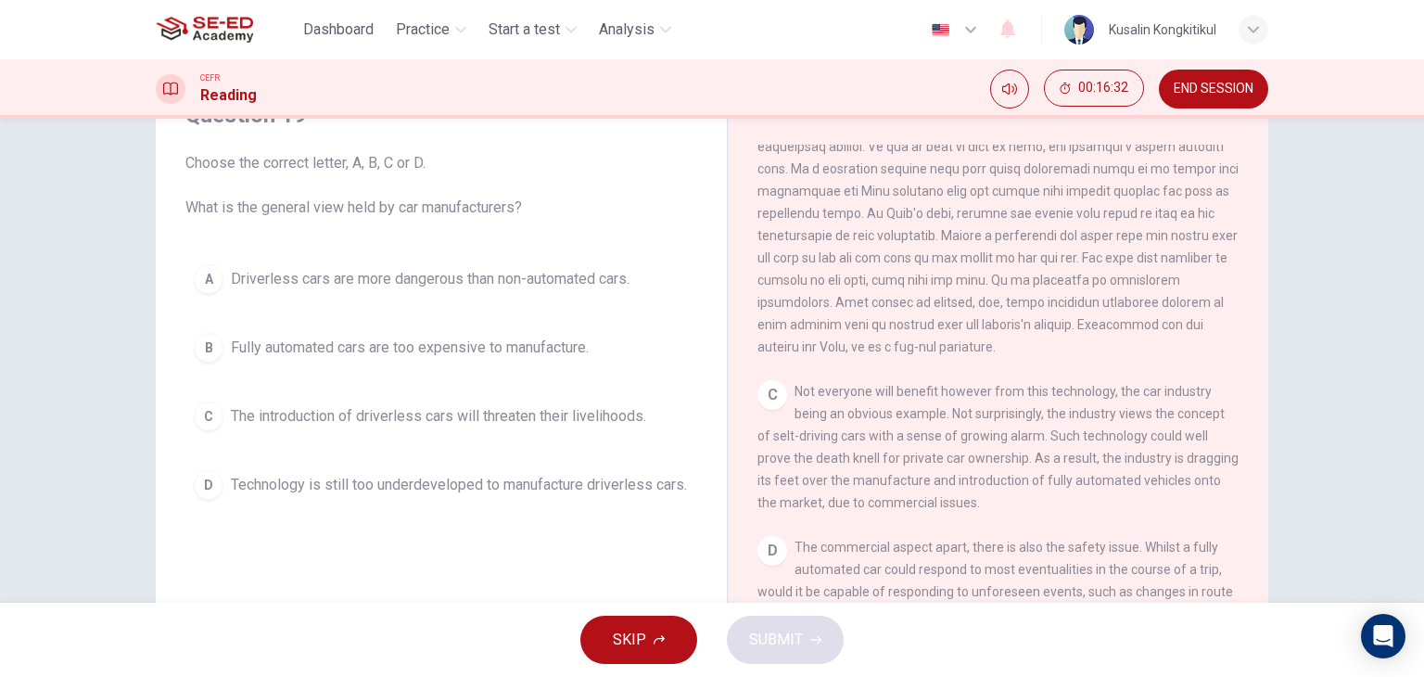
scroll to position [649, 0]
click at [605, 290] on button "A Driverless cars are more dangerous than non-automated cars." at bounding box center [441, 279] width 512 height 46
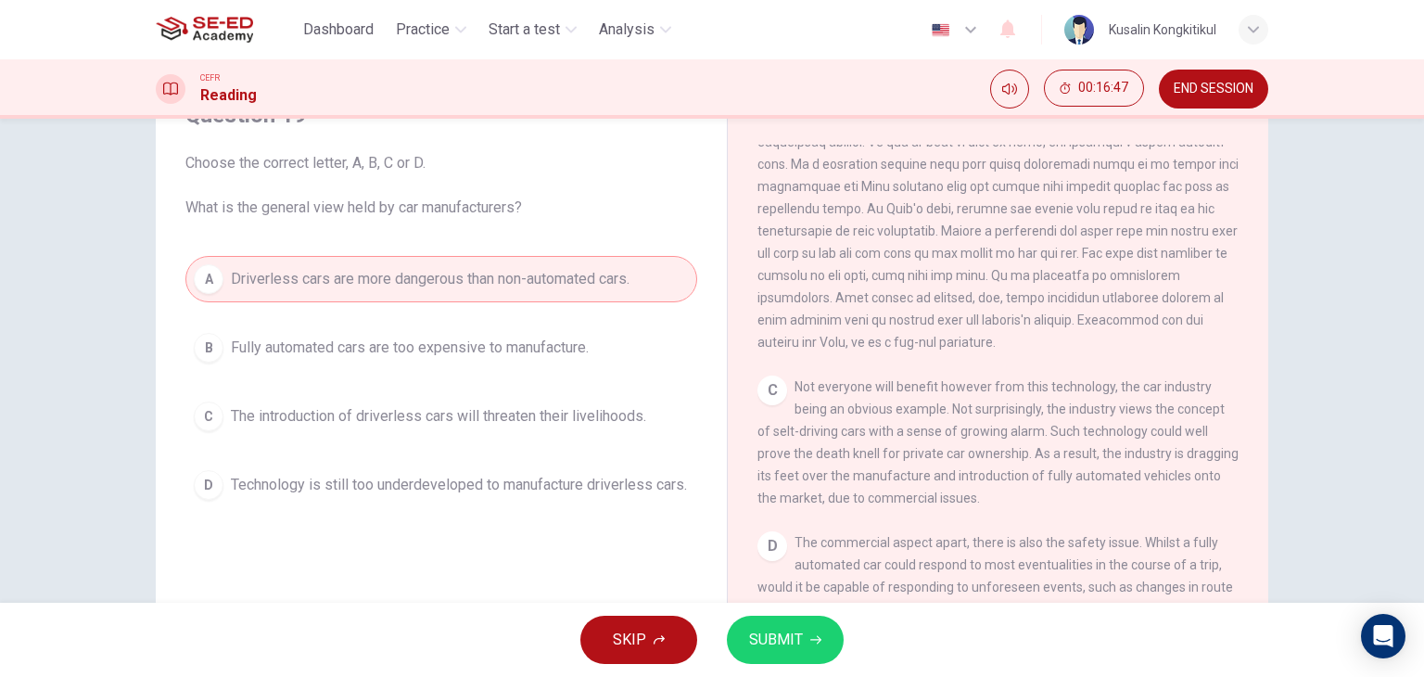
click at [575, 323] on div "A Driverless cars are more dangerous than non-automated cars. B Fully automated…" at bounding box center [441, 382] width 512 height 252
click at [554, 340] on span "Fully automated cars are too expensive to manufacture." at bounding box center [410, 348] width 358 height 22
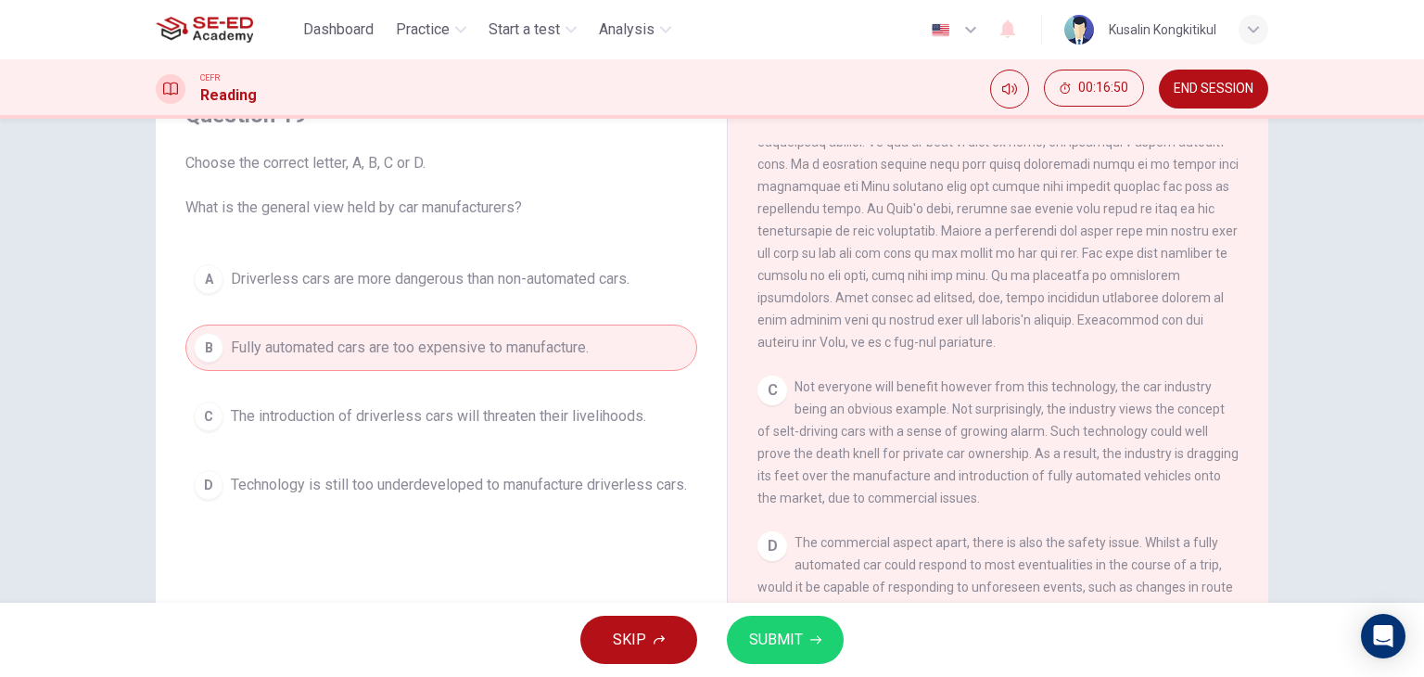
click at [533, 481] on span "Technology is still too underdeveloped to manufacture driverless cars." at bounding box center [459, 485] width 456 height 22
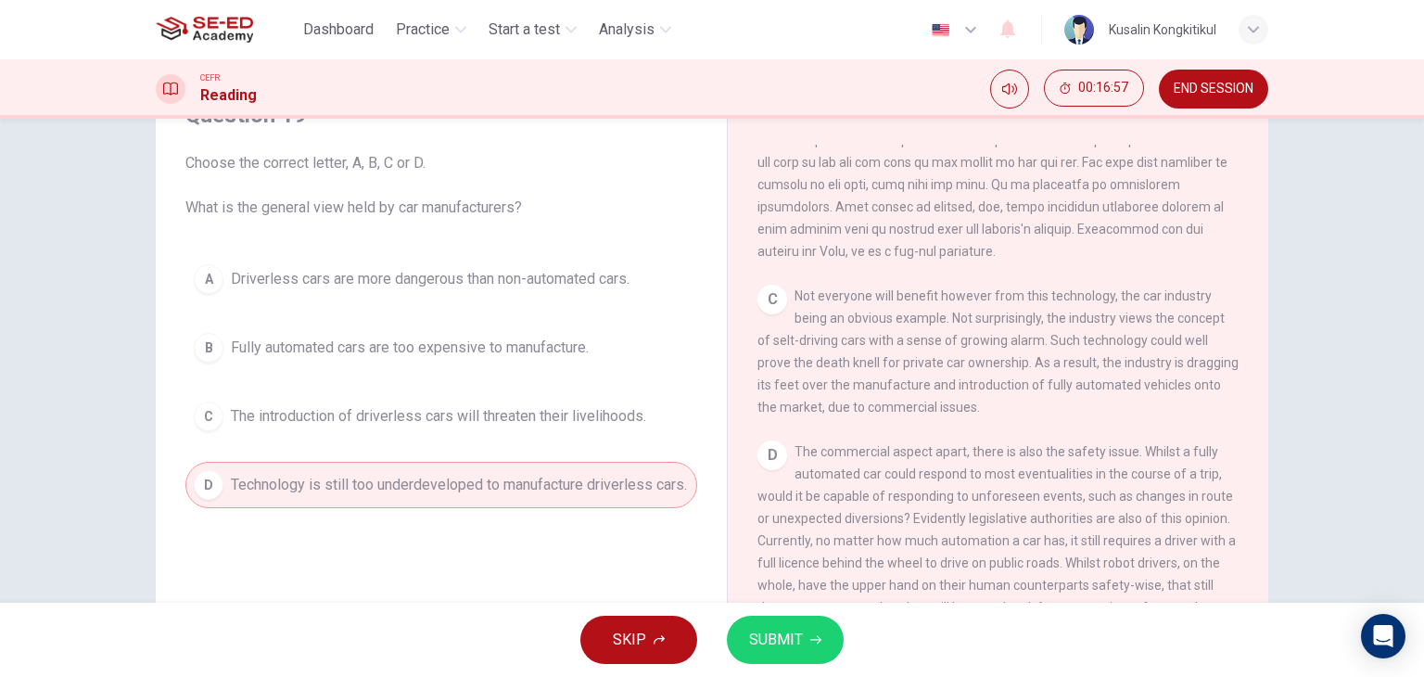
scroll to position [742, 0]
click at [426, 248] on div "Question 19 Choose the correct letter, A, B, C or D. What is the general view h…" at bounding box center [441, 304] width 541 height 445
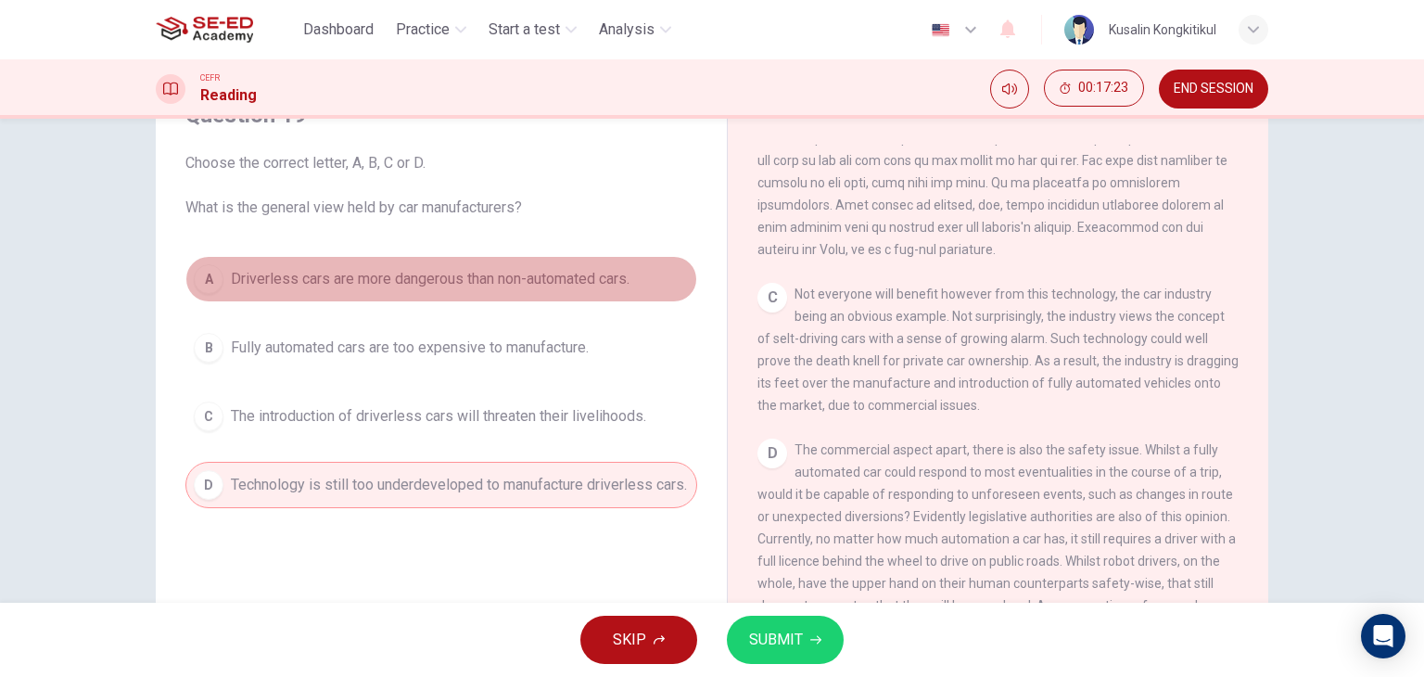
click at [432, 270] on span "Driverless cars are more dangerous than non-automated cars." at bounding box center [430, 279] width 399 height 22
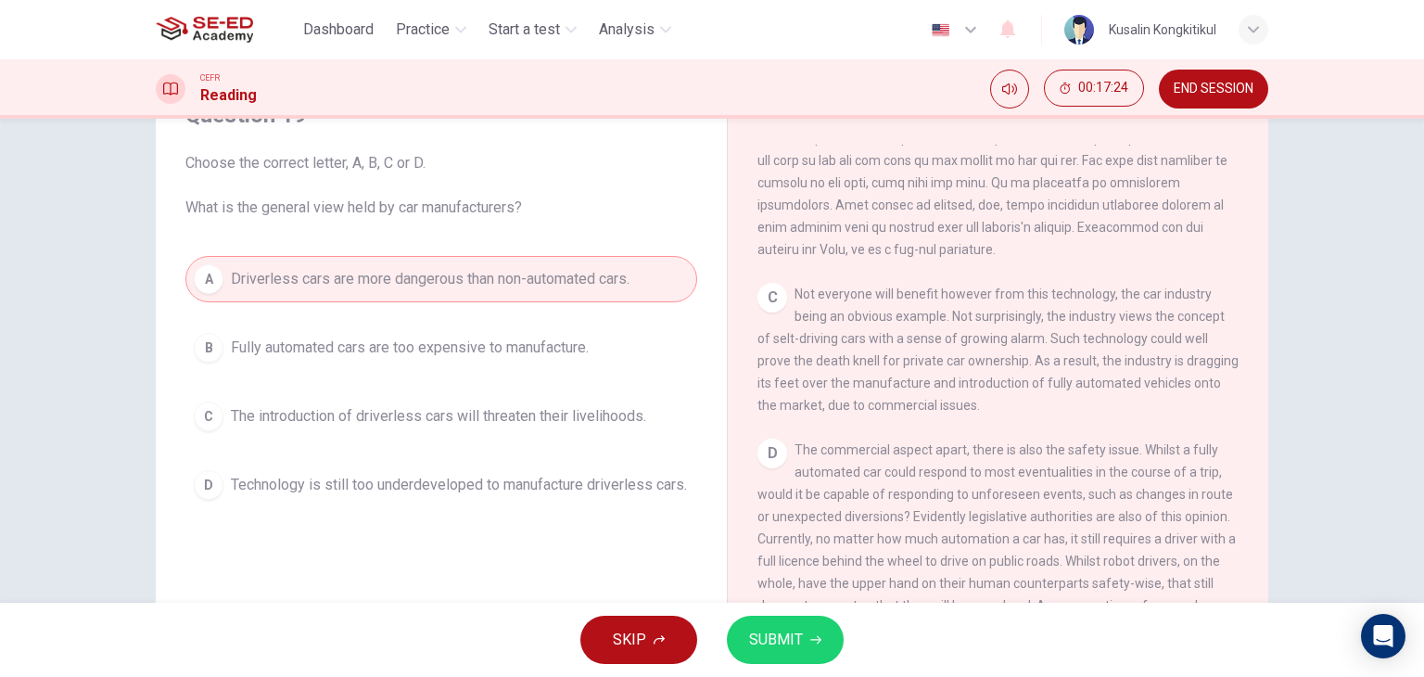
drag, startPoint x: 747, startPoint y: 633, endPoint x: 799, endPoint y: 674, distance: 66.0
click at [747, 633] on button "SUBMIT" at bounding box center [785, 640] width 117 height 48
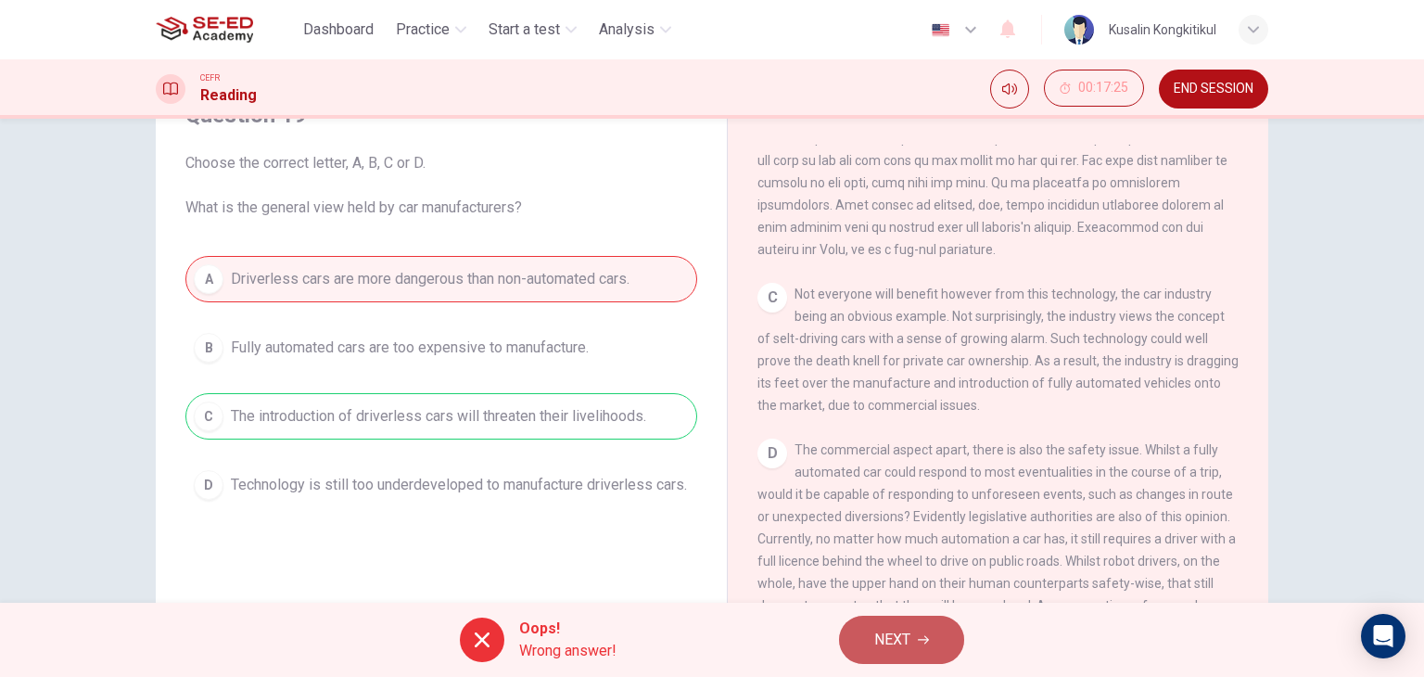
click at [925, 643] on icon "button" at bounding box center [923, 639] width 11 height 11
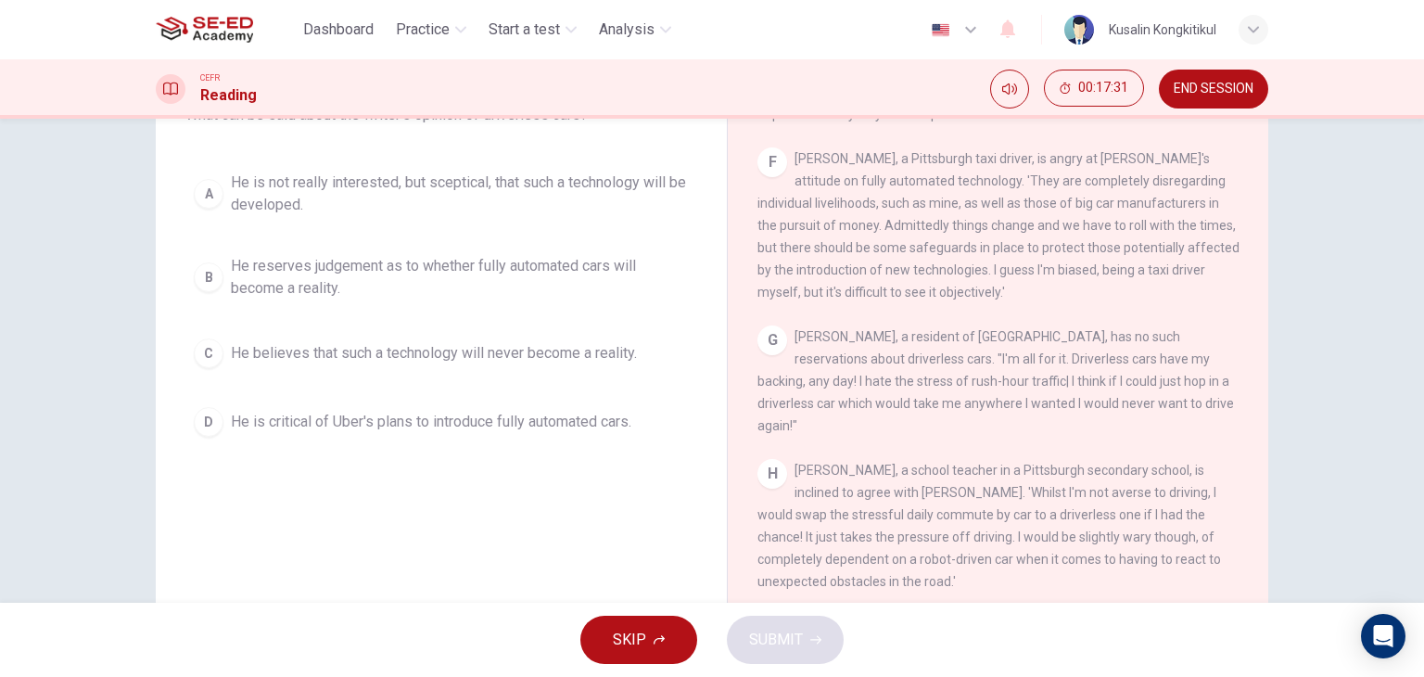
scroll to position [1361, 0]
click at [836, 464] on span "Jason Steiner, a school teacher in a Pittsburgh secondary school, is inclined t…" at bounding box center [989, 526] width 464 height 126
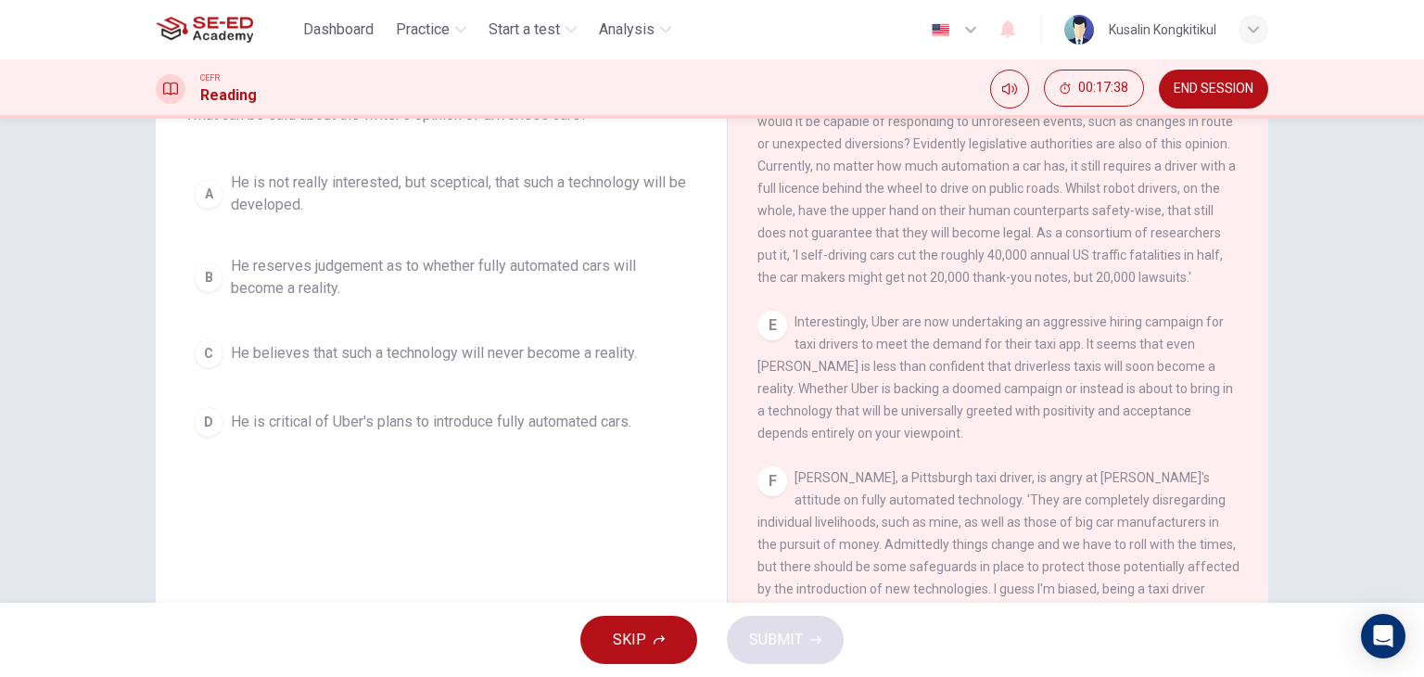
scroll to position [1020, 0]
click at [553, 274] on span "He reserves judgement as to whether fully automated cars will become a reality." at bounding box center [460, 277] width 458 height 44
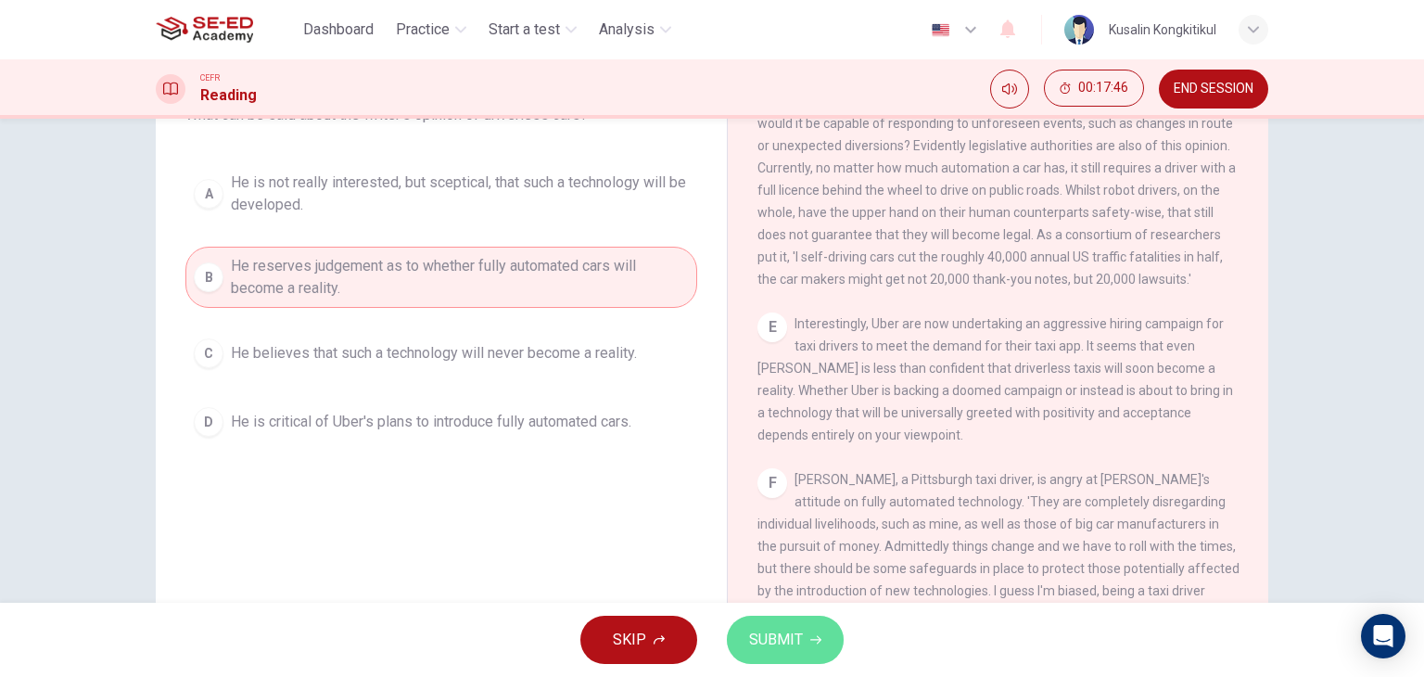
click at [810, 642] on icon "button" at bounding box center [815, 639] width 11 height 11
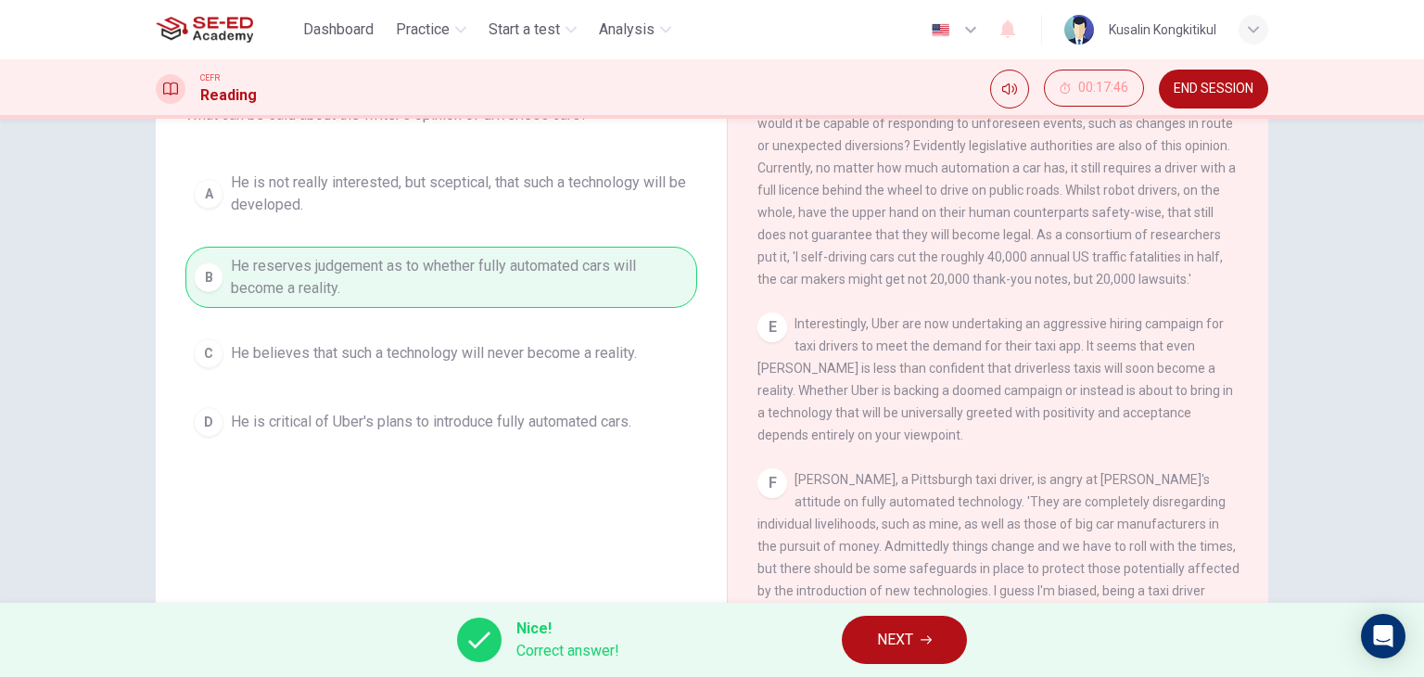
click at [907, 641] on span "NEXT" at bounding box center [895, 640] width 36 height 26
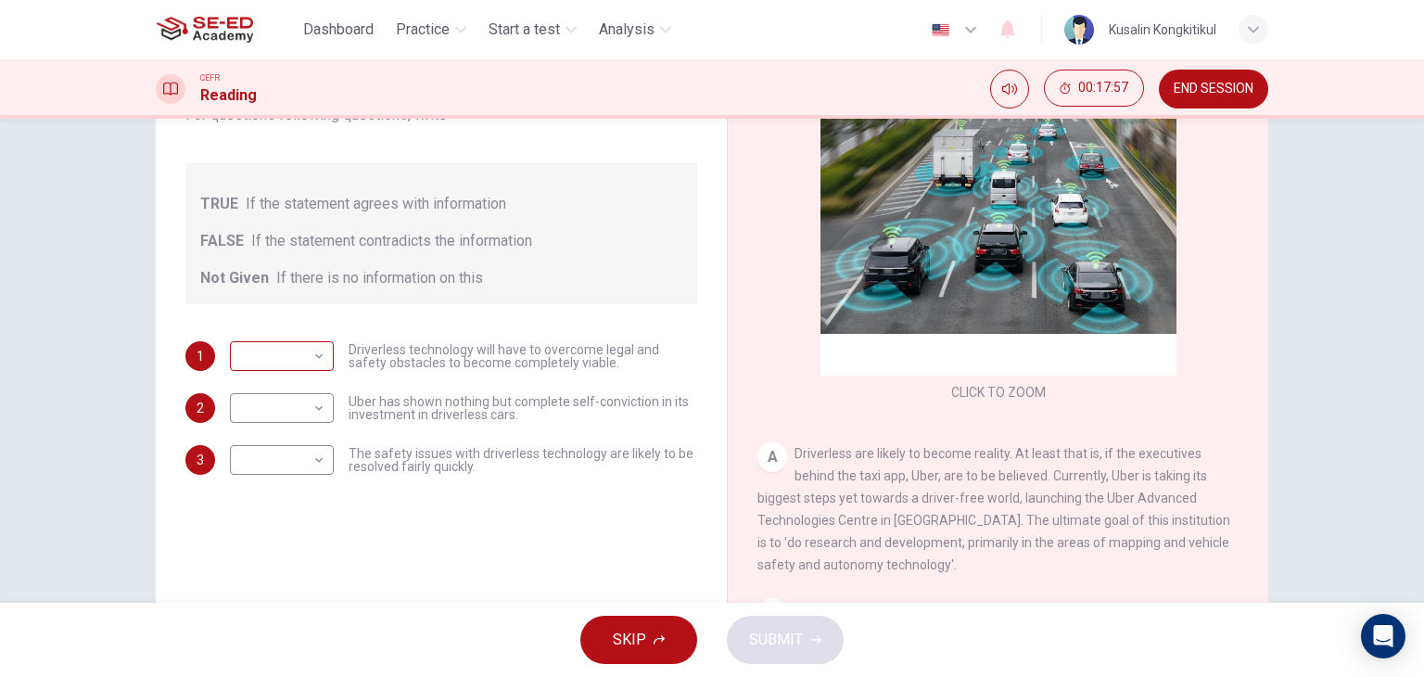
click at [302, 349] on body "This site uses cookies, as explained in our Privacy Policy . If you agree to th…" at bounding box center [712, 338] width 1424 height 677
click at [424, 390] on div at bounding box center [712, 338] width 1424 height 677
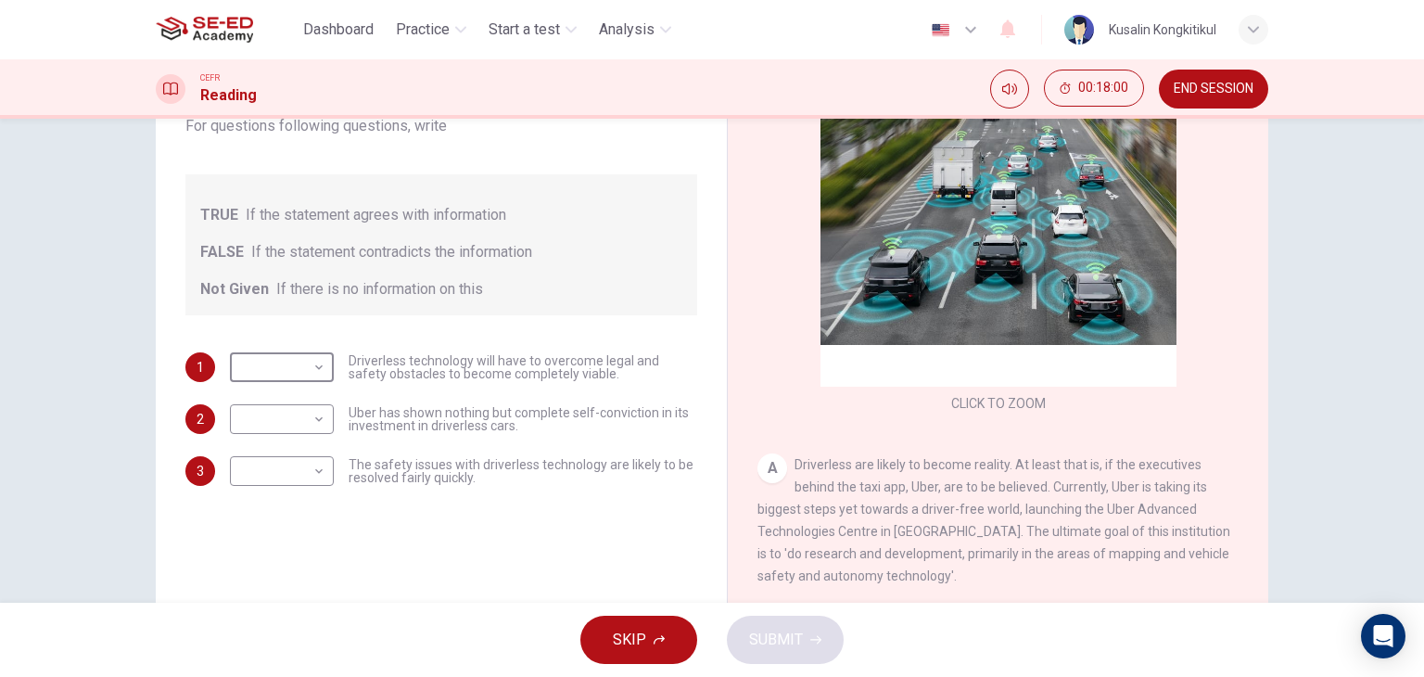
scroll to position [185, 0]
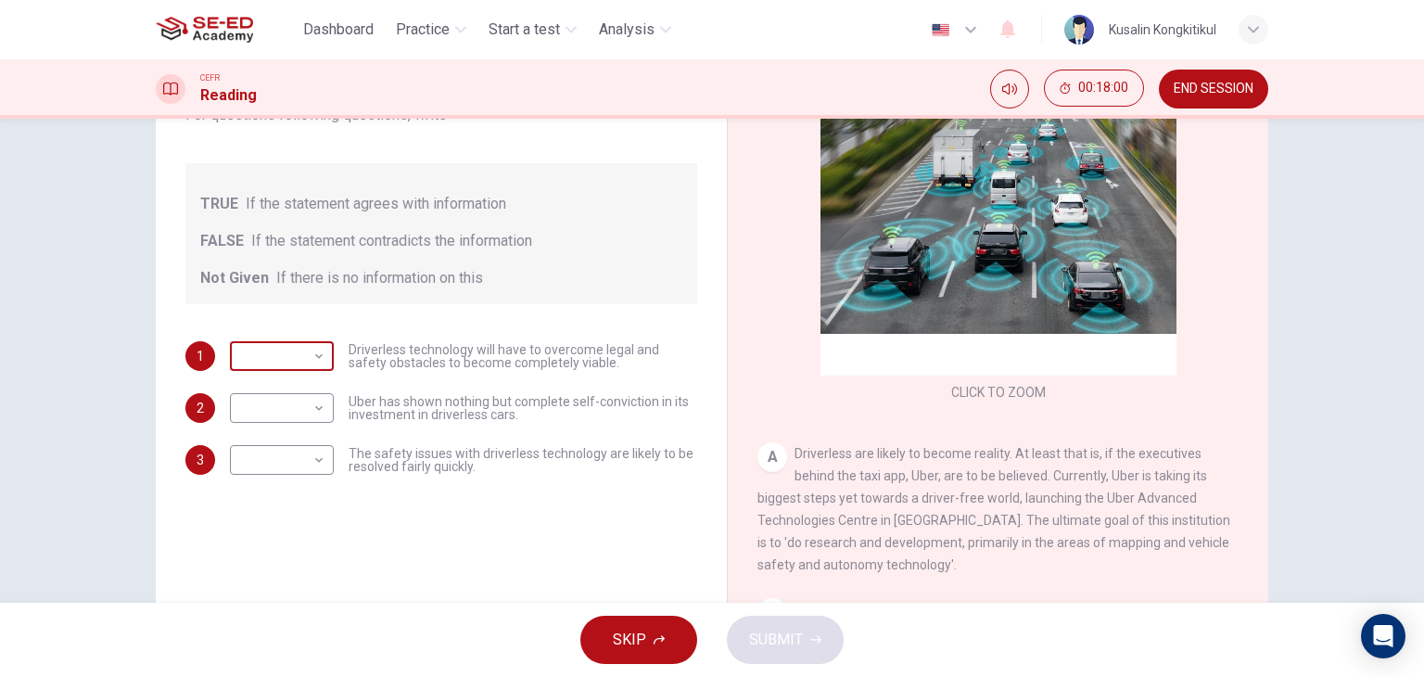
click at [297, 360] on body "This site uses cookies, as explained in our Privacy Policy . If you agree to th…" at bounding box center [712, 338] width 1424 height 677
click at [284, 397] on li "TRUE" at bounding box center [277, 386] width 104 height 30
type input "TRUE"
click at [291, 407] on body "This site uses cookies, as explained in our Privacy Policy . If you agree to th…" at bounding box center [712, 338] width 1424 height 677
click at [300, 459] on li "FALSE" at bounding box center [277, 467] width 104 height 30
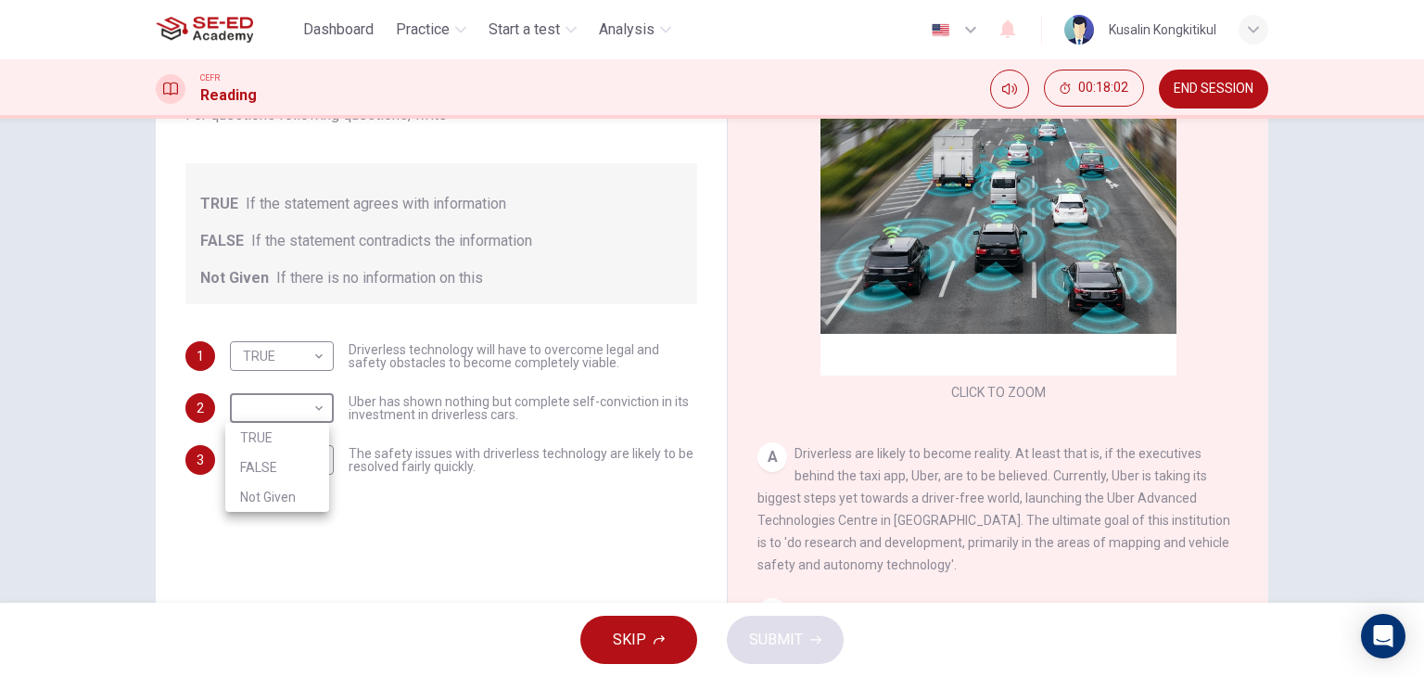
type input "FALSE"
click at [299, 468] on body "This site uses cookies, as explained in our Privacy Policy . If you agree to th…" at bounding box center [712, 338] width 1424 height 677
click at [293, 544] on li "Not Given" at bounding box center [277, 549] width 104 height 30
type input "Not Given"
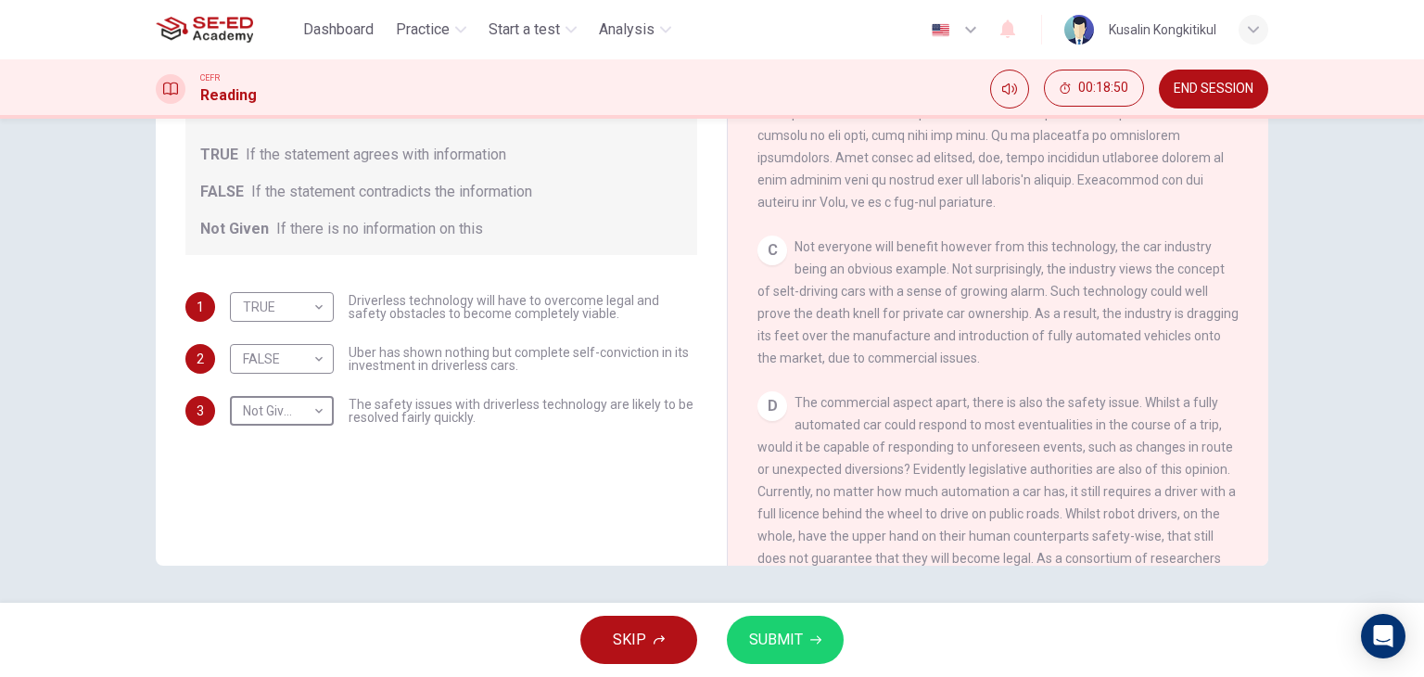
scroll to position [649, 0]
click at [270, 344] on body "This site uses cookies, as explained in our Privacy Policy . If you agree to th…" at bounding box center [712, 338] width 1424 height 677
click at [253, 464] on div at bounding box center [712, 338] width 1424 height 677
click at [271, 375] on body "This site uses cookies, as explained in our Privacy Policy . If you agree to th…" at bounding box center [712, 338] width 1424 height 677
click at [272, 440] on li "Not Given" at bounding box center [277, 447] width 104 height 30
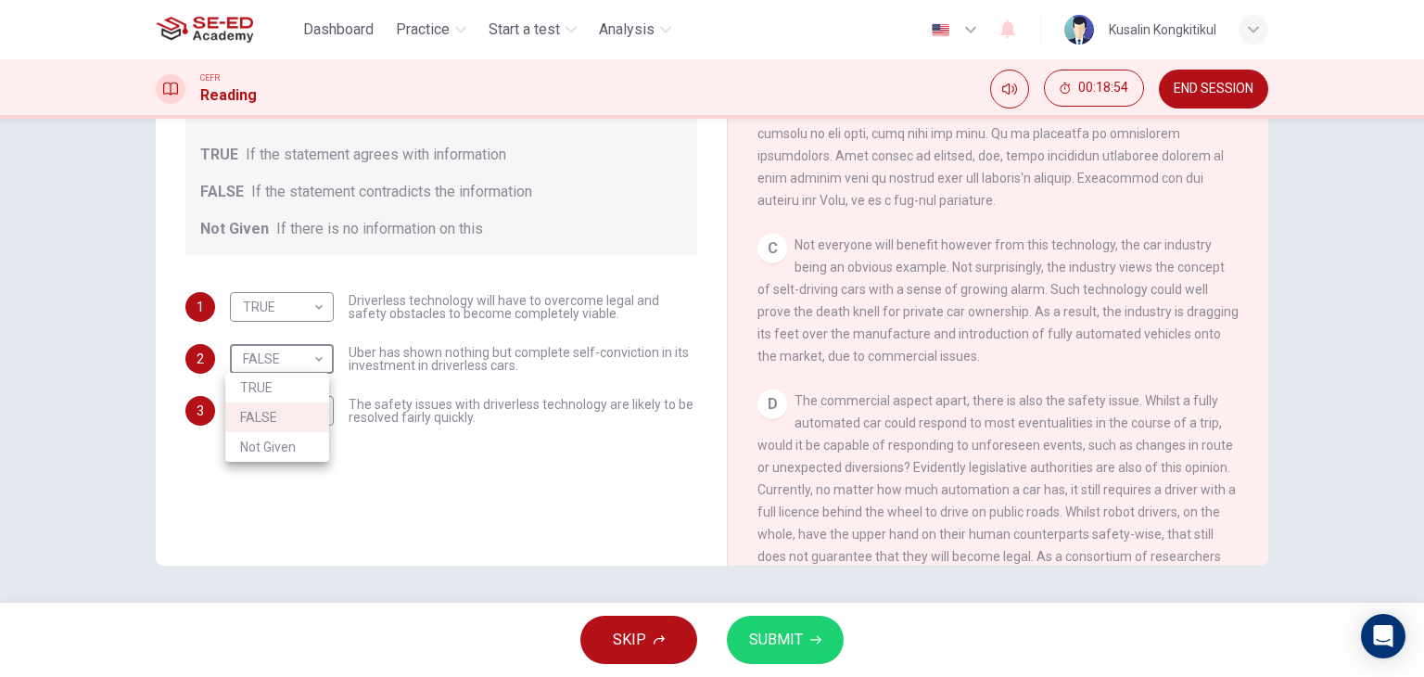
type input "Not Given"
click at [299, 404] on body "This site uses cookies, as explained in our Privacy Policy . If you agree to th…" at bounding box center [712, 338] width 1424 height 677
click at [279, 461] on li "FALSE" at bounding box center [277, 469] width 104 height 30
type input "FALSE"
drag, startPoint x: 1009, startPoint y: 418, endPoint x: 1171, endPoint y: 393, distance: 164.1
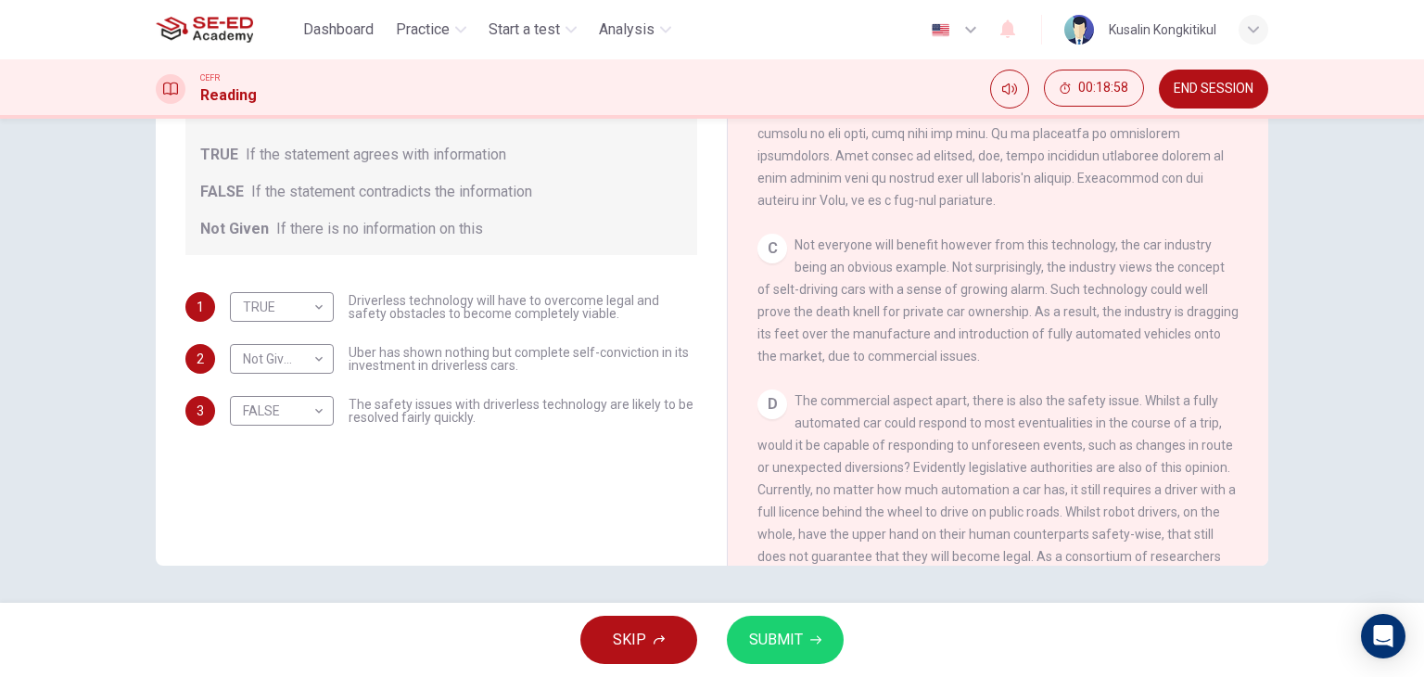
click at [1171, 393] on div "CLICK TO ZOOM Click to Zoom A Driverless are likely to become reality. At least…" at bounding box center [1010, 284] width 506 height 563
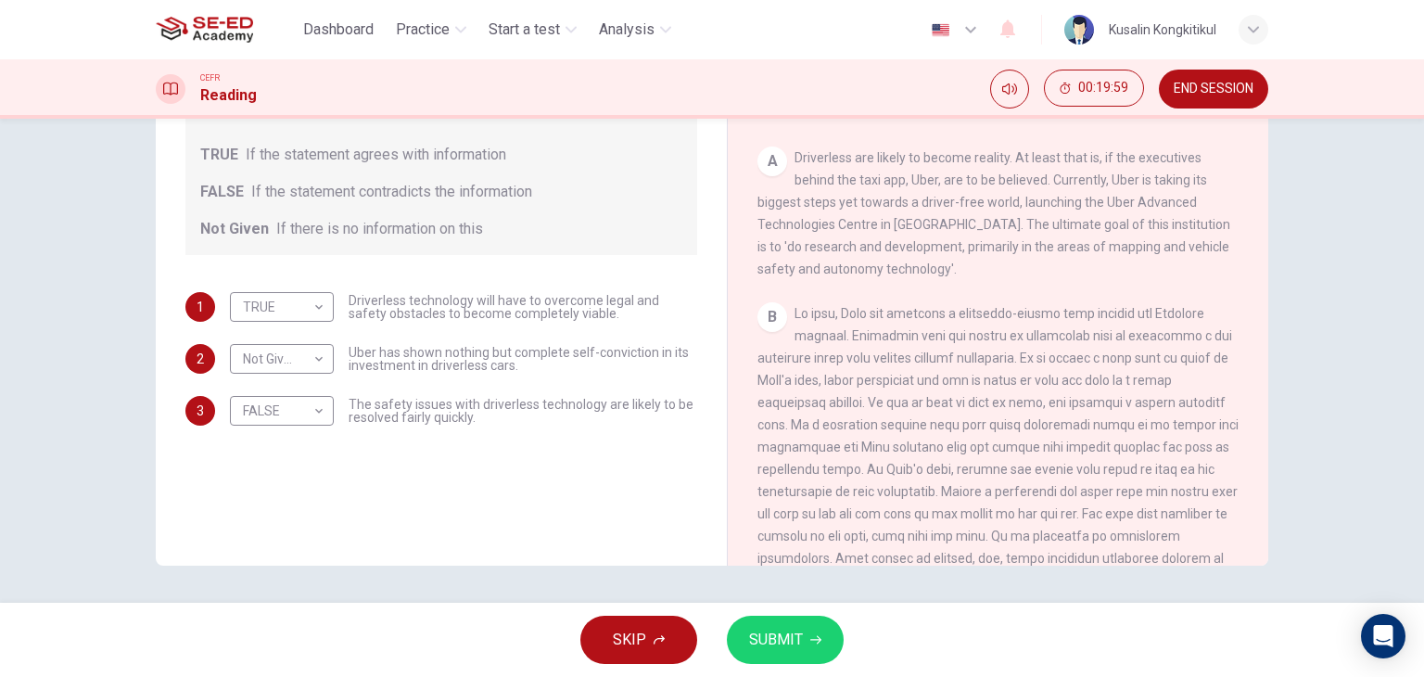
scroll to position [248, 0]
click at [817, 650] on button "SUBMIT" at bounding box center [785, 640] width 117 height 48
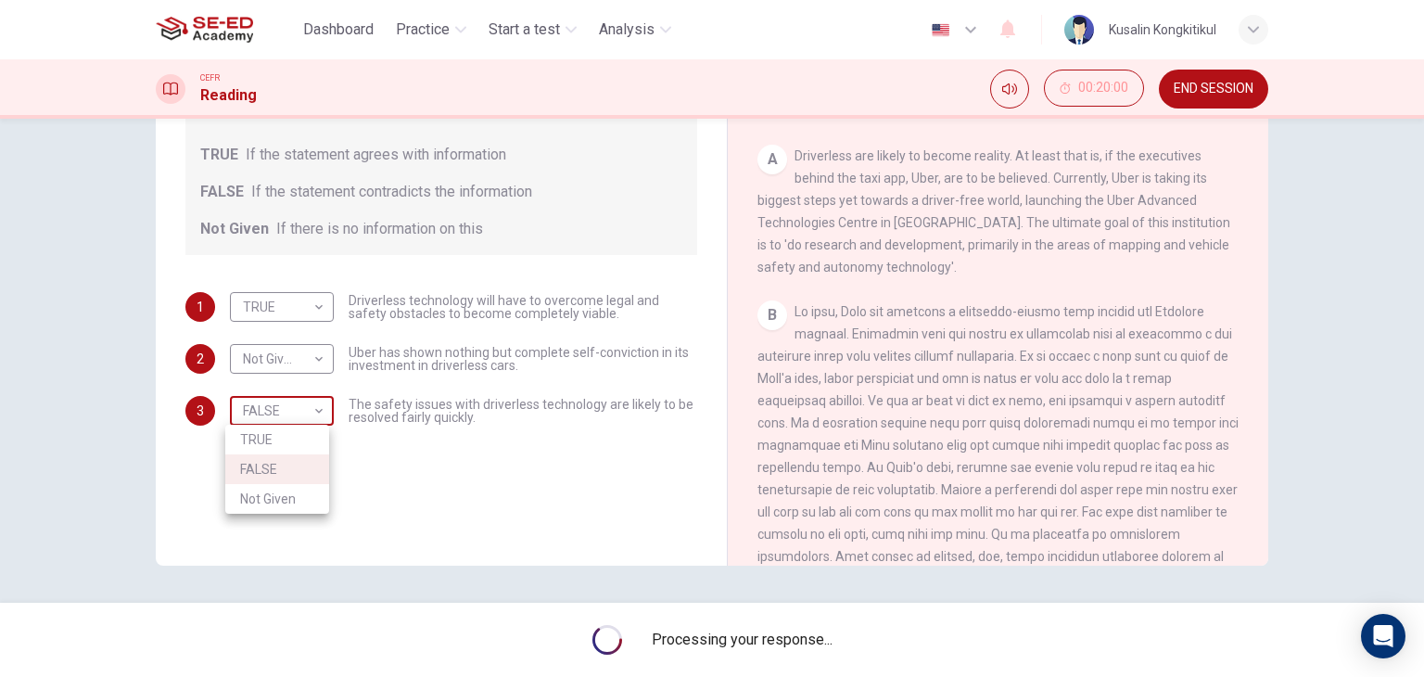
click at [247, 407] on body "This site uses cookies, as explained in our Privacy Policy . If you agree to th…" at bounding box center [712, 338] width 1424 height 677
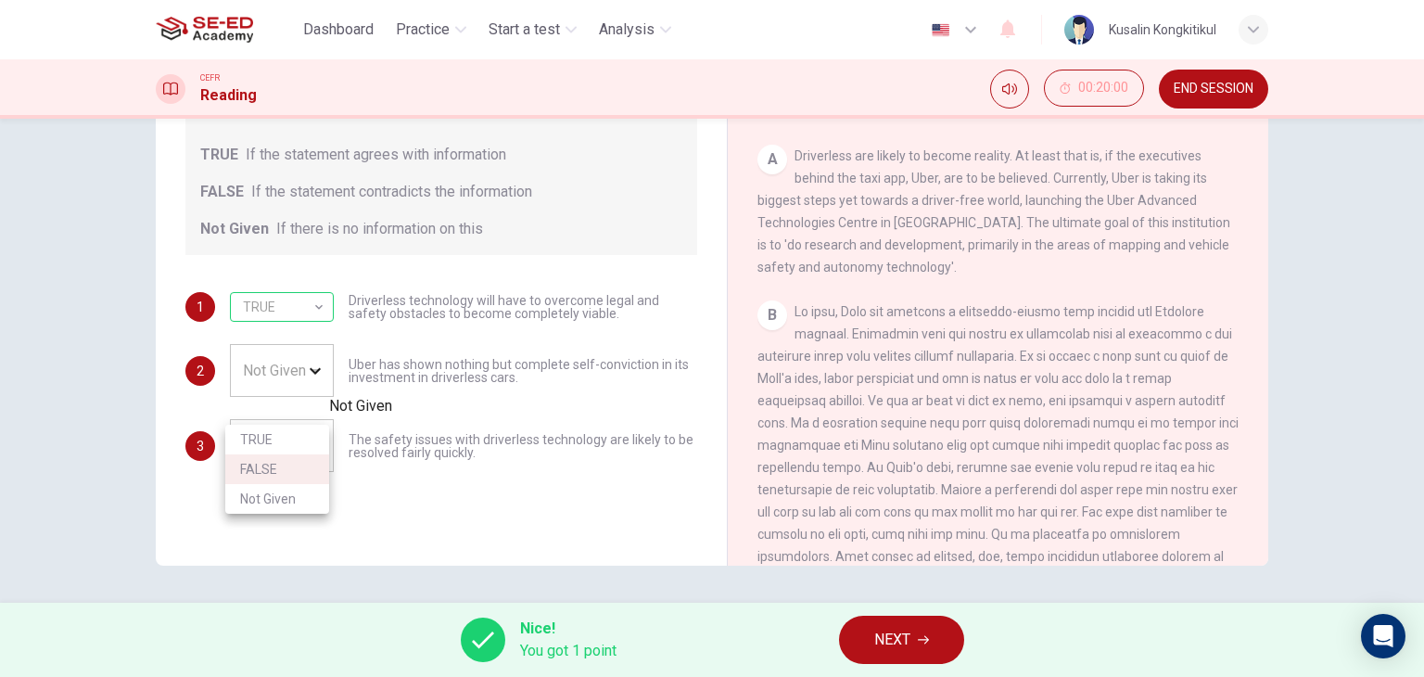
click at [308, 378] on div at bounding box center [712, 338] width 1424 height 677
click at [301, 362] on div "TRUE FALSE Not Given" at bounding box center [712, 338] width 1424 height 677
click at [870, 639] on button "NEXT" at bounding box center [901, 640] width 125 height 48
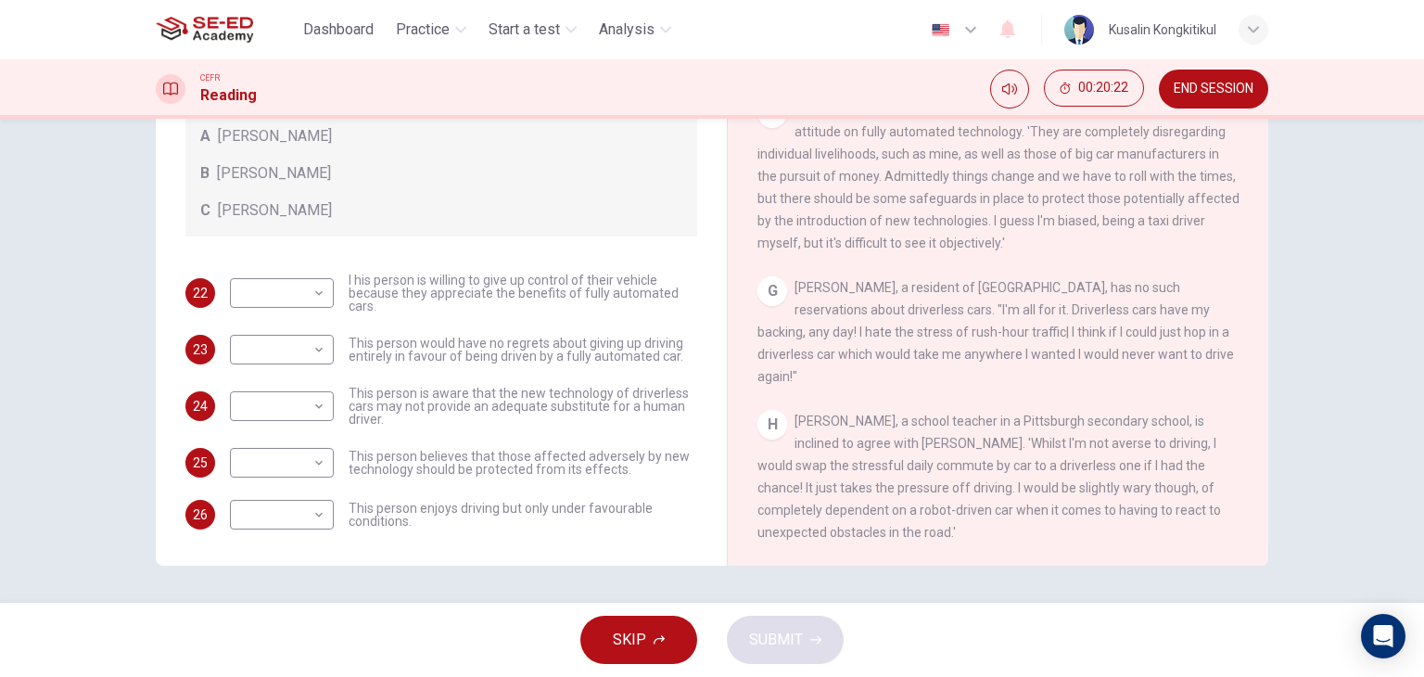
scroll to position [1361, 0]
click at [304, 358] on body "This site uses cookies, as explained in our Privacy Policy . If you agree to th…" at bounding box center [712, 338] width 1424 height 677
click at [299, 420] on li "B" at bounding box center [277, 408] width 104 height 30
type input "B"
click at [297, 412] on body "This site uses cookies, as explained in our Privacy Policy . If you agree to th…" at bounding box center [712, 338] width 1424 height 677
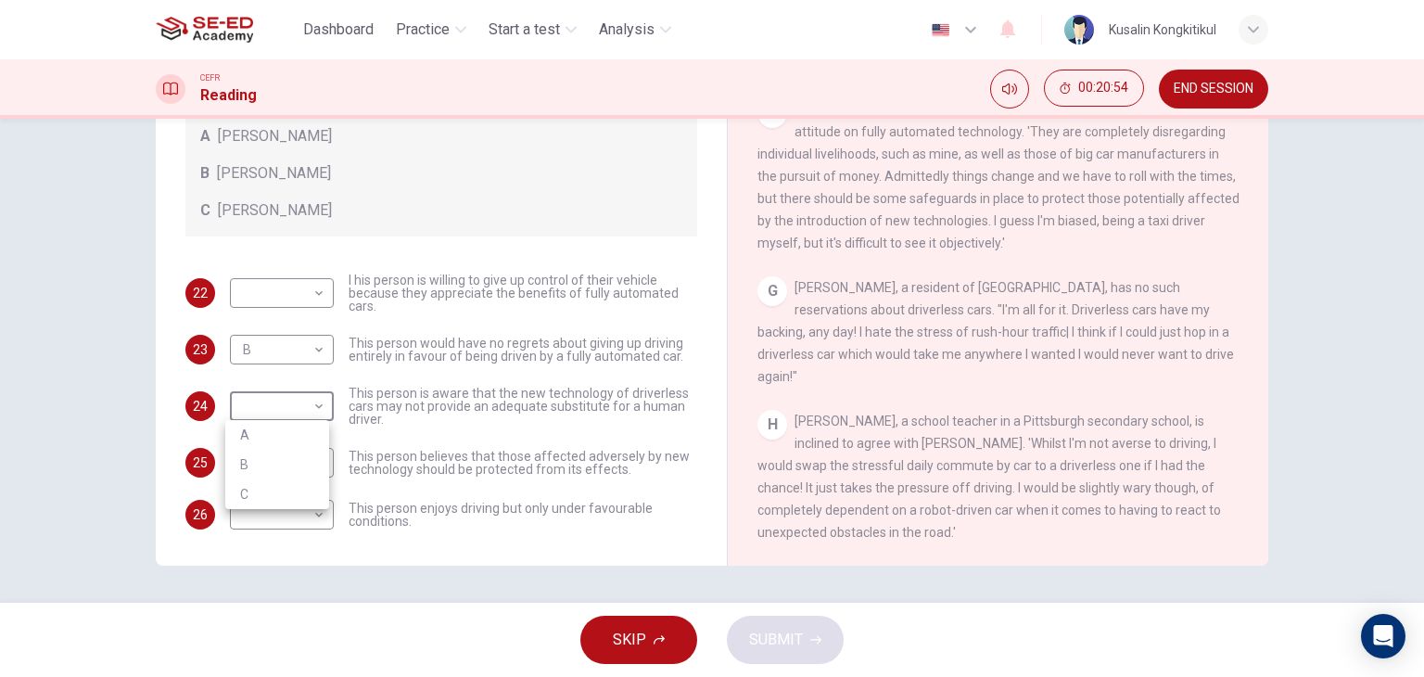
click at [296, 436] on li "A" at bounding box center [277, 435] width 104 height 30
type input "A"
click at [320, 514] on body "This site uses cookies, as explained in our Privacy Policy . If you agree to th…" at bounding box center [712, 338] width 1424 height 677
click at [294, 599] on li "C" at bounding box center [277, 603] width 104 height 30
type input "C"
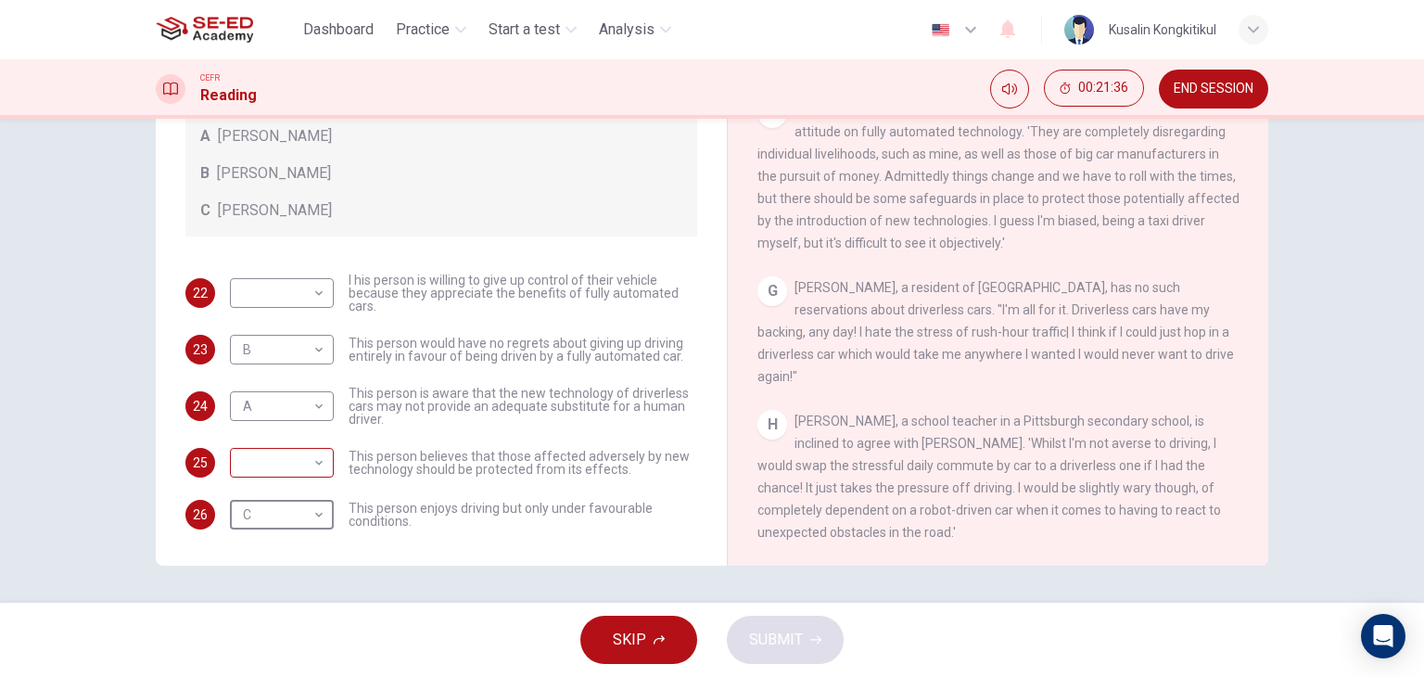
click at [286, 468] on body "This site uses cookies, as explained in our Privacy Policy . If you agree to th…" at bounding box center [712, 338] width 1424 height 677
click at [267, 494] on li "A" at bounding box center [277, 491] width 104 height 30
type input "A"
click at [304, 298] on body "This site uses cookies, as explained in our Privacy Policy . If you agree to th…" at bounding box center [712, 338] width 1424 height 677
click at [283, 356] on li "B" at bounding box center [277, 352] width 104 height 30
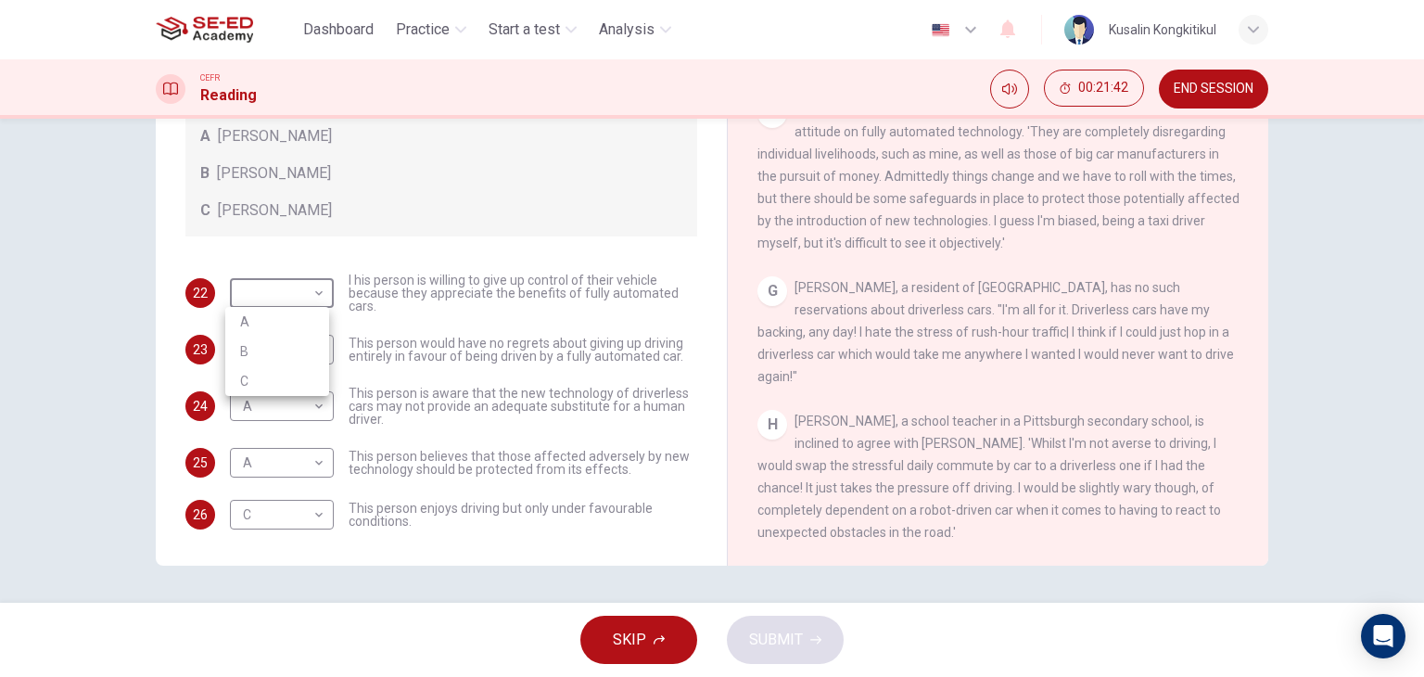
type input "B"
click at [758, 629] on button "SUBMIT" at bounding box center [785, 640] width 117 height 48
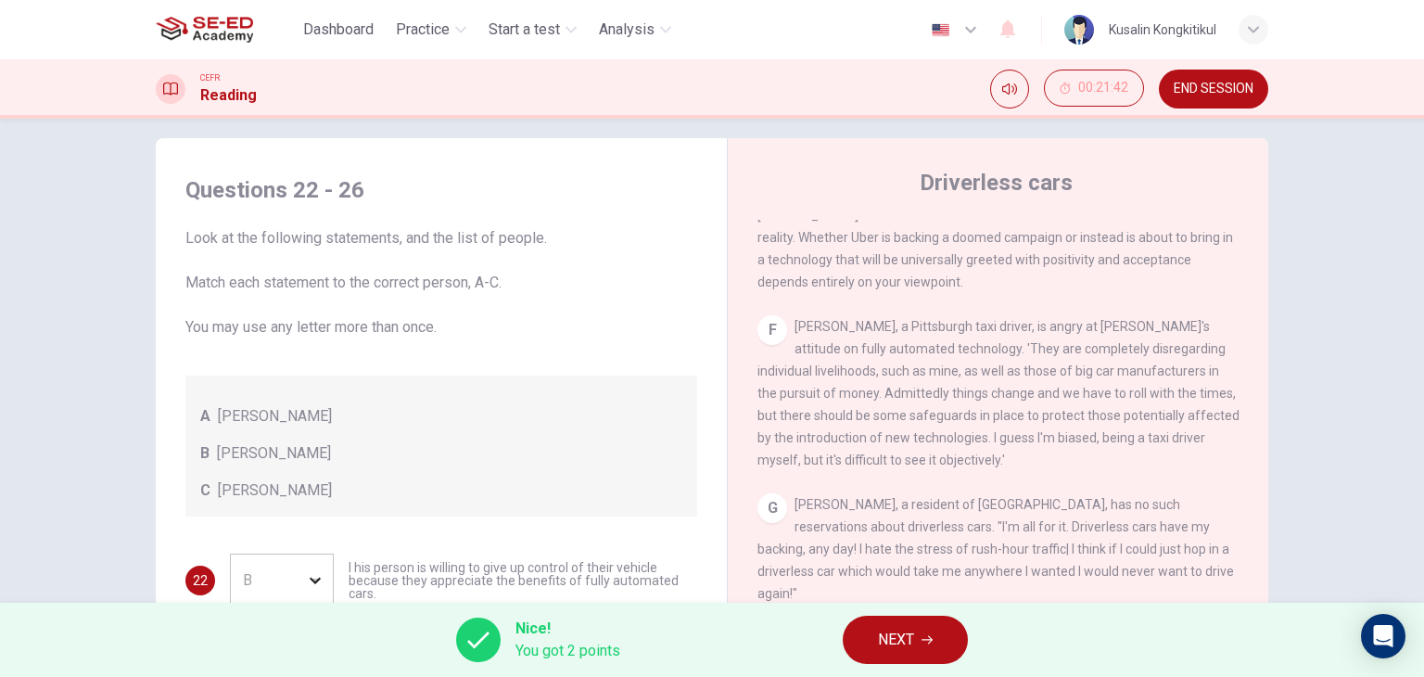
scroll to position [0, 0]
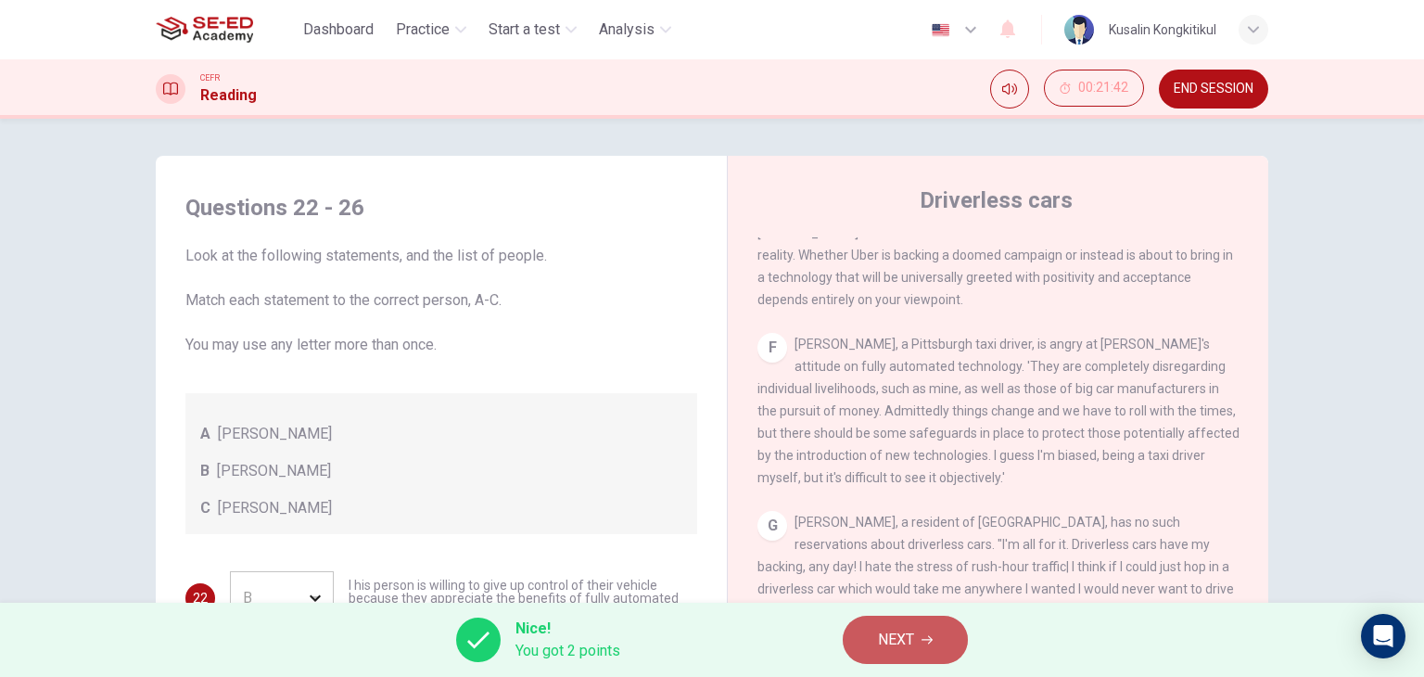
click at [922, 627] on button "NEXT" at bounding box center [905, 640] width 125 height 48
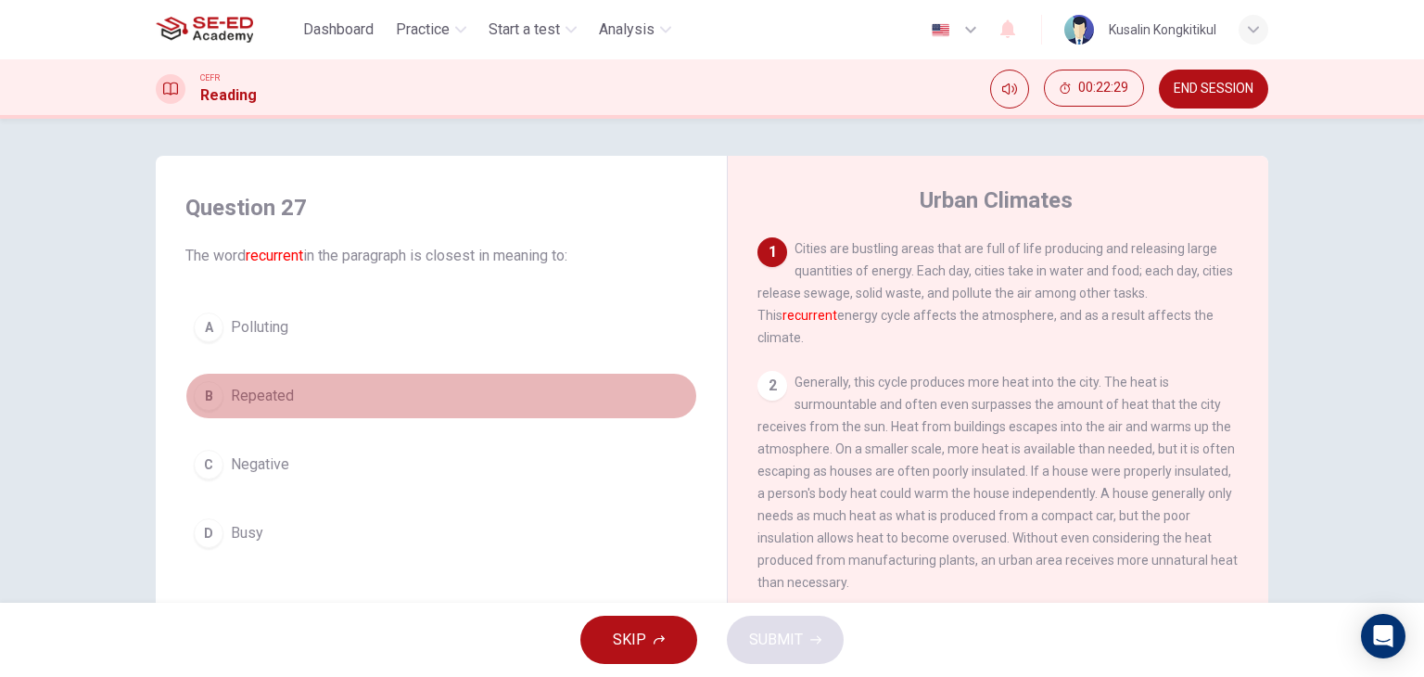
click at [274, 400] on span "Repeated" at bounding box center [262, 396] width 63 height 22
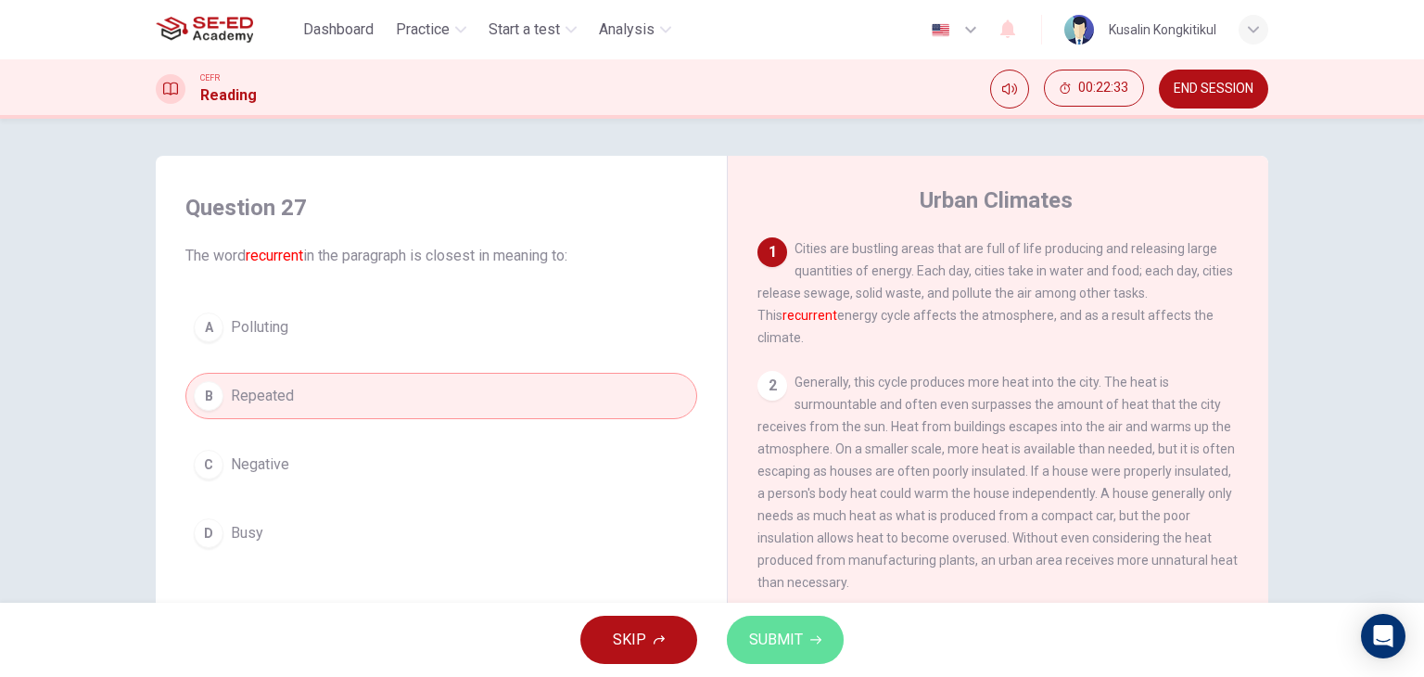
click at [797, 646] on span "SUBMIT" at bounding box center [776, 640] width 54 height 26
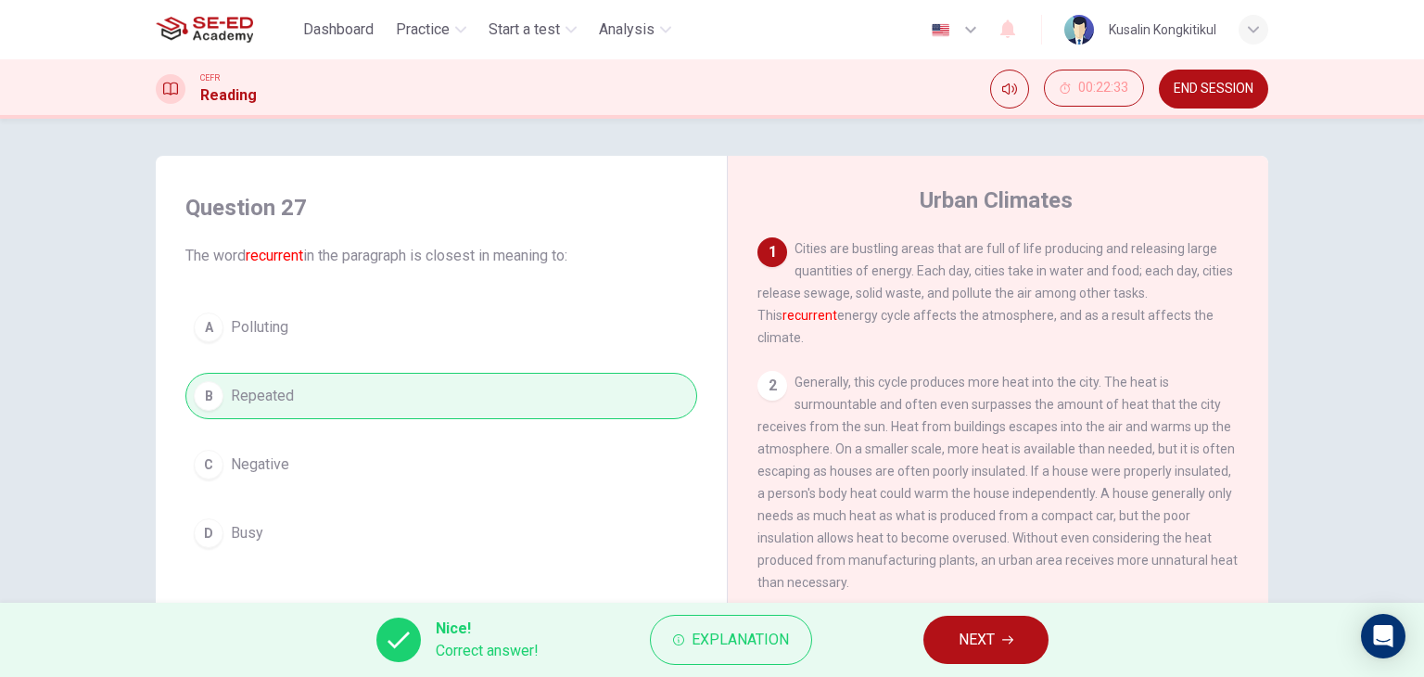
click at [972, 620] on button "NEXT" at bounding box center [985, 640] width 125 height 48
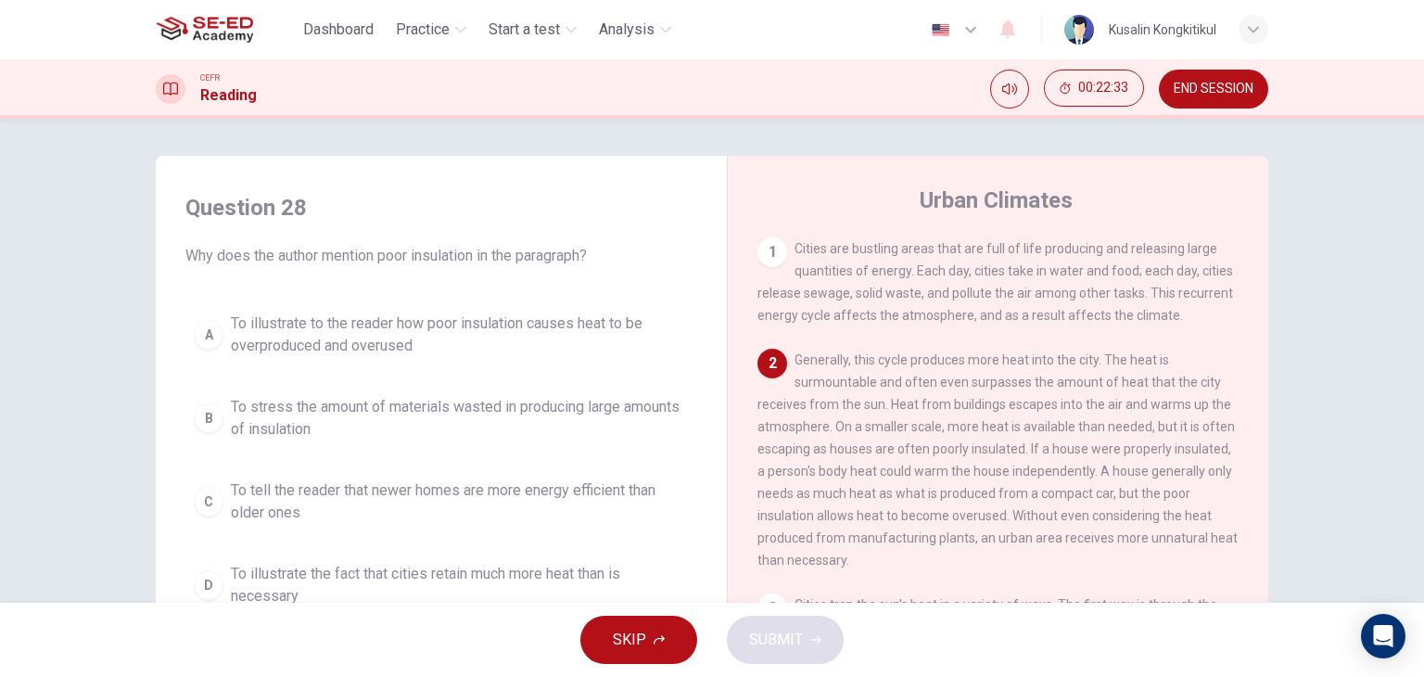
click at [974, 636] on div "SKIP SUBMIT" at bounding box center [712, 640] width 1424 height 74
drag, startPoint x: 355, startPoint y: 331, endPoint x: 419, endPoint y: 404, distance: 97.2
click at [355, 332] on span "To illustrate to the reader how poor insulation causes heat to be overproduced …" at bounding box center [460, 334] width 458 height 44
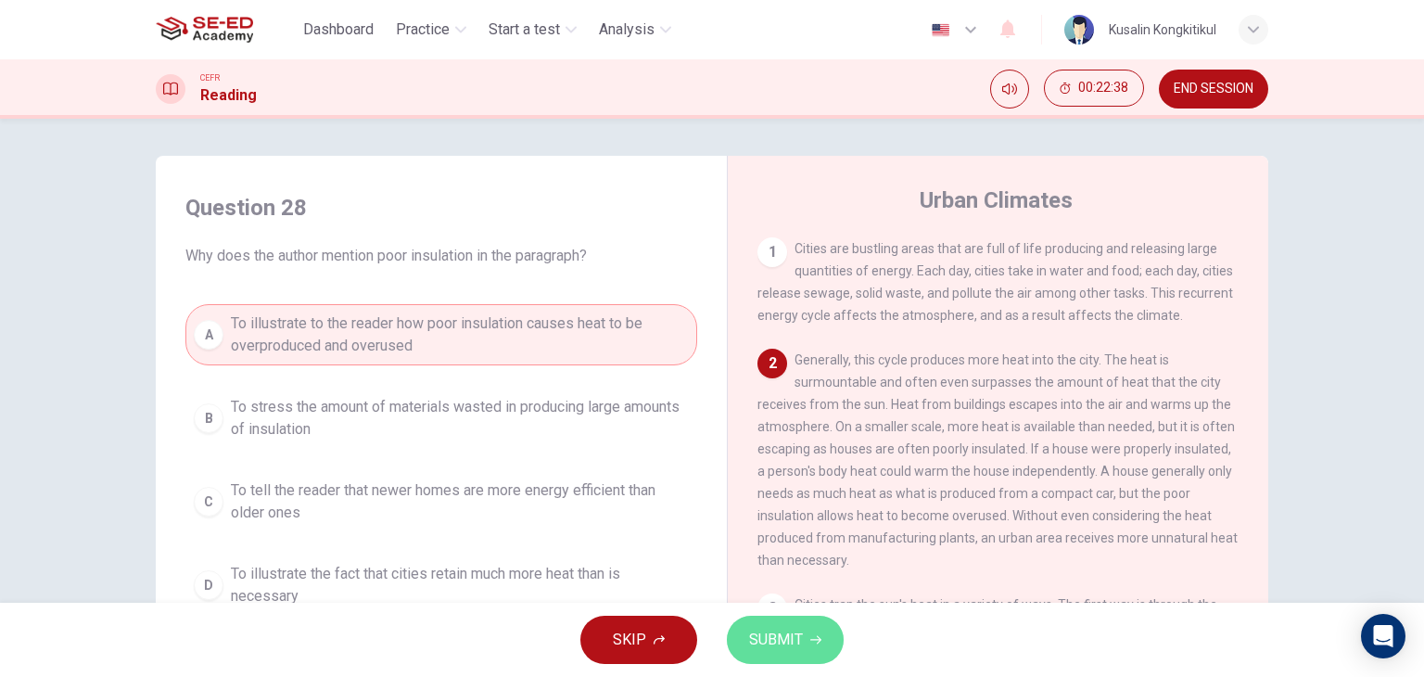
click at [769, 656] on button "SUBMIT" at bounding box center [785, 640] width 117 height 48
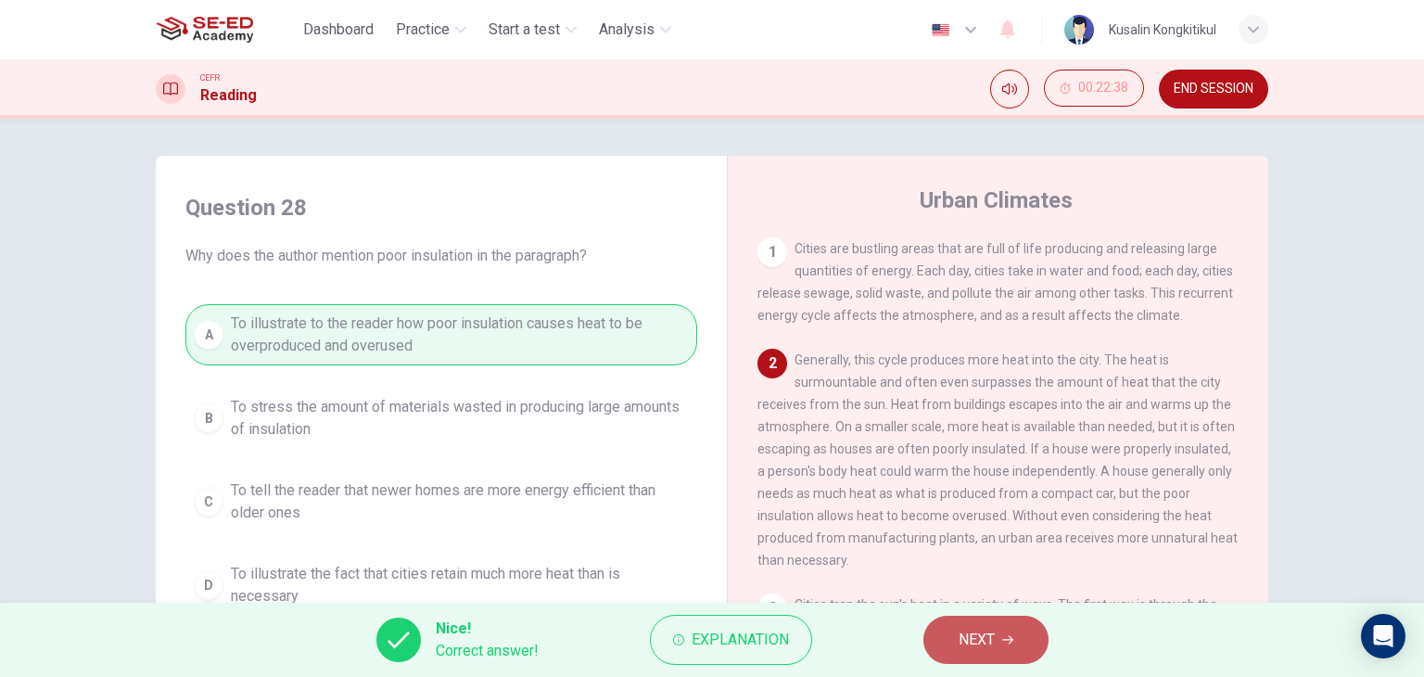
click at [951, 631] on button "NEXT" at bounding box center [985, 640] width 125 height 48
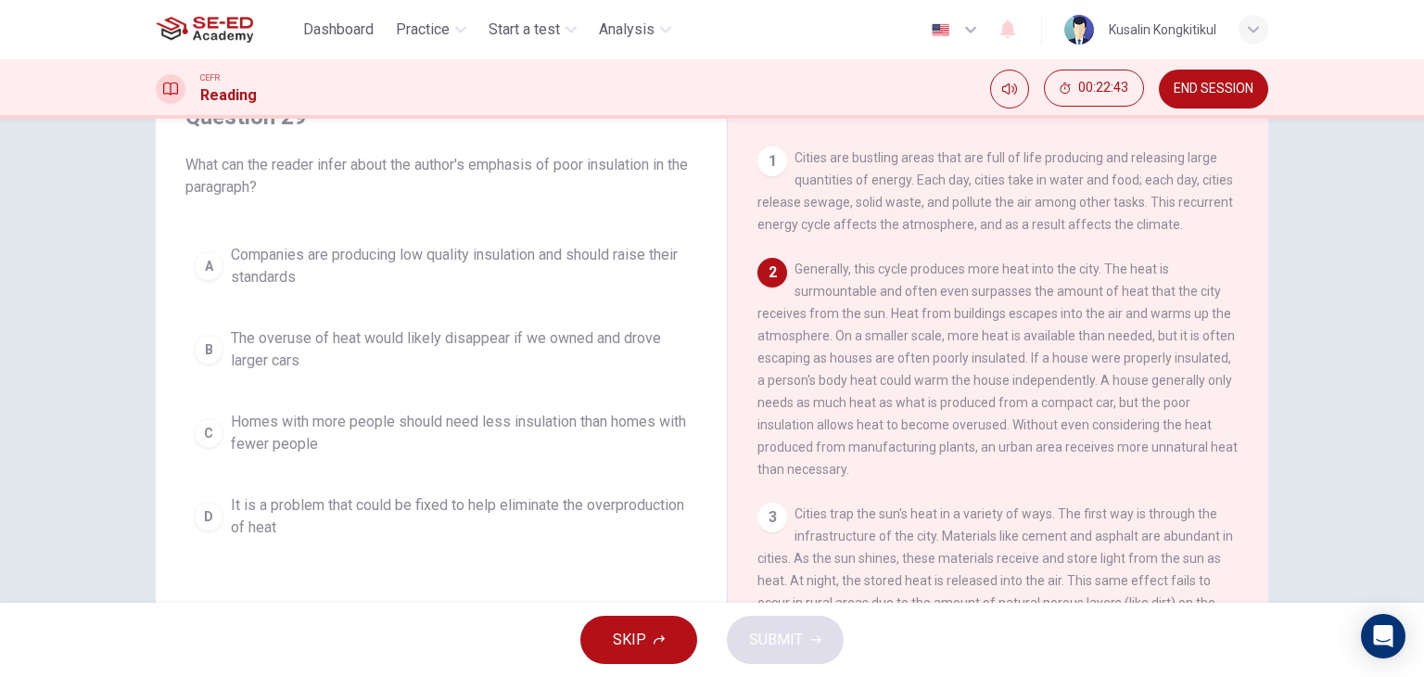
scroll to position [93, 0]
drag, startPoint x: 489, startPoint y: 524, endPoint x: 667, endPoint y: 567, distance: 184.1
click at [493, 527] on span "It is a problem that could be fixed to help eliminate the overproduction of heat" at bounding box center [460, 514] width 458 height 44
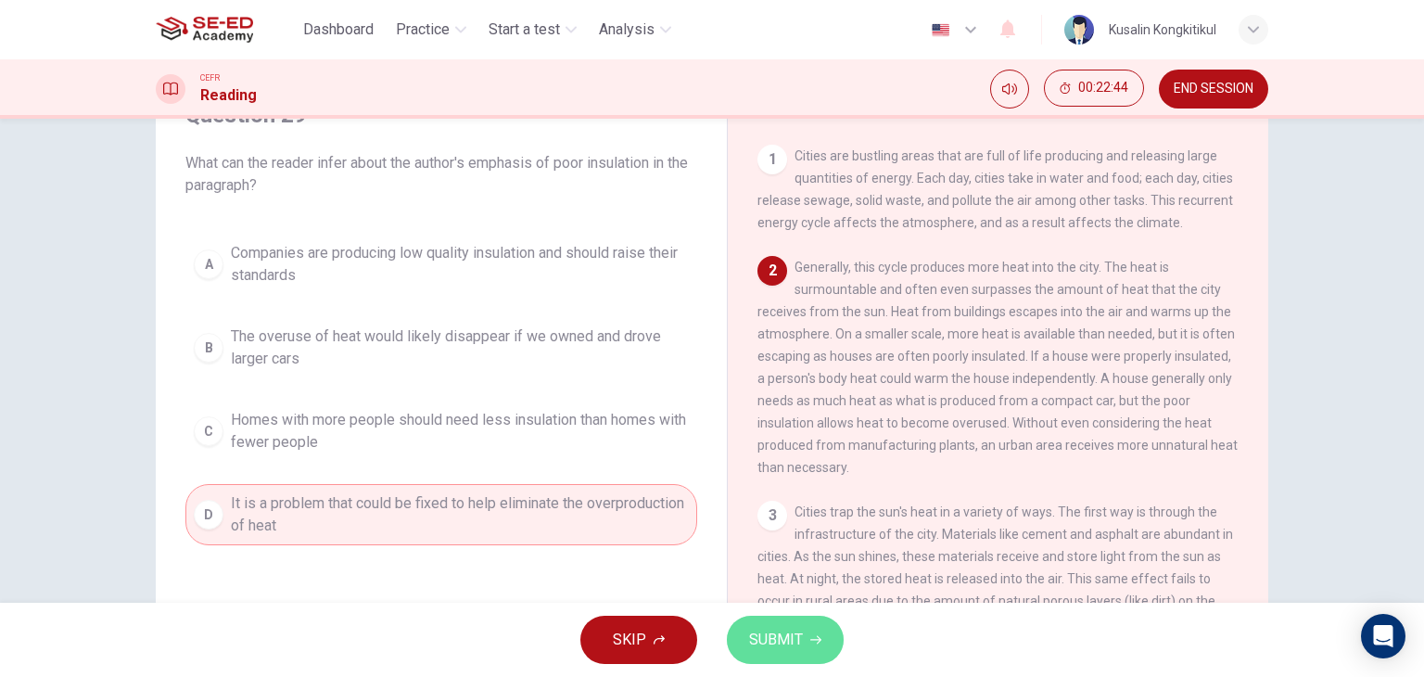
click at [823, 643] on button "SUBMIT" at bounding box center [785, 640] width 117 height 48
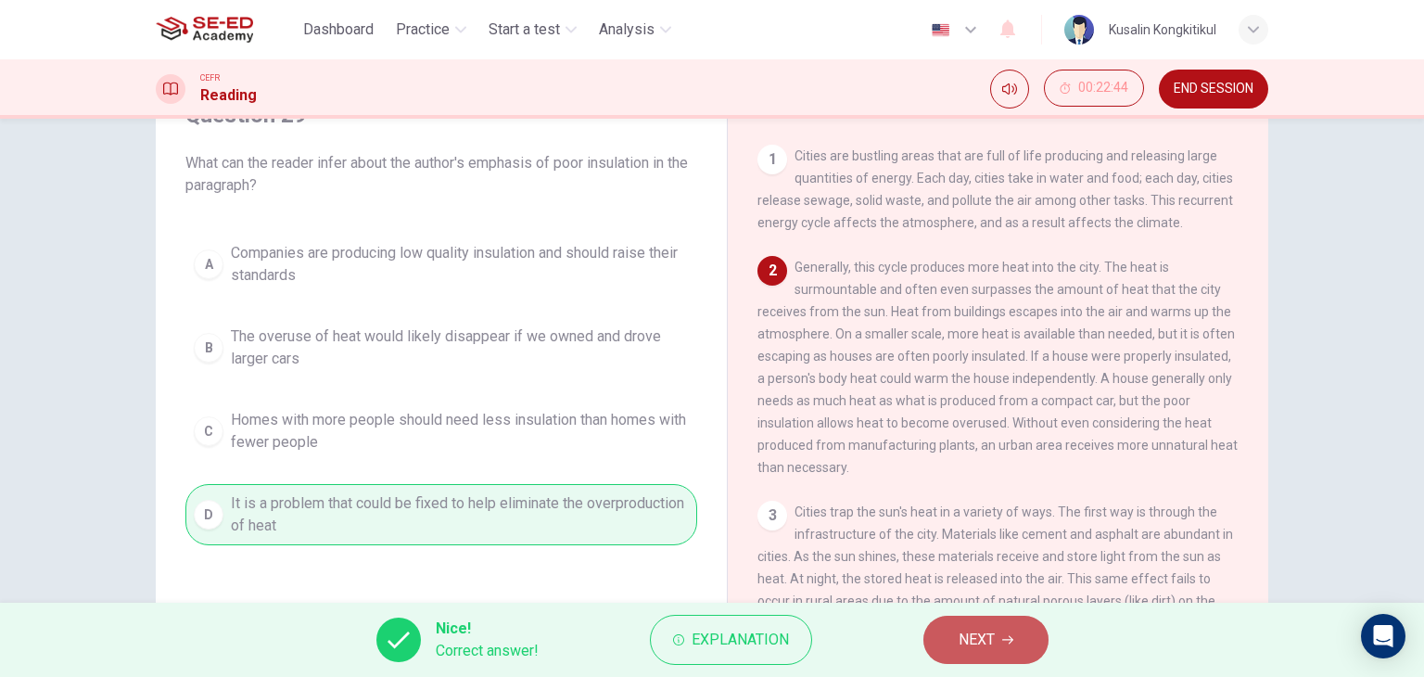
click at [1009, 651] on button "NEXT" at bounding box center [985, 640] width 125 height 48
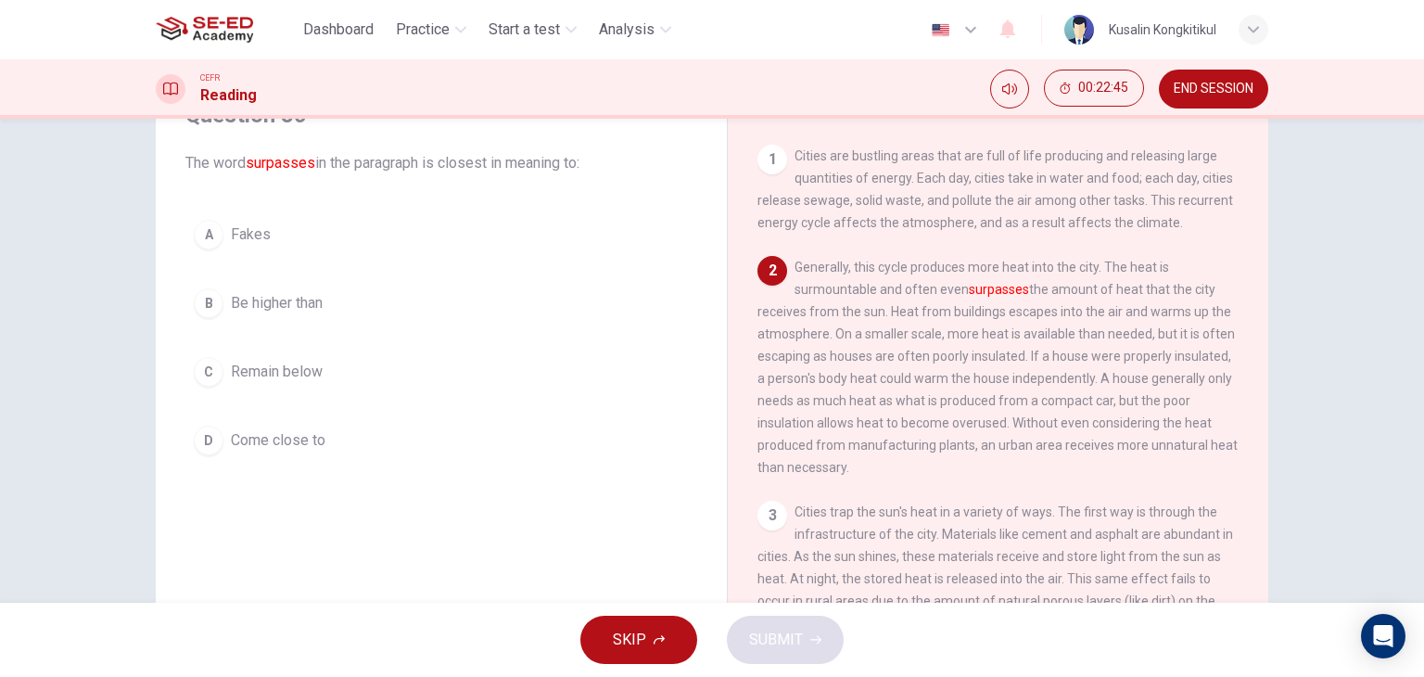
click at [286, 303] on span "Be higher than" at bounding box center [277, 303] width 92 height 22
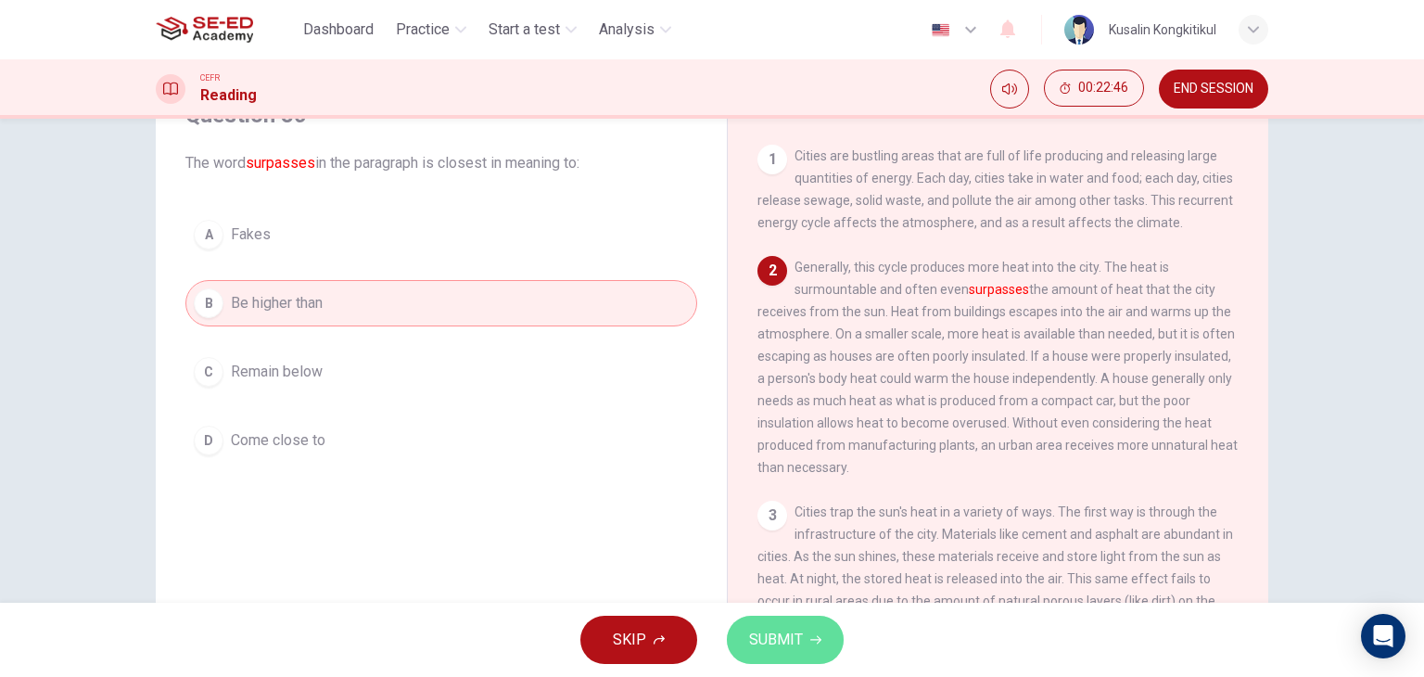
click at [823, 639] on button "SUBMIT" at bounding box center [785, 640] width 117 height 48
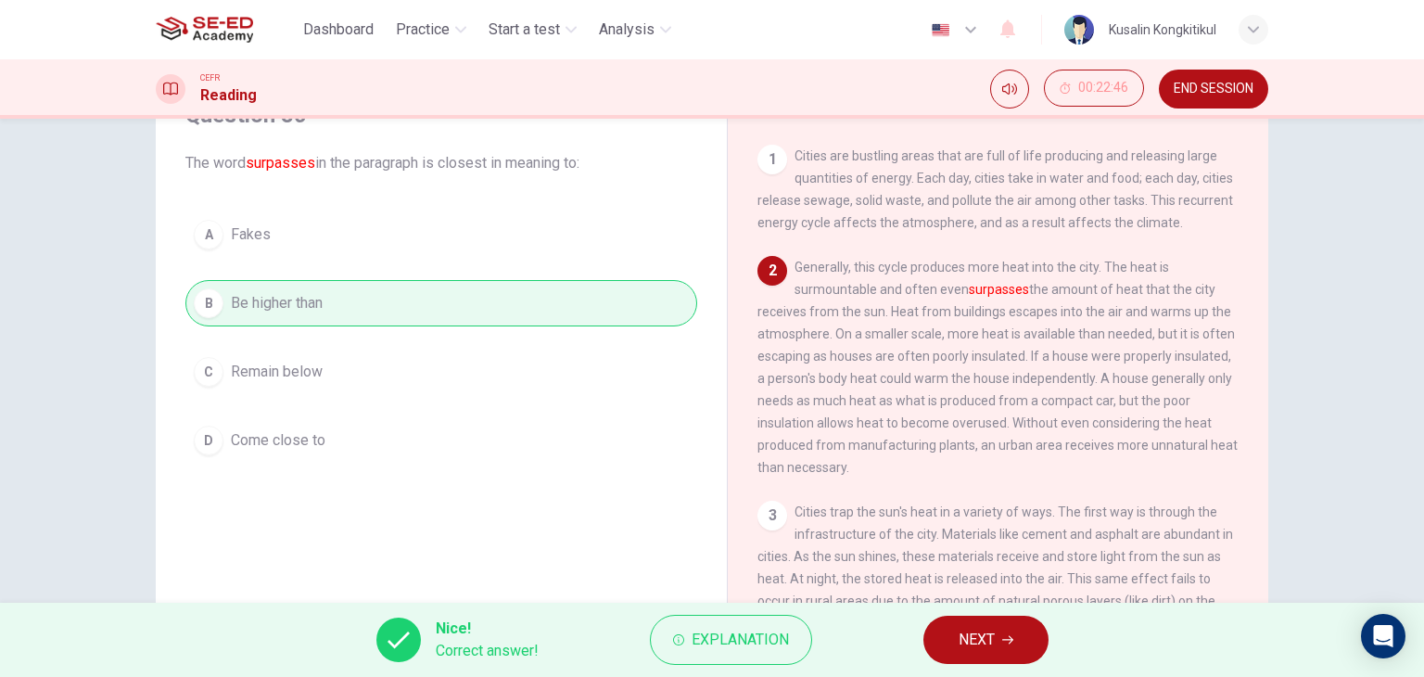
drag, startPoint x: 975, startPoint y: 616, endPoint x: 966, endPoint y: 629, distance: 15.2
click at [972, 623] on button "NEXT" at bounding box center [985, 640] width 125 height 48
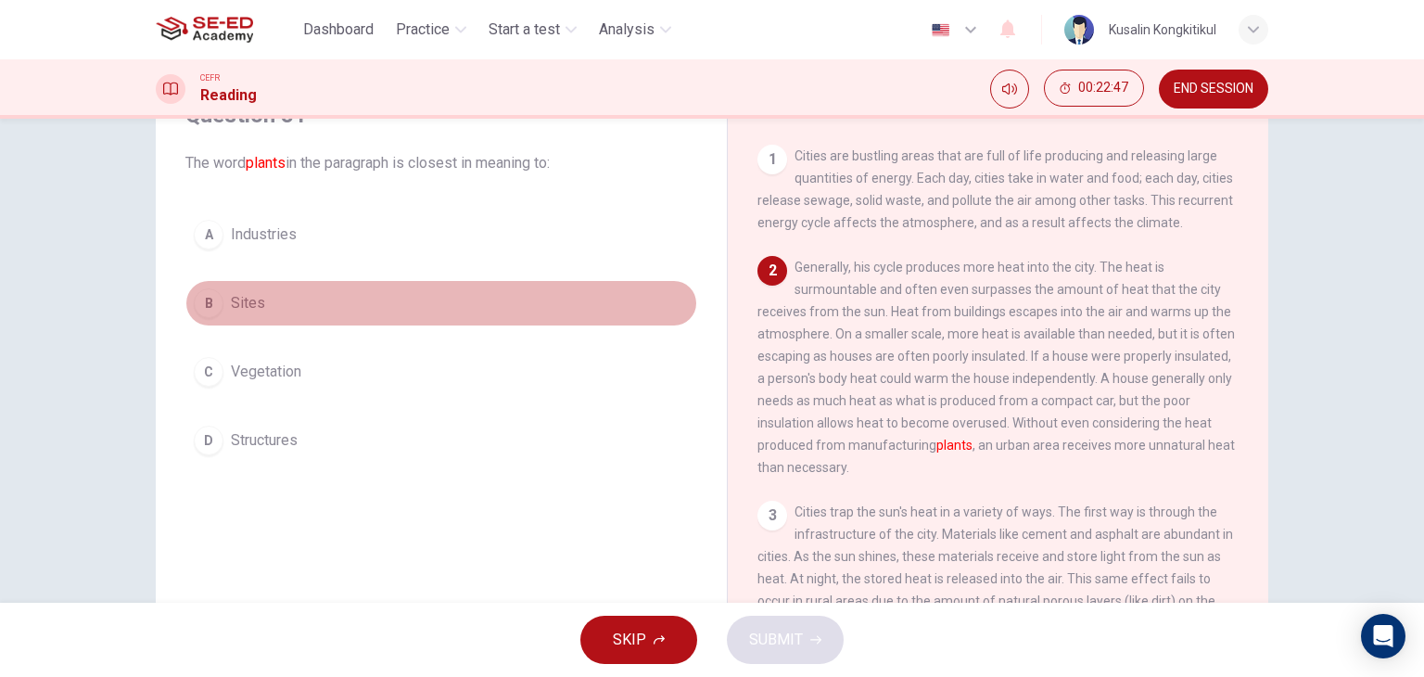
click at [267, 313] on button "B Sites" at bounding box center [441, 303] width 512 height 46
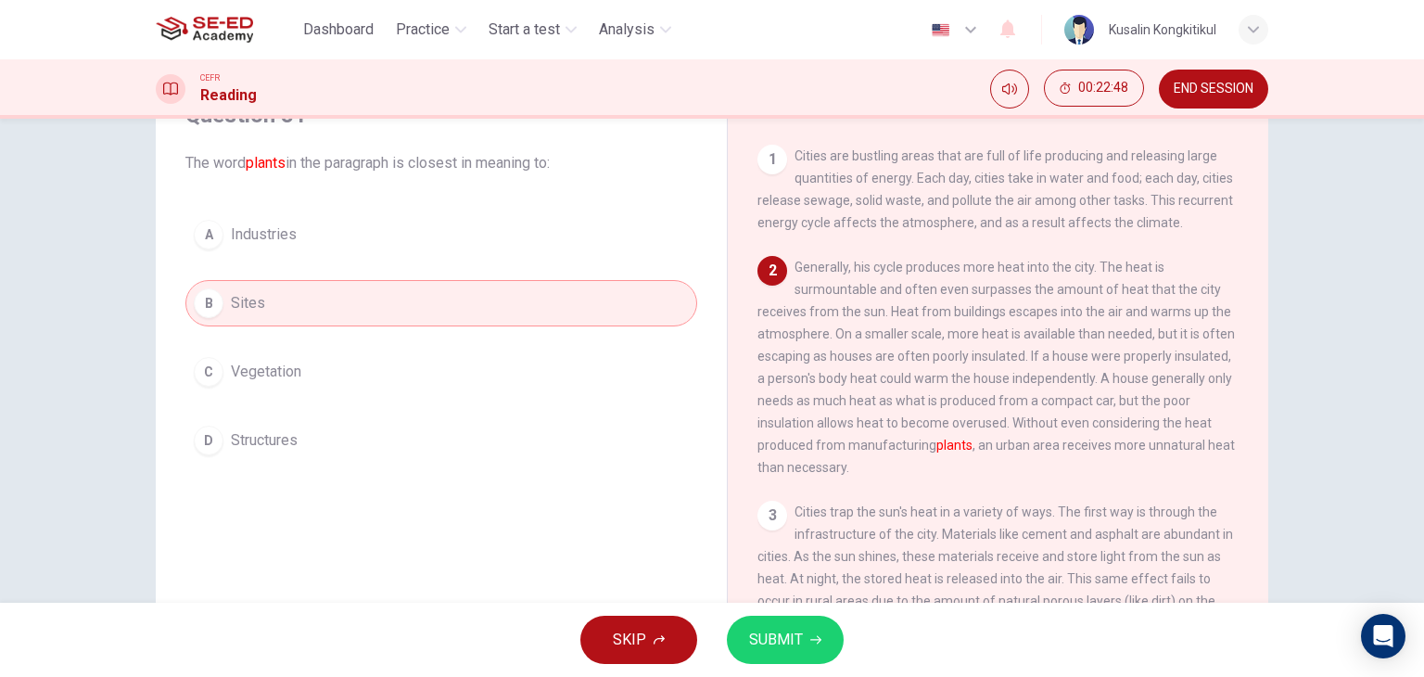
click at [827, 650] on button "SUBMIT" at bounding box center [785, 640] width 117 height 48
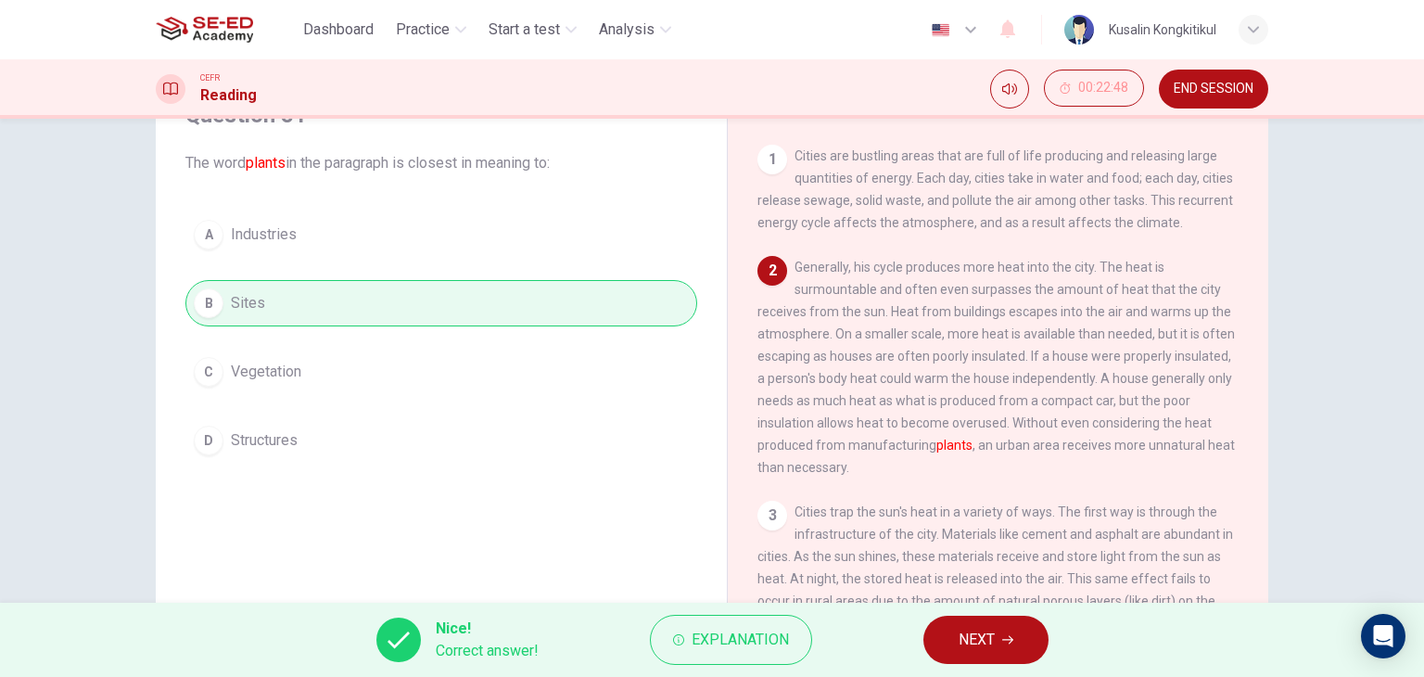
click at [1002, 620] on button "NEXT" at bounding box center [985, 640] width 125 height 48
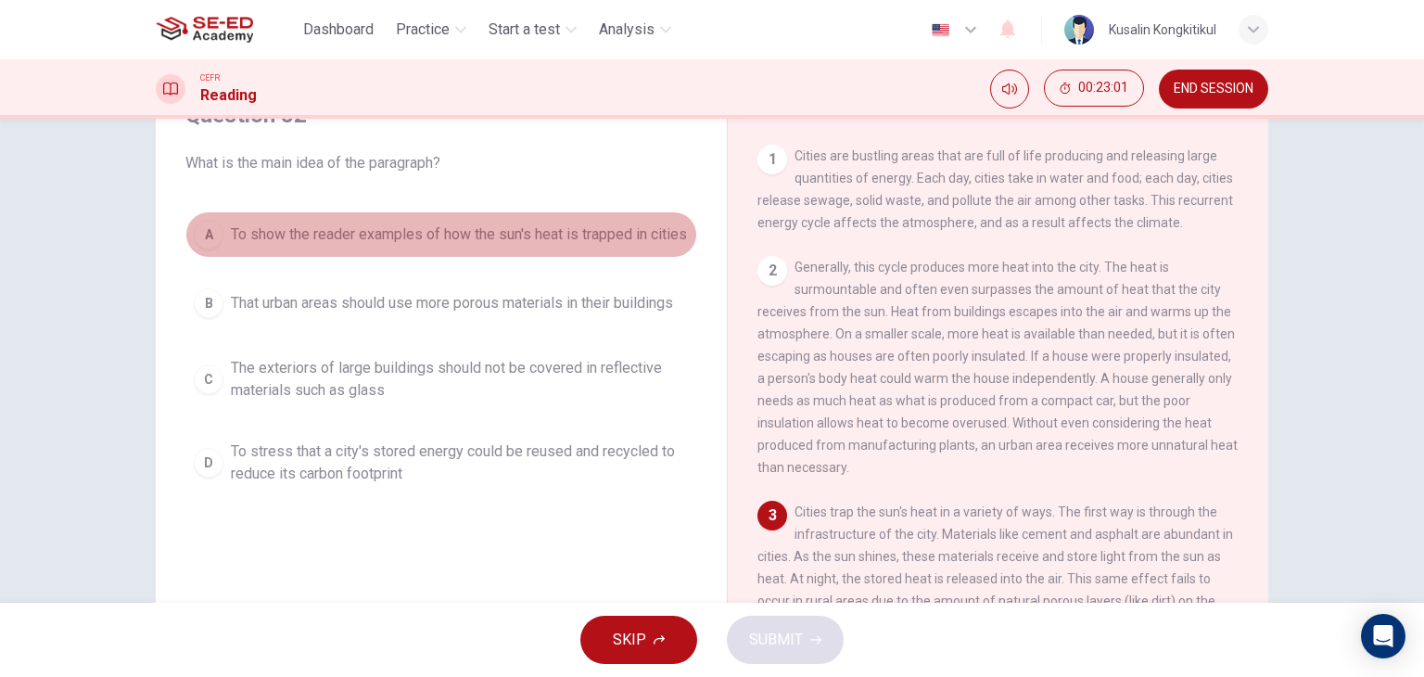
click at [409, 230] on span "To show the reader examples of how the sun's heat is trapped in cities" at bounding box center [459, 234] width 456 height 22
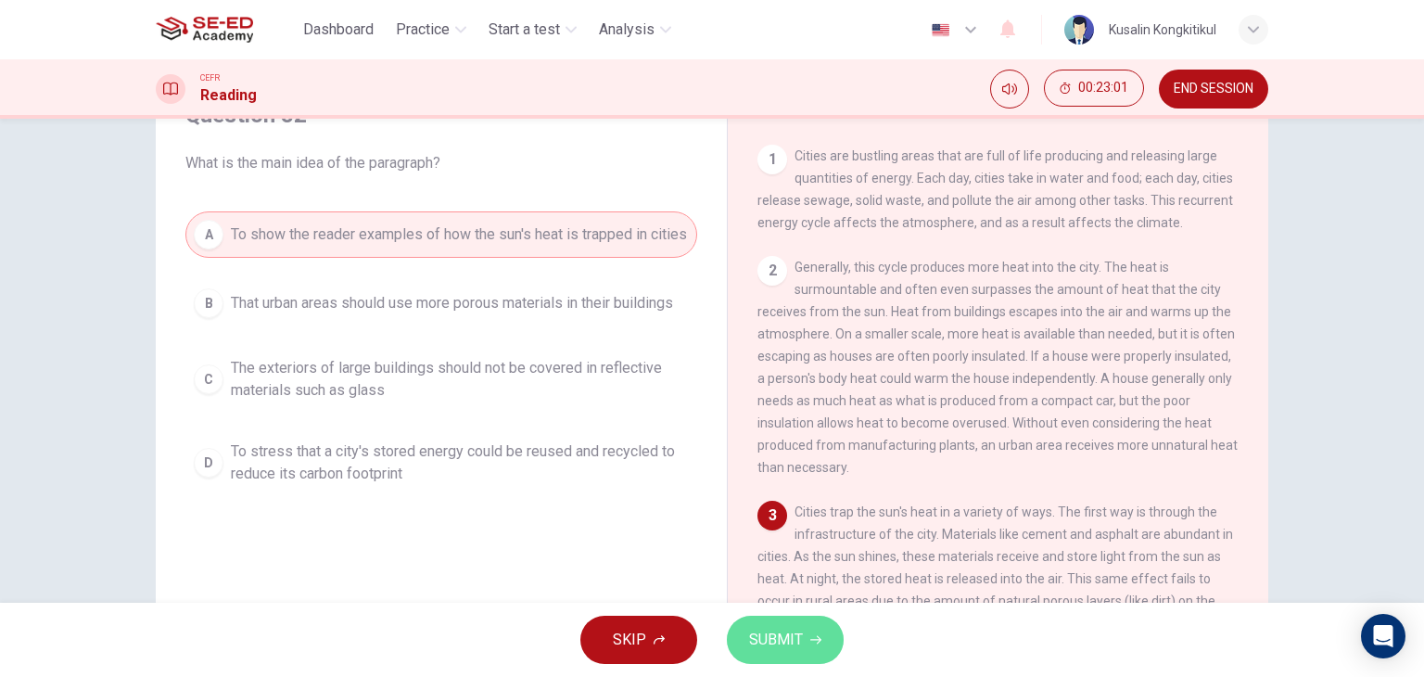
click at [756, 643] on span "SUBMIT" at bounding box center [776, 640] width 54 height 26
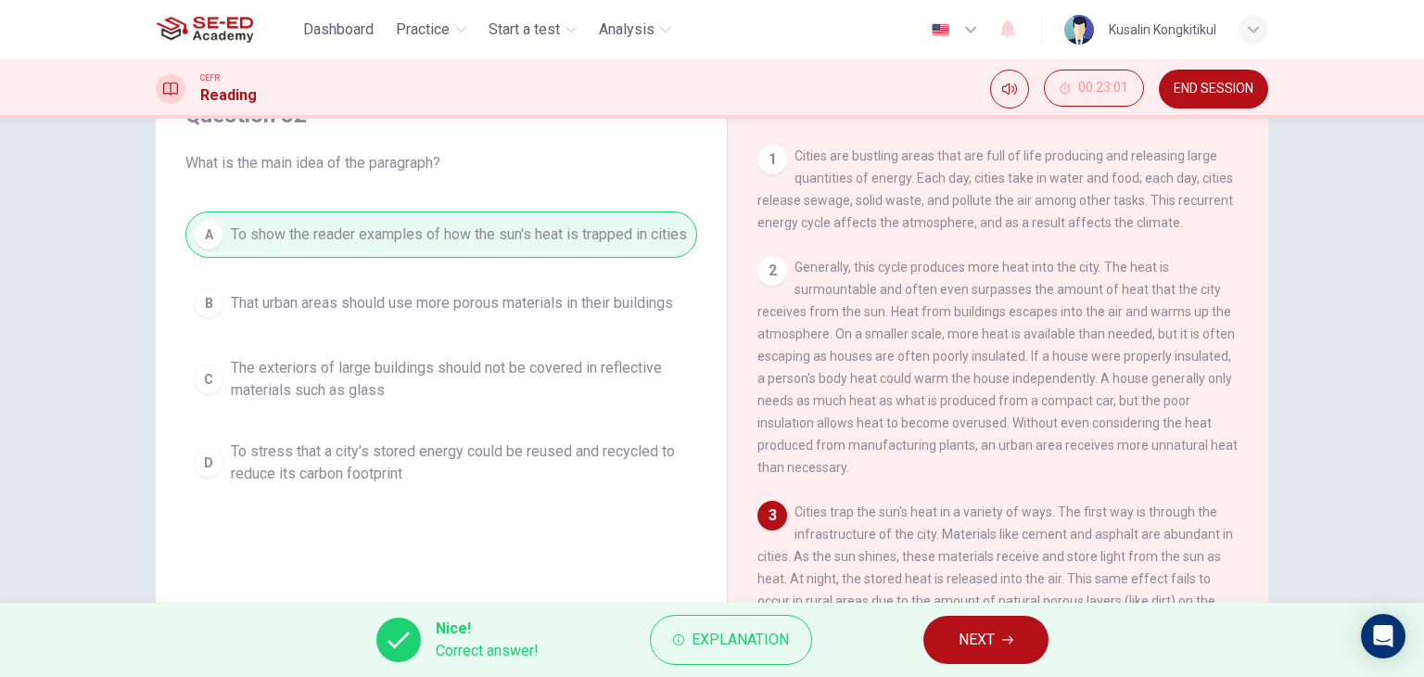
click at [934, 629] on button "NEXT" at bounding box center [985, 640] width 125 height 48
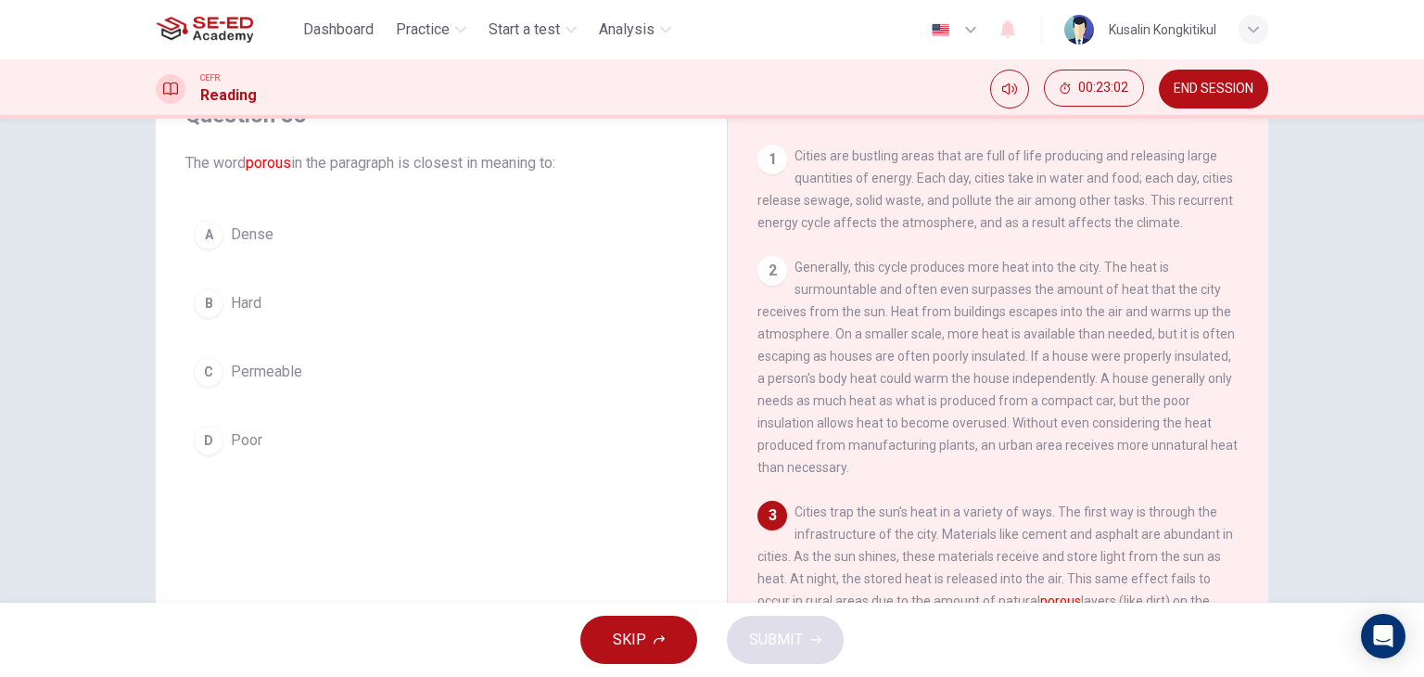
click at [260, 362] on span "Permeable" at bounding box center [266, 372] width 71 height 22
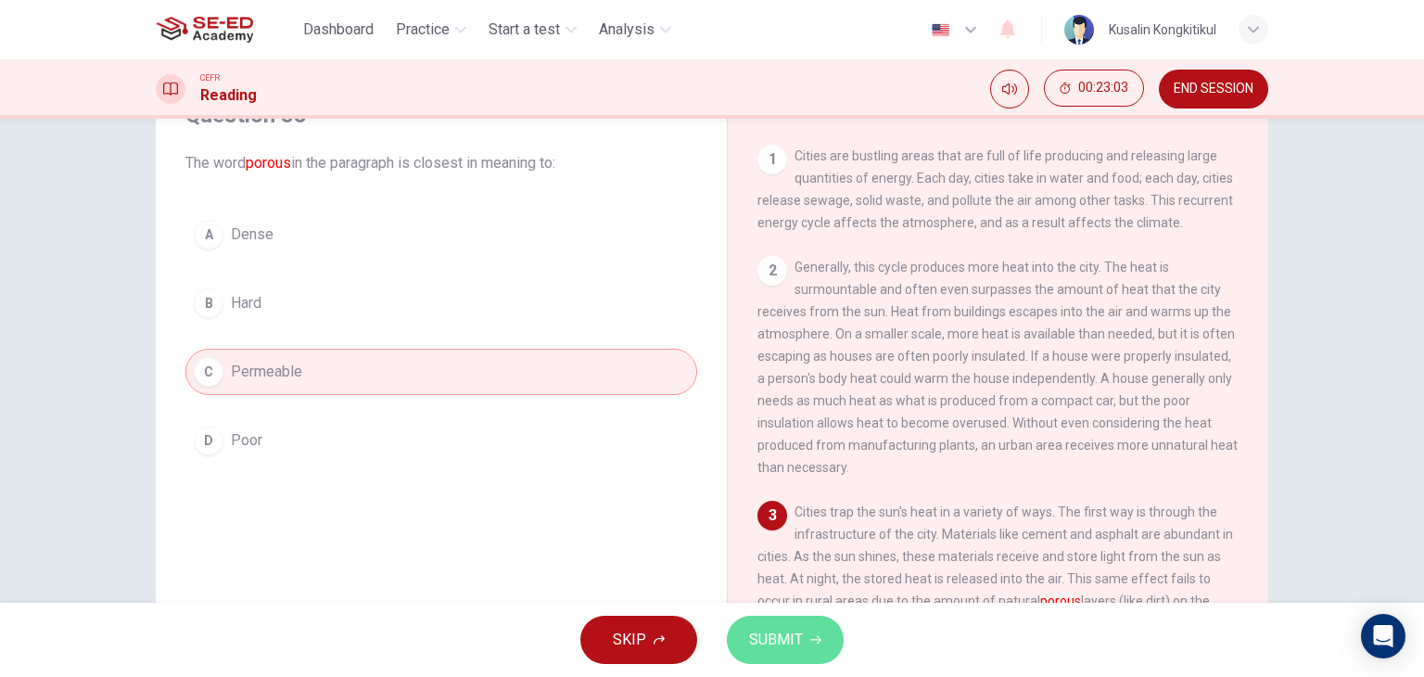
click at [832, 641] on button "SUBMIT" at bounding box center [785, 640] width 117 height 48
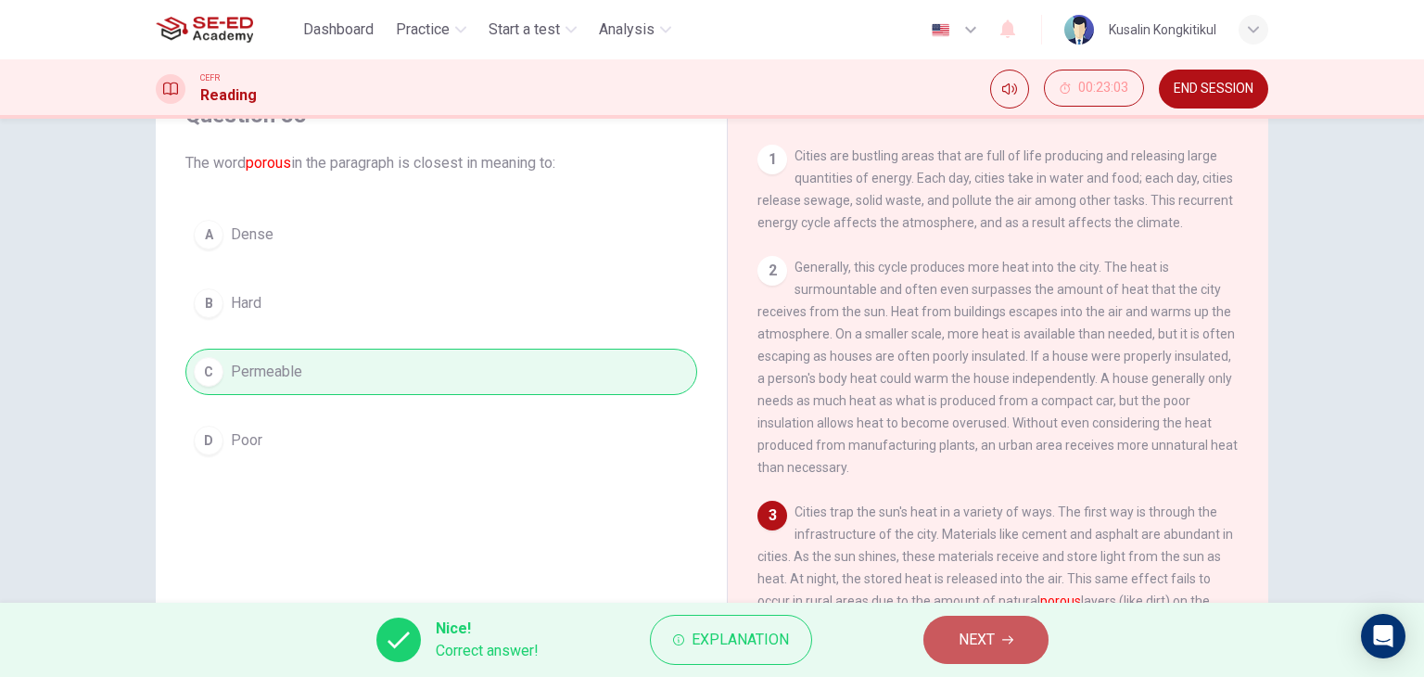
click at [952, 632] on button "NEXT" at bounding box center [985, 640] width 125 height 48
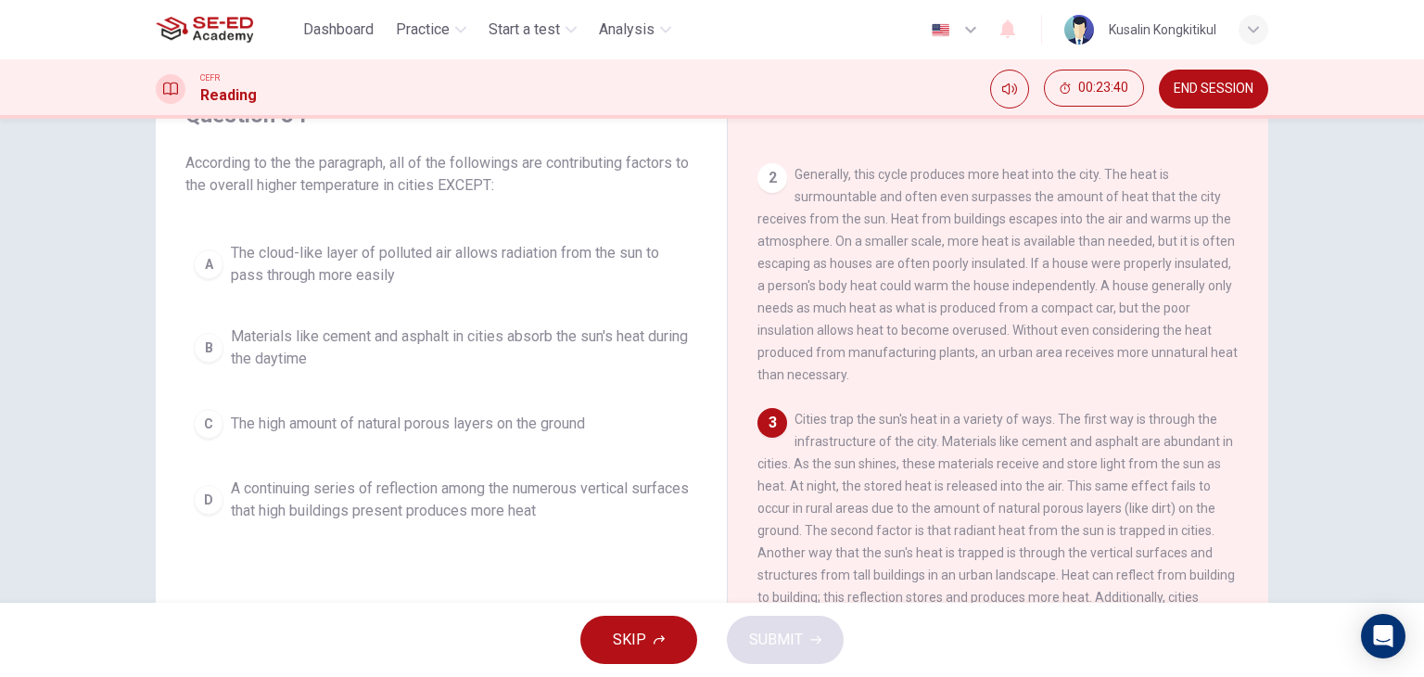
click at [401, 427] on span "The high amount of natural porous layers on the ground" at bounding box center [408, 424] width 354 height 22
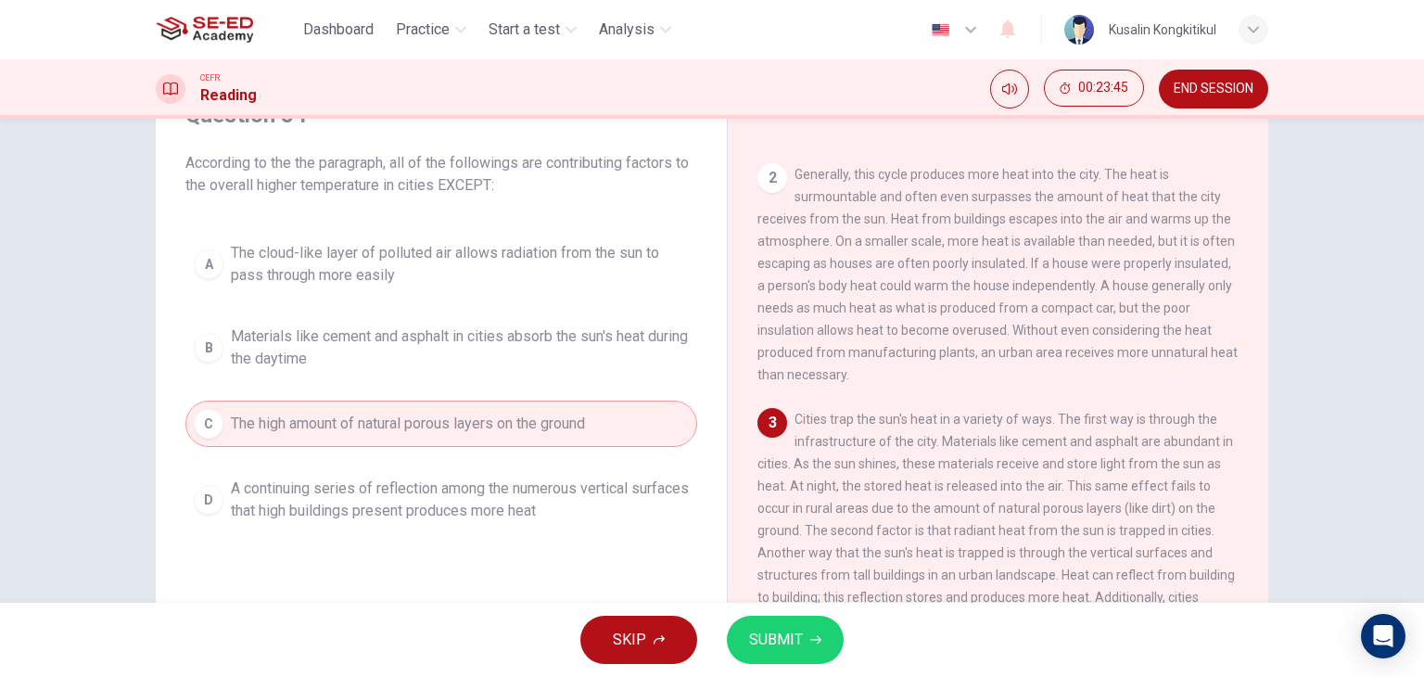
click at [754, 635] on span "SUBMIT" at bounding box center [776, 640] width 54 height 26
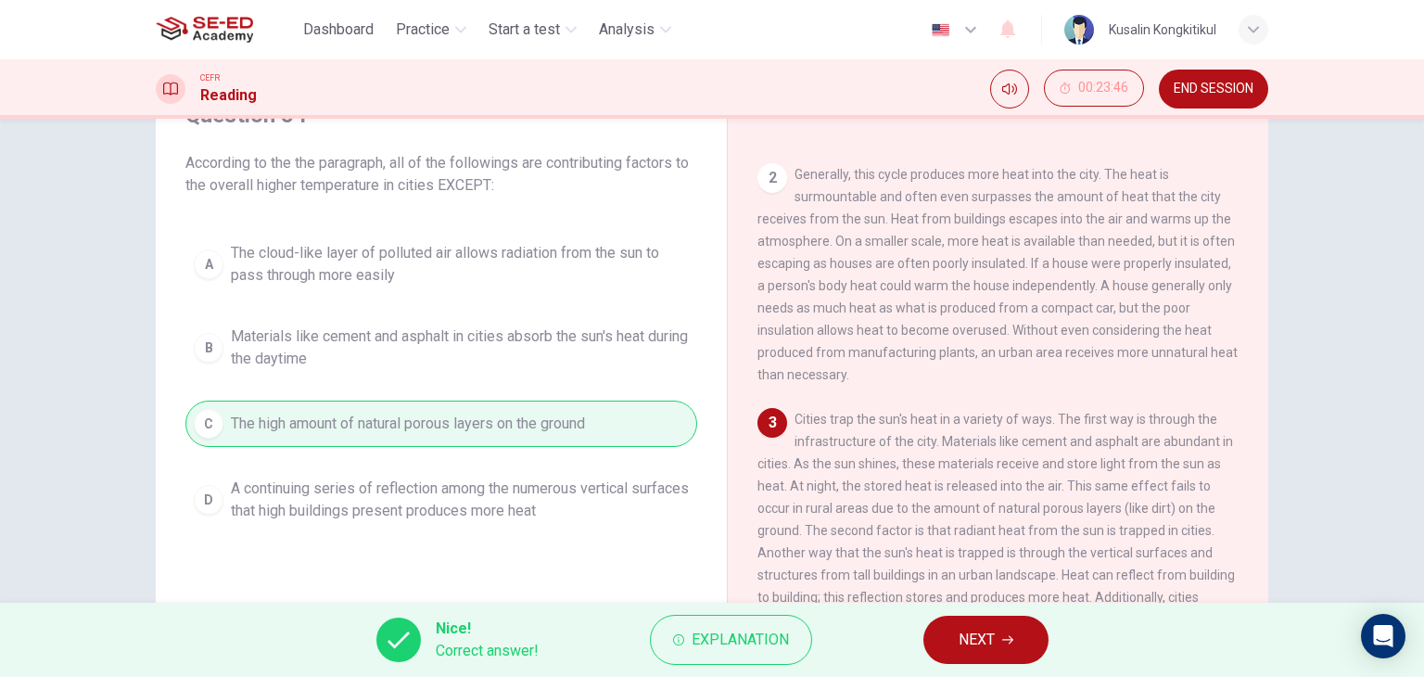
drag, startPoint x: 938, startPoint y: 639, endPoint x: 996, endPoint y: 650, distance: 58.5
click at [939, 640] on button "NEXT" at bounding box center [985, 640] width 125 height 48
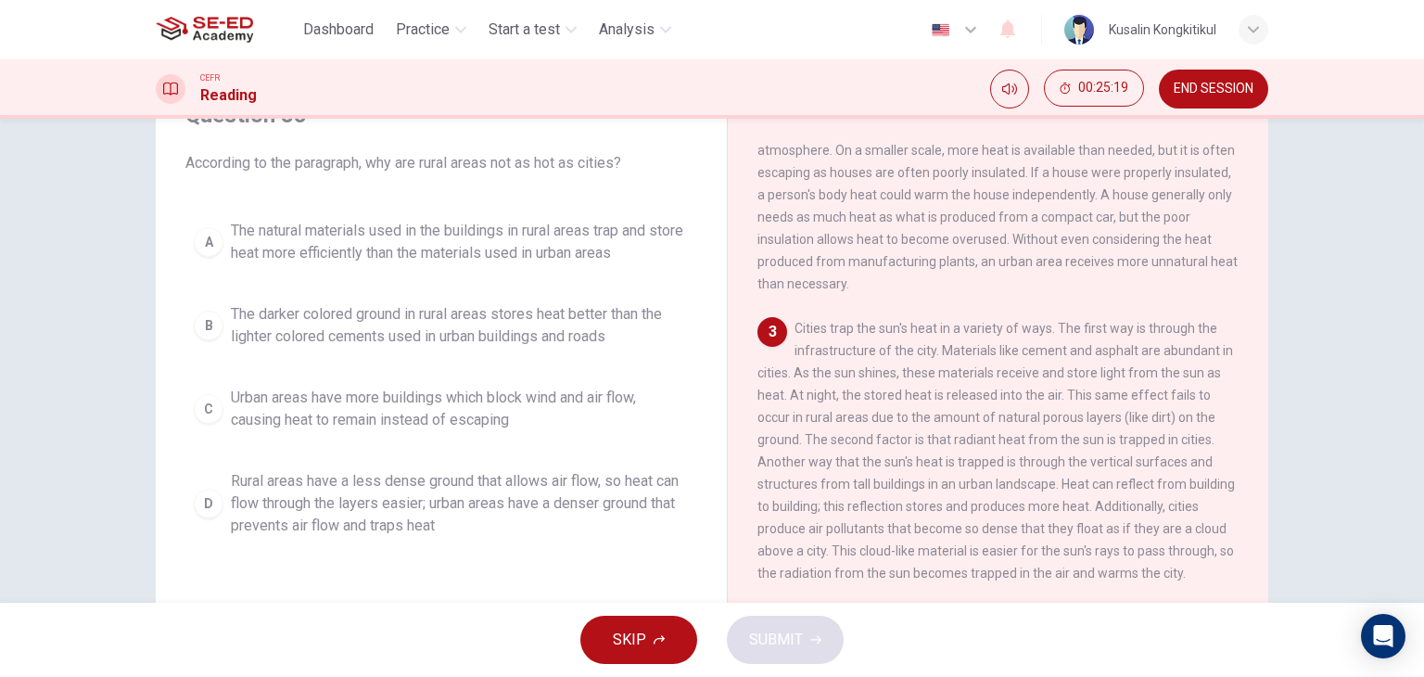
scroll to position [185, 0]
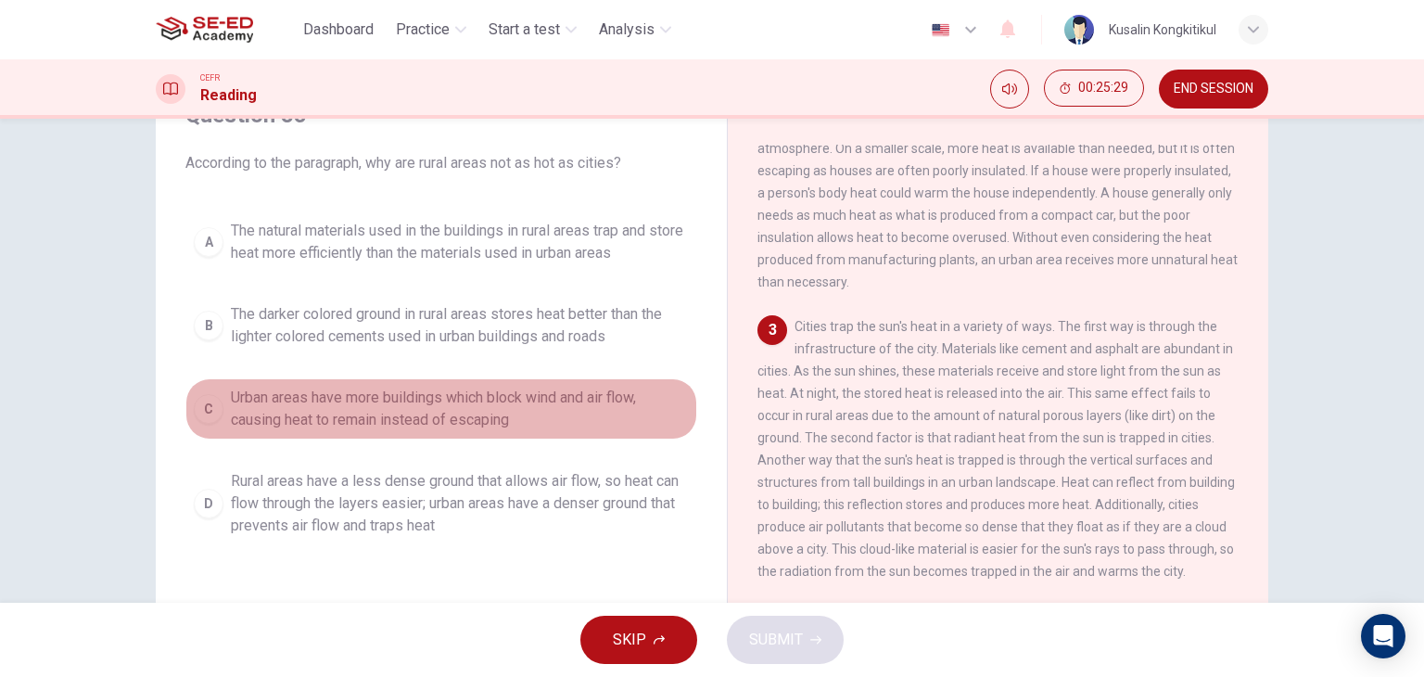
click at [371, 423] on span "Urban areas have more buildings which block wind and air flow, causing heat to …" at bounding box center [460, 409] width 458 height 44
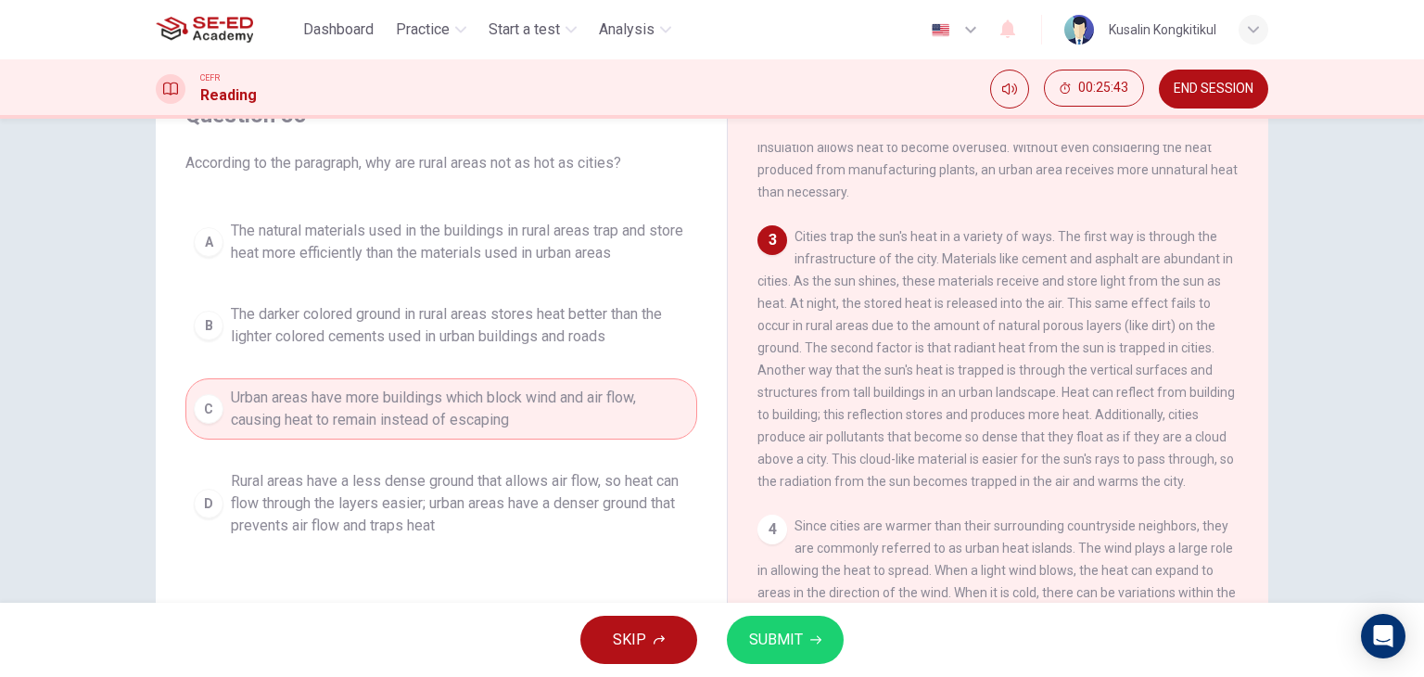
scroll to position [278, 0]
click at [771, 639] on span "SUBMIT" at bounding box center [776, 640] width 54 height 26
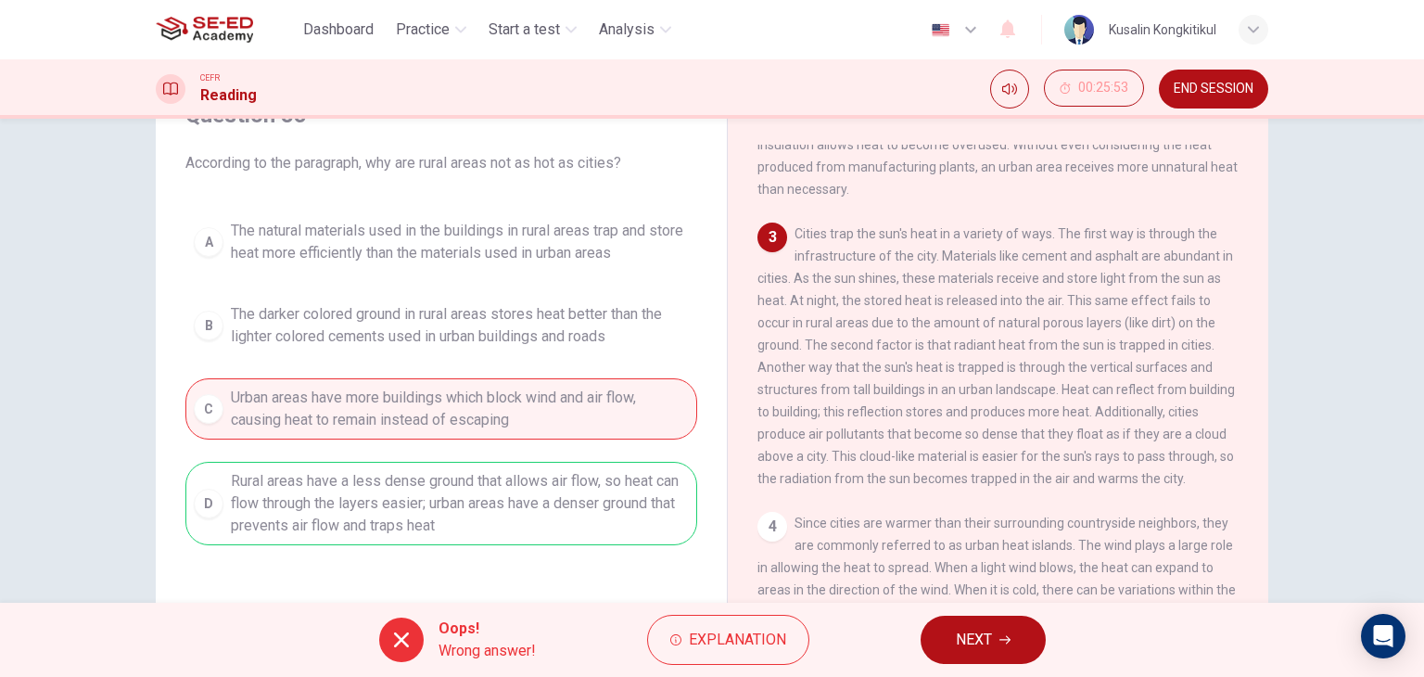
click at [765, 670] on div "Oops! Wrong answer! Explanation NEXT" at bounding box center [712, 640] width 1424 height 74
click at [925, 635] on button "NEXT" at bounding box center [983, 640] width 125 height 48
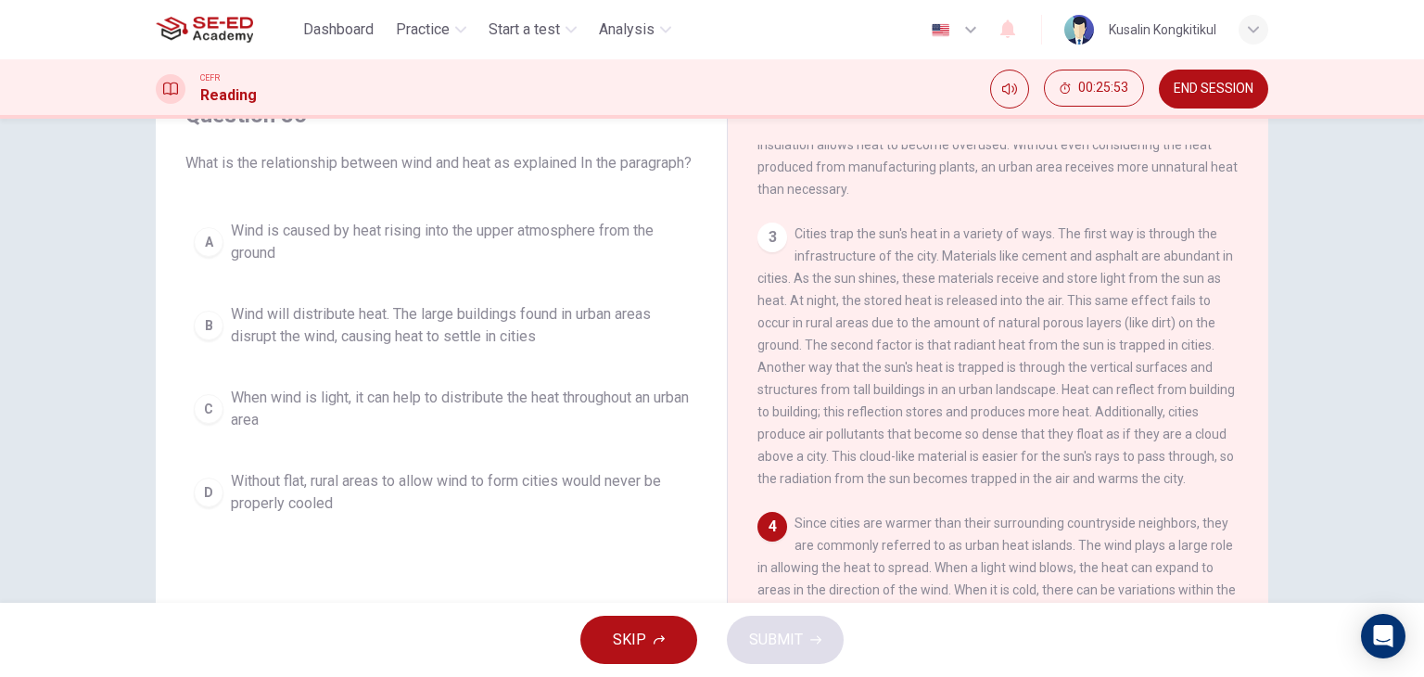
click at [954, 631] on div "SKIP SUBMIT" at bounding box center [712, 640] width 1424 height 74
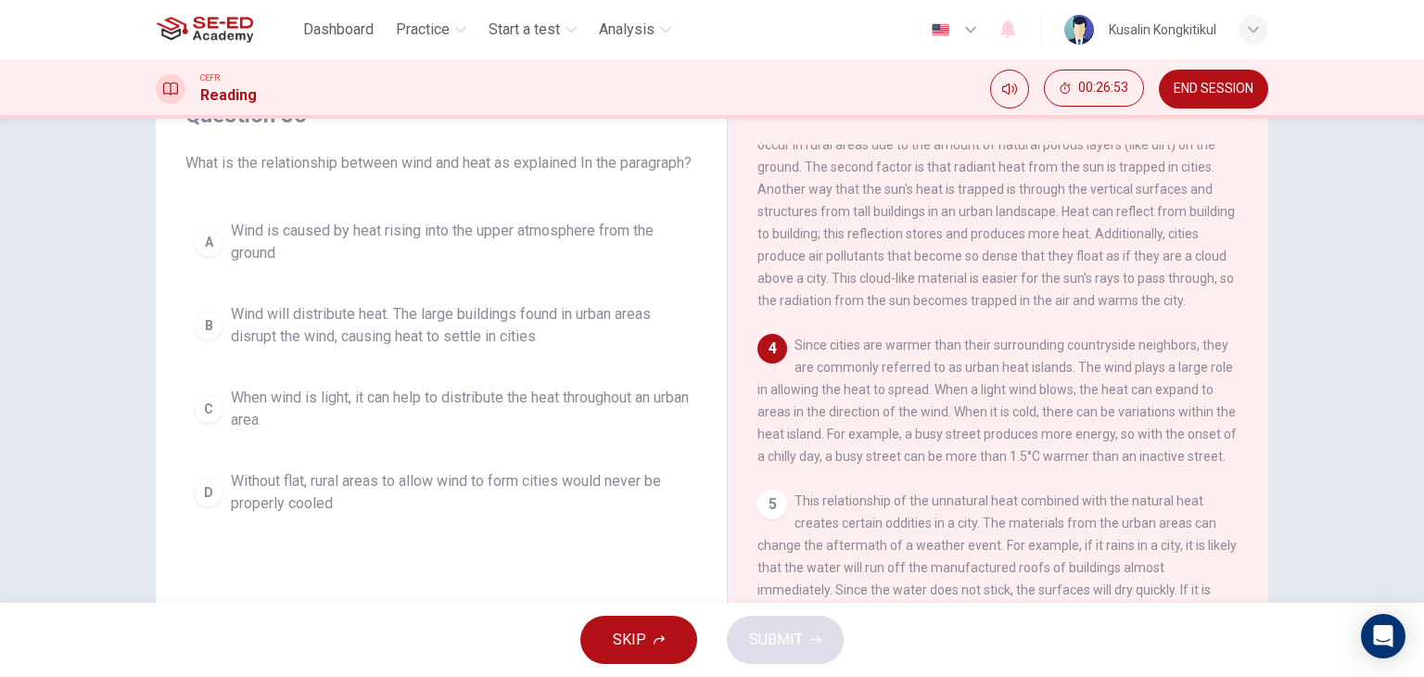
scroll to position [464, 0]
click at [520, 431] on span "When wind is light, it can help to distribute the heat throughout an urban area" at bounding box center [460, 409] width 458 height 44
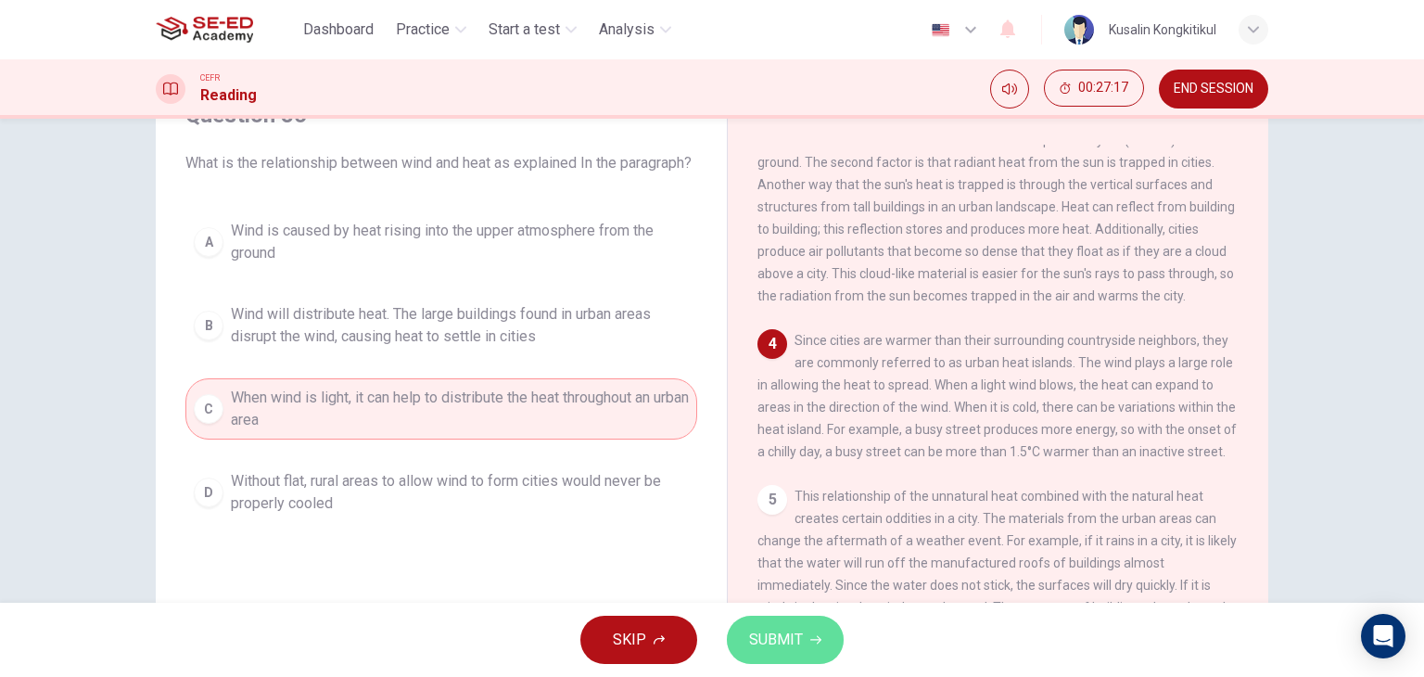
click at [794, 641] on span "SUBMIT" at bounding box center [776, 640] width 54 height 26
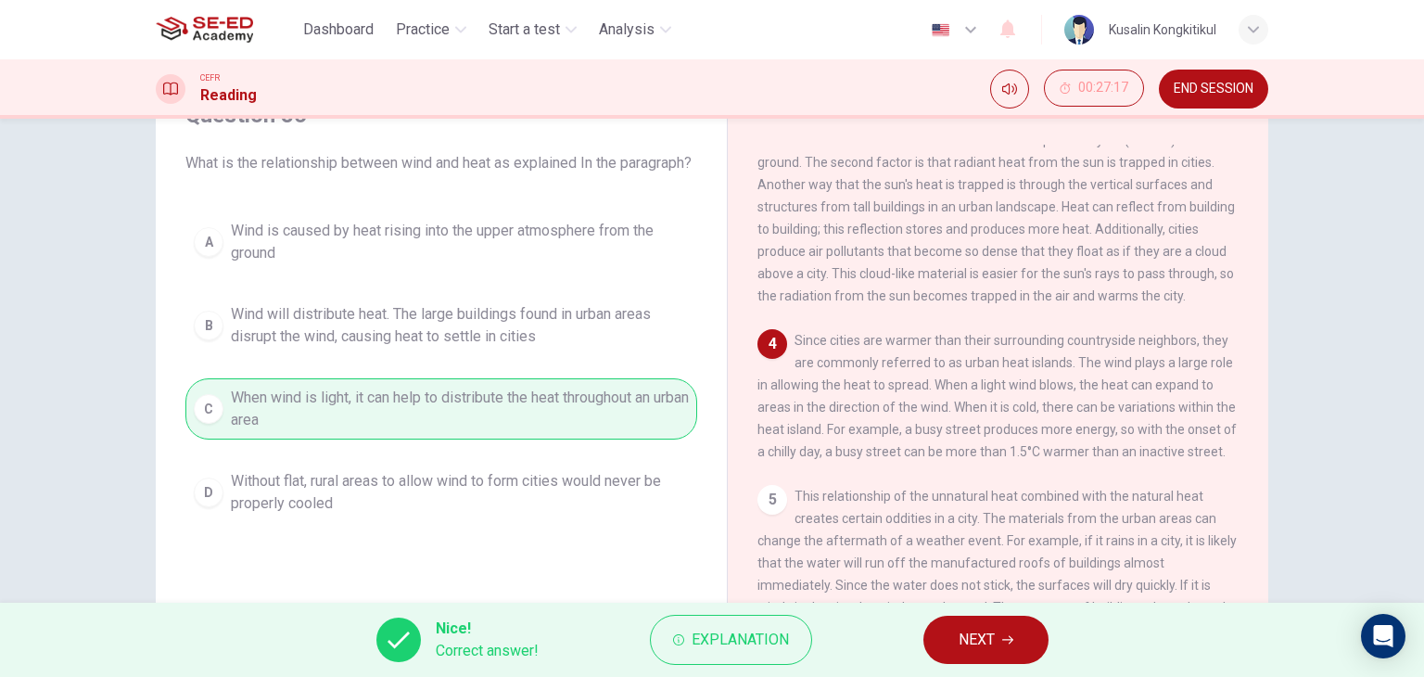
click at [969, 653] on button "NEXT" at bounding box center [985, 640] width 125 height 48
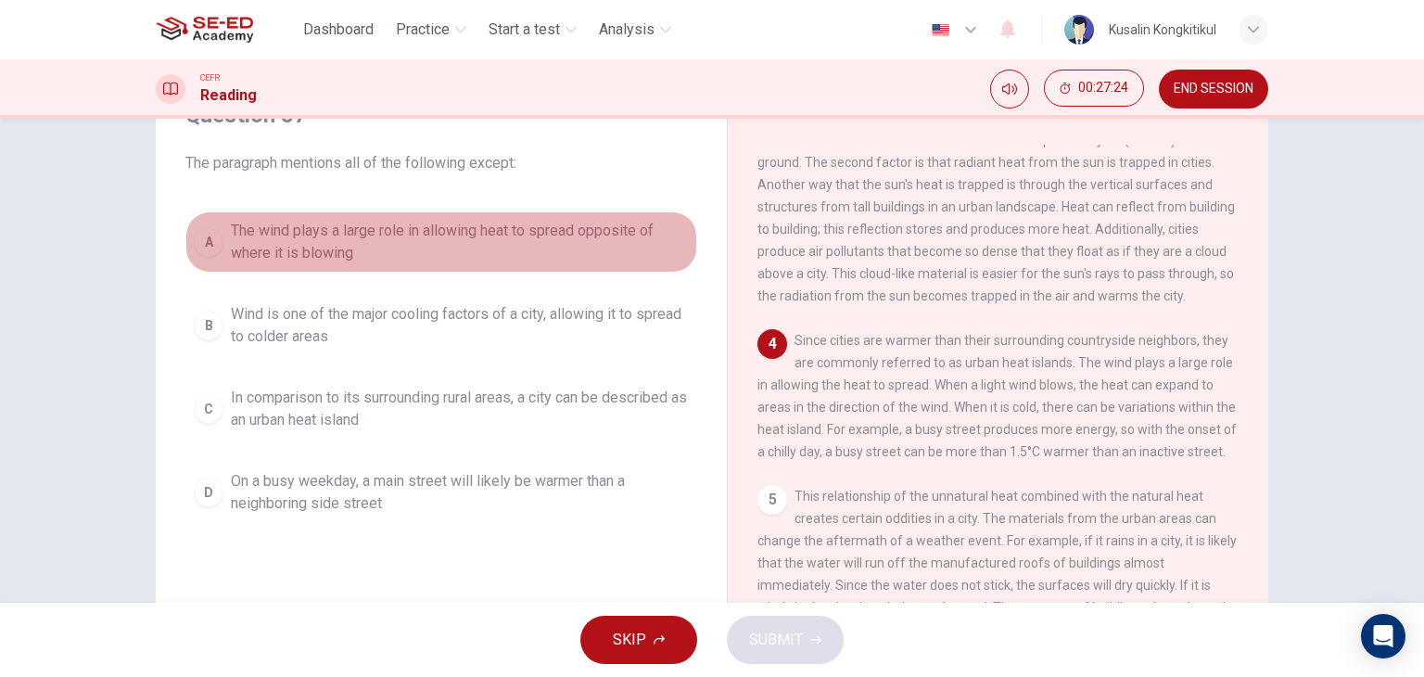
click at [475, 243] on span "The wind plays a large role in allowing heat to spread opposite of where it is …" at bounding box center [460, 242] width 458 height 44
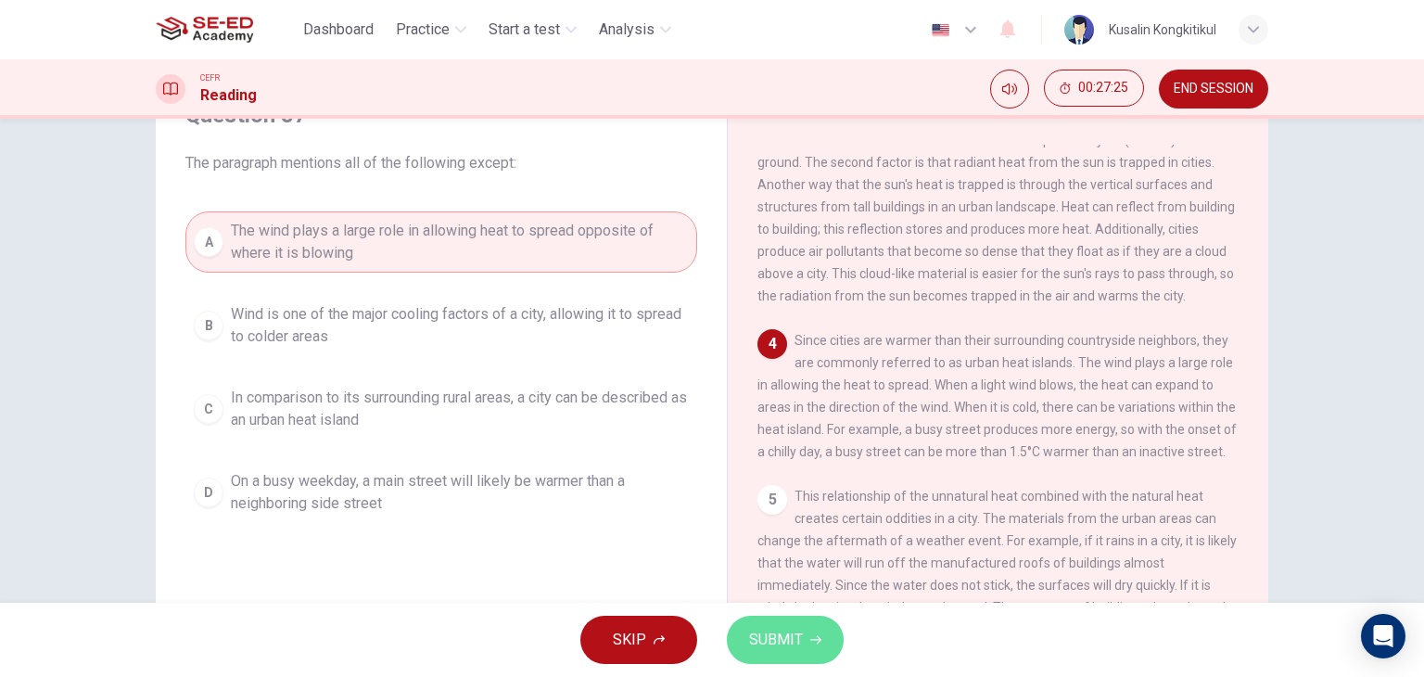
click at [777, 648] on span "SUBMIT" at bounding box center [776, 640] width 54 height 26
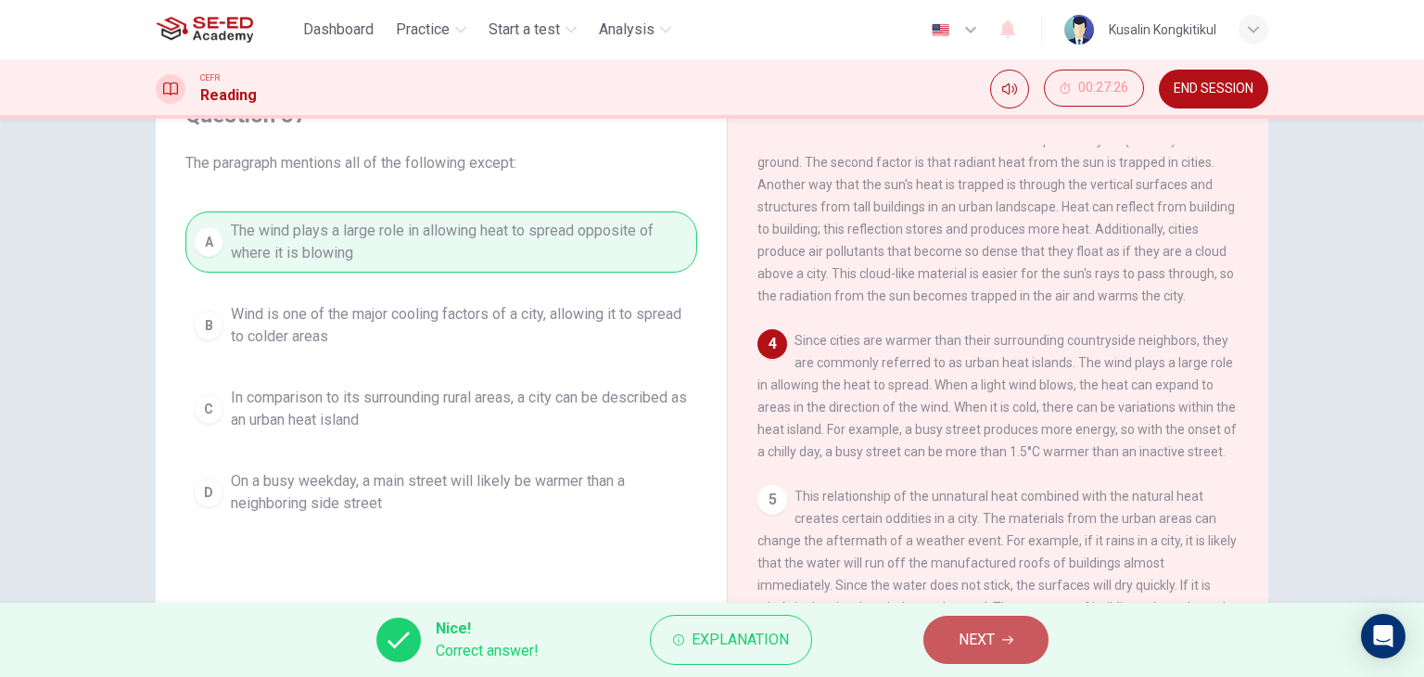
click at [1007, 643] on icon "button" at bounding box center [1007, 639] width 11 height 11
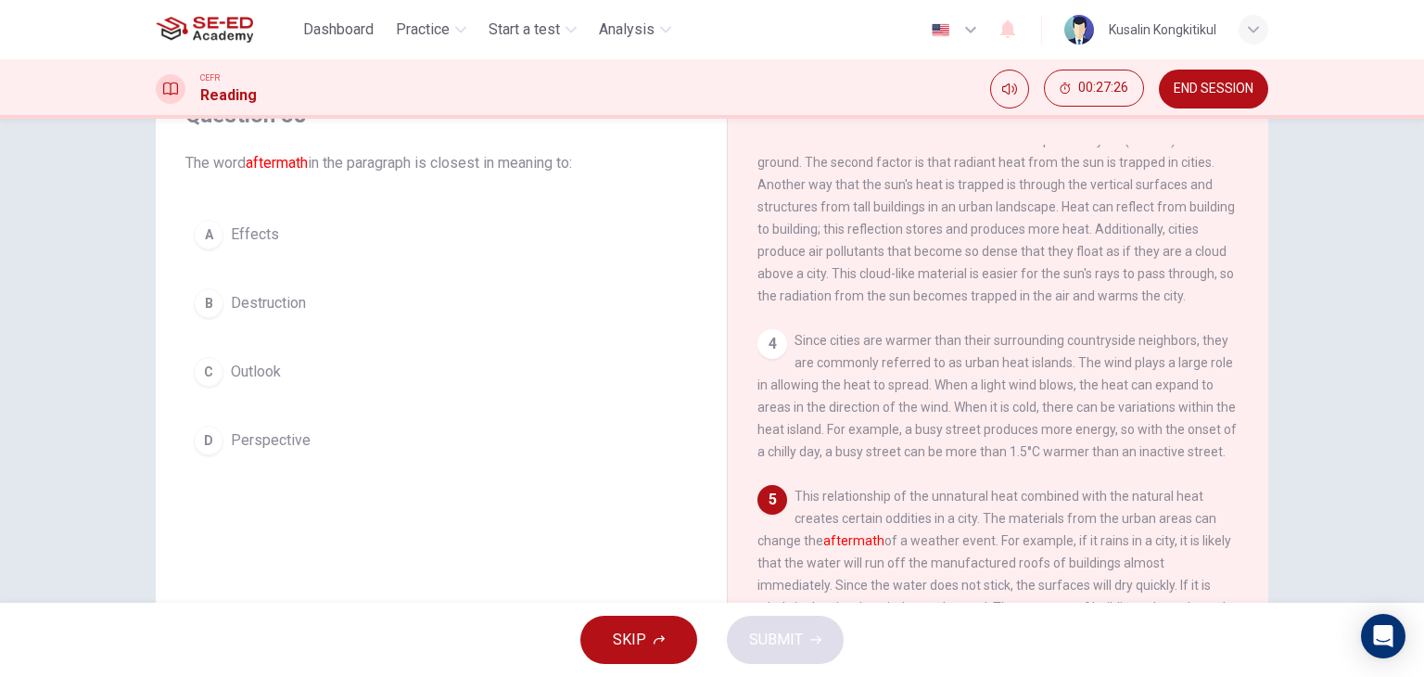
drag, startPoint x: 389, startPoint y: 239, endPoint x: 777, endPoint y: 540, distance: 490.8
click at [389, 241] on button "A Effects" at bounding box center [441, 234] width 512 height 46
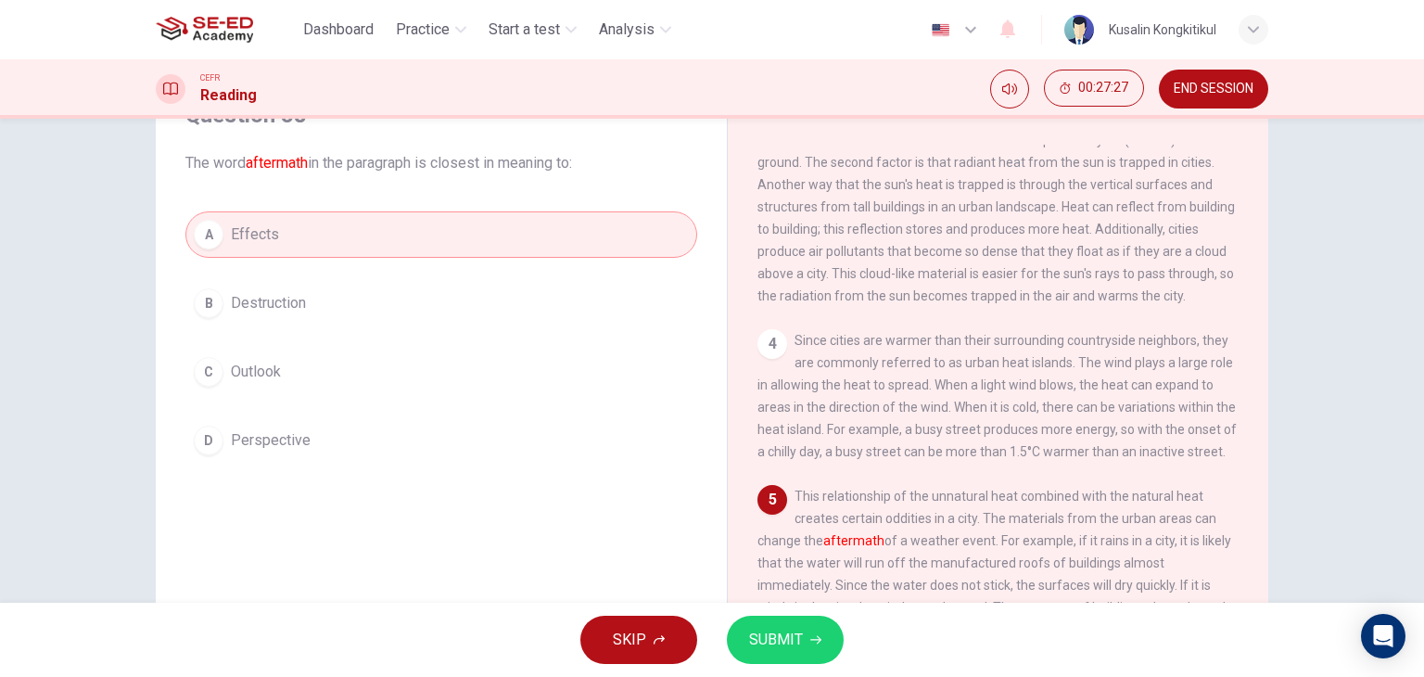
click at [826, 639] on button "SUBMIT" at bounding box center [785, 640] width 117 height 48
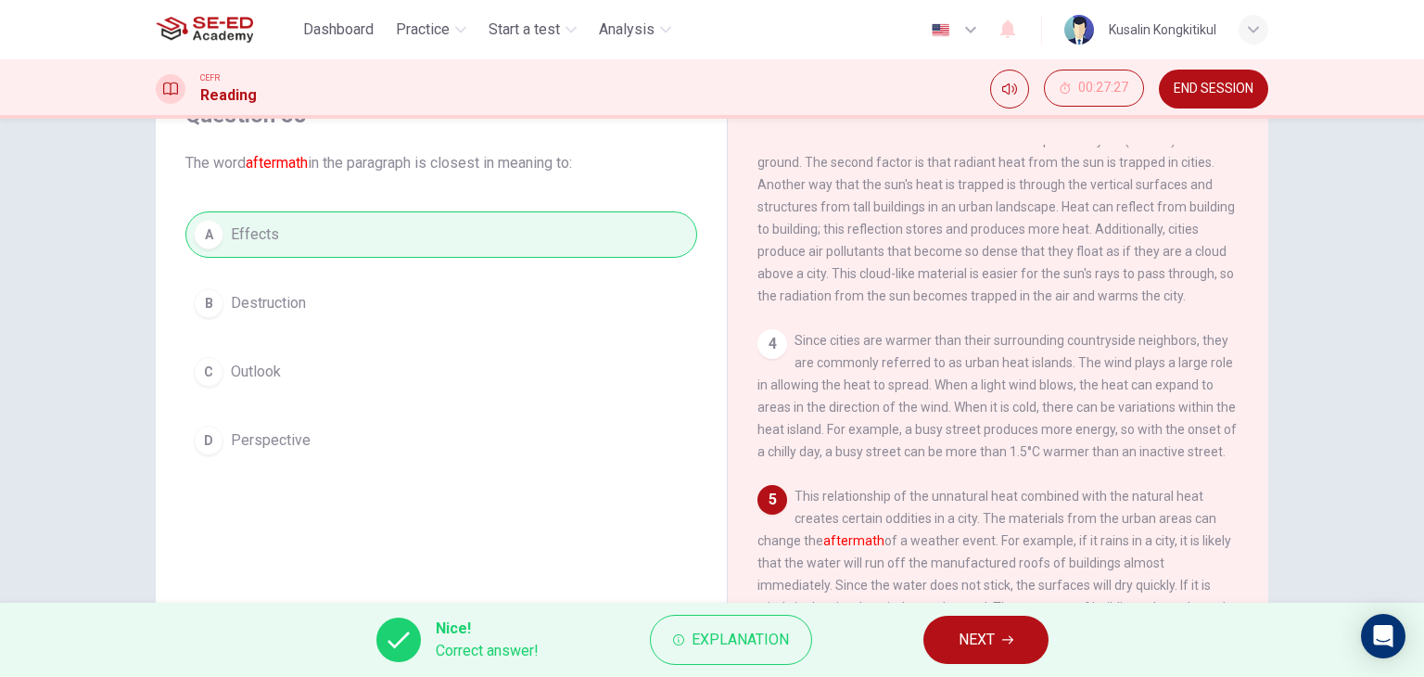
click at [931, 638] on button "NEXT" at bounding box center [985, 640] width 125 height 48
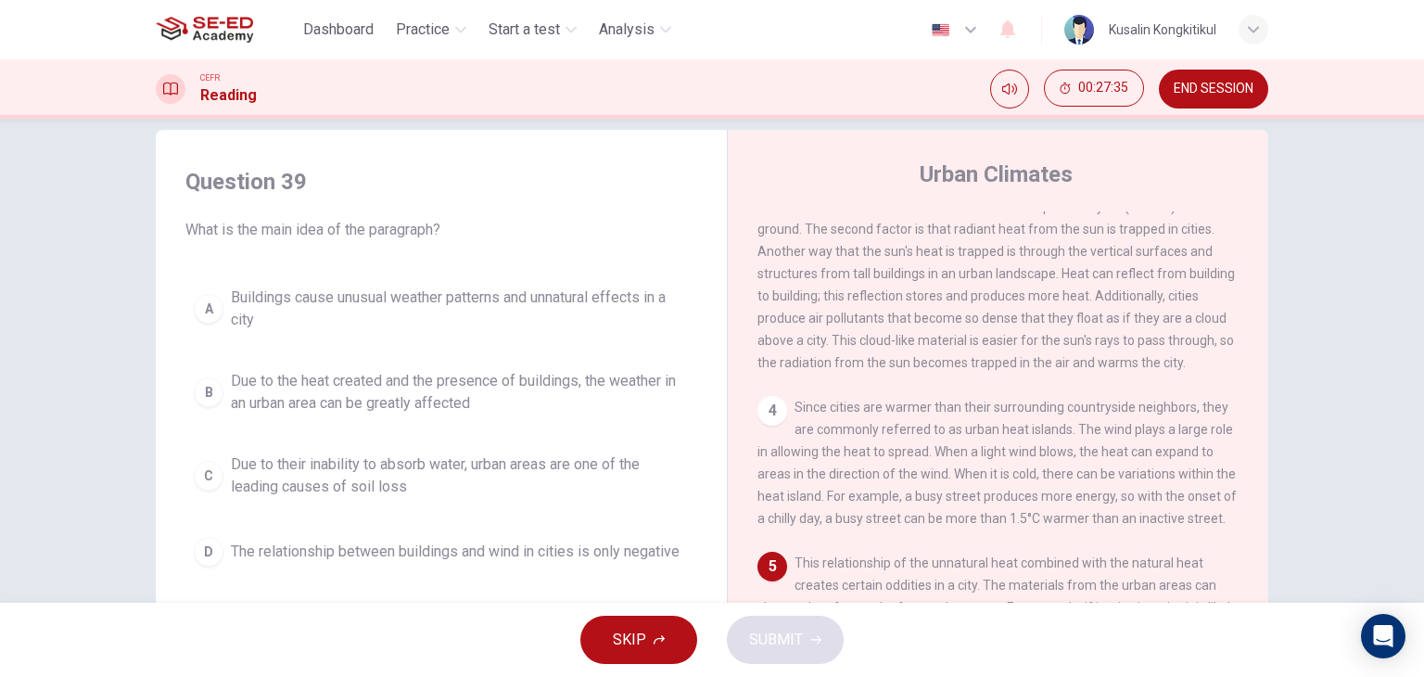
scroll to position [0, 0]
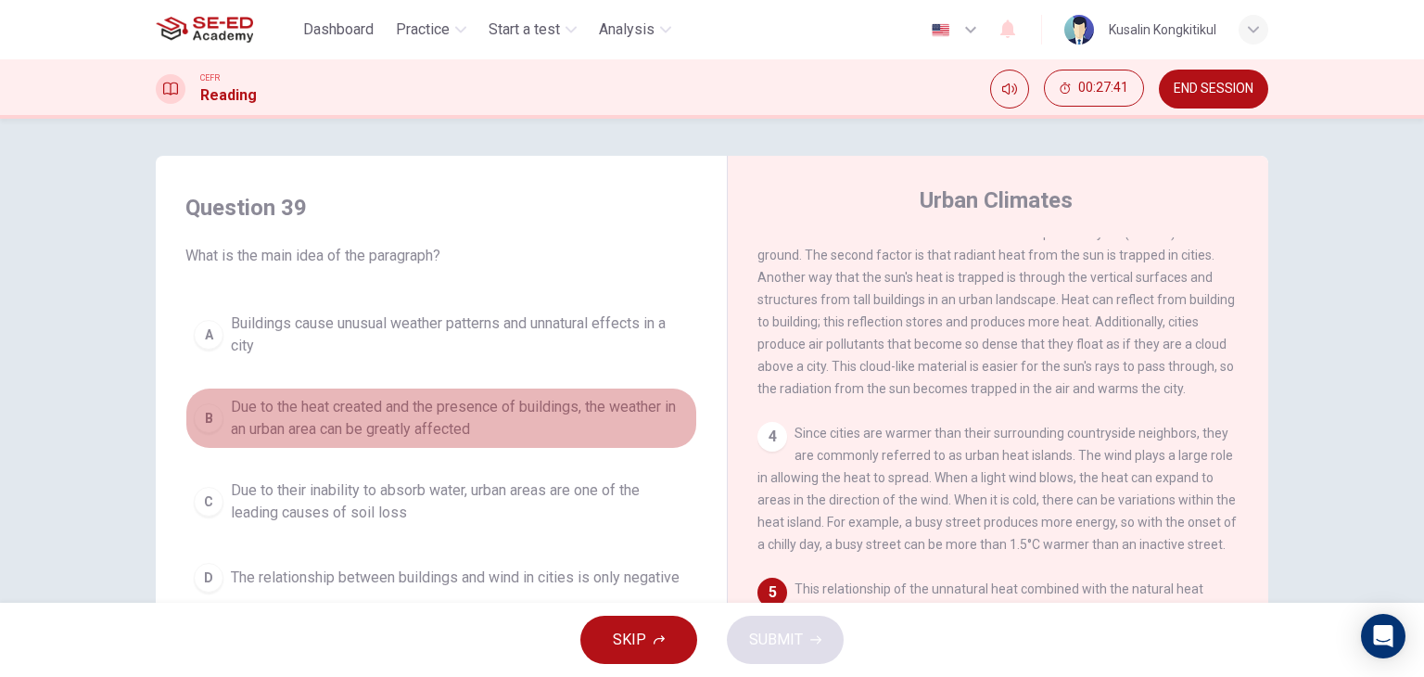
drag, startPoint x: 557, startPoint y: 422, endPoint x: 841, endPoint y: 609, distance: 339.9
click at [560, 423] on span "Due to the heat created and the presence of buildings, the weather in an urban …" at bounding box center [460, 418] width 458 height 44
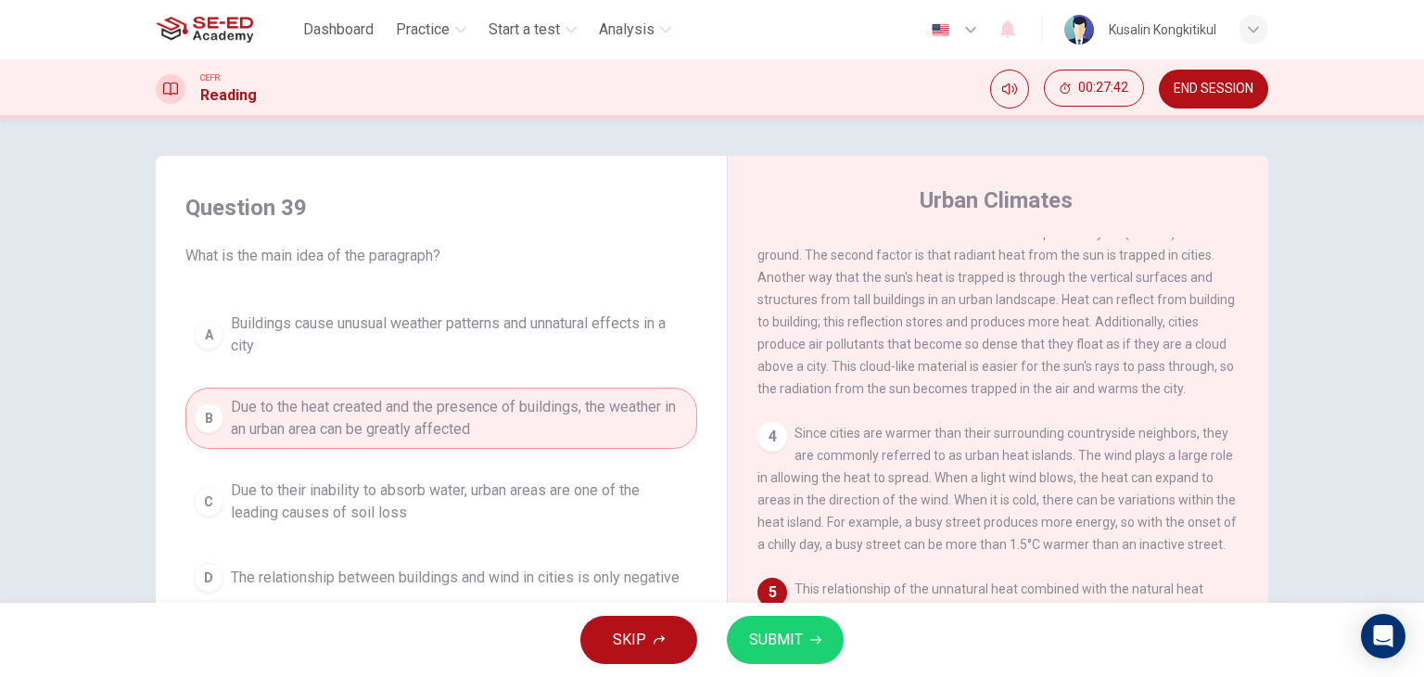
click at [812, 628] on button "SUBMIT" at bounding box center [785, 640] width 117 height 48
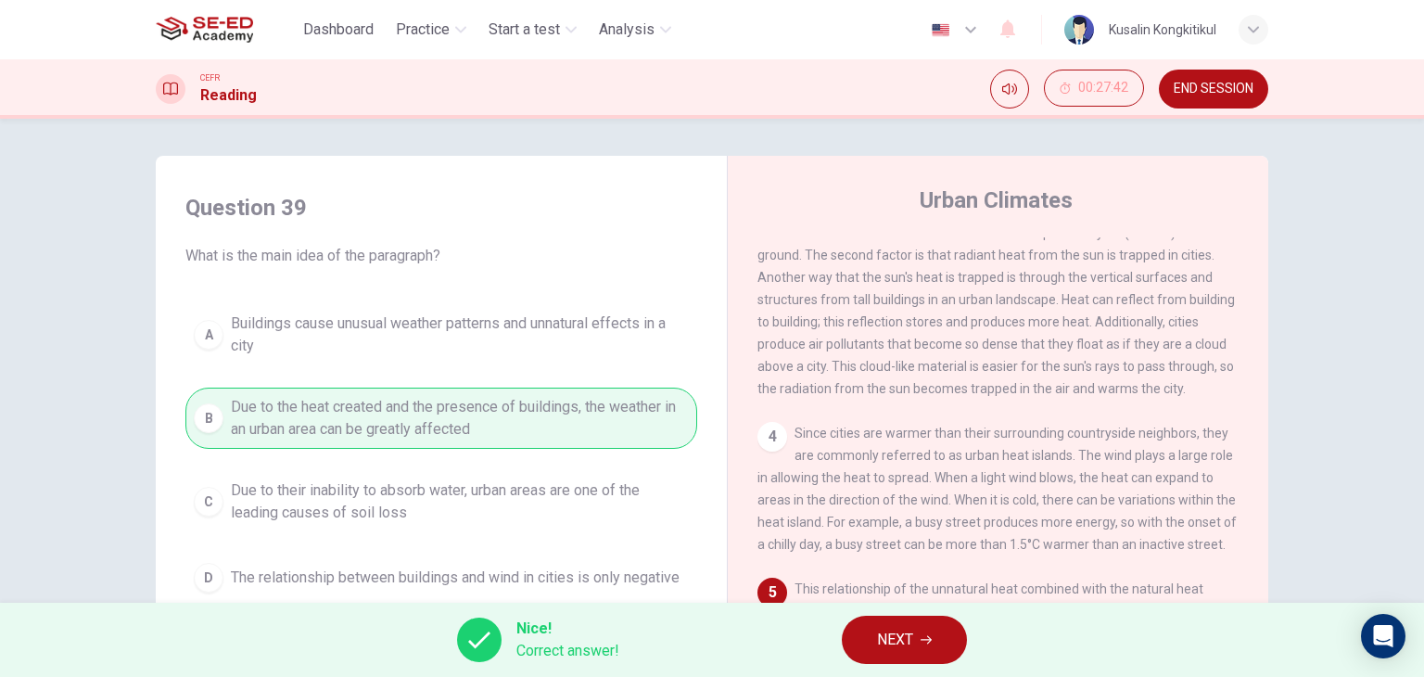
click at [910, 644] on span "NEXT" at bounding box center [895, 640] width 36 height 26
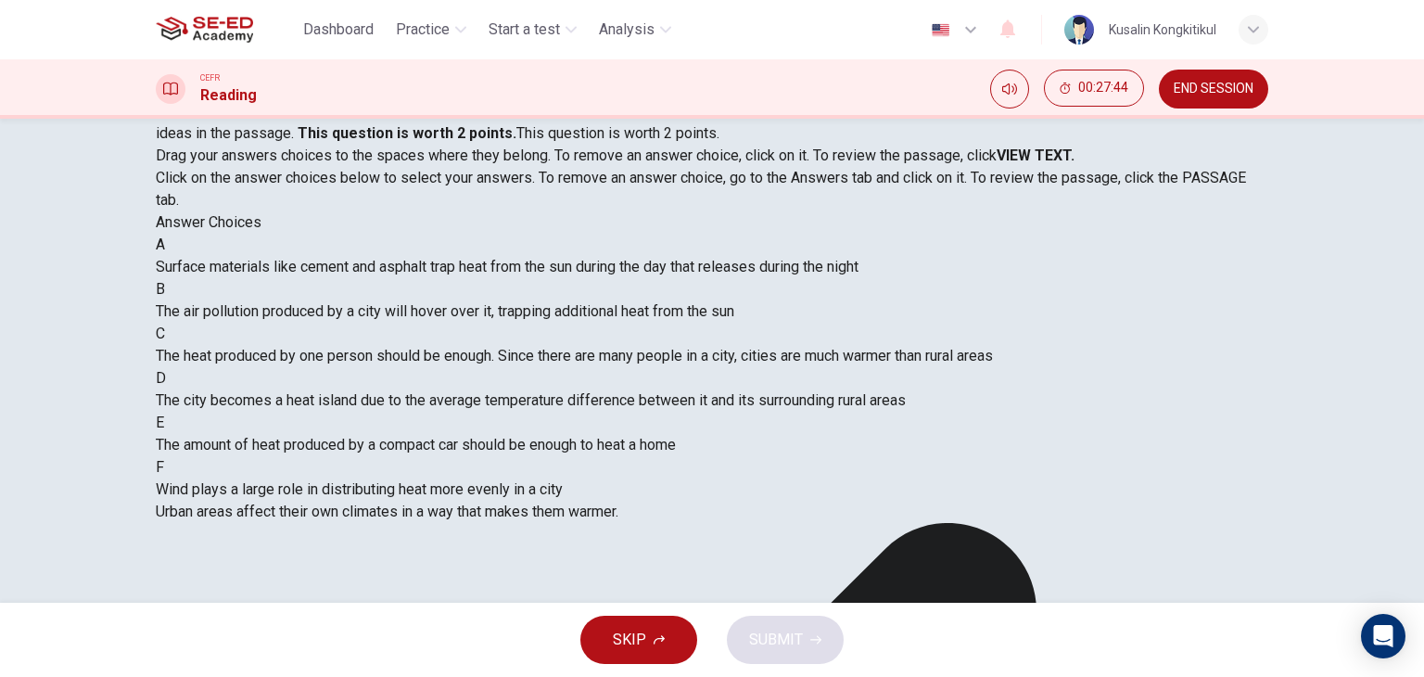
scroll to position [456, 0]
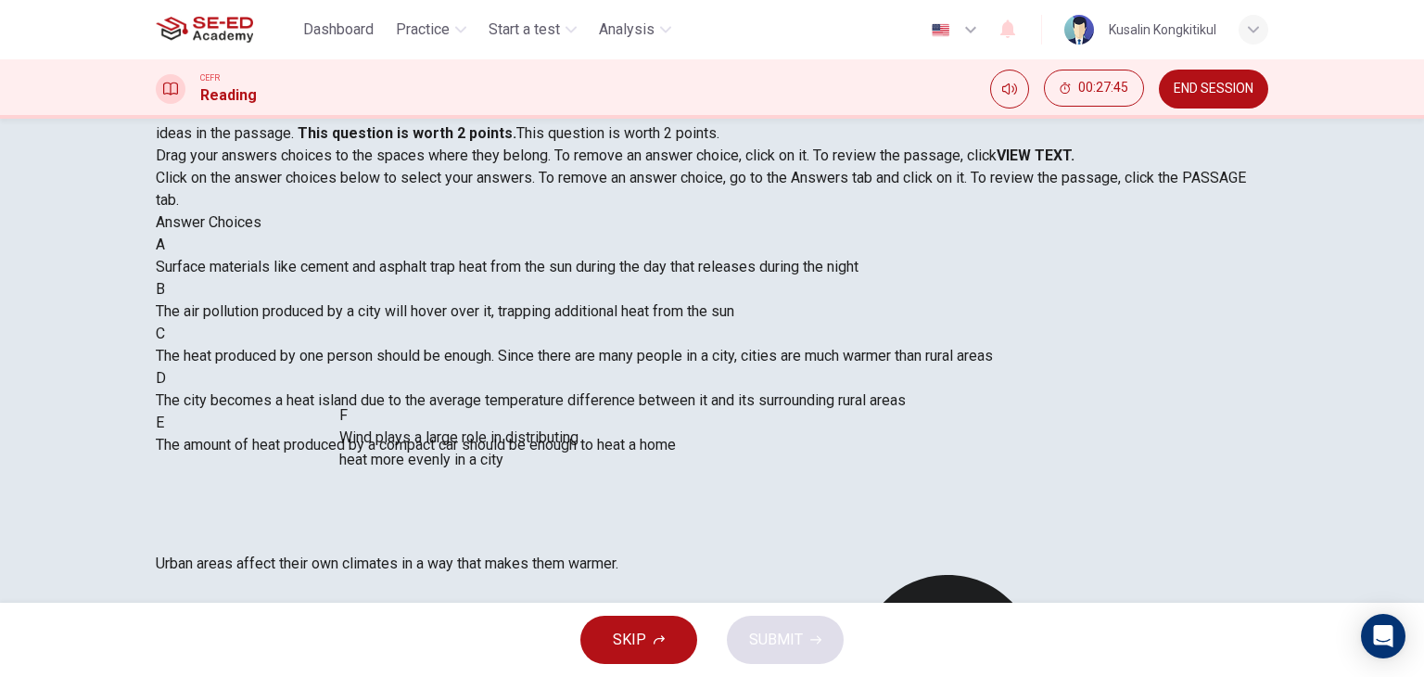
drag, startPoint x: 375, startPoint y: 483, endPoint x: 764, endPoint y: 435, distance: 391.4
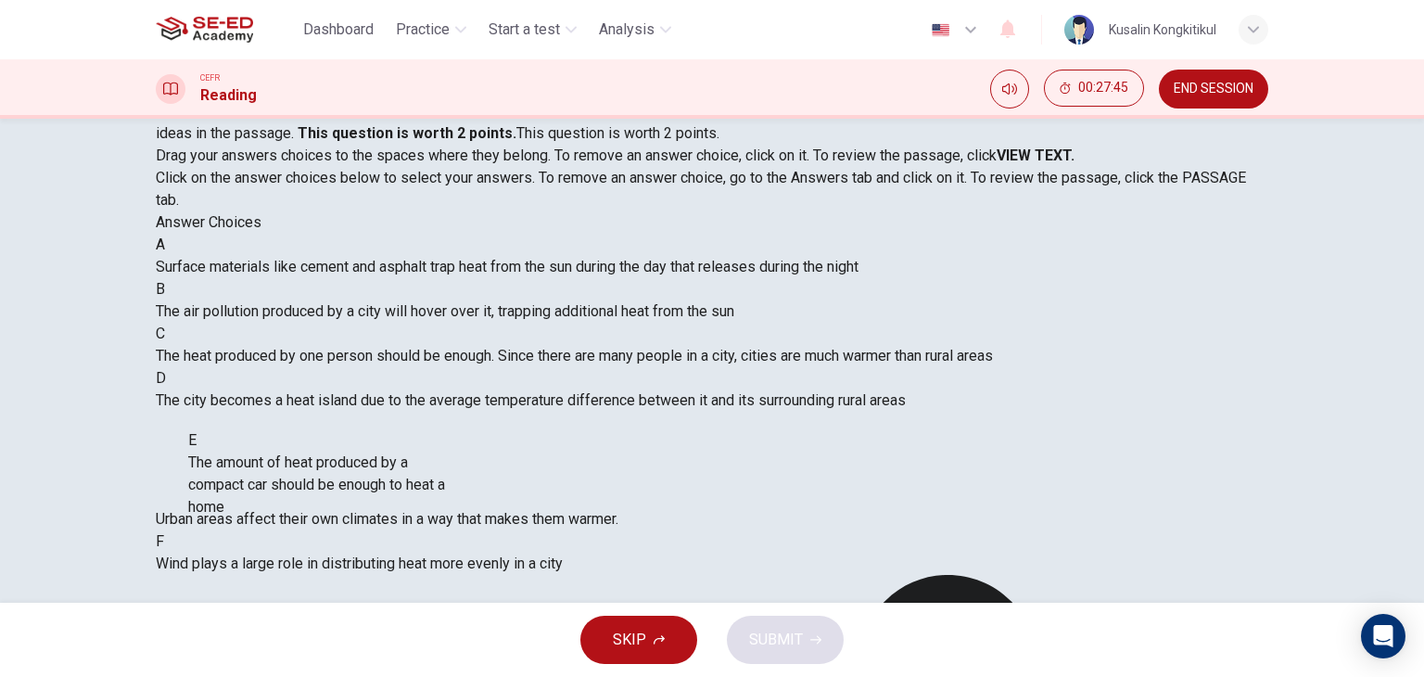
scroll to position [345, 0]
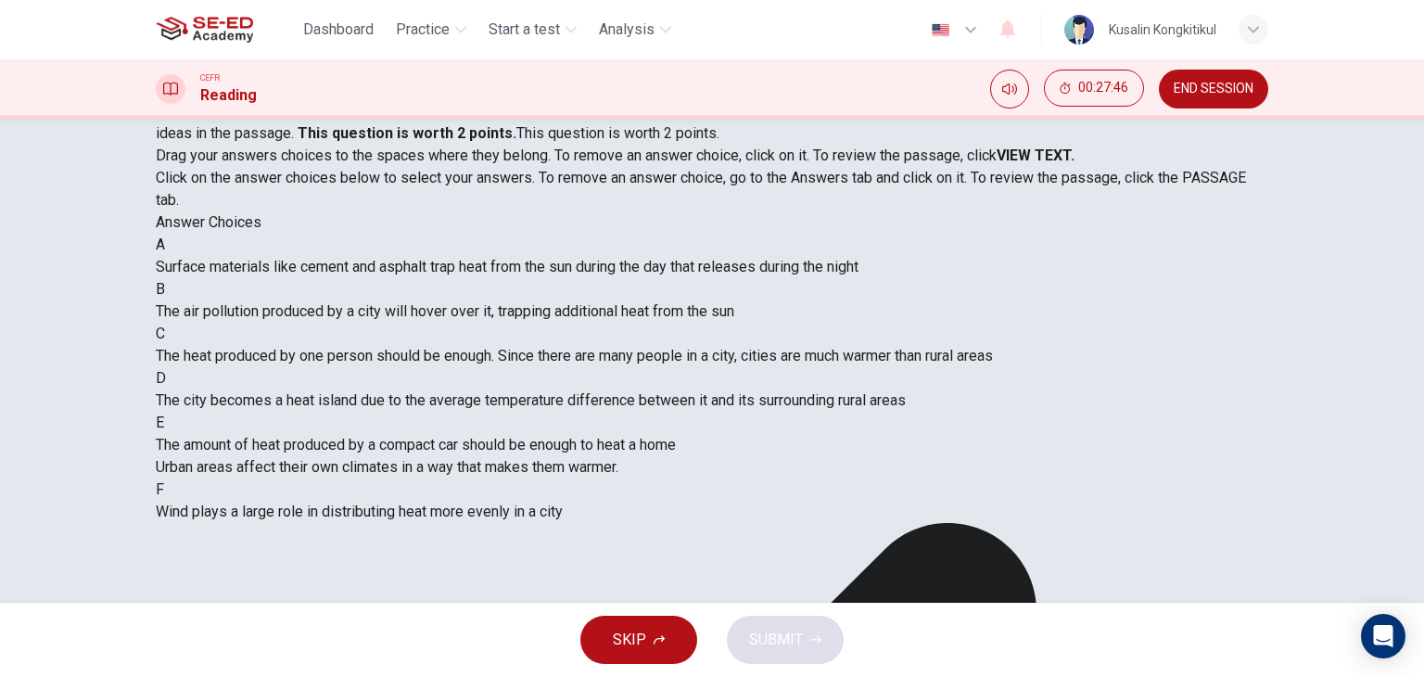
click at [563, 502] on span "Wind plays a large role in distributing heat more evenly in a city" at bounding box center [359, 511] width 407 height 18
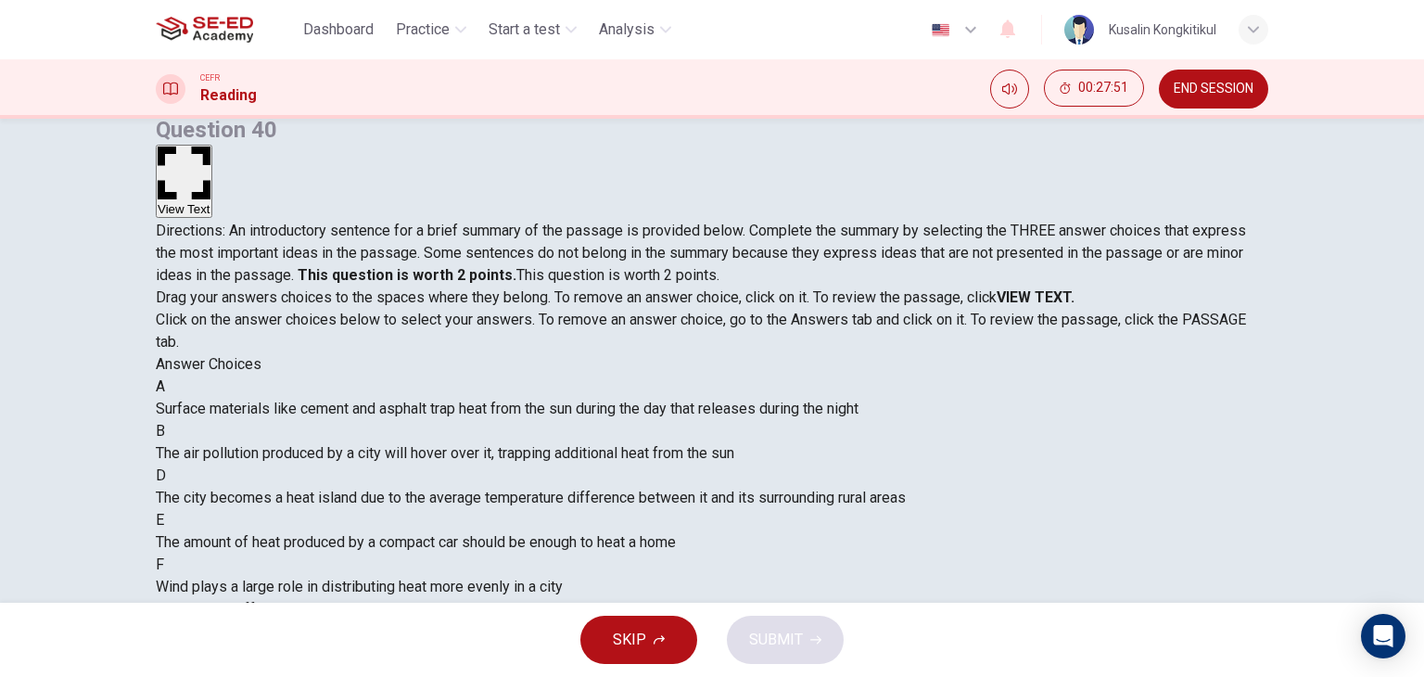
scroll to position [185, 0]
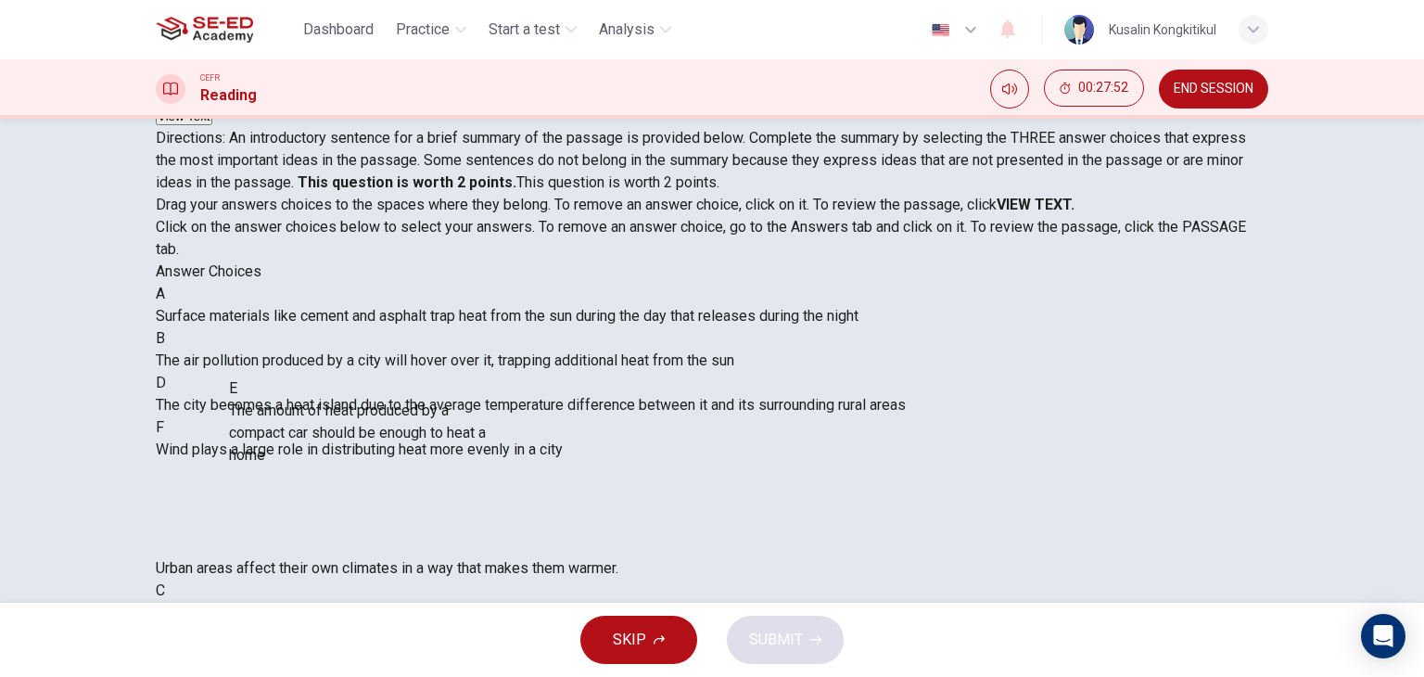
drag, startPoint x: 413, startPoint y: 445, endPoint x: 705, endPoint y: 456, distance: 292.2
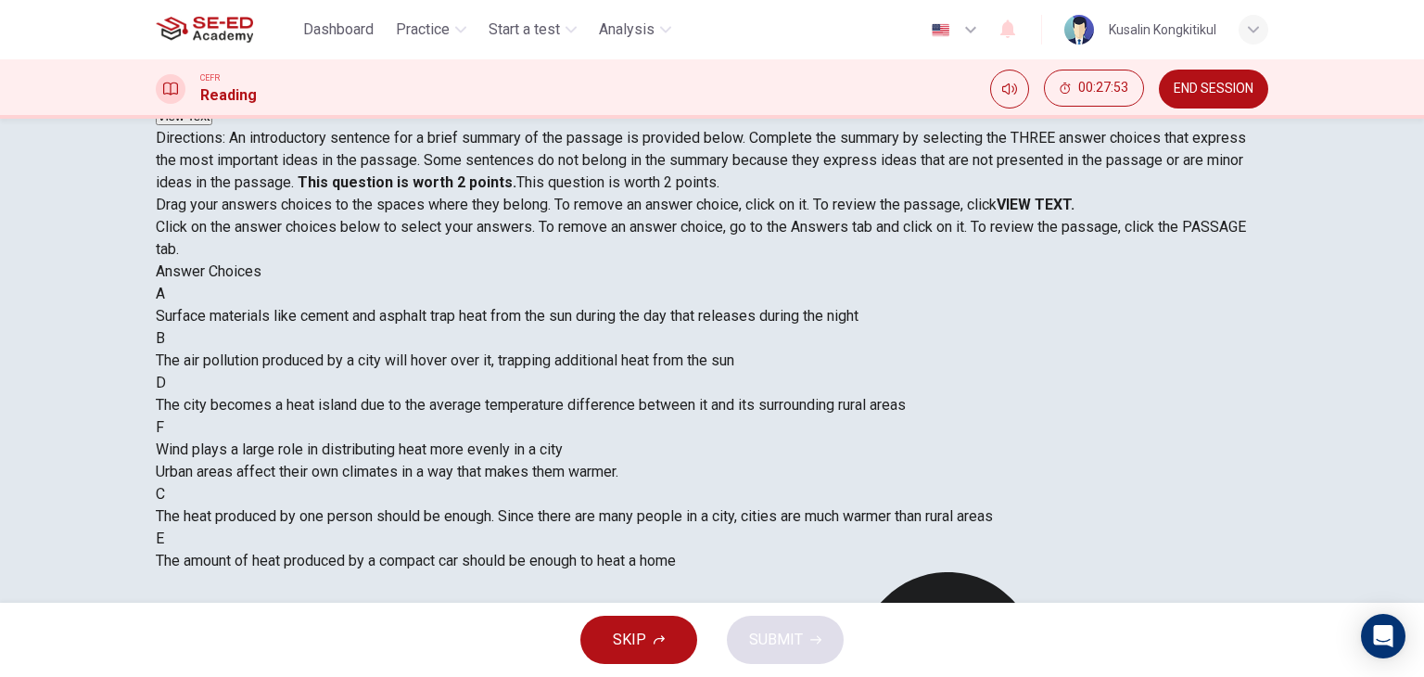
scroll to position [0, 0]
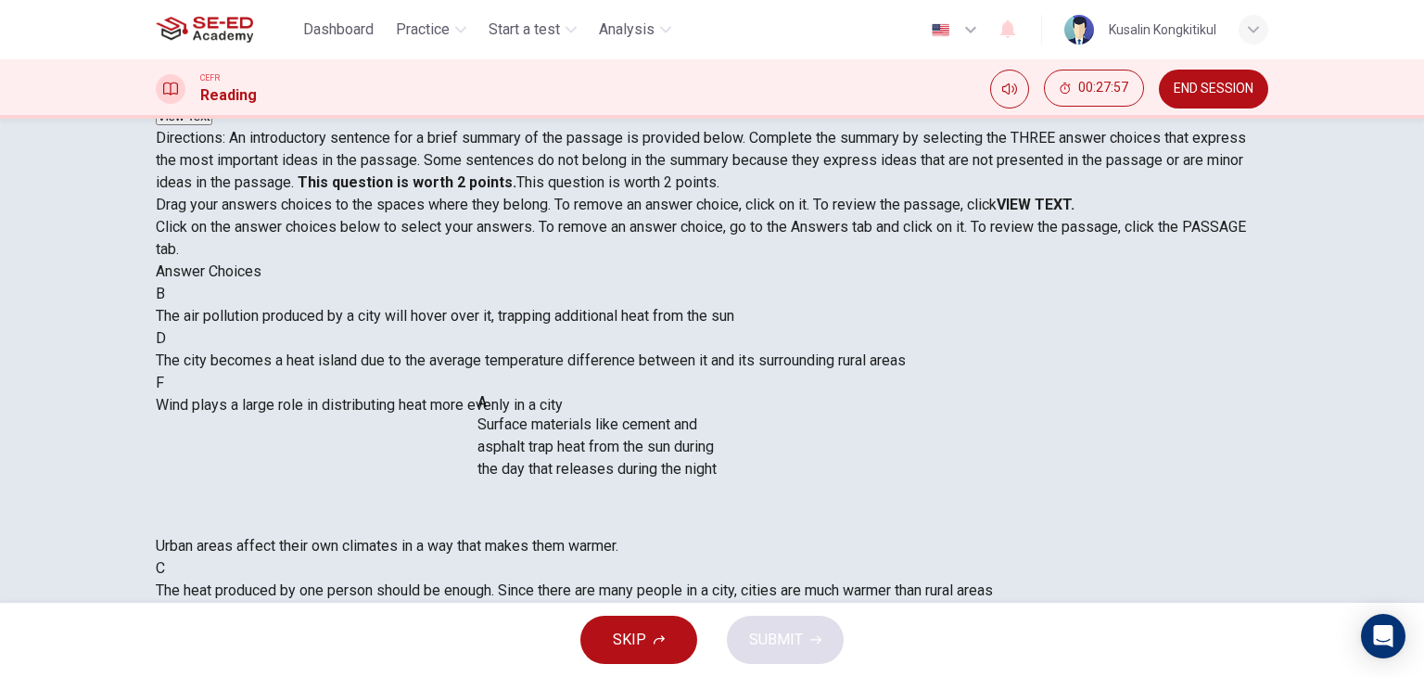
drag, startPoint x: 381, startPoint y: 362, endPoint x: 761, endPoint y: 507, distance: 407.0
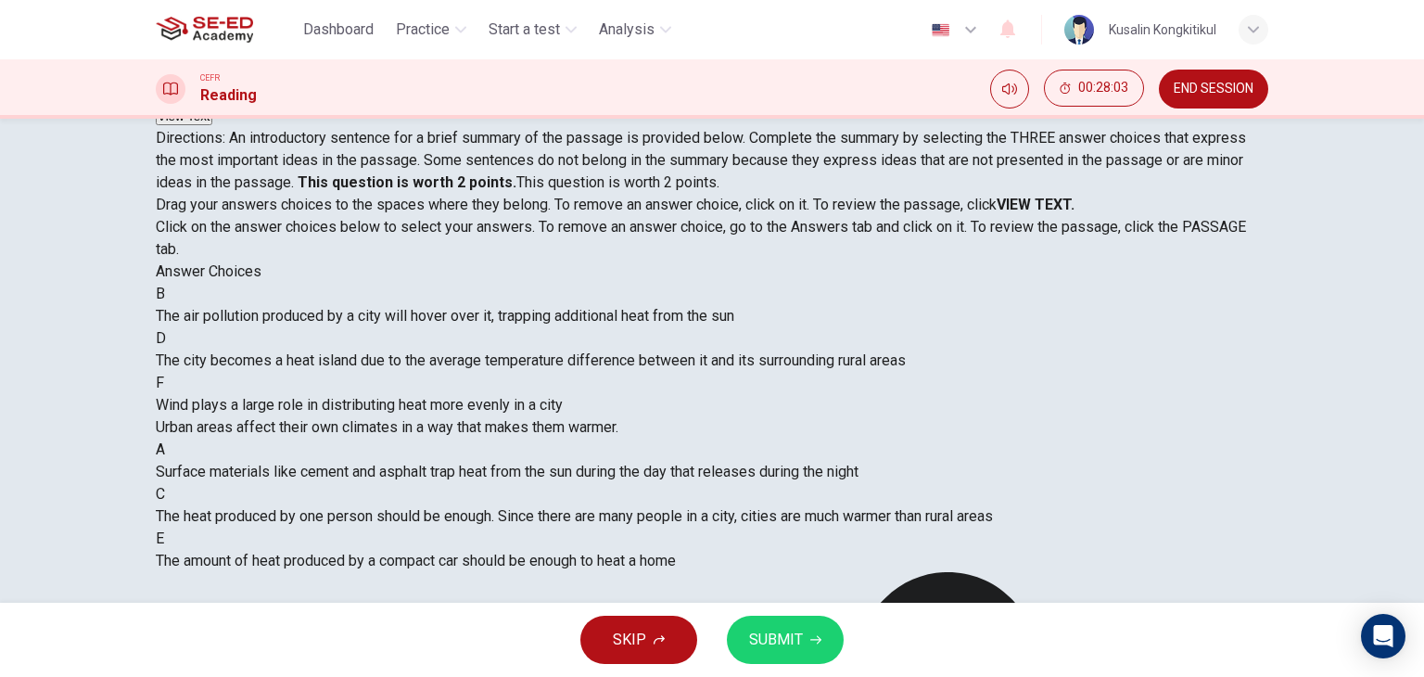
click at [578, 463] on span "Surface materials like cement and asphalt trap heat from the sun during the day…" at bounding box center [507, 472] width 703 height 18
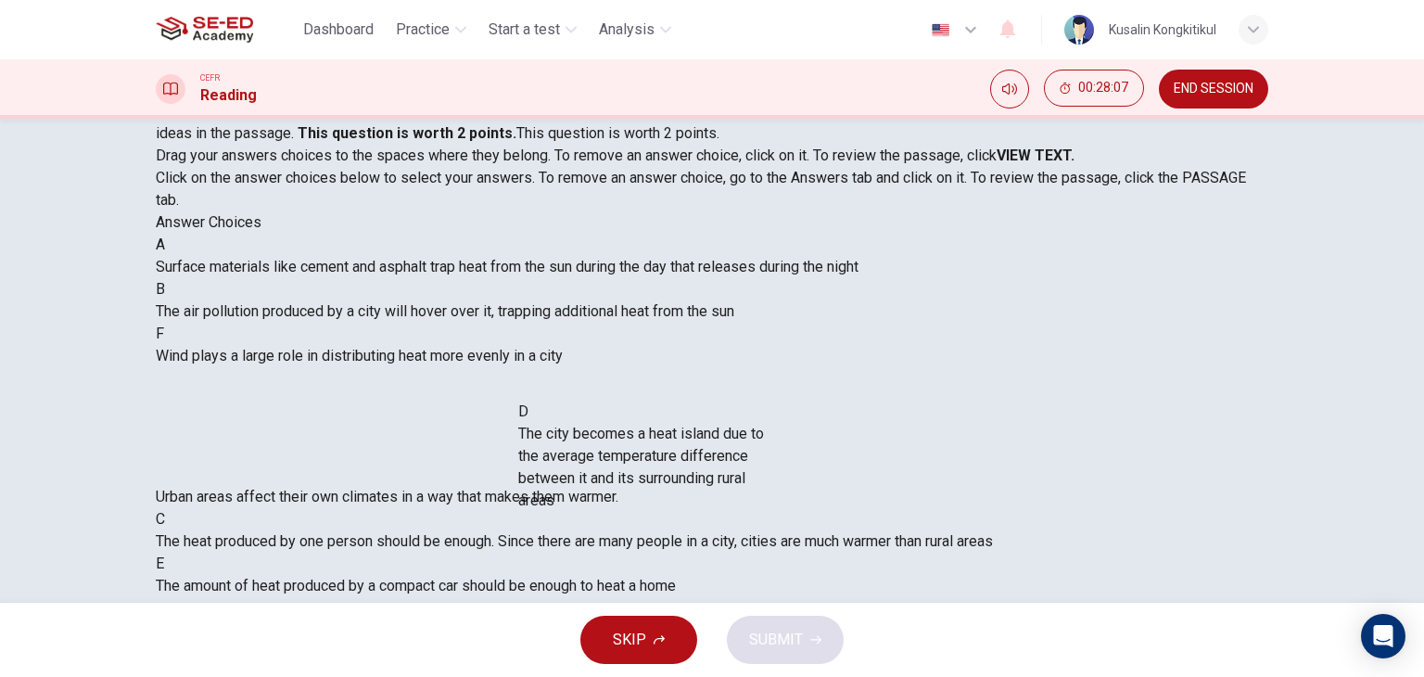
scroll to position [10, 0]
drag, startPoint x: 351, startPoint y: 375, endPoint x: 756, endPoint y: 465, distance: 414.1
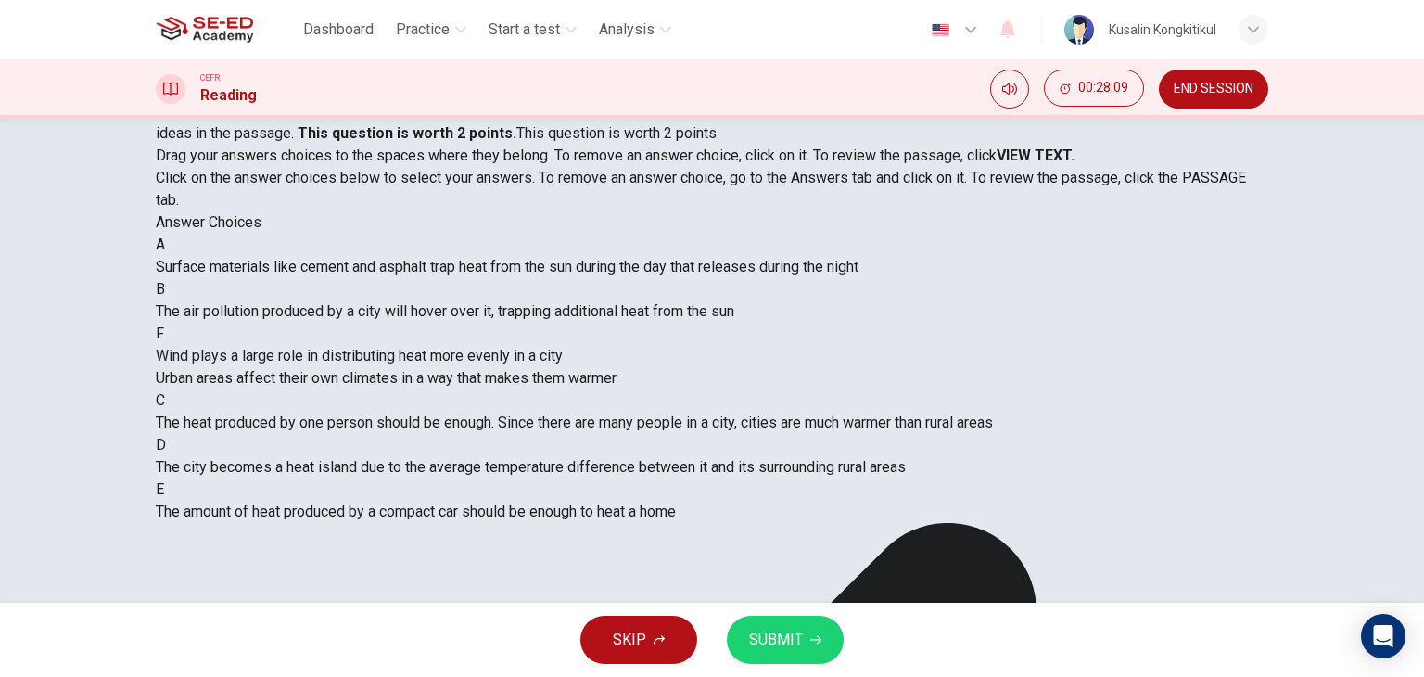
scroll to position [0, 0]
drag, startPoint x: 690, startPoint y: 291, endPoint x: 424, endPoint y: 327, distance: 268.5
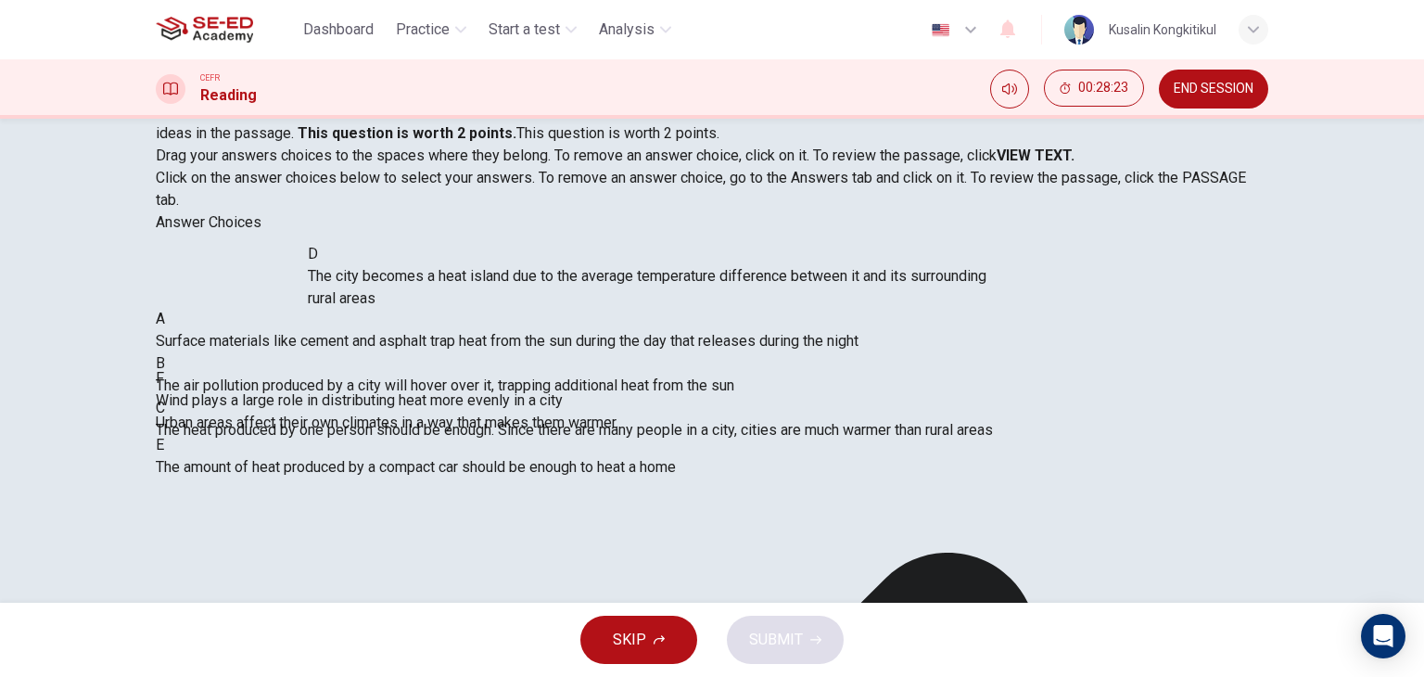
drag, startPoint x: 475, startPoint y: 302, endPoint x: 413, endPoint y: 321, distance: 63.9
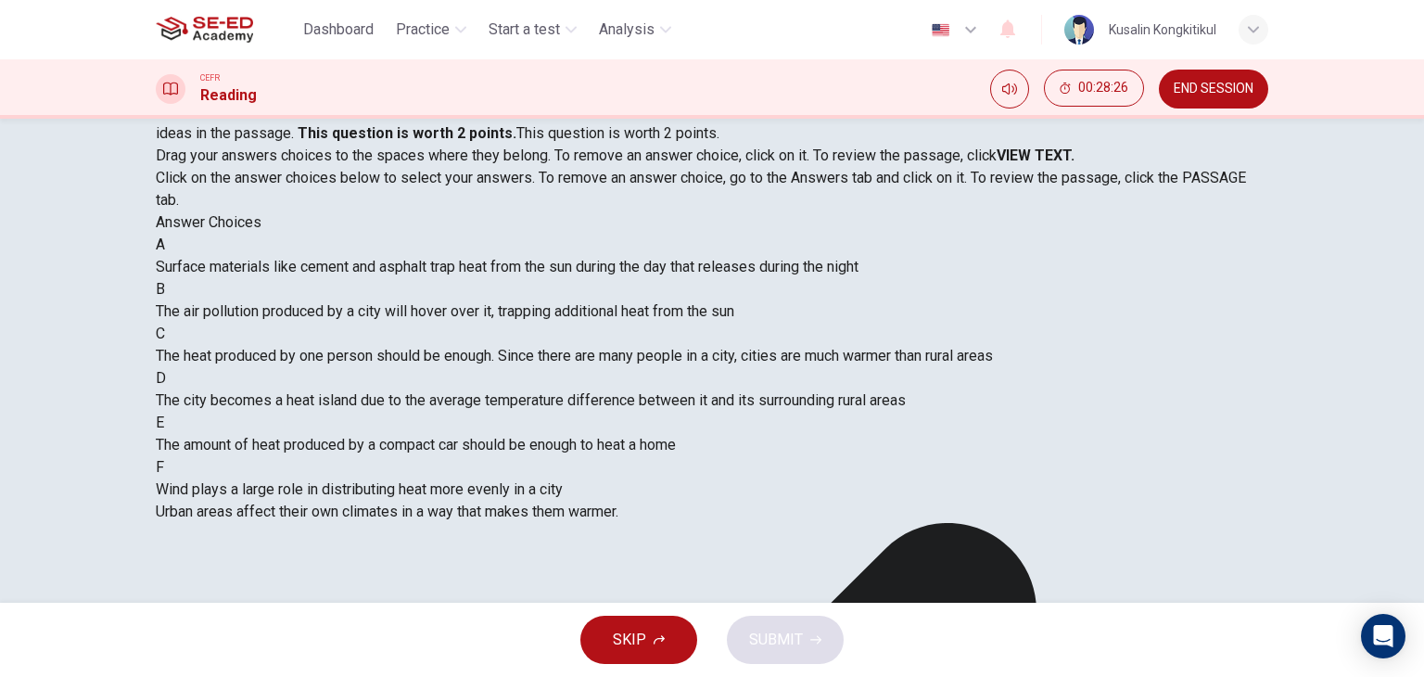
drag, startPoint x: 590, startPoint y: 233, endPoint x: 801, endPoint y: 246, distance: 211.8
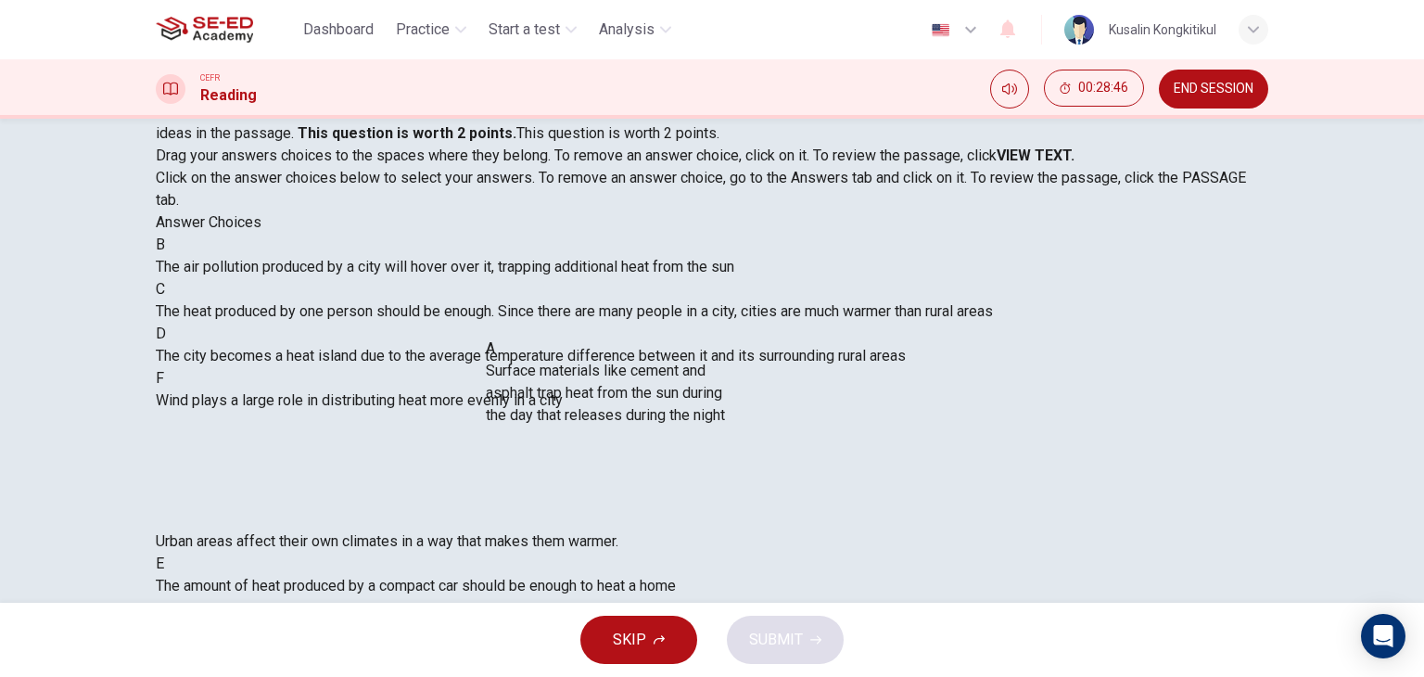
drag, startPoint x: 362, startPoint y: 308, endPoint x: 695, endPoint y: 413, distance: 349.8
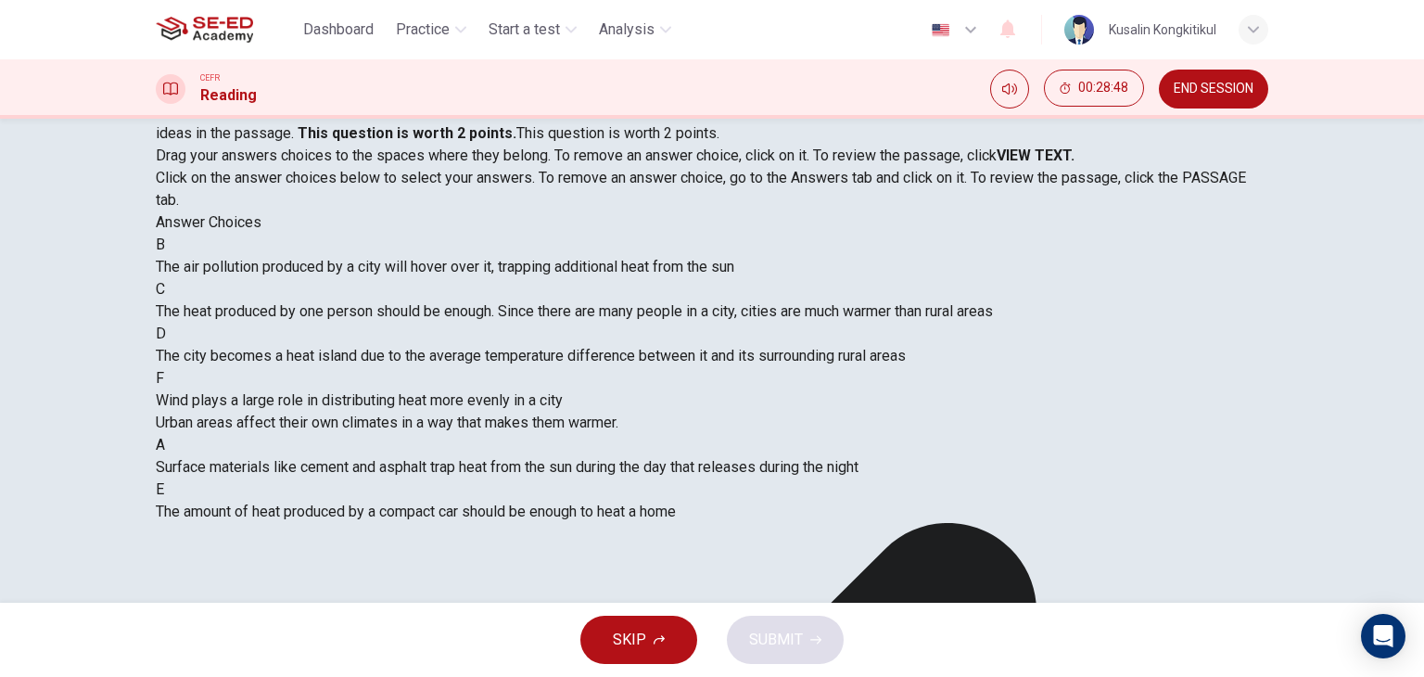
scroll to position [211, 0]
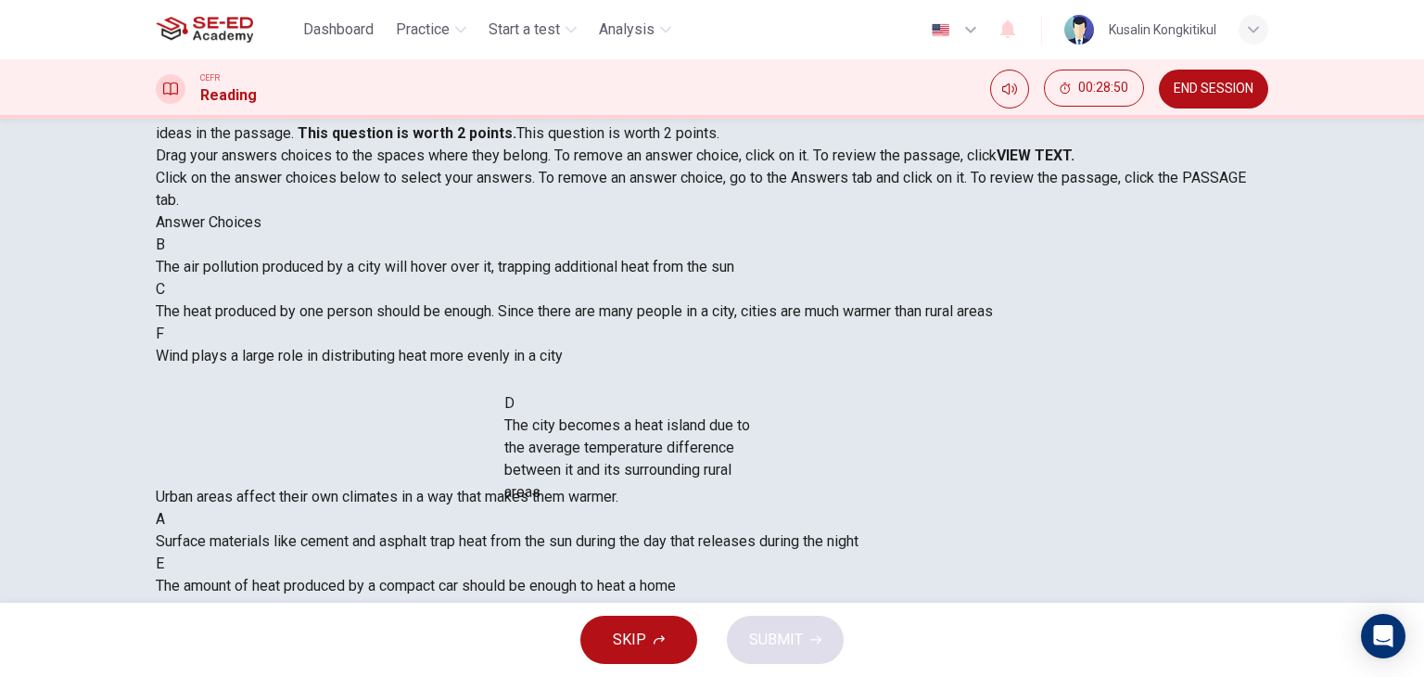
drag, startPoint x: 527, startPoint y: 430, endPoint x: 741, endPoint y: 476, distance: 218.9
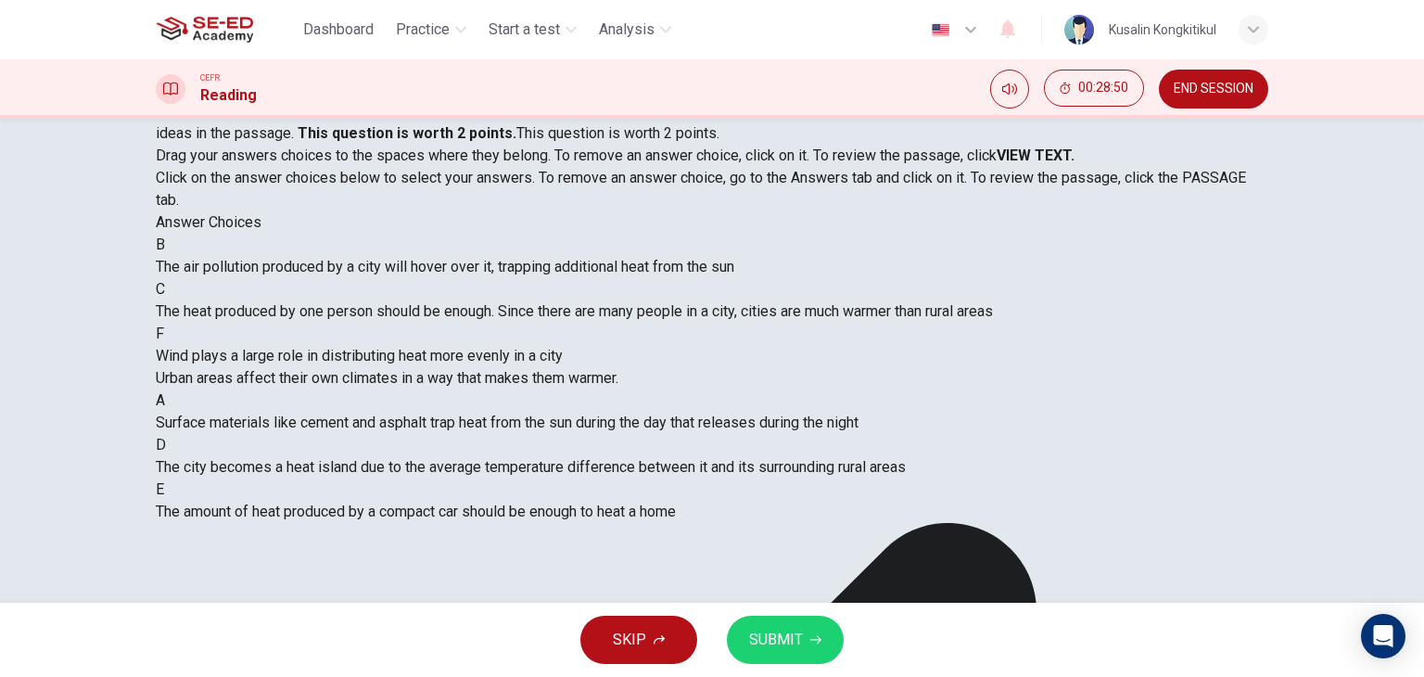
scroll to position [78, 0]
click at [807, 636] on button "SUBMIT" at bounding box center [785, 640] width 117 height 48
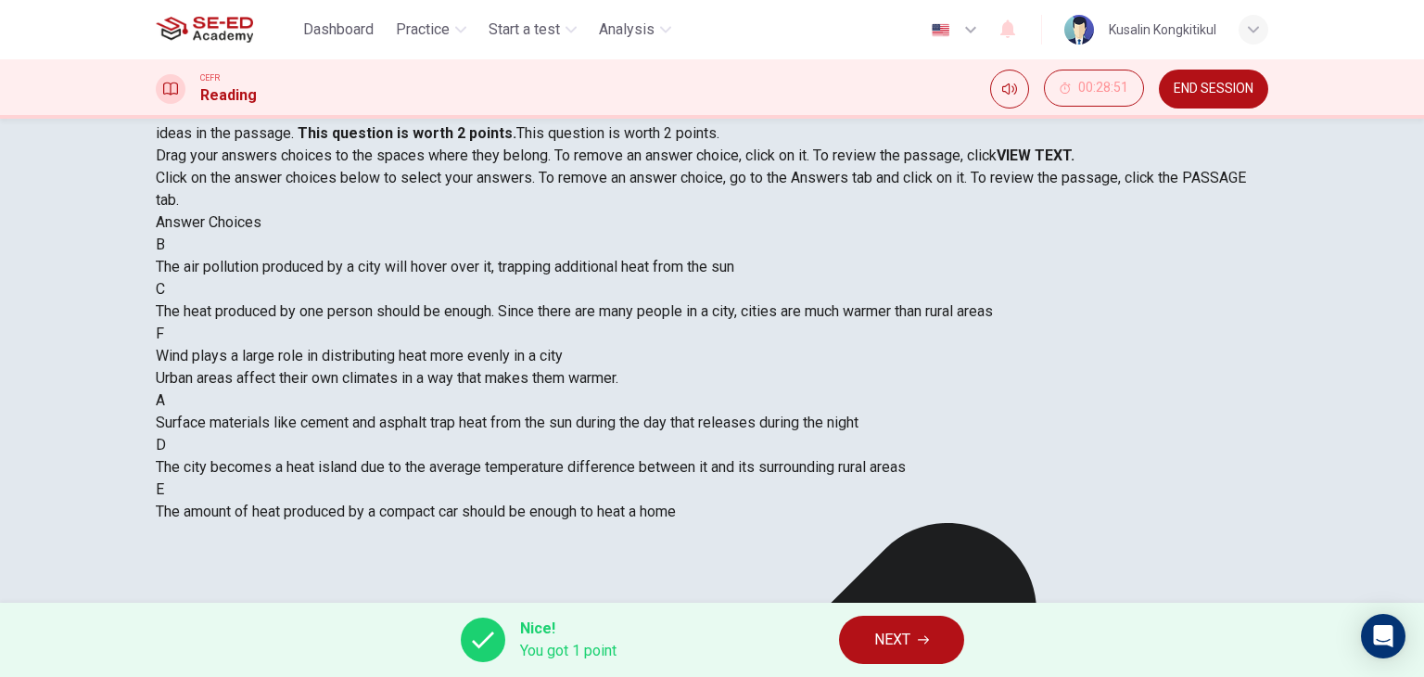
scroll to position [0, 0]
click at [898, 642] on span "NEXT" at bounding box center [892, 640] width 36 height 26
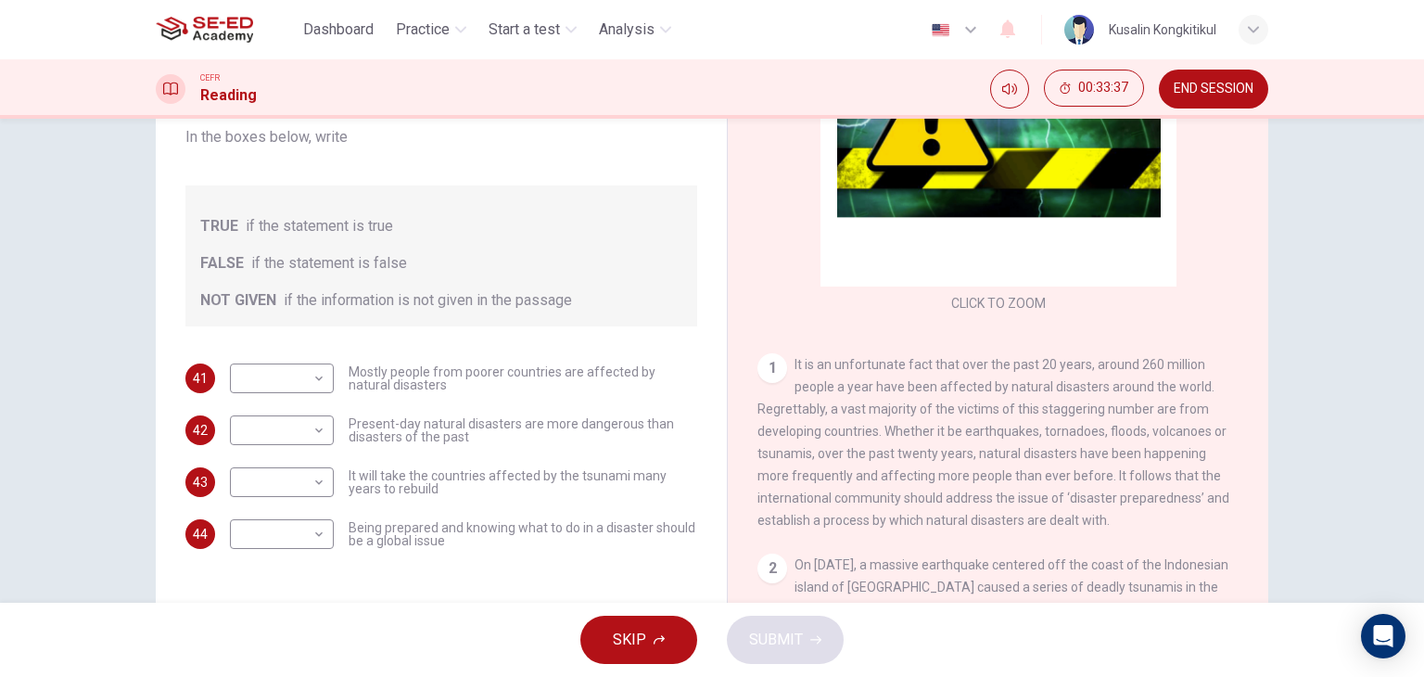
scroll to position [93, 0]
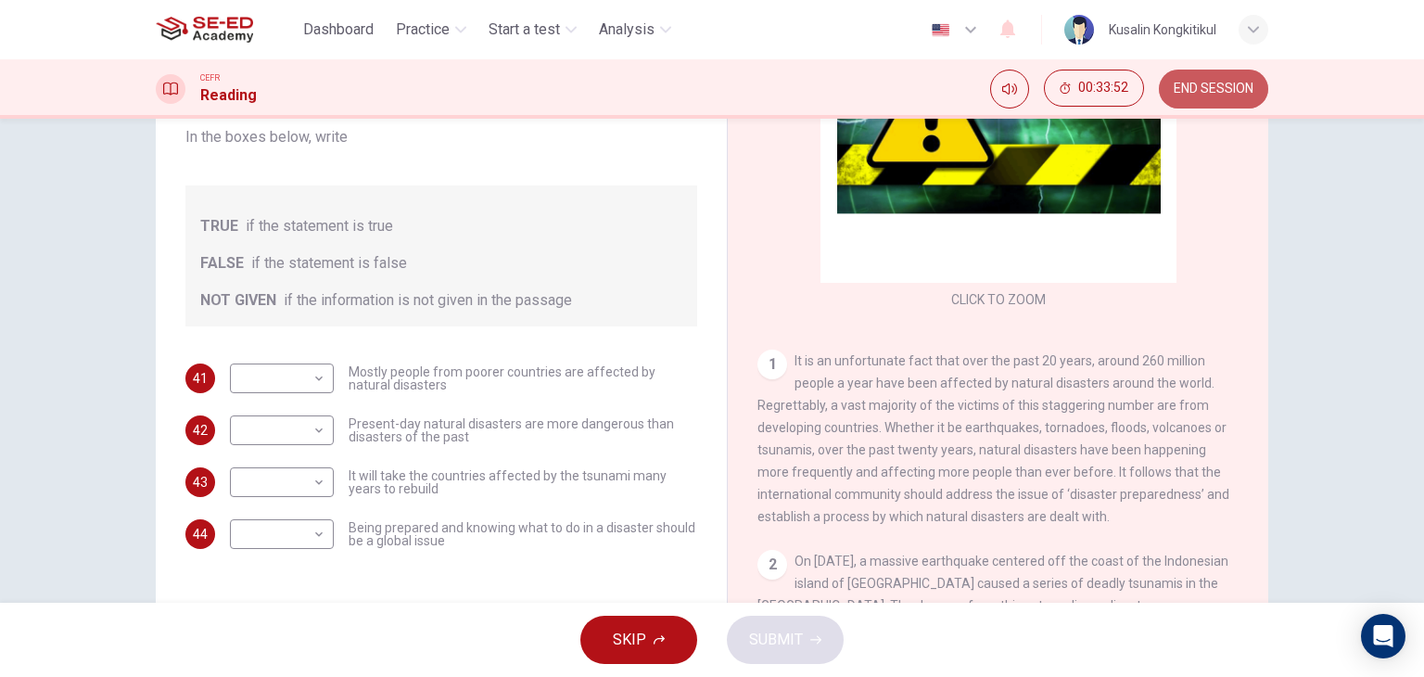
click at [1194, 94] on span "END SESSION" at bounding box center [1214, 89] width 80 height 15
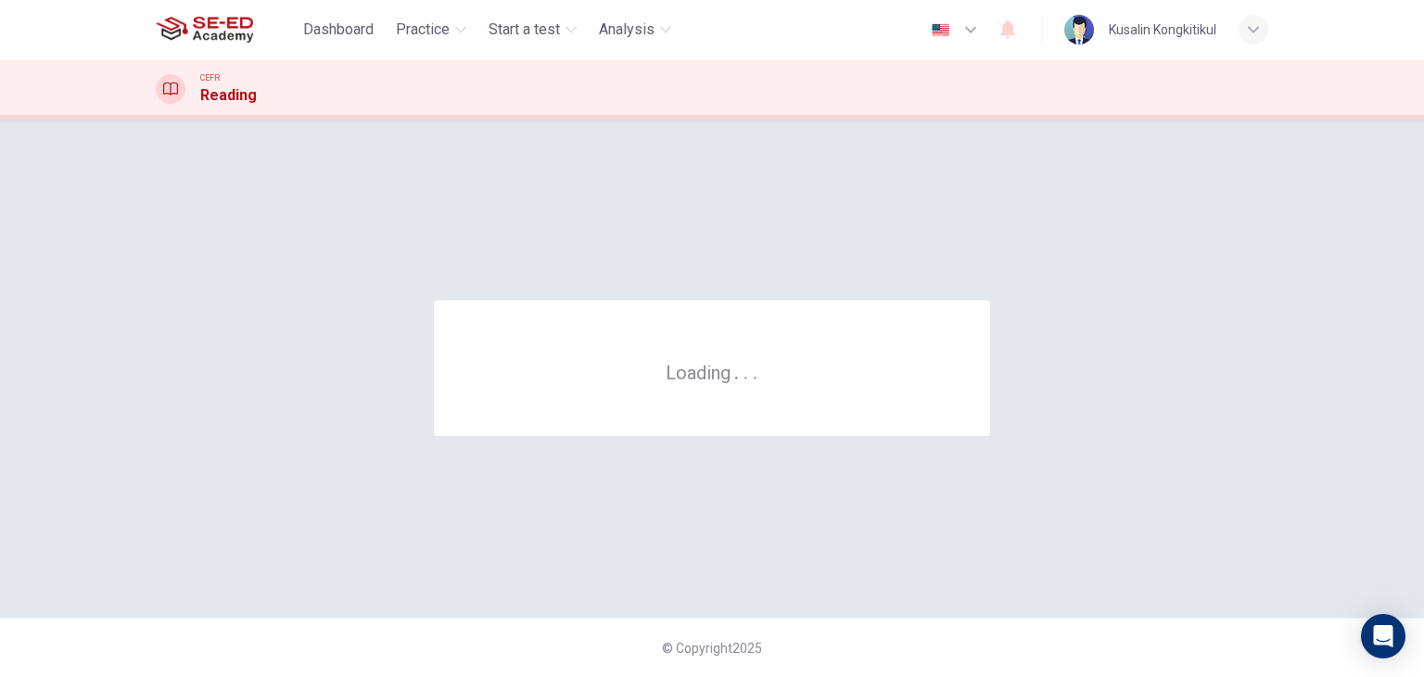
scroll to position [0, 0]
